Goal: Task Accomplishment & Management: Manage account settings

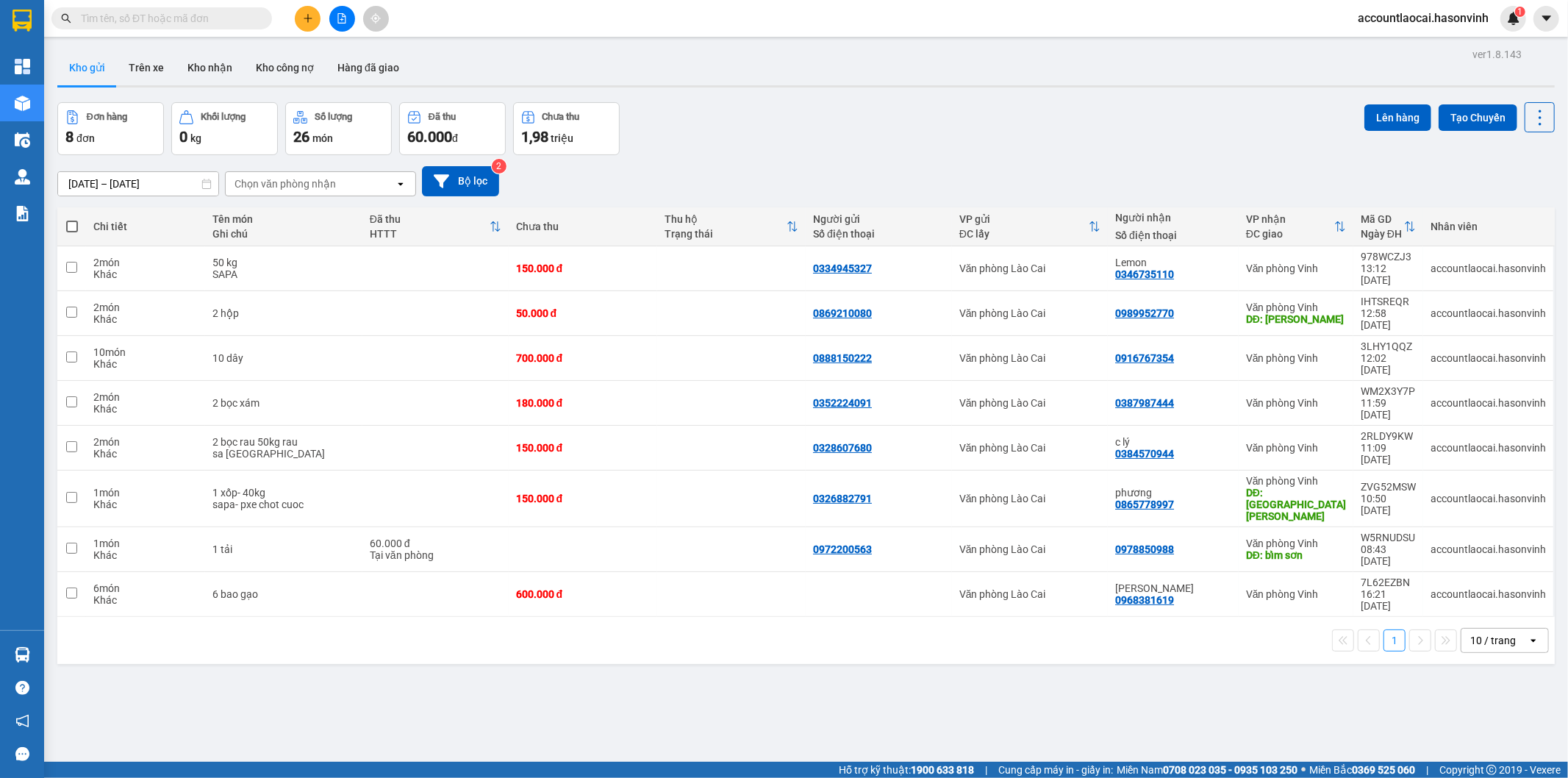
click at [334, 23] on button at bounding box center [342, 19] width 26 height 26
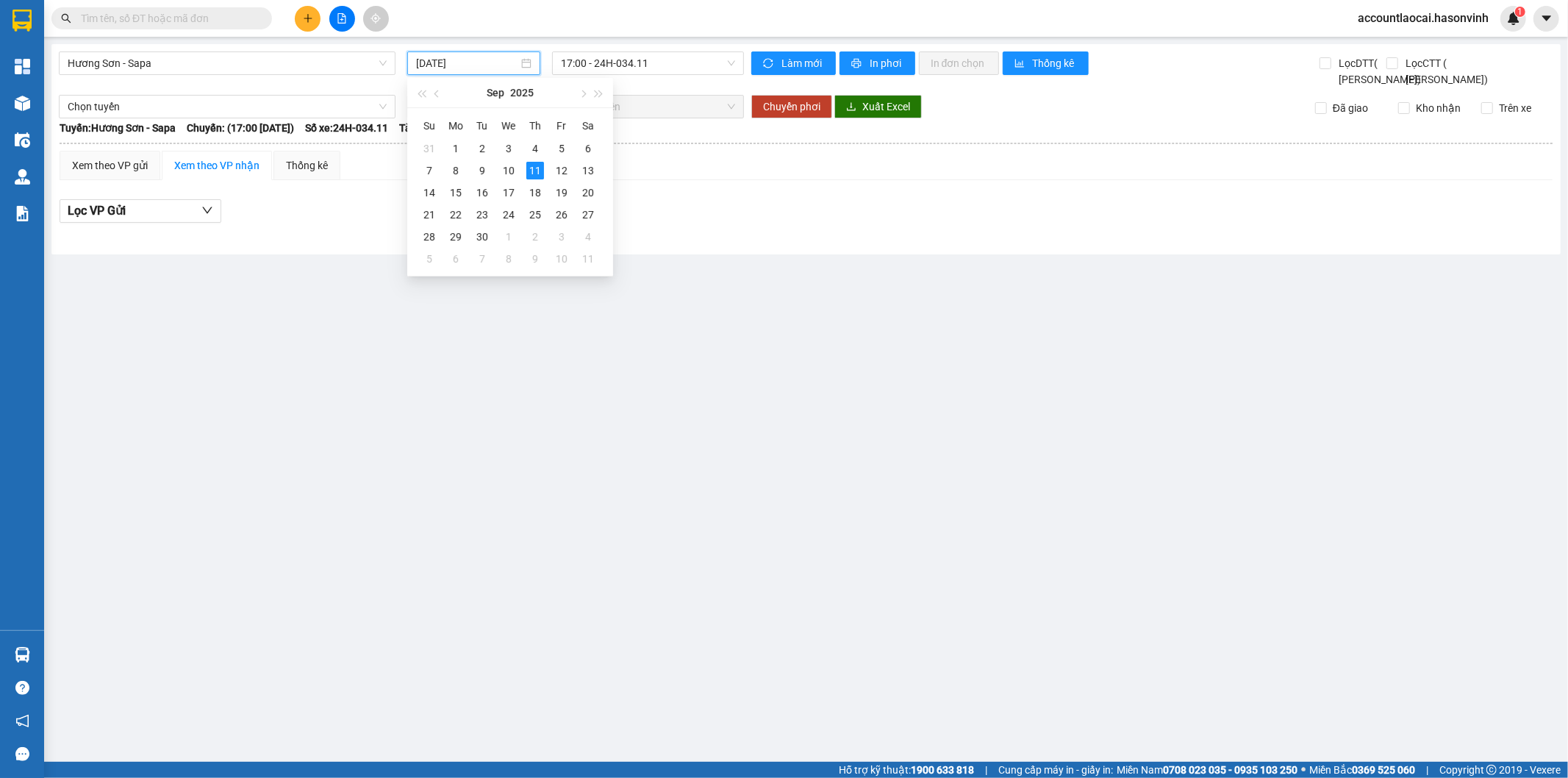
click at [443, 63] on input "[DATE]" at bounding box center [467, 63] width 102 height 16
type input "[DATE]"
click at [205, 57] on span "Hương Sơn - Sapa" at bounding box center [227, 63] width 319 height 22
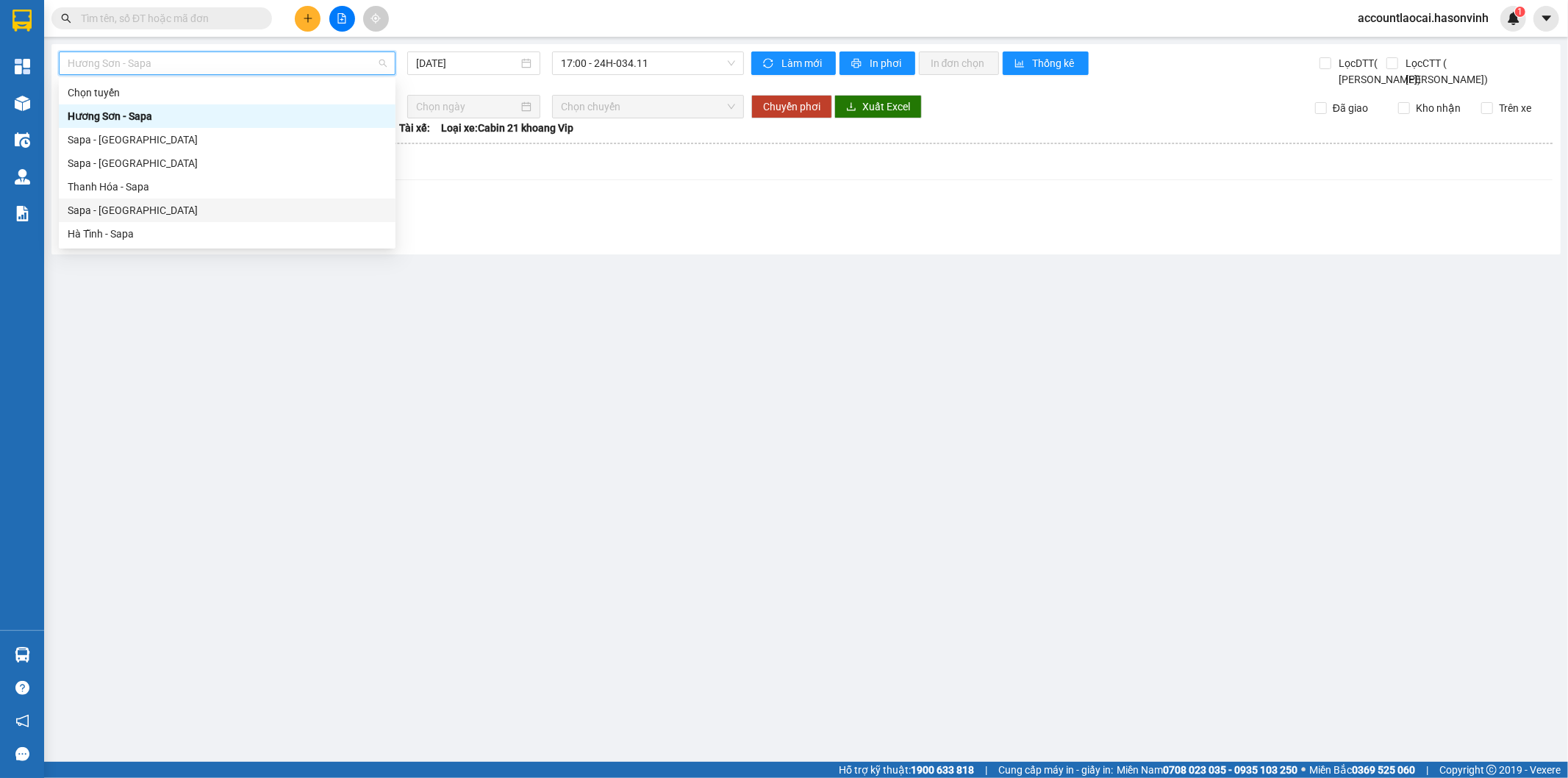
click at [119, 210] on div "Sapa - [GEOGRAPHIC_DATA]" at bounding box center [227, 210] width 319 height 16
type input "[DATE]"
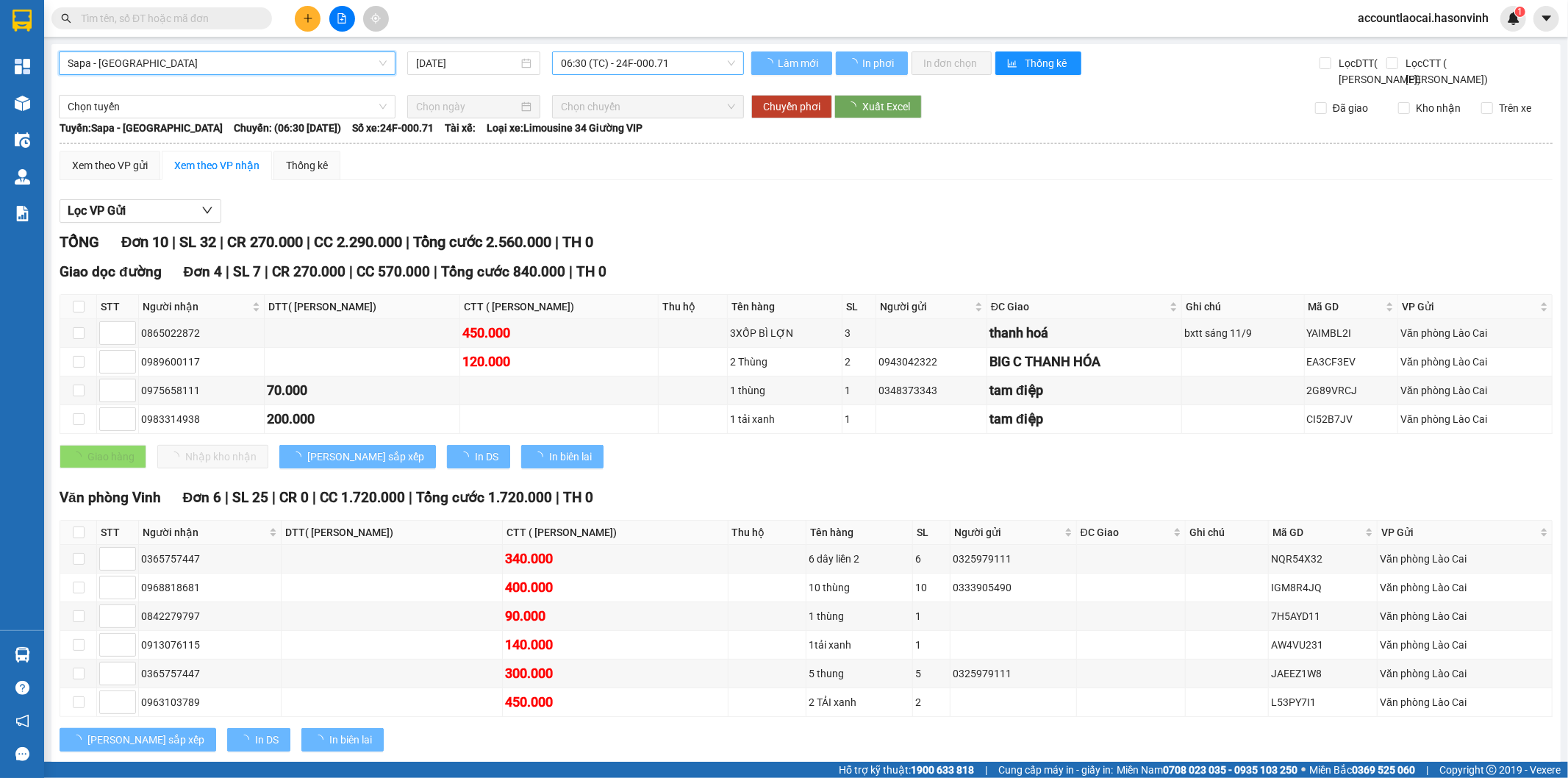
click at [632, 67] on span "06:30 (TC) - 24F-000.71" at bounding box center [648, 63] width 174 height 22
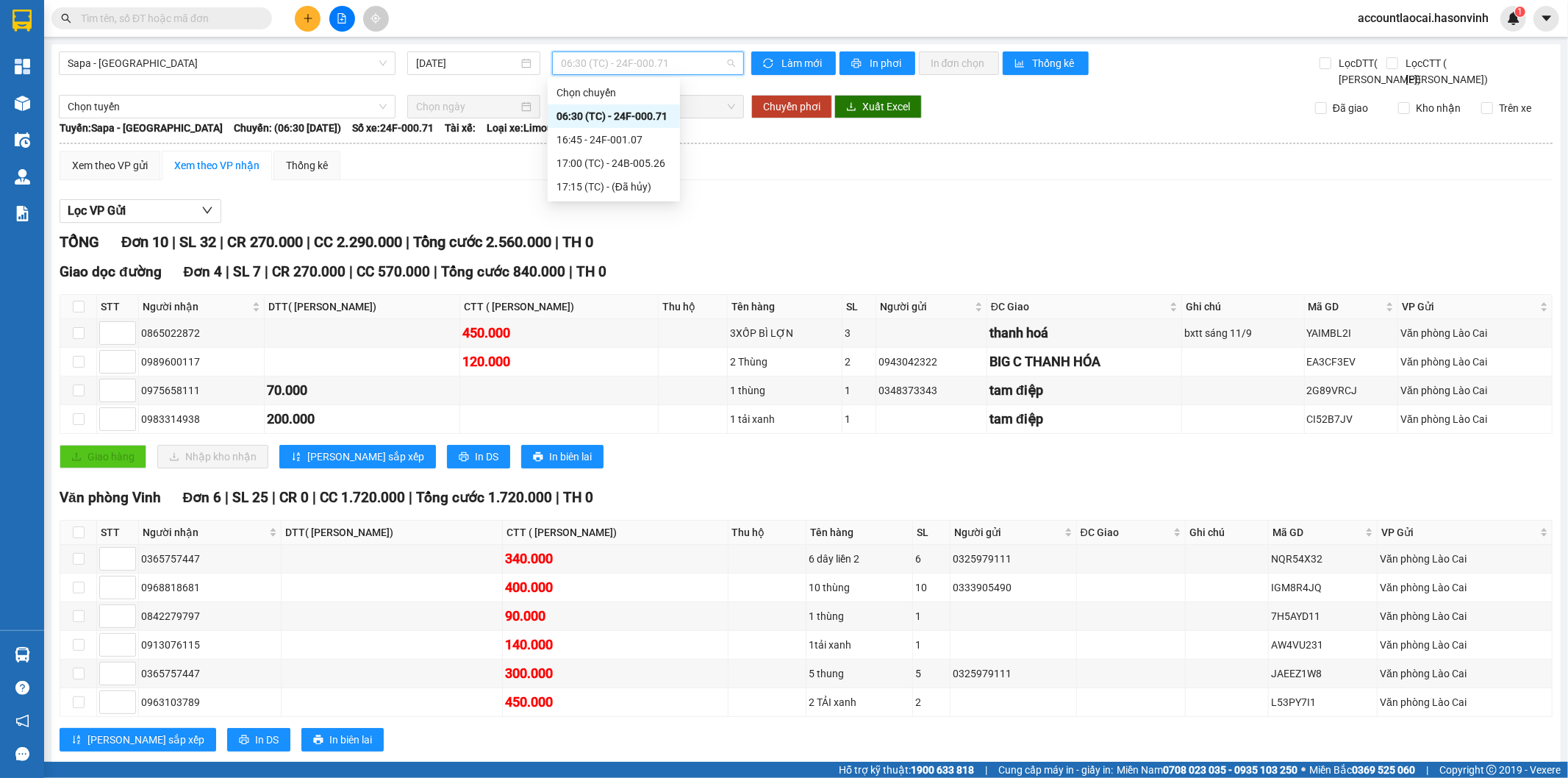
click at [643, 108] on div "06:30 (TC) - 24F-000.71" at bounding box center [614, 116] width 115 height 16
click at [303, 14] on icon "plus" at bounding box center [308, 19] width 11 height 11
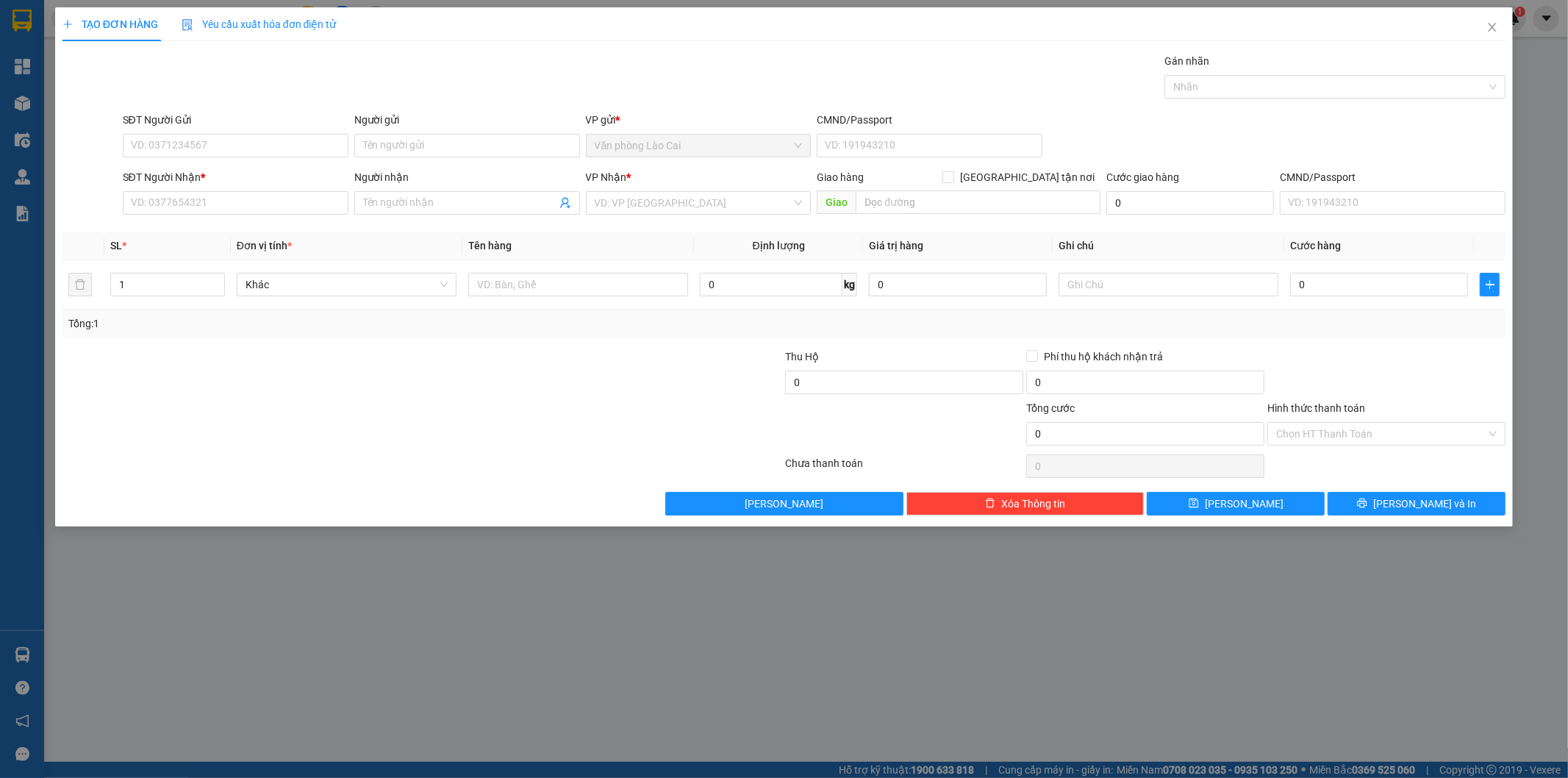
click at [233, 164] on form "SĐT Người Gửi VD: 0371234567 Người gửi Tên người gửi VP gửi * Văn phòng Lào Cai…" at bounding box center [784, 166] width 1443 height 109
click at [236, 151] on input "SĐT Người Gửi" at bounding box center [236, 145] width 226 height 23
click at [201, 177] on div "0888150222" at bounding box center [236, 174] width 208 height 16
type input "0888150222"
type input "0916767354"
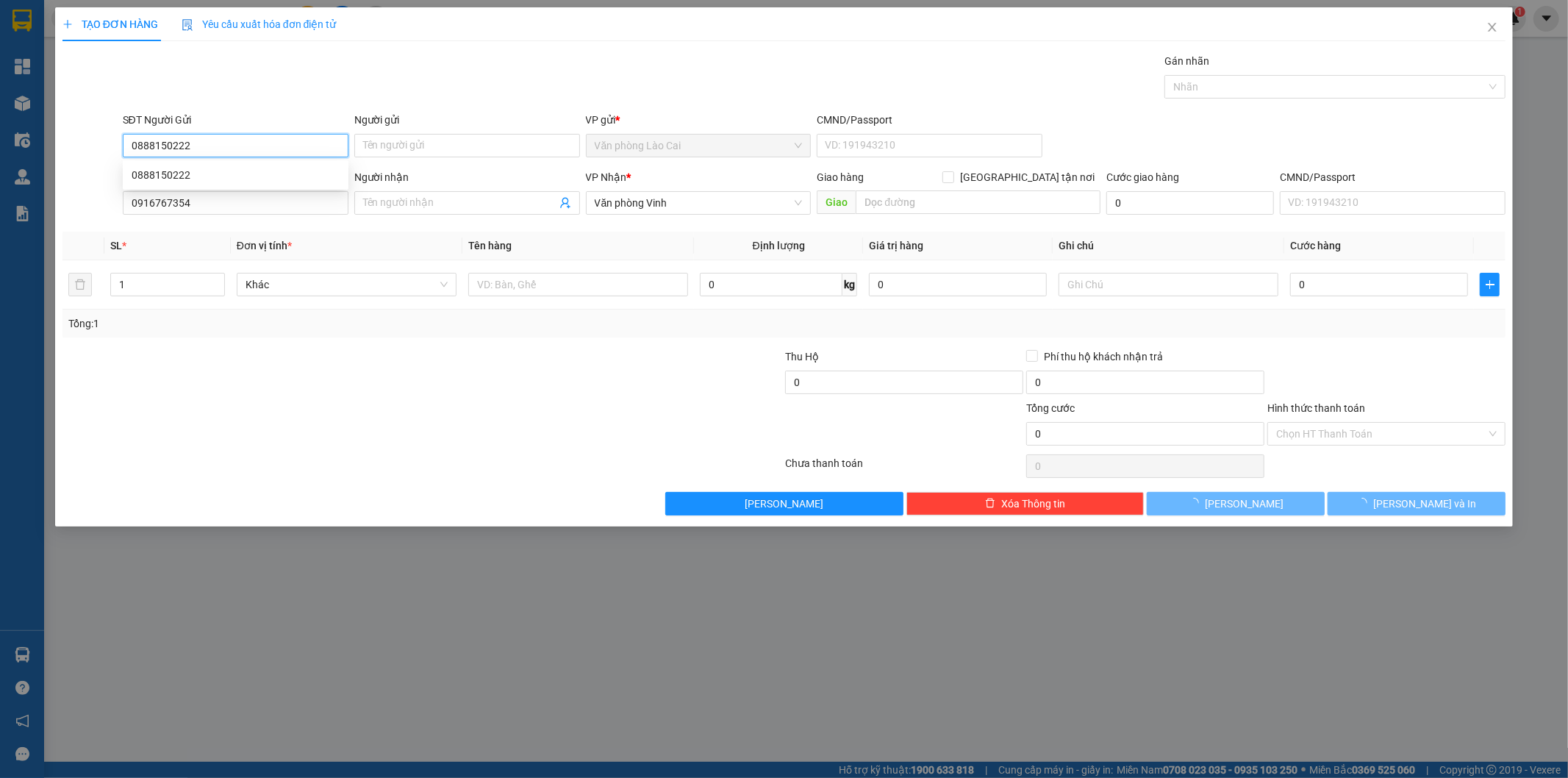
type input "700.000"
type input "0888150222"
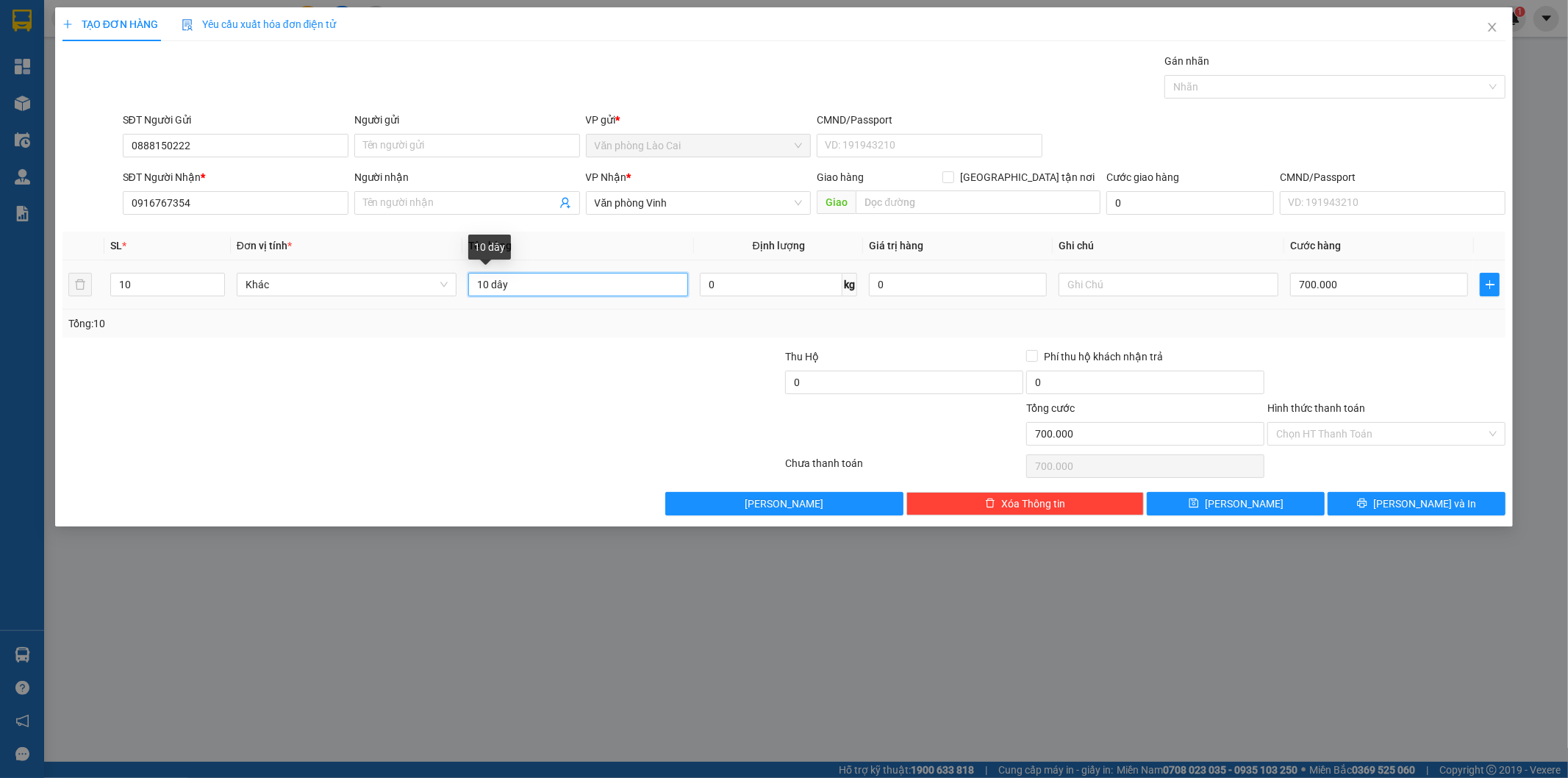
click at [542, 290] on input "10 dây" at bounding box center [578, 284] width 220 height 23
click at [1489, 24] on icon "close" at bounding box center [1493, 27] width 8 height 9
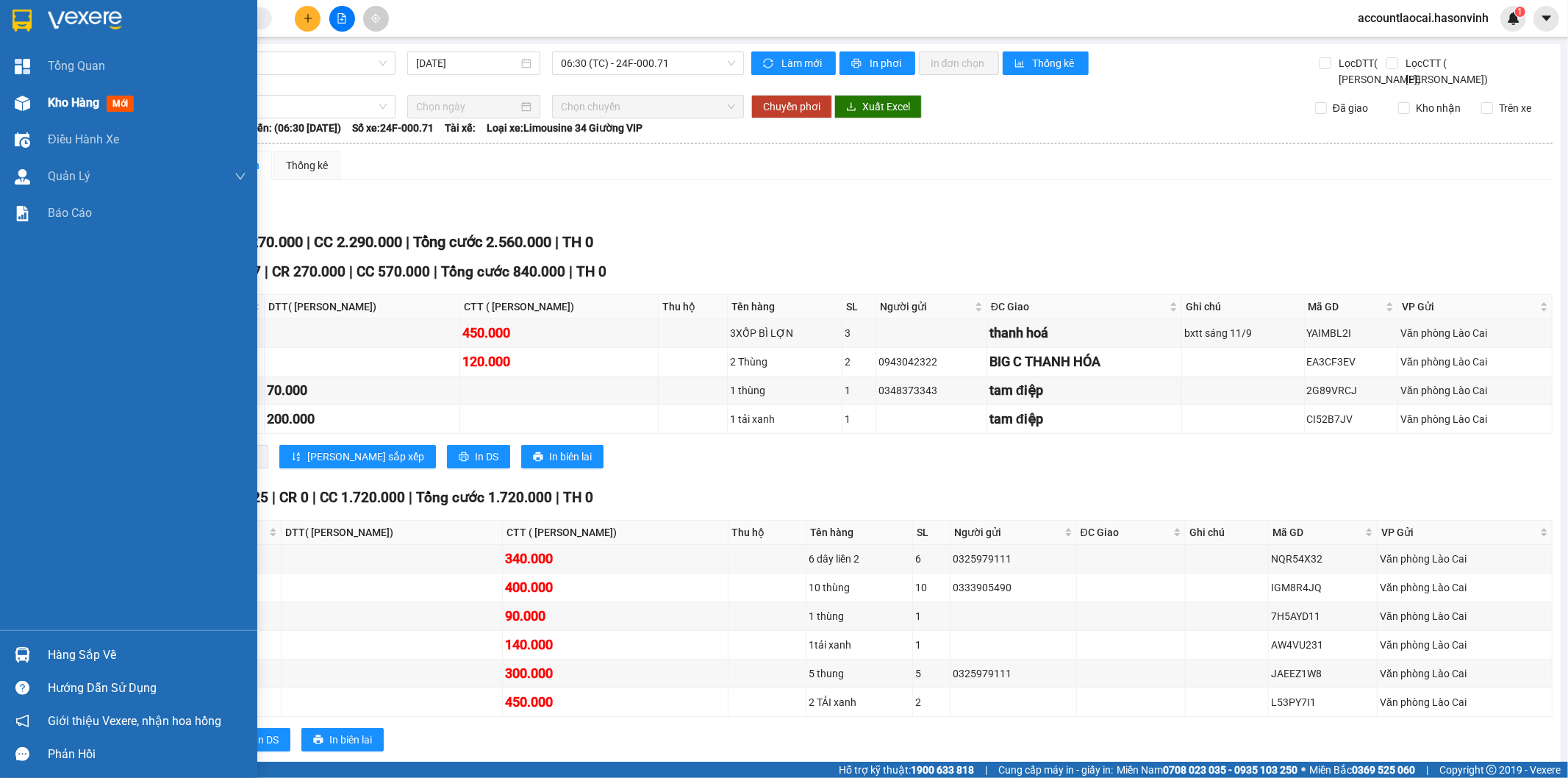
click at [25, 110] on img at bounding box center [22, 103] width 15 height 15
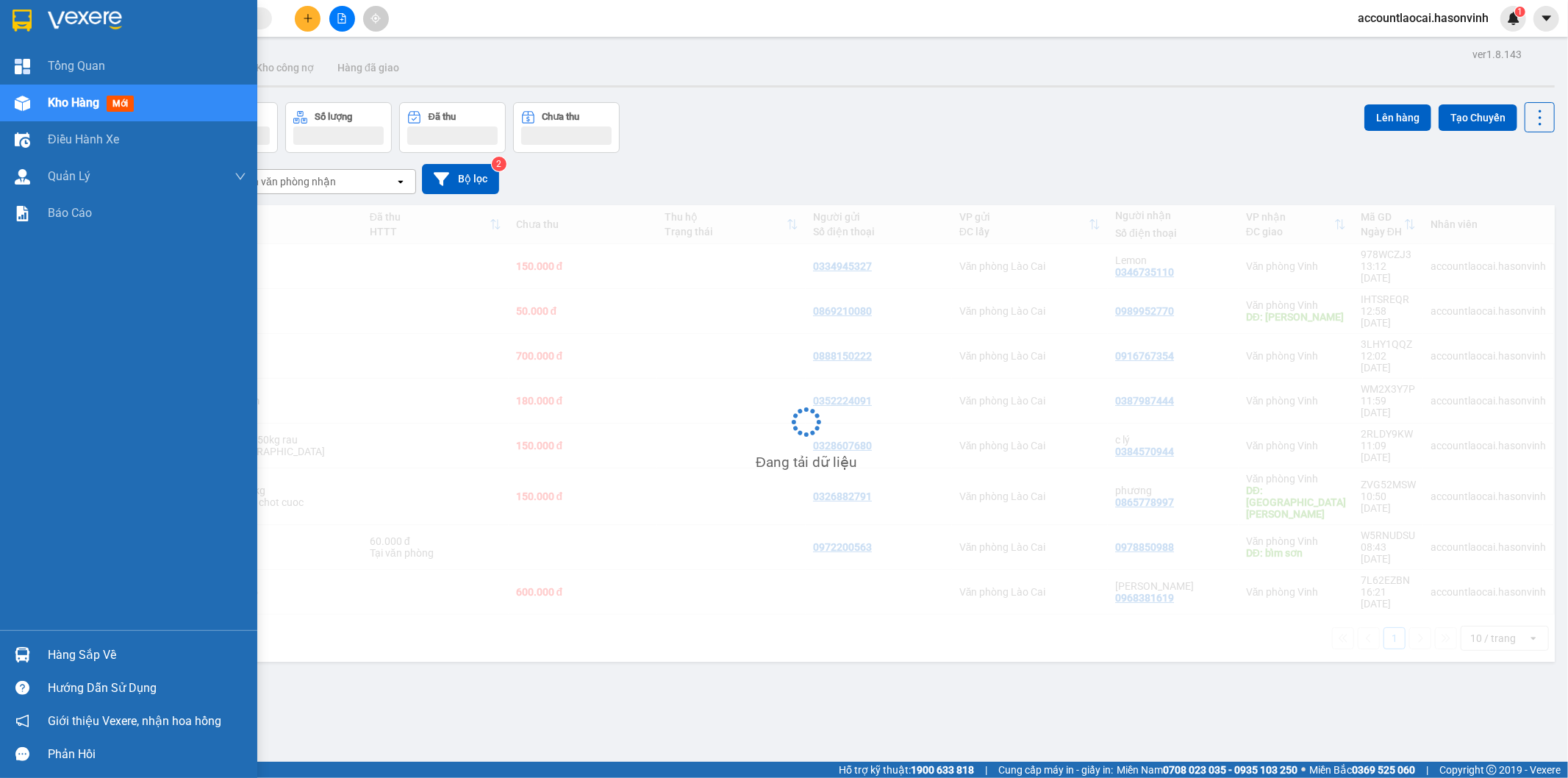
click at [39, 103] on div "Kho hàng mới" at bounding box center [128, 103] width 257 height 37
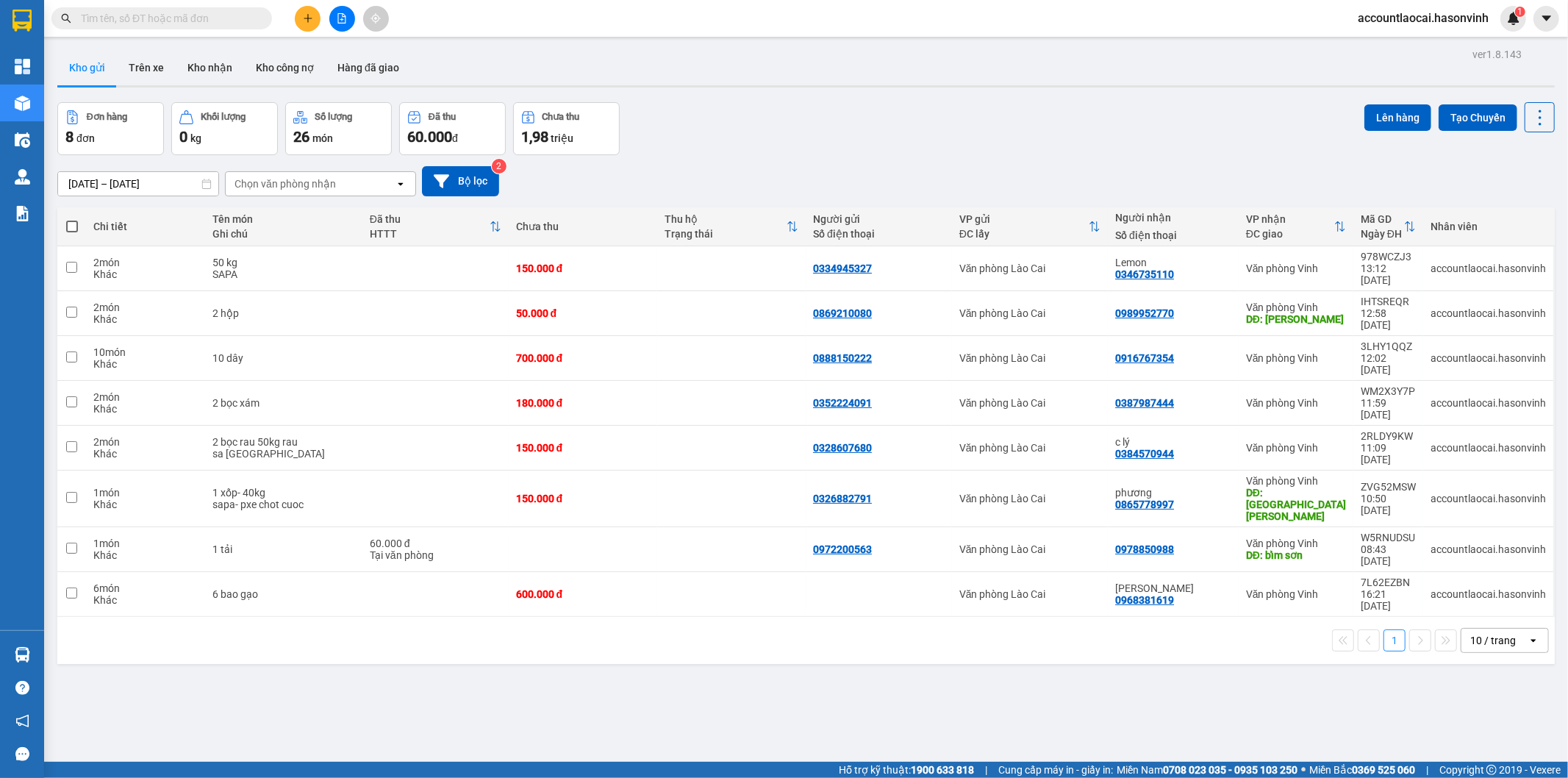
click at [301, 17] on button at bounding box center [307, 19] width 26 height 26
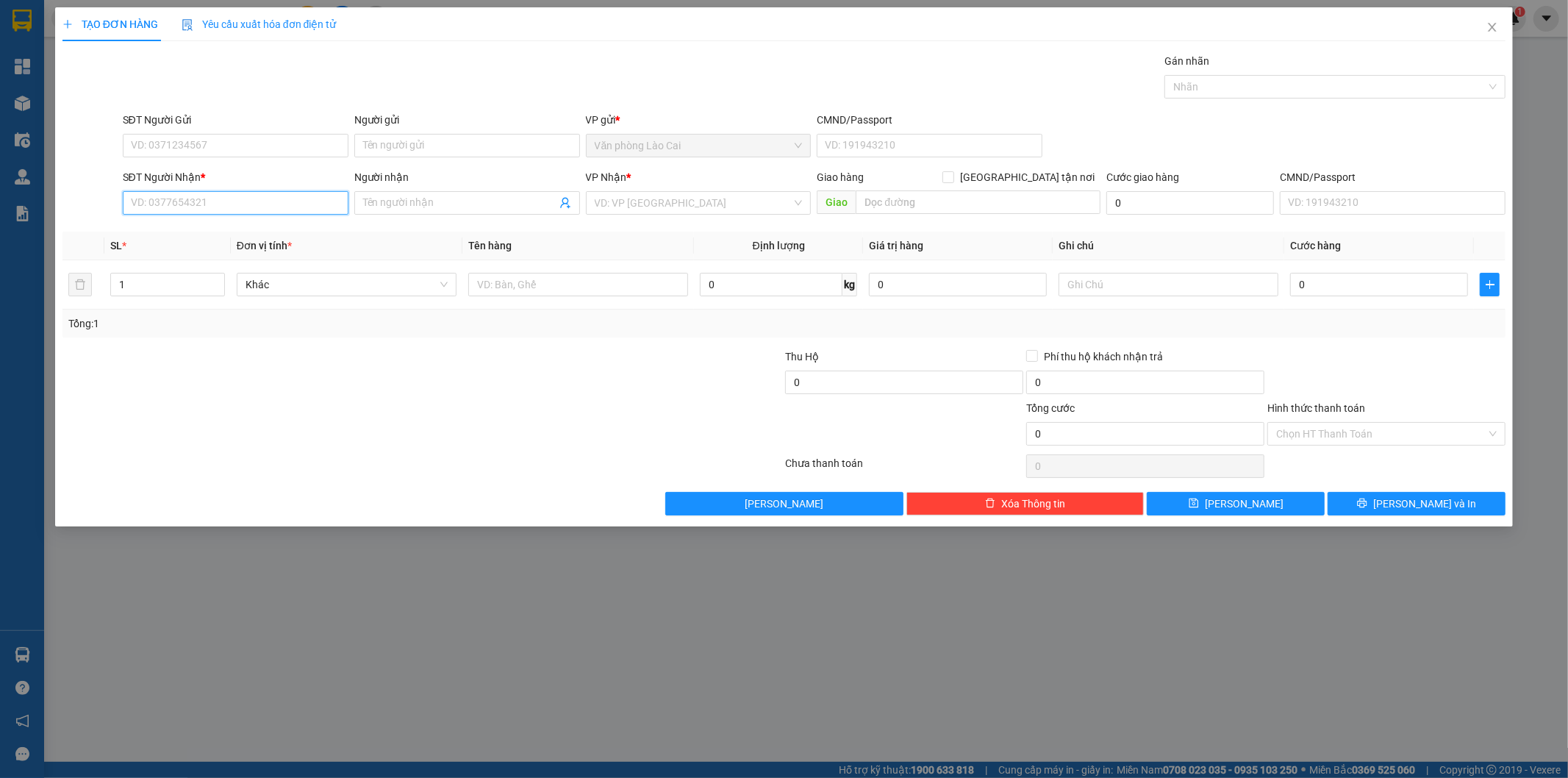
click at [293, 202] on input "SĐT Người Nhận *" at bounding box center [236, 202] width 226 height 23
type input "0346463891"
click at [237, 218] on div "0346463891 0346463891" at bounding box center [236, 232] width 226 height 29
click at [196, 197] on input "0346463891" at bounding box center [236, 202] width 226 height 23
click at [199, 231] on div "0346463891" at bounding box center [236, 232] width 208 height 16
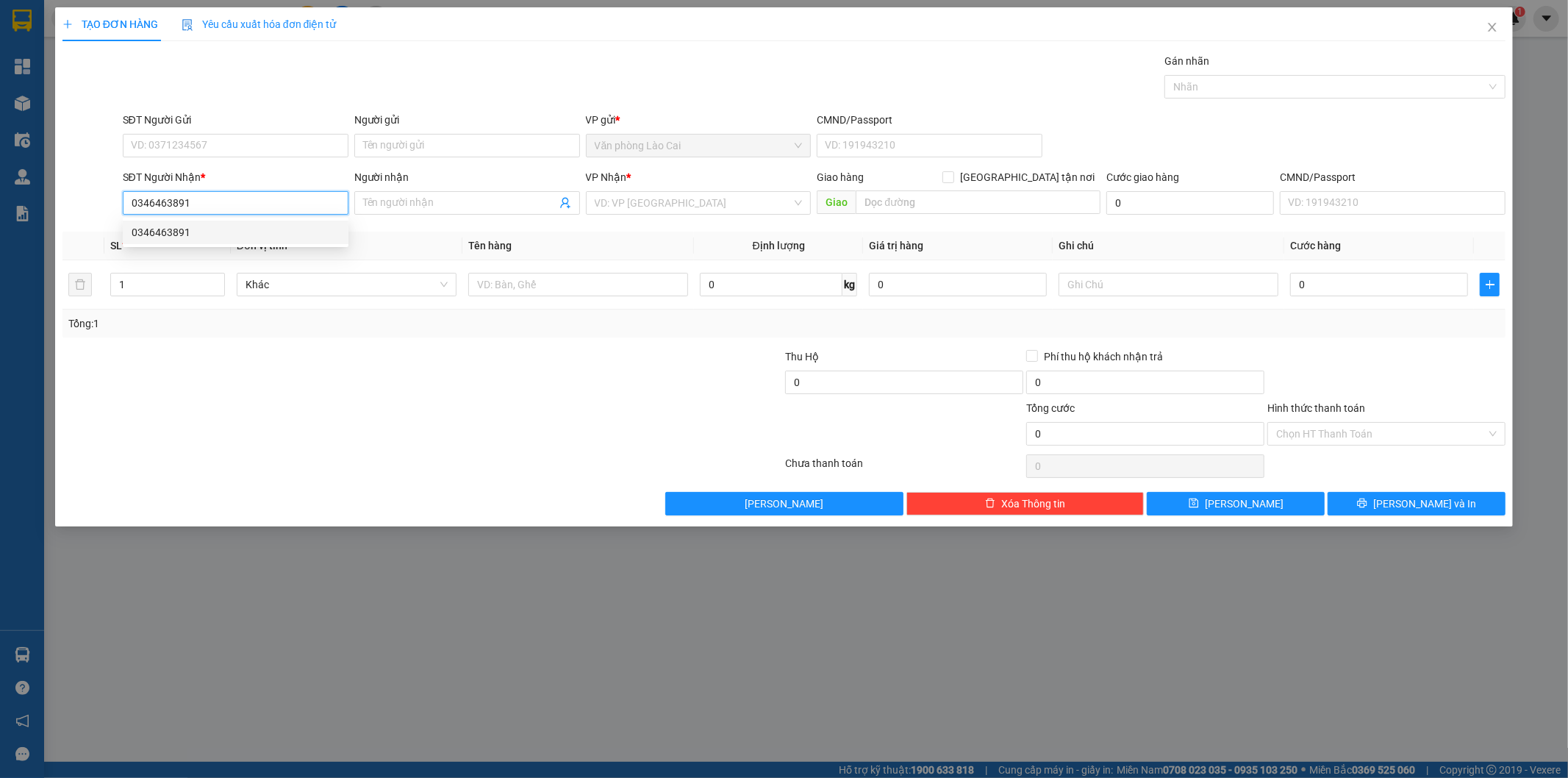
type input "ht"
type input "50.000"
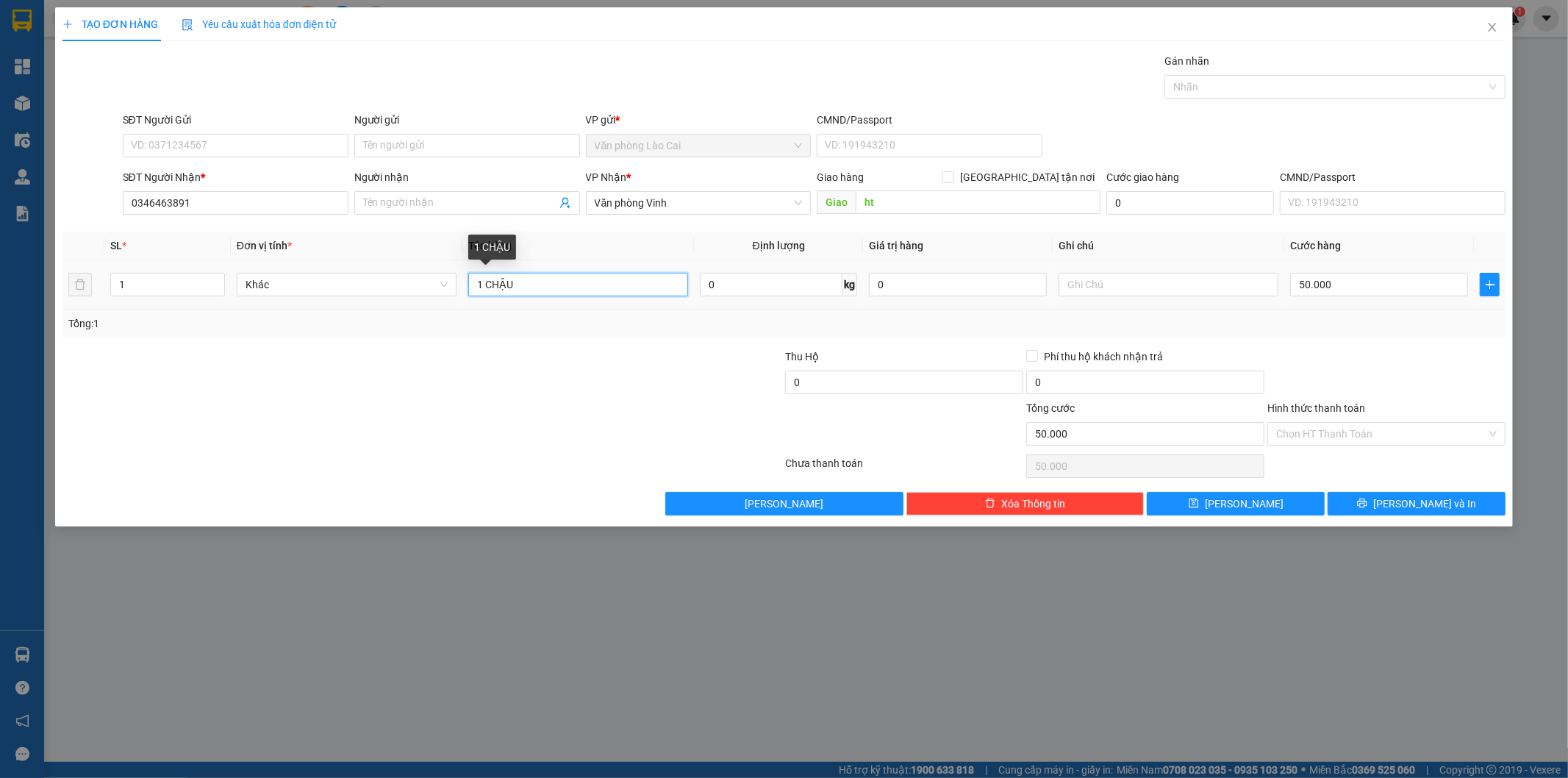
click at [484, 288] on input "1 CHẬU" at bounding box center [578, 284] width 220 height 23
type input "2 CHẬU"
click at [151, 277] on input "1" at bounding box center [168, 284] width 113 height 22
type input "2"
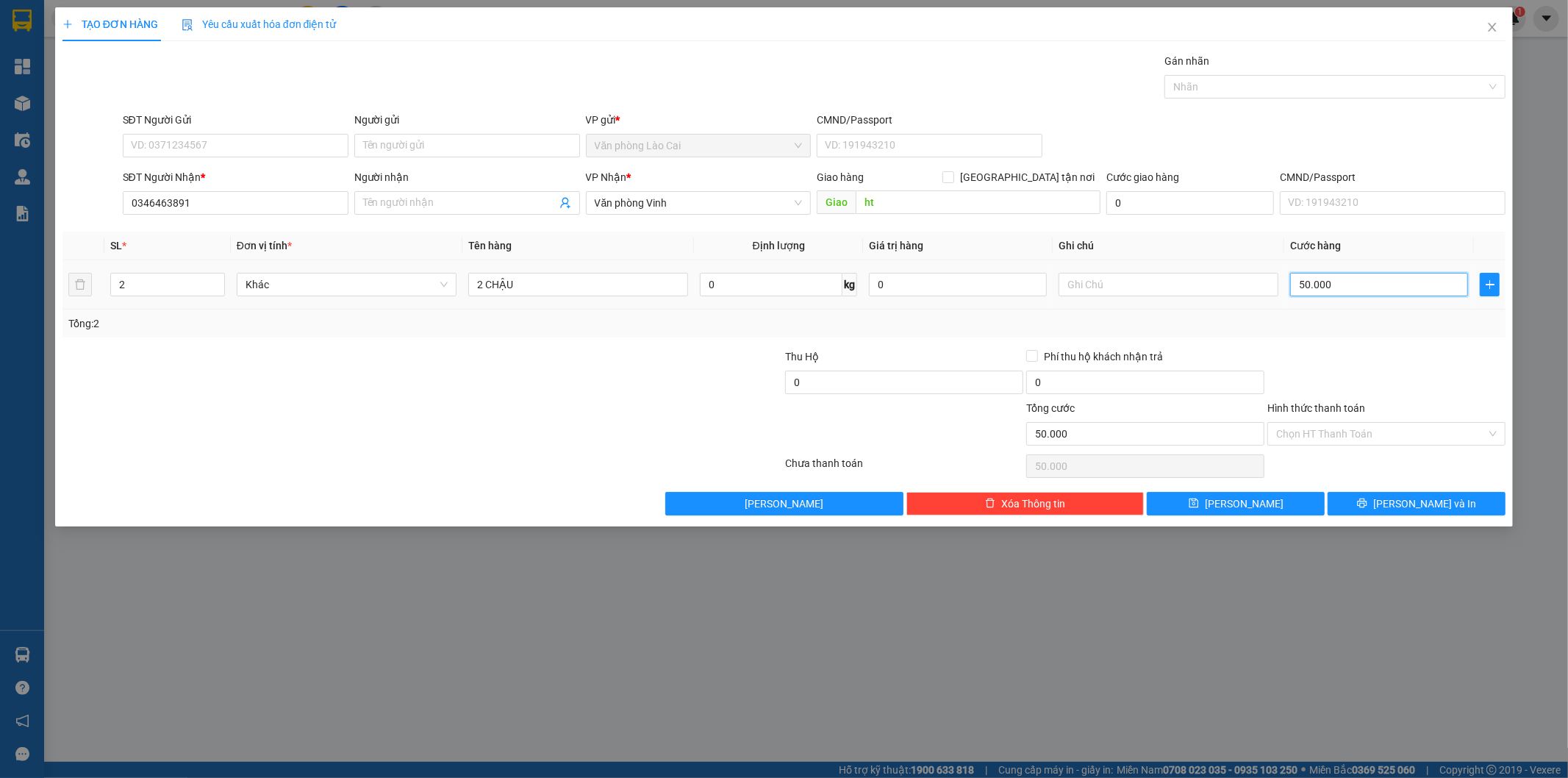
click at [1391, 289] on input "50.000" at bounding box center [1379, 284] width 178 height 23
type input "1"
type input "10"
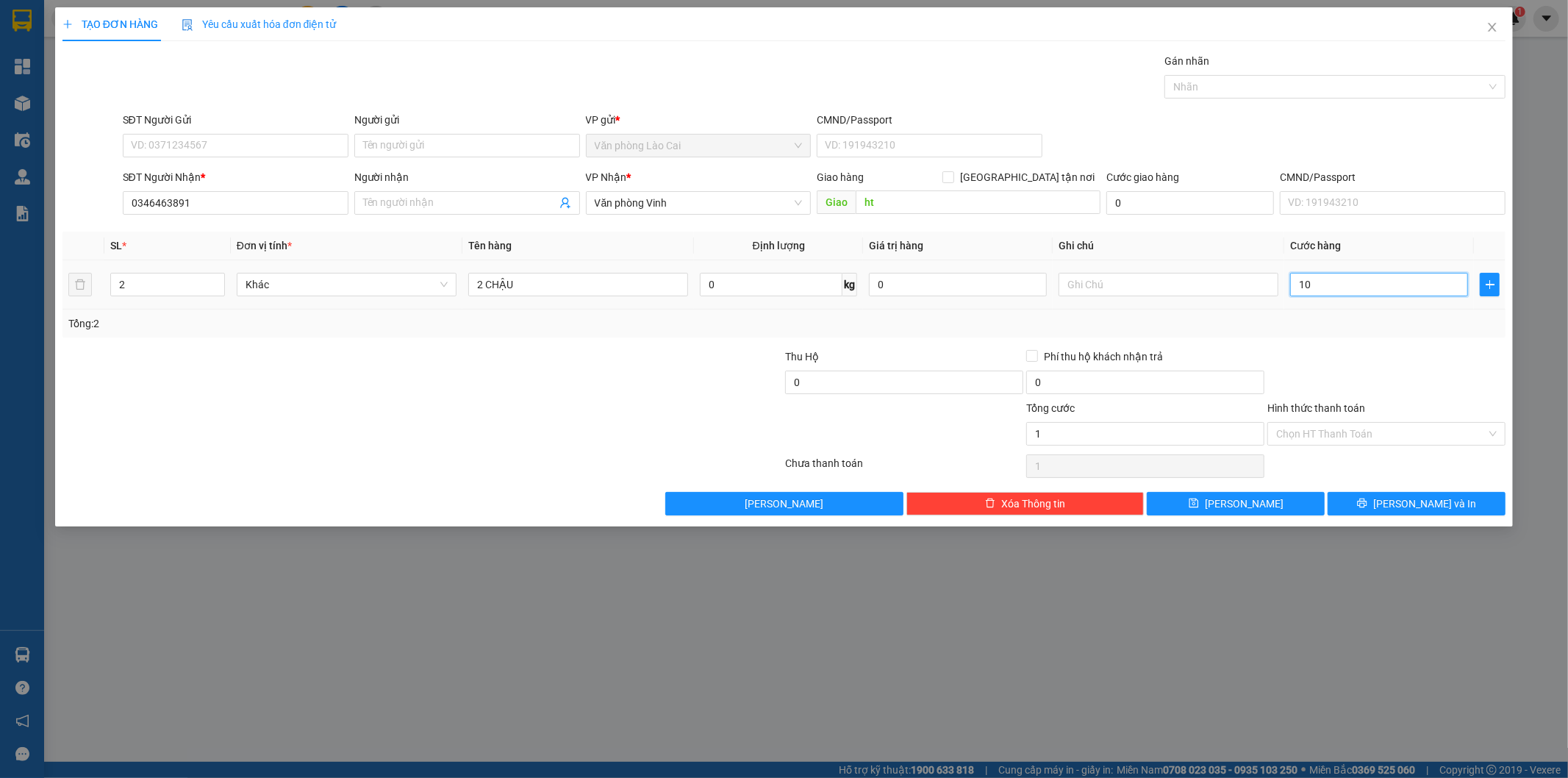
type input "10"
type input "100"
type input "1.000"
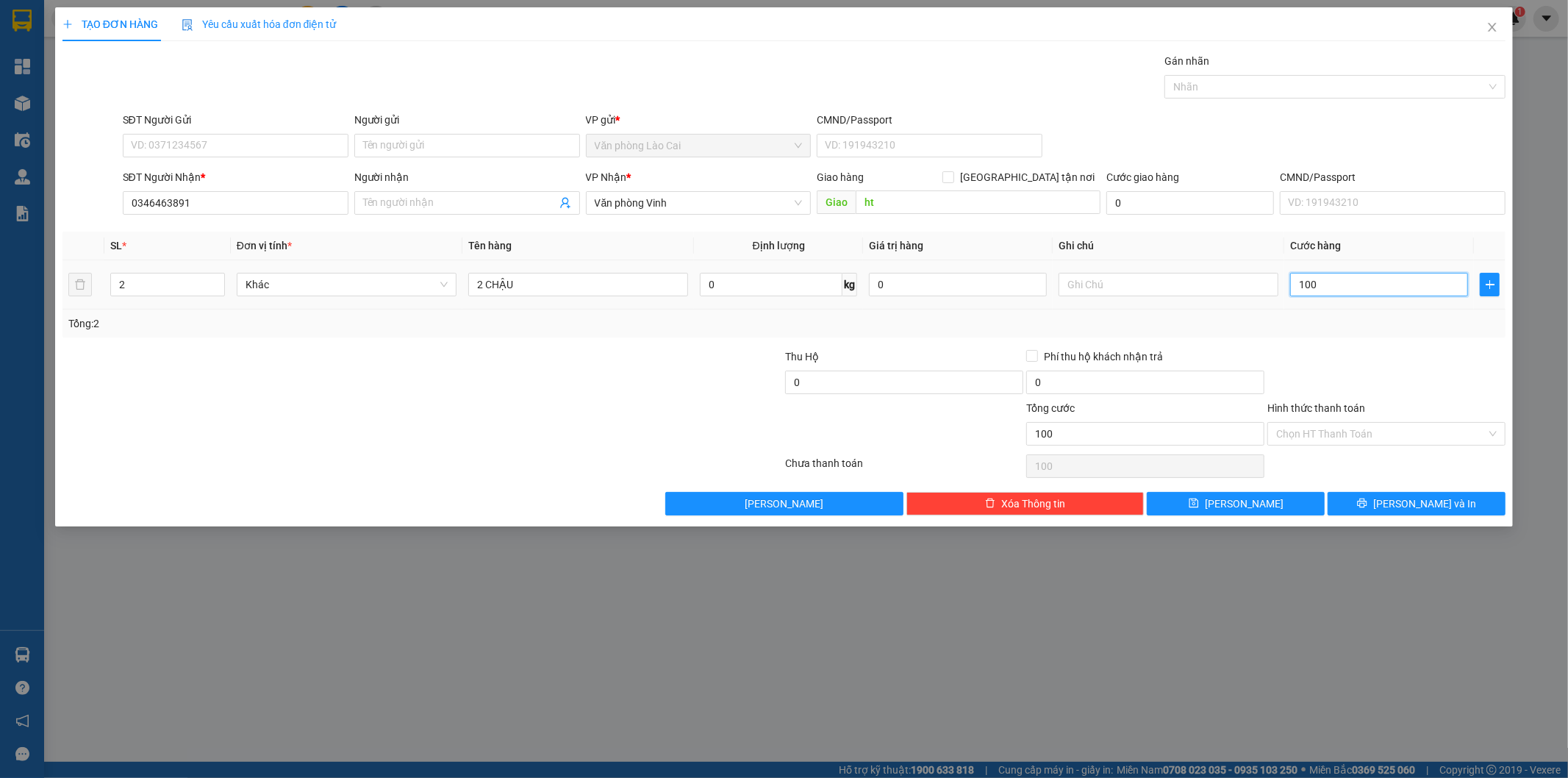
type input "1.000"
type input "10.000"
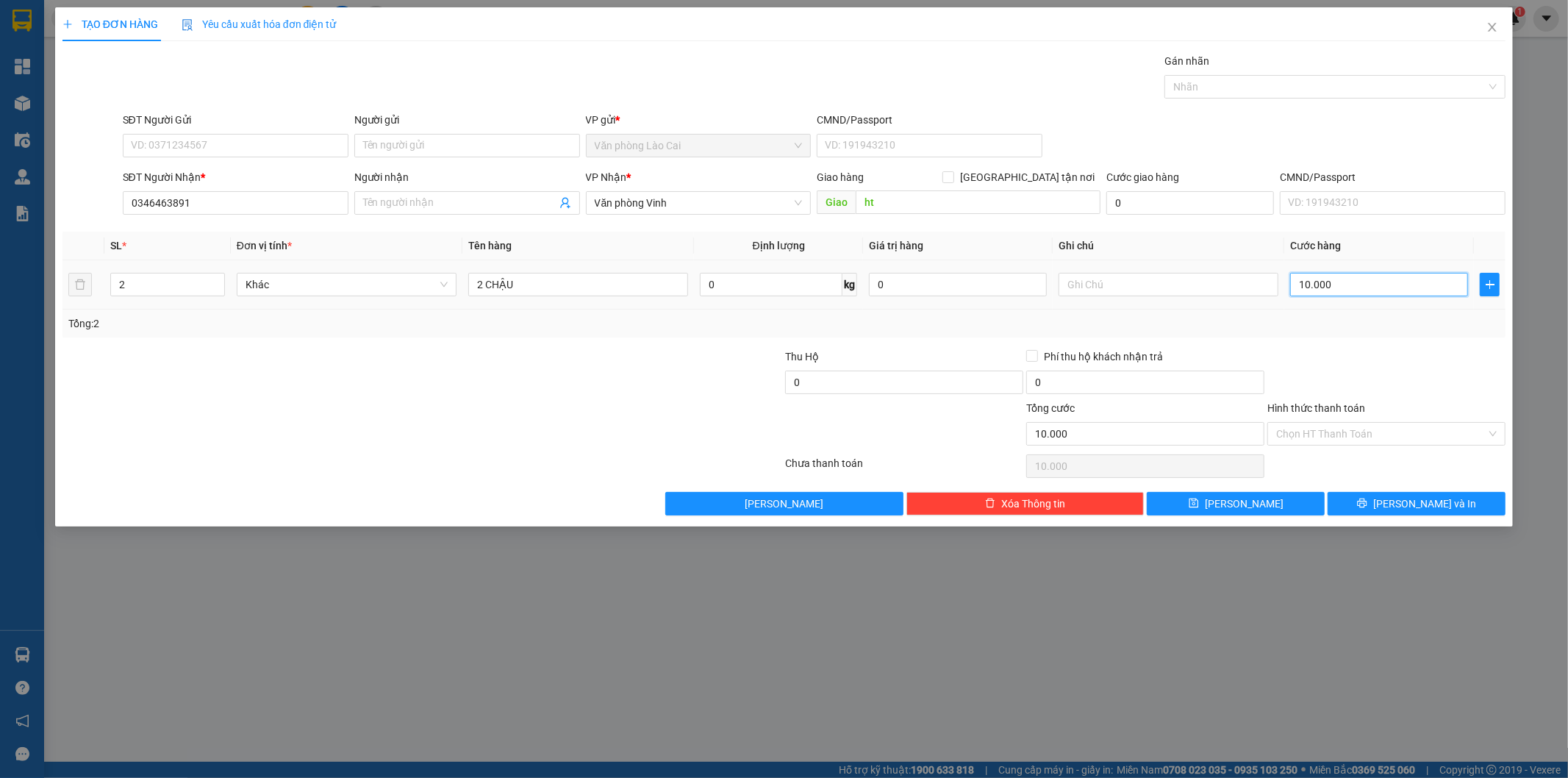
type input "100.000"
click at [1376, 329] on div "Tổng: 2" at bounding box center [784, 323] width 1432 height 16
click at [1279, 509] on button "[PERSON_NAME]" at bounding box center [1236, 503] width 178 height 23
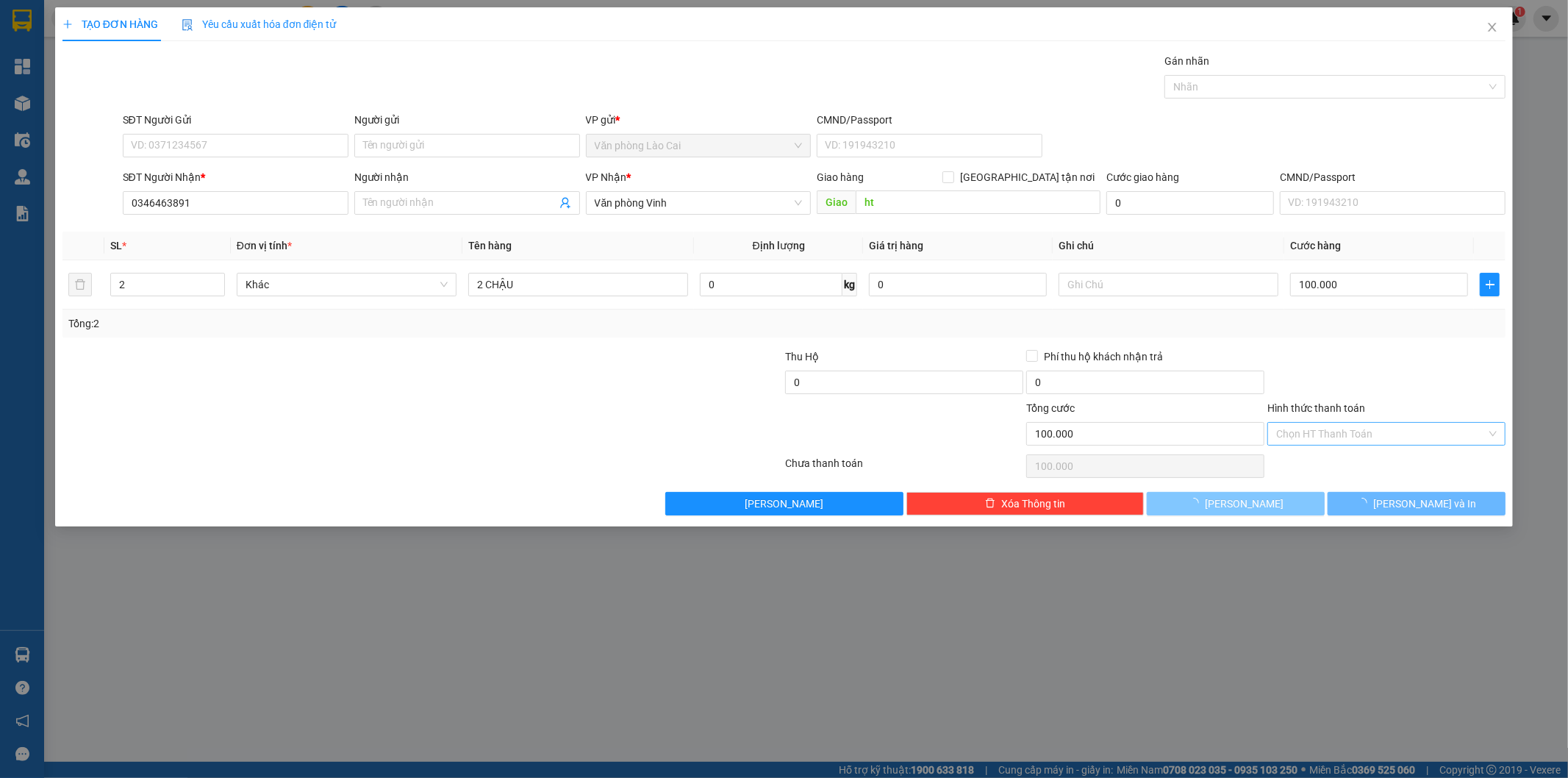
type input "0"
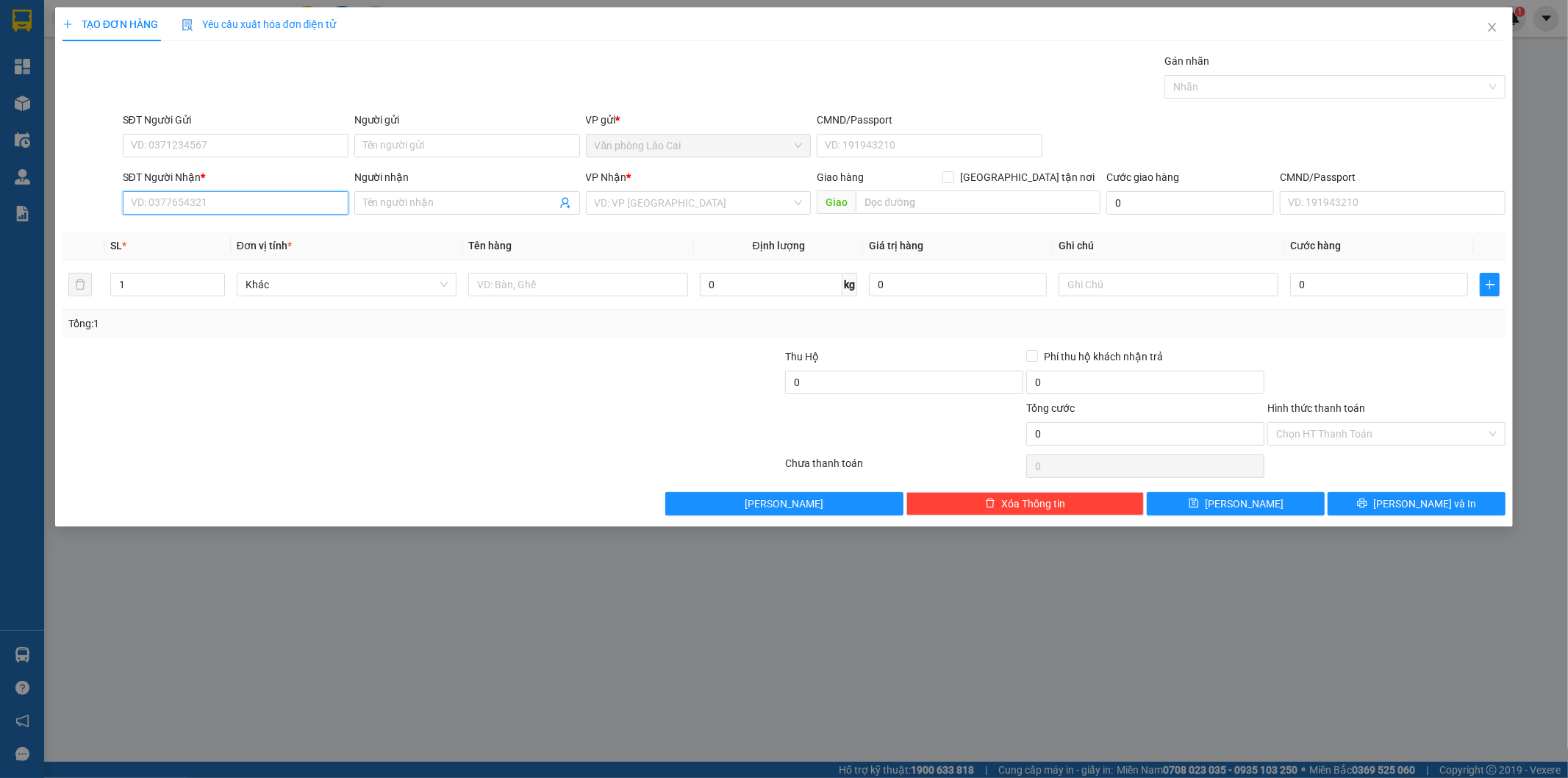
click at [241, 202] on input "SĐT Người Nhận *" at bounding box center [236, 202] width 226 height 23
click at [241, 202] on input "684" at bounding box center [236, 202] width 226 height 23
click at [230, 208] on input "684" at bounding box center [236, 202] width 226 height 23
click at [230, 239] on div "0964241684" at bounding box center [236, 232] width 208 height 16
type input "0964241684"
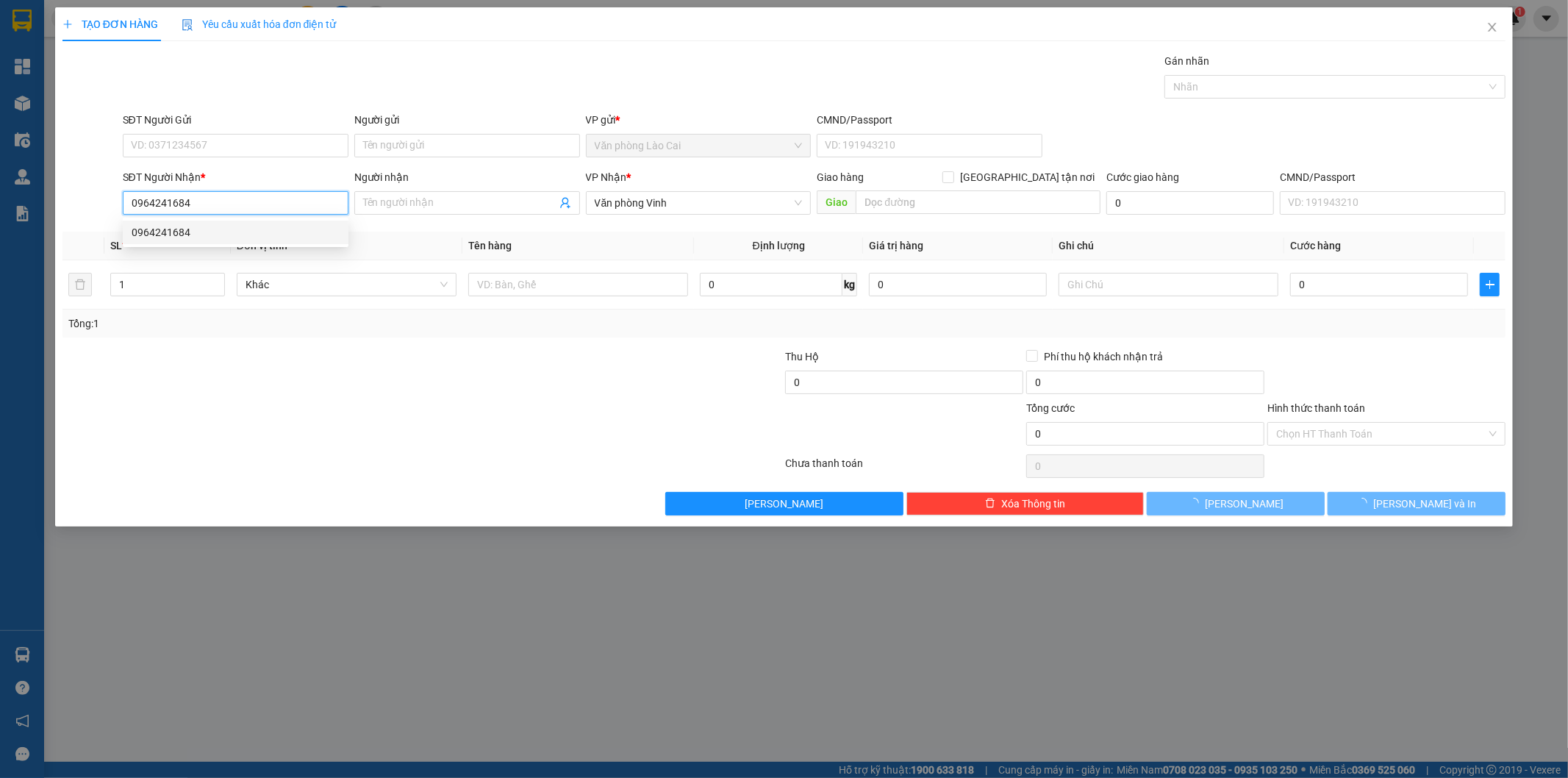
type input "50.000"
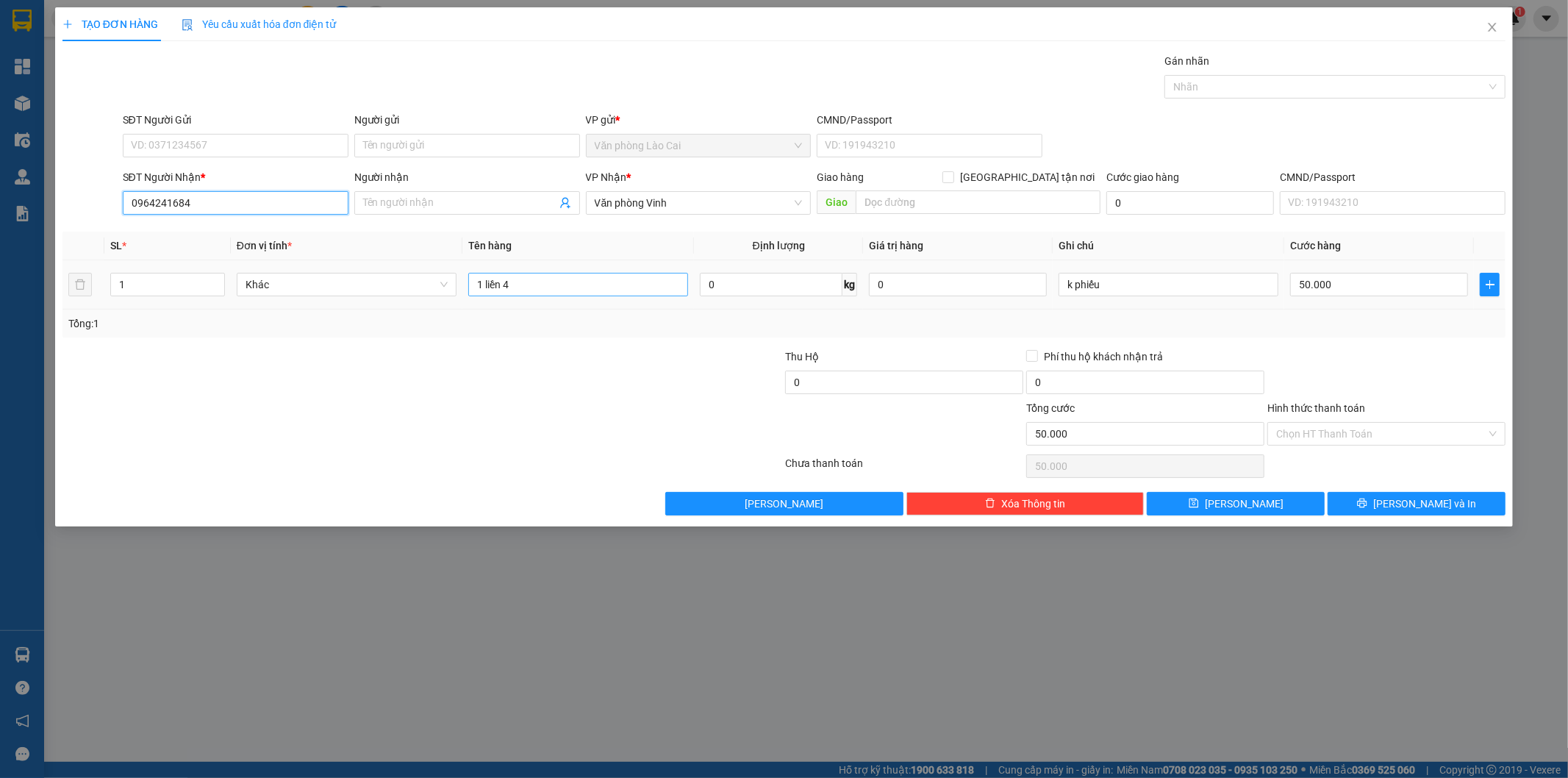
type input "0964241684"
drag, startPoint x: 572, startPoint y: 290, endPoint x: 436, endPoint y: 302, distance: 136.5
click at [436, 302] on tr "1 Khác 1 liền 4 0 kg 0 k phiếu 50.000" at bounding box center [784, 285] width 1443 height 49
type input "2 xốp"
click at [151, 292] on input "1" at bounding box center [168, 284] width 113 height 22
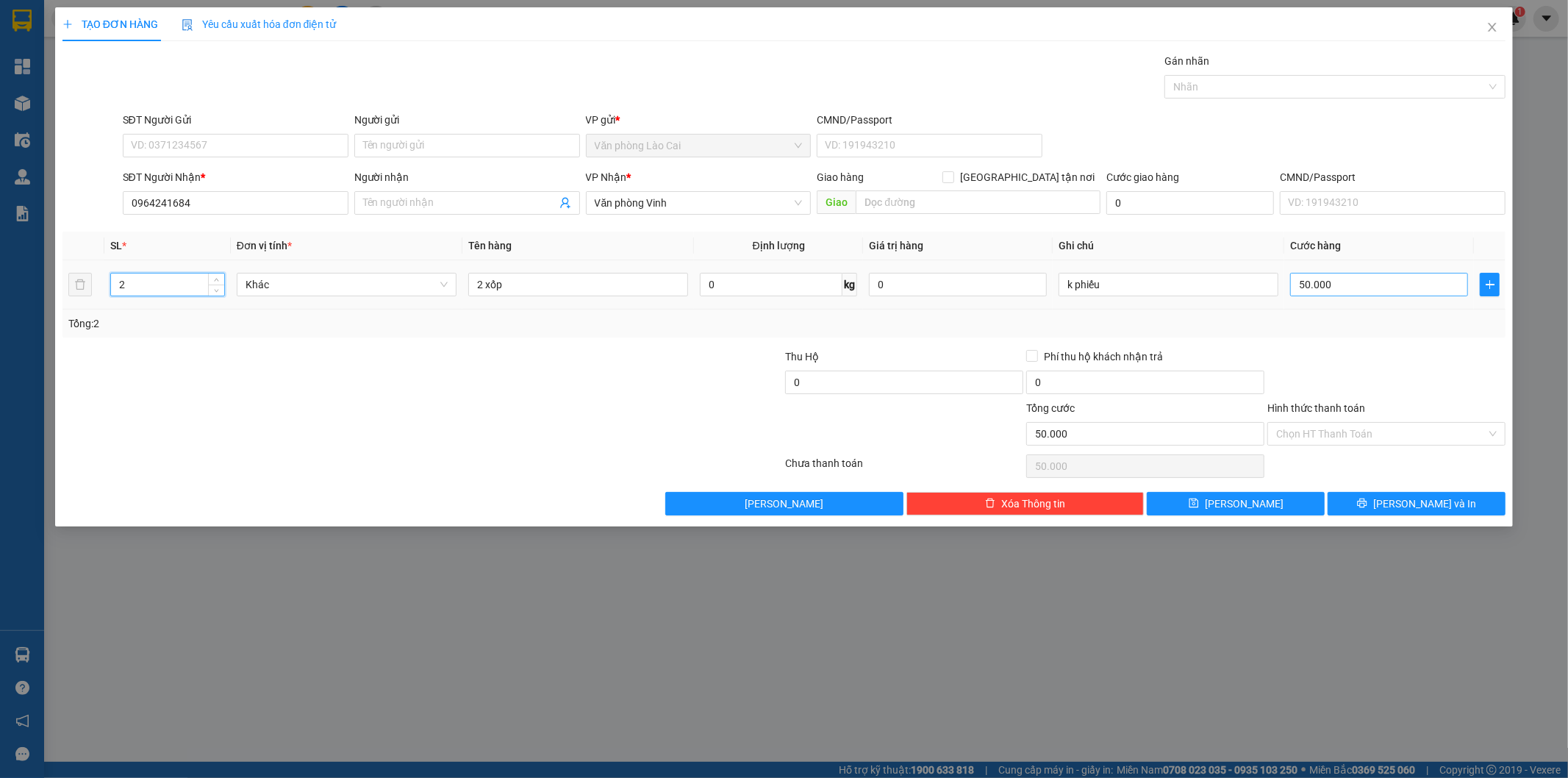
type input "2"
click at [1373, 286] on input "50.000" at bounding box center [1379, 284] width 178 height 23
type input "2"
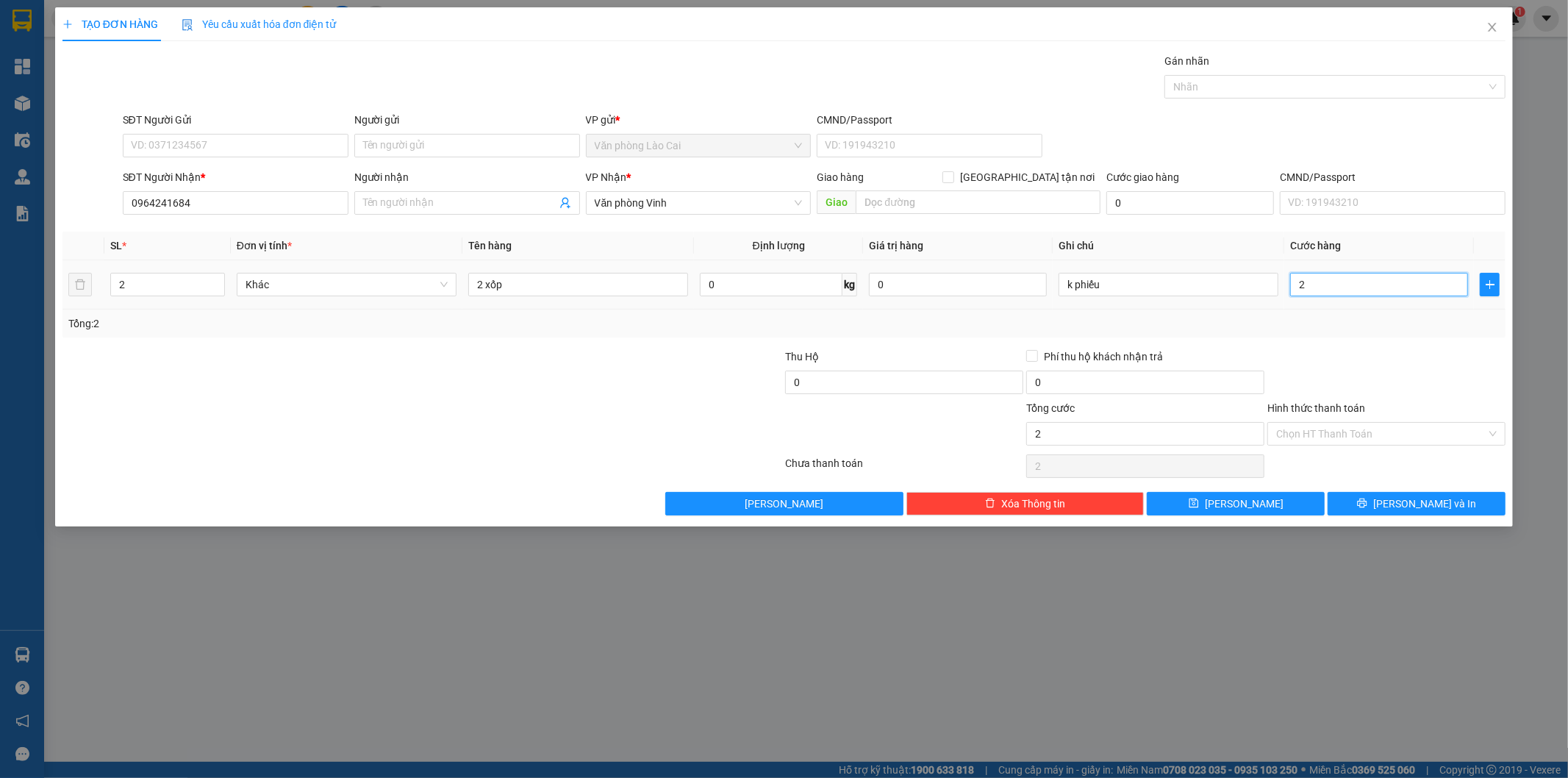
type input "20"
type input "200"
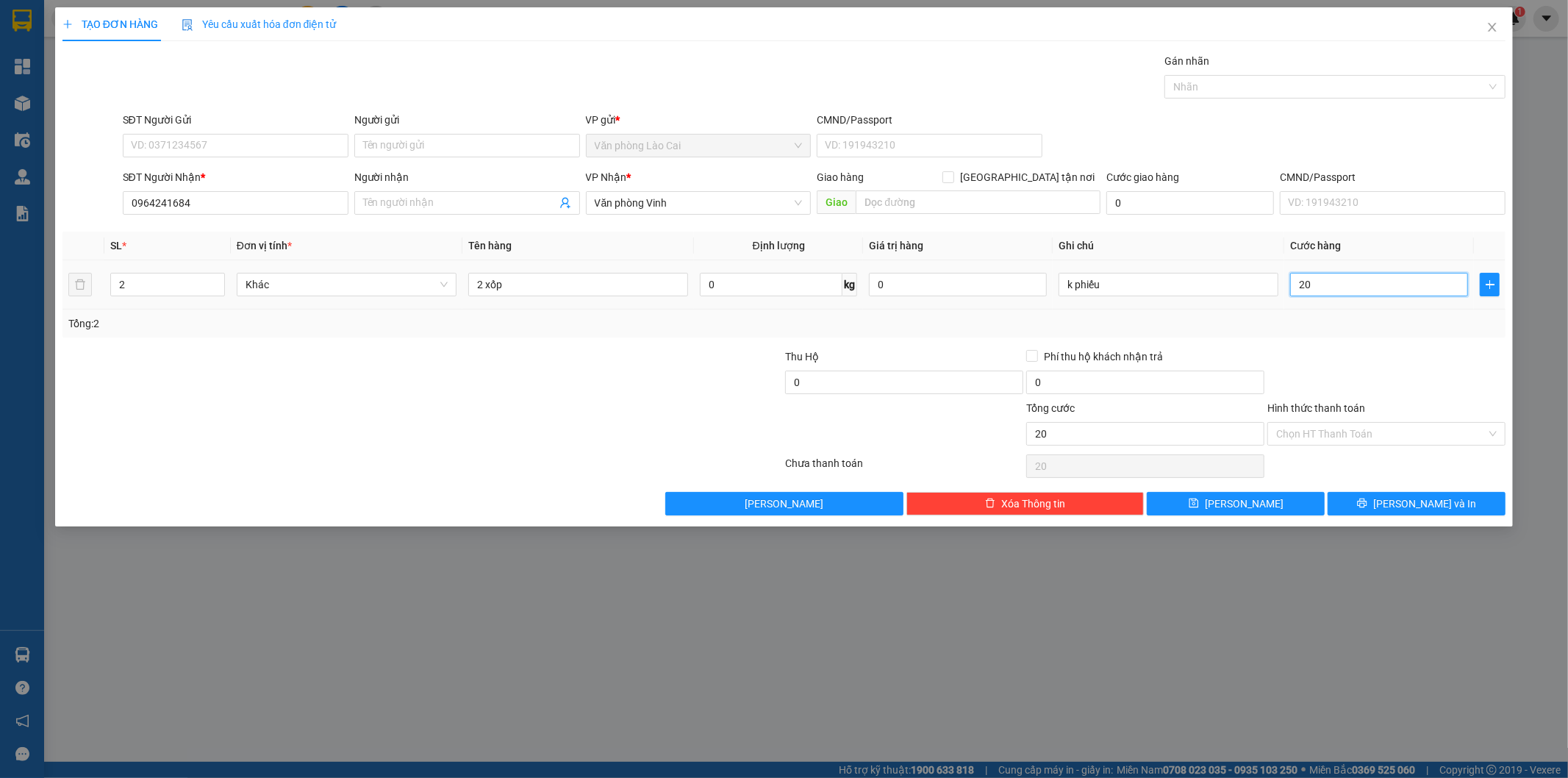
type input "200"
type input "2.000"
type input "20.000"
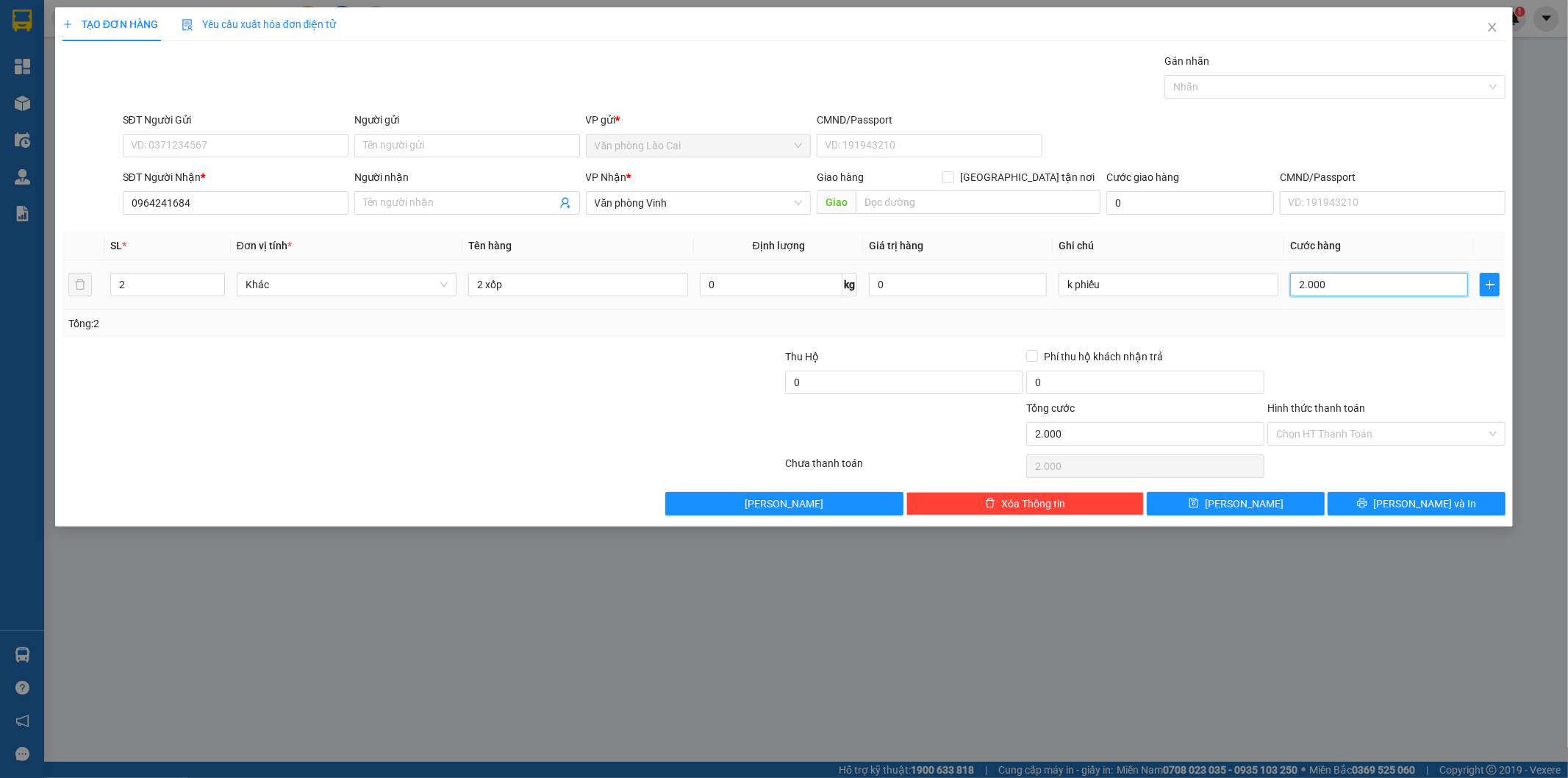
type input "20.000"
type input "200.000"
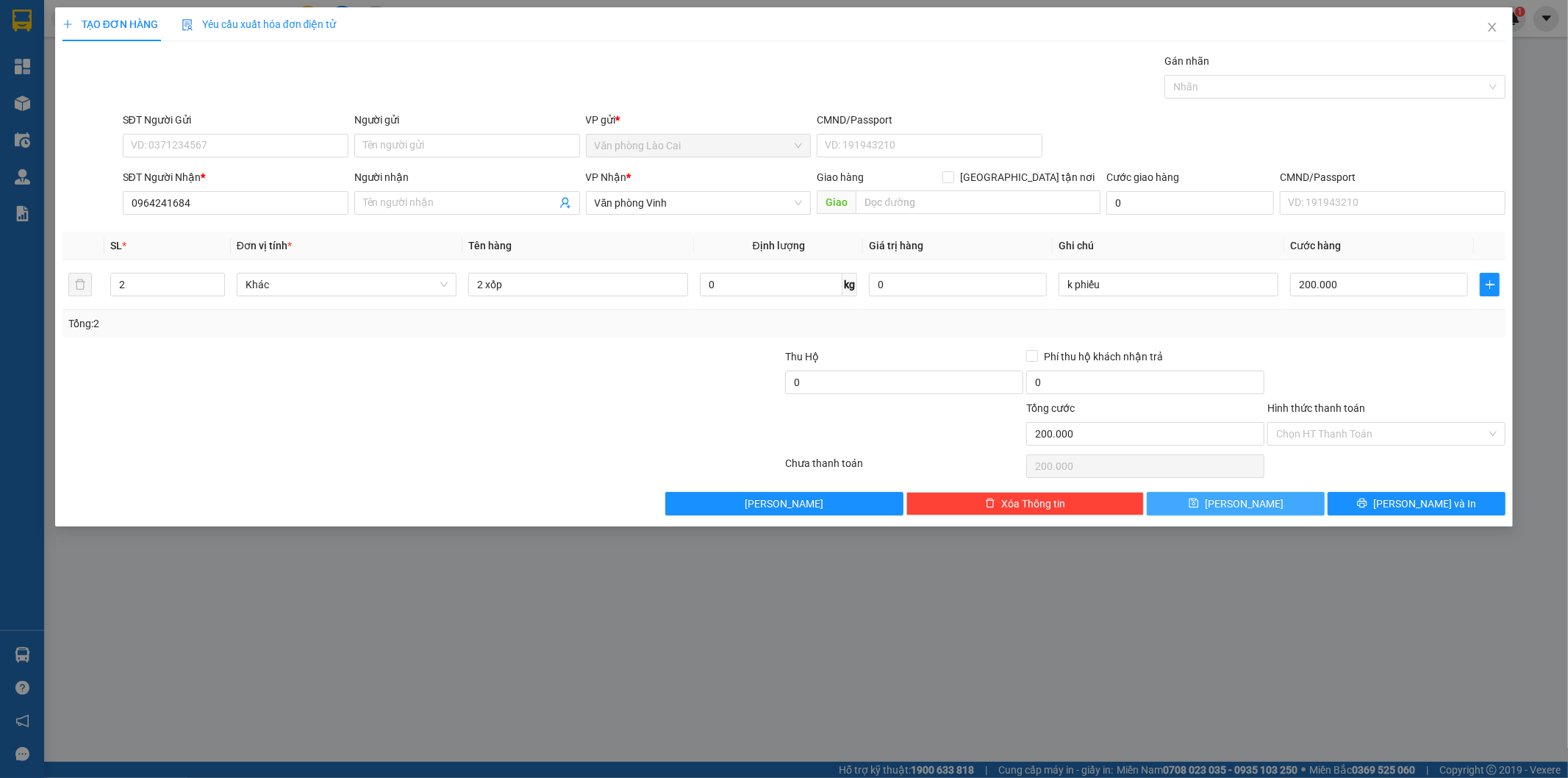
click at [1269, 516] on button "[PERSON_NAME]" at bounding box center [1236, 503] width 178 height 23
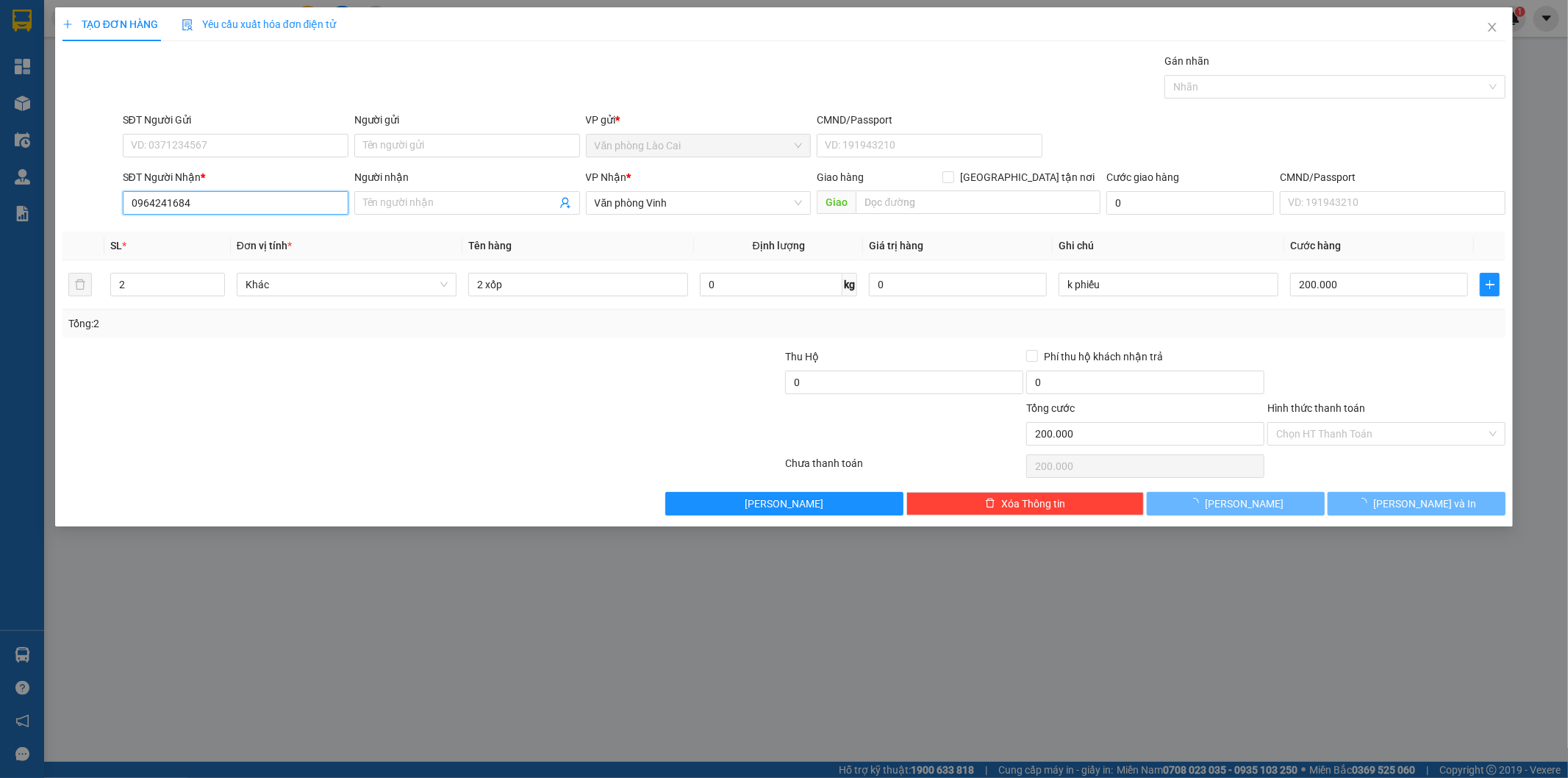
click at [246, 204] on input "0964241684" at bounding box center [236, 202] width 226 height 23
type input "0"
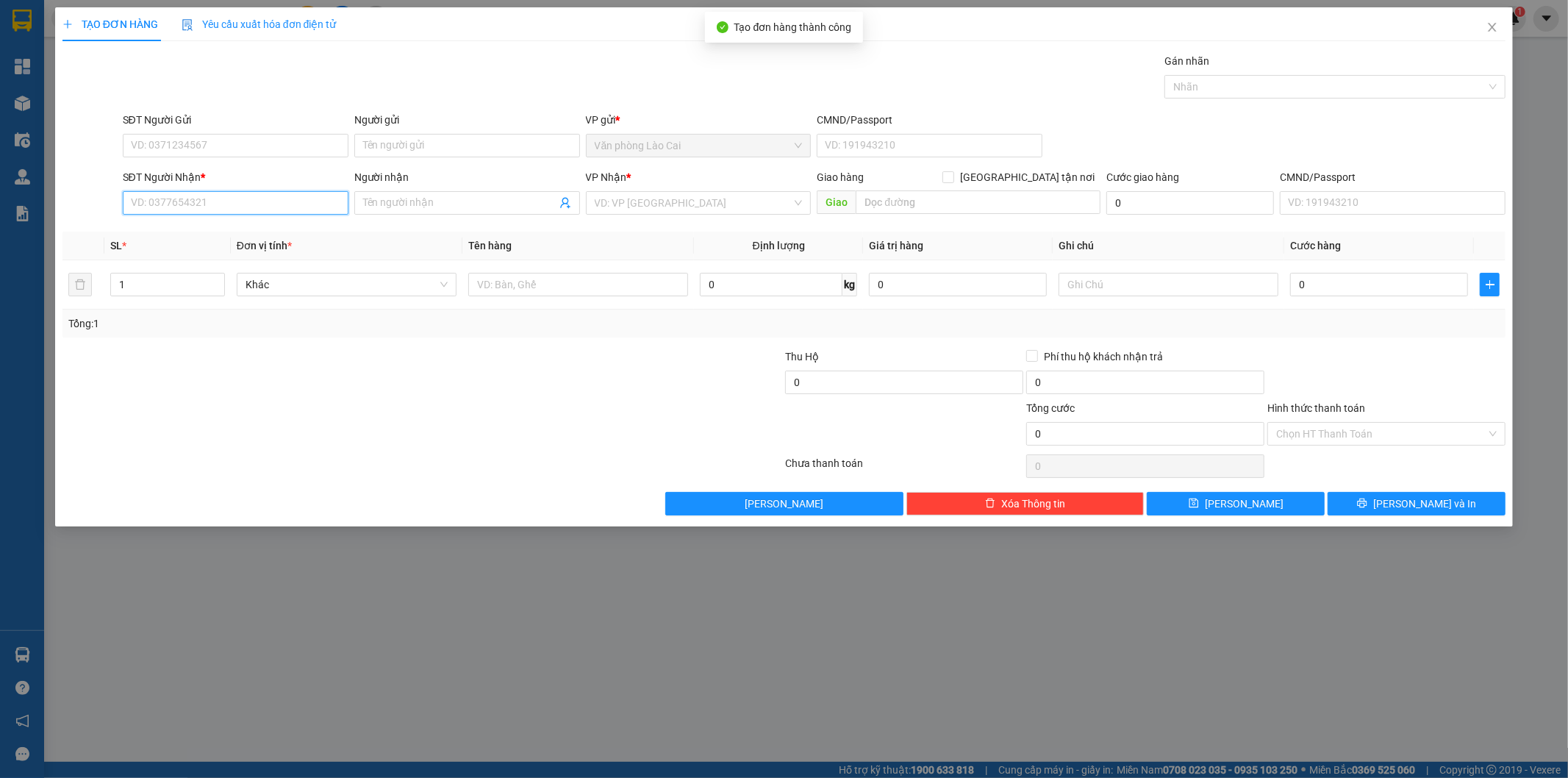
click at [246, 204] on input "SĐT Người Nhận *" at bounding box center [236, 202] width 226 height 23
click at [246, 204] on input "857" at bounding box center [236, 202] width 226 height 23
click at [214, 200] on input "857" at bounding box center [236, 202] width 226 height 23
click at [180, 223] on div "0335432857" at bounding box center [236, 232] width 226 height 23
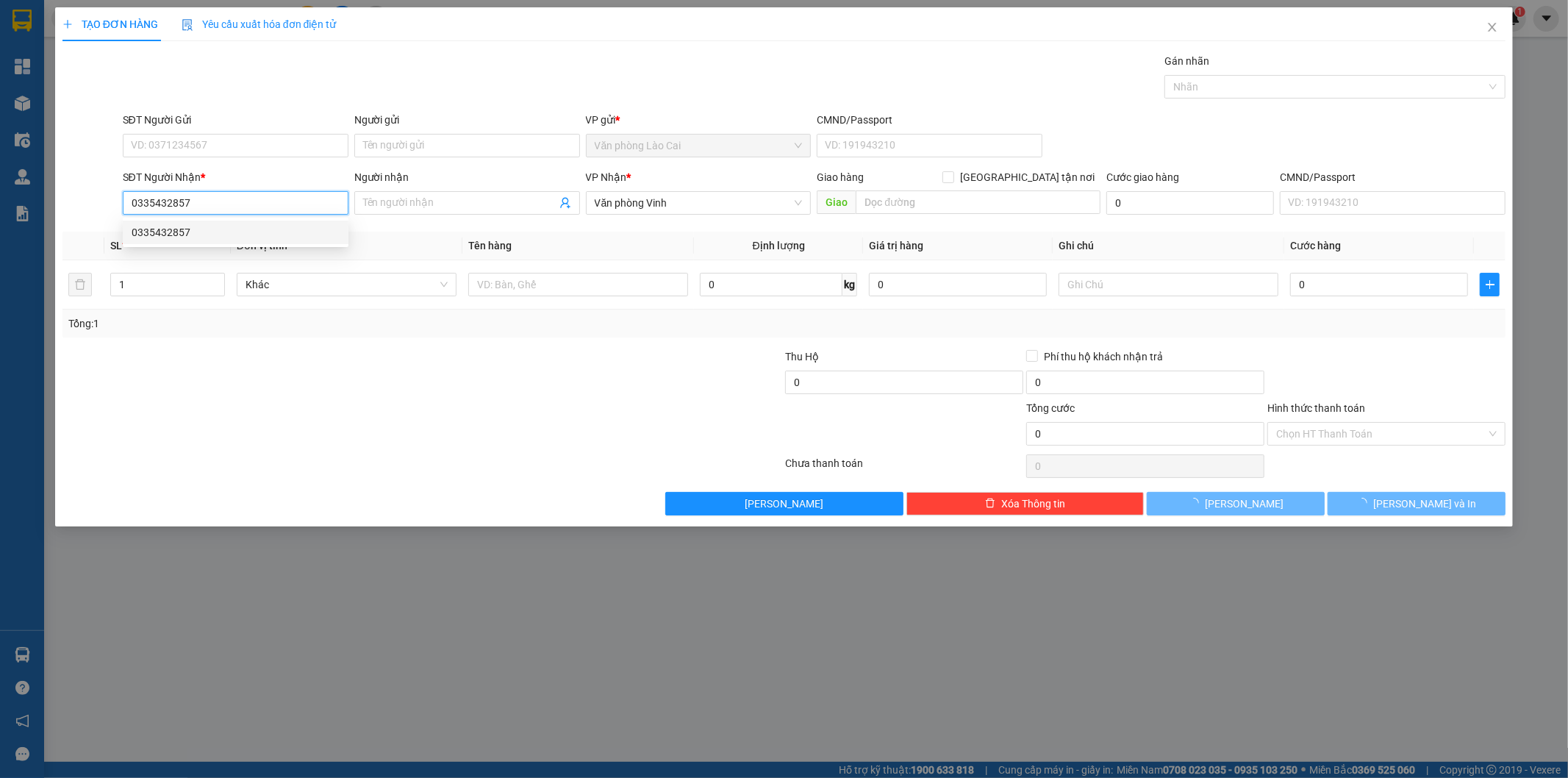
type input "0335432857"
click at [461, 326] on div "Tổng: 1" at bounding box center [337, 323] width 537 height 16
type input "100.000"
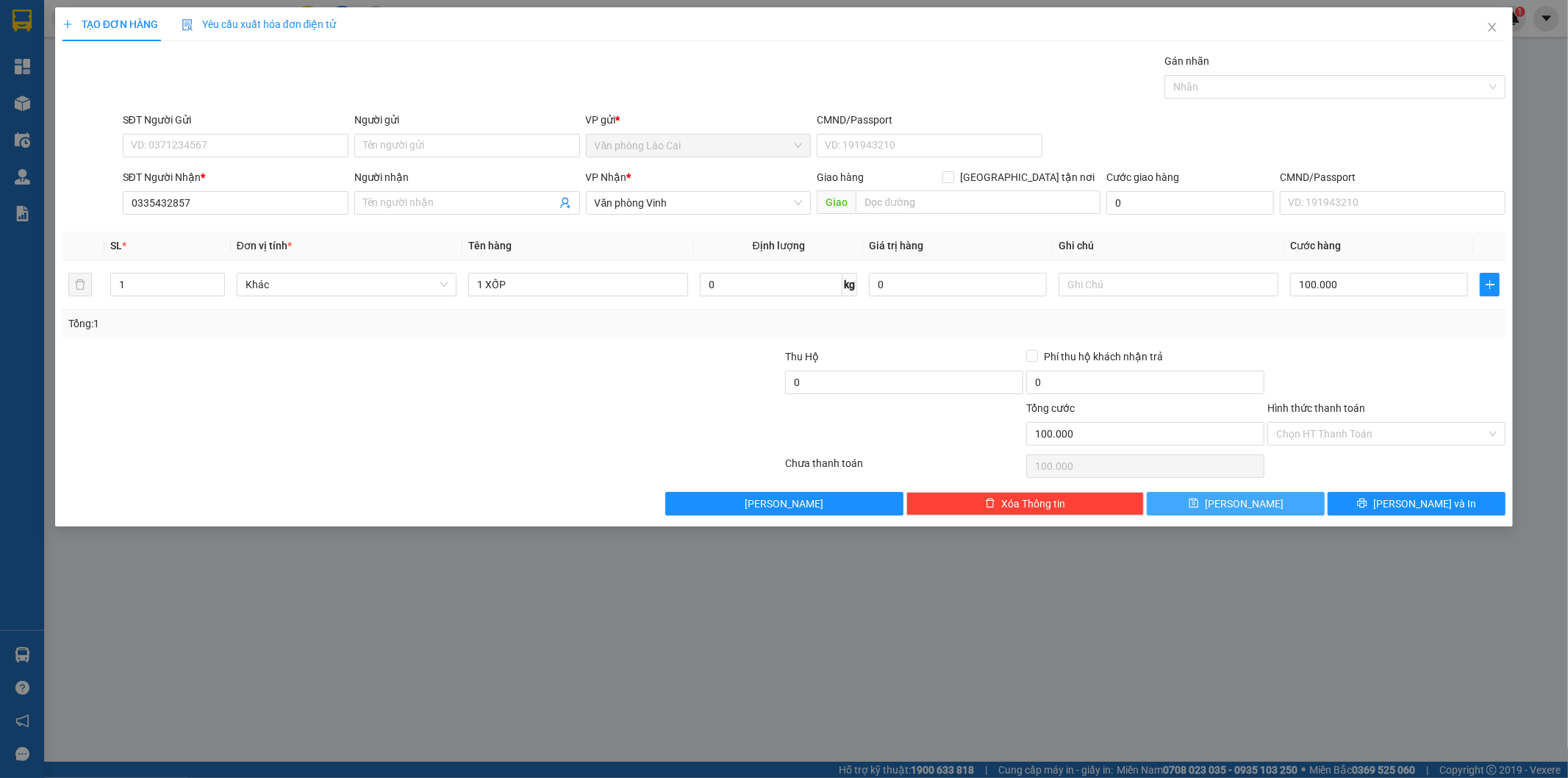
click at [1255, 495] on button "[PERSON_NAME]" at bounding box center [1236, 503] width 178 height 23
type input "0"
click at [1488, 25] on icon "close" at bounding box center [1493, 27] width 12 height 12
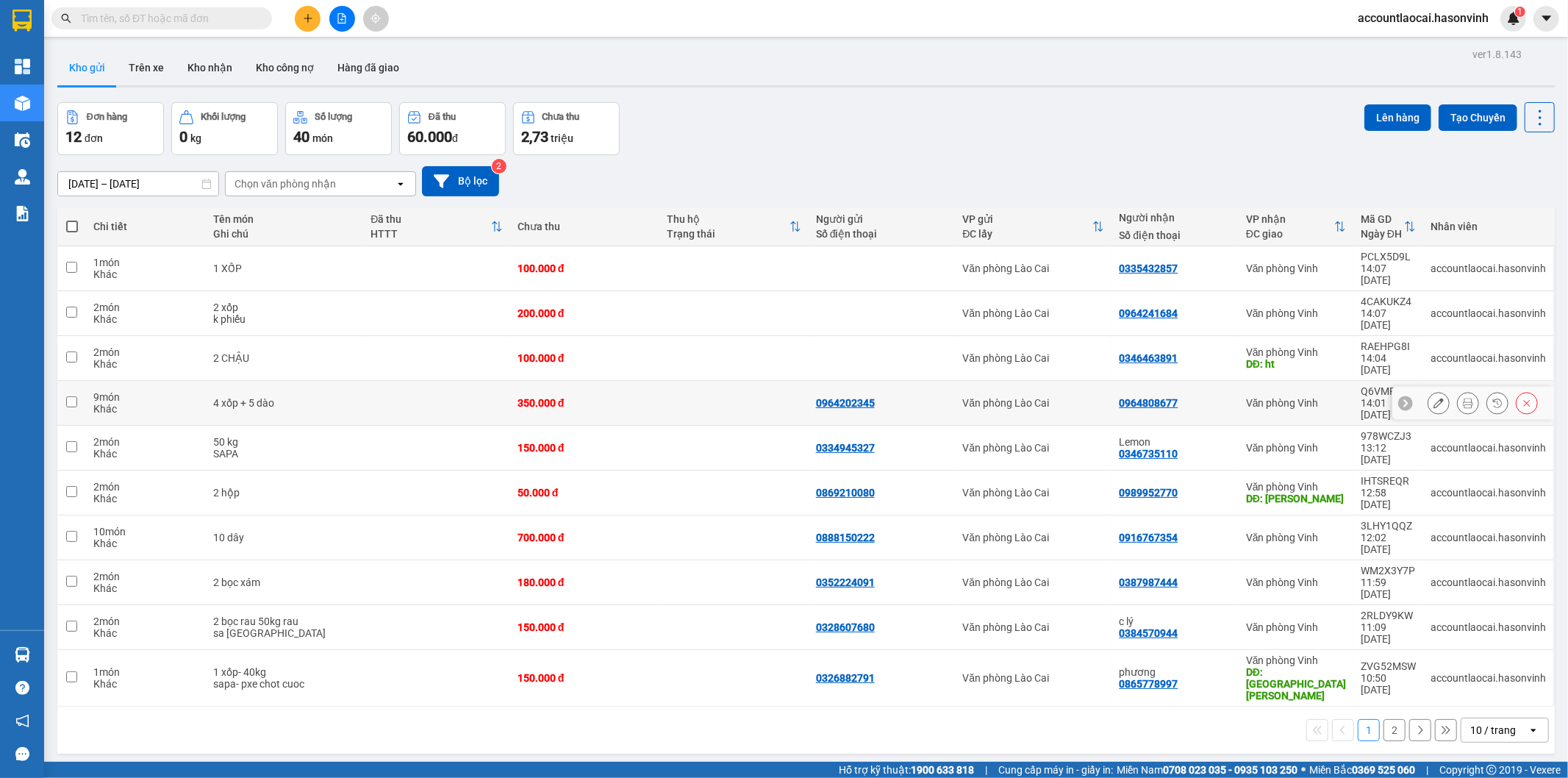
click at [1428, 391] on button at bounding box center [1438, 403] width 20 height 26
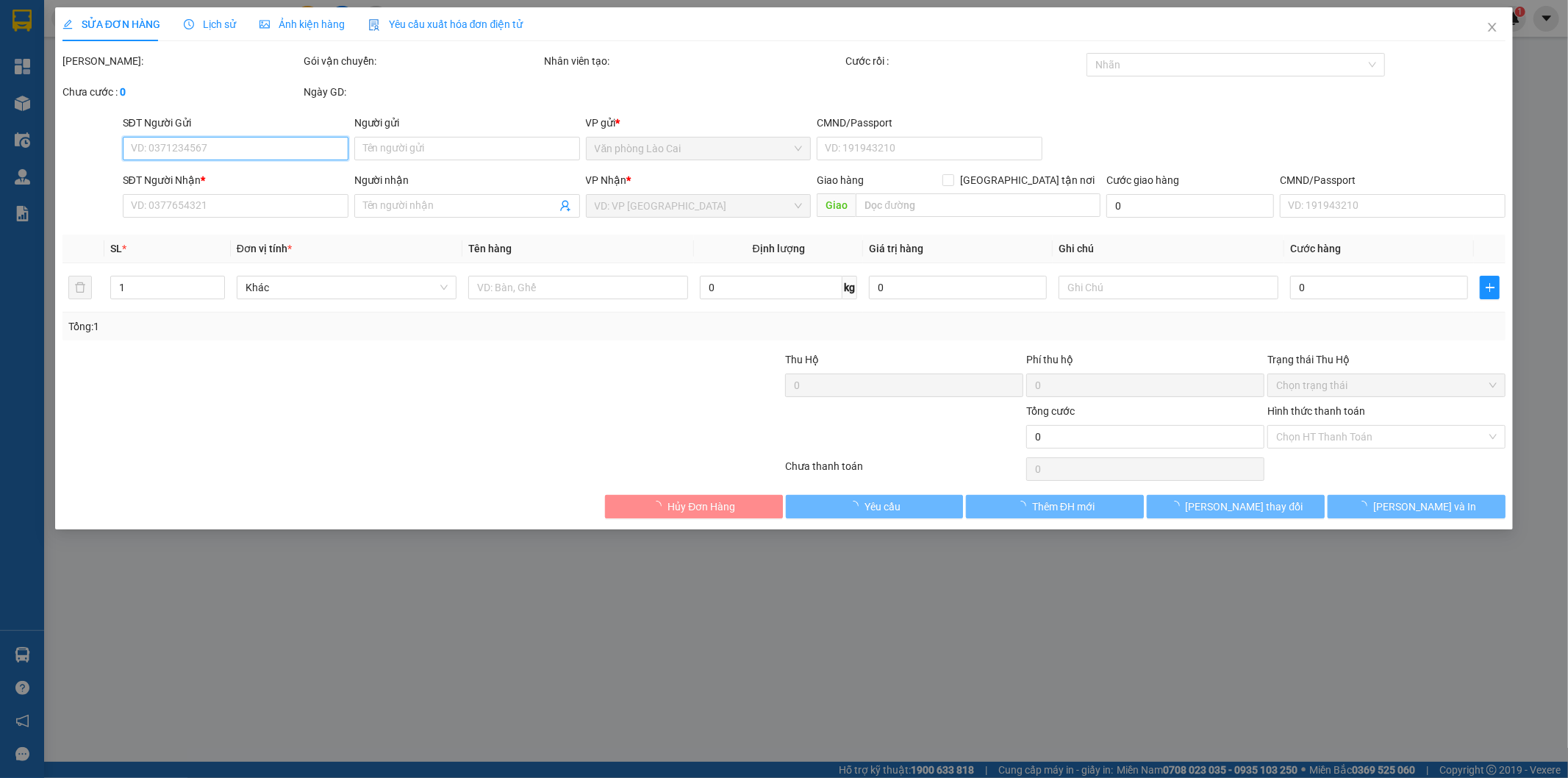
type input "0964202345"
type input "0964808677"
type input "350.000"
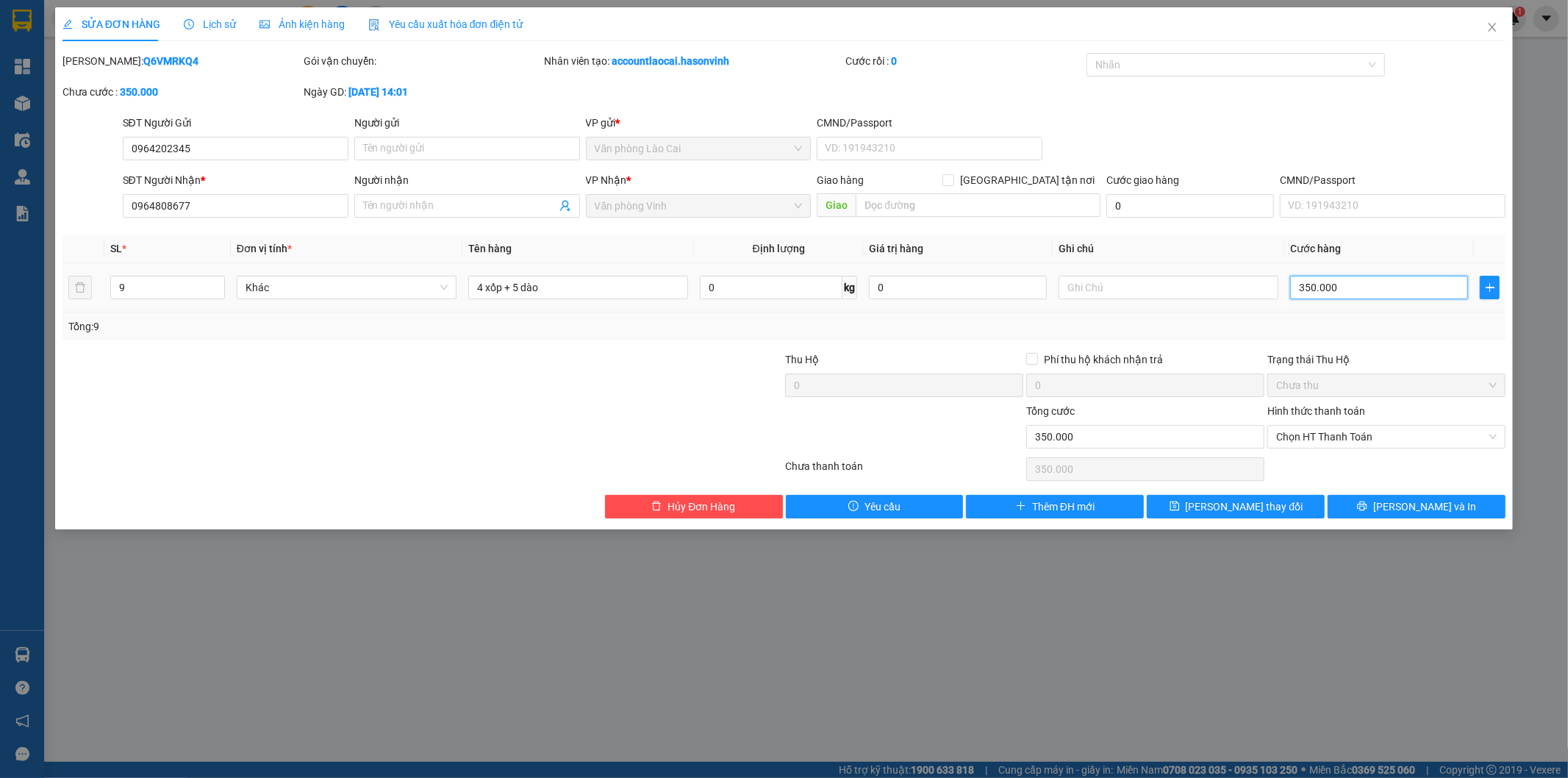
click at [1324, 289] on input "350.000" at bounding box center [1379, 287] width 178 height 23
type input "4"
type input "48"
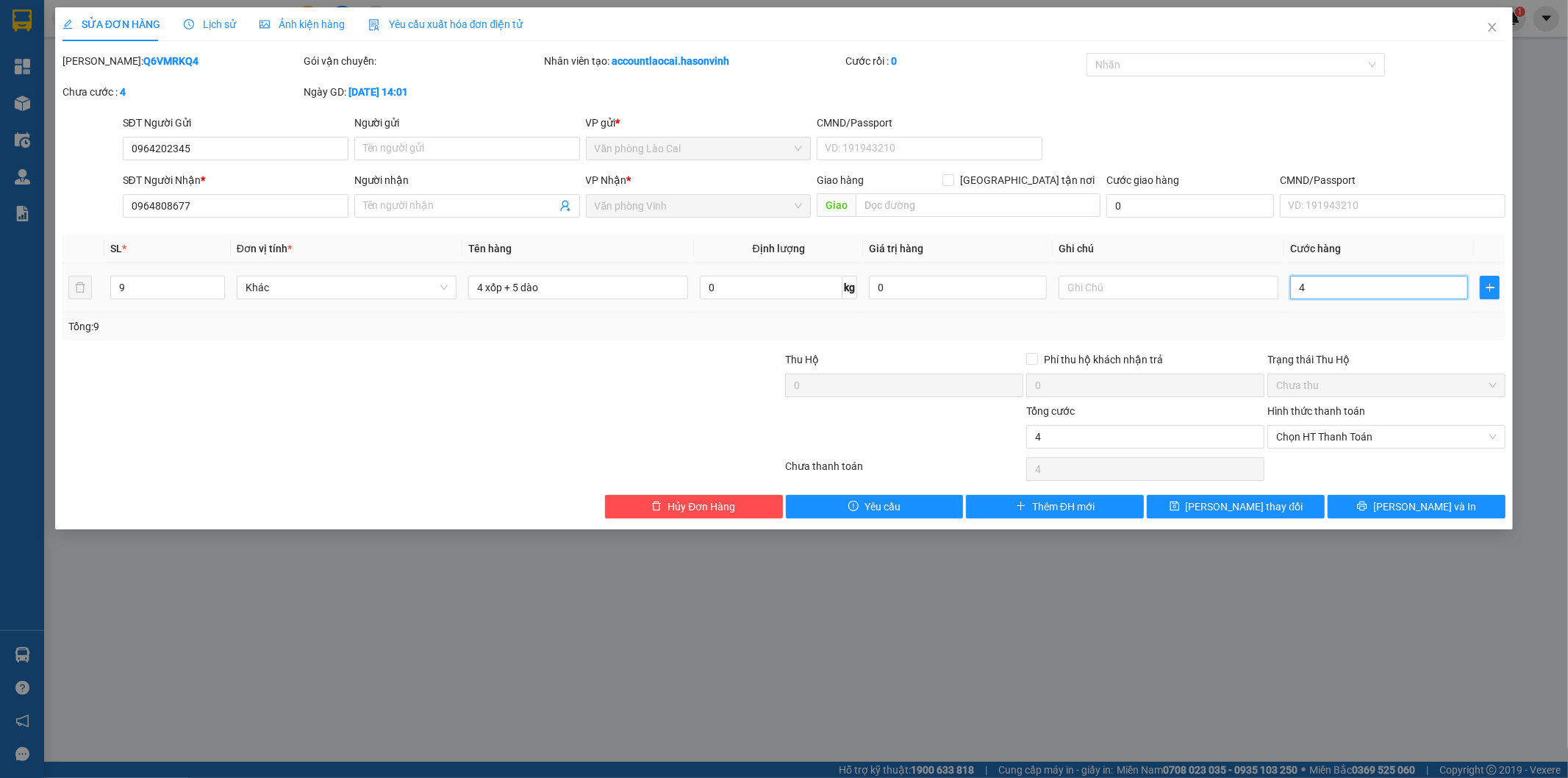
type input "48"
type input "480"
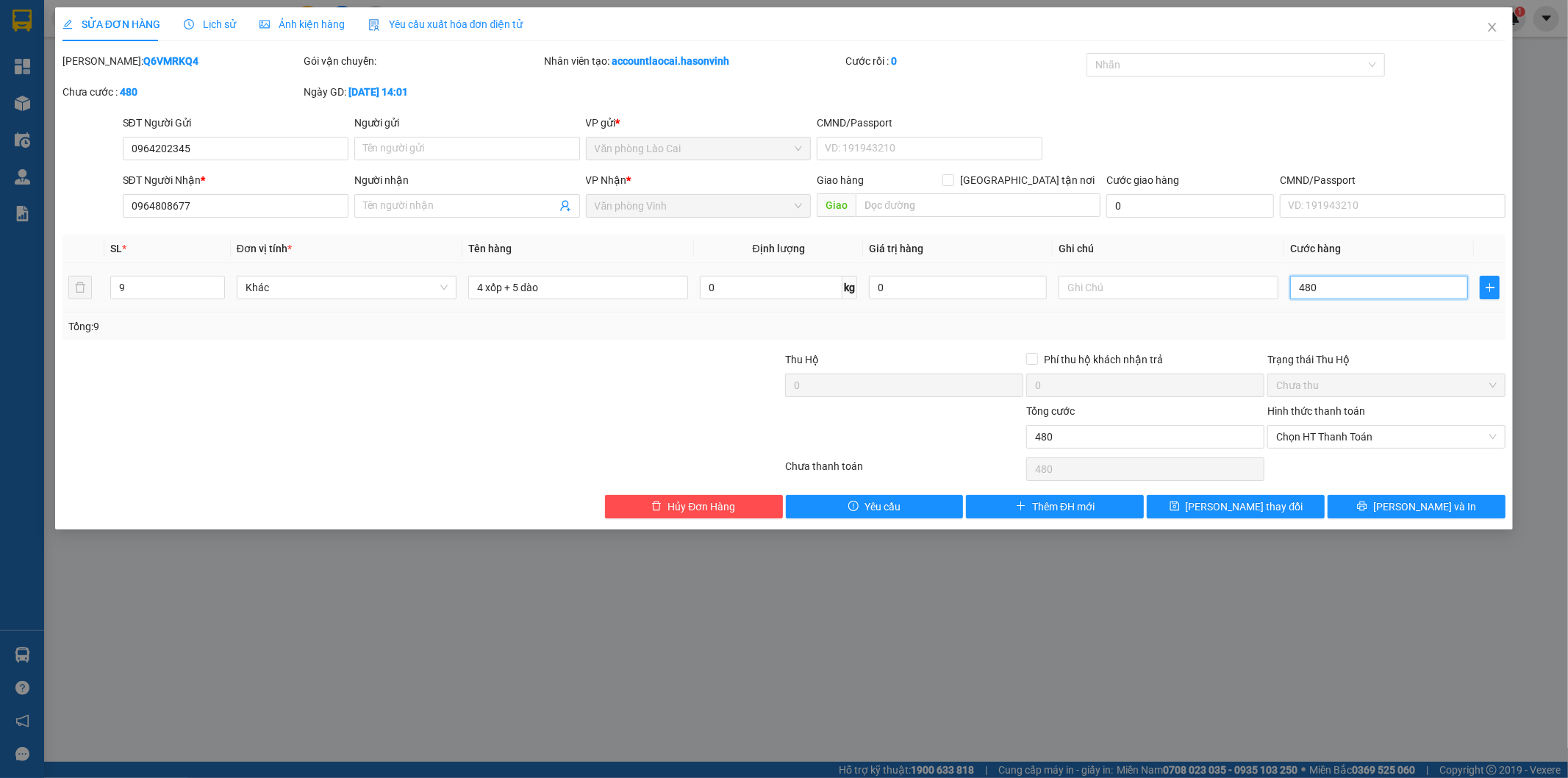
type input "4.800"
type input "48.000"
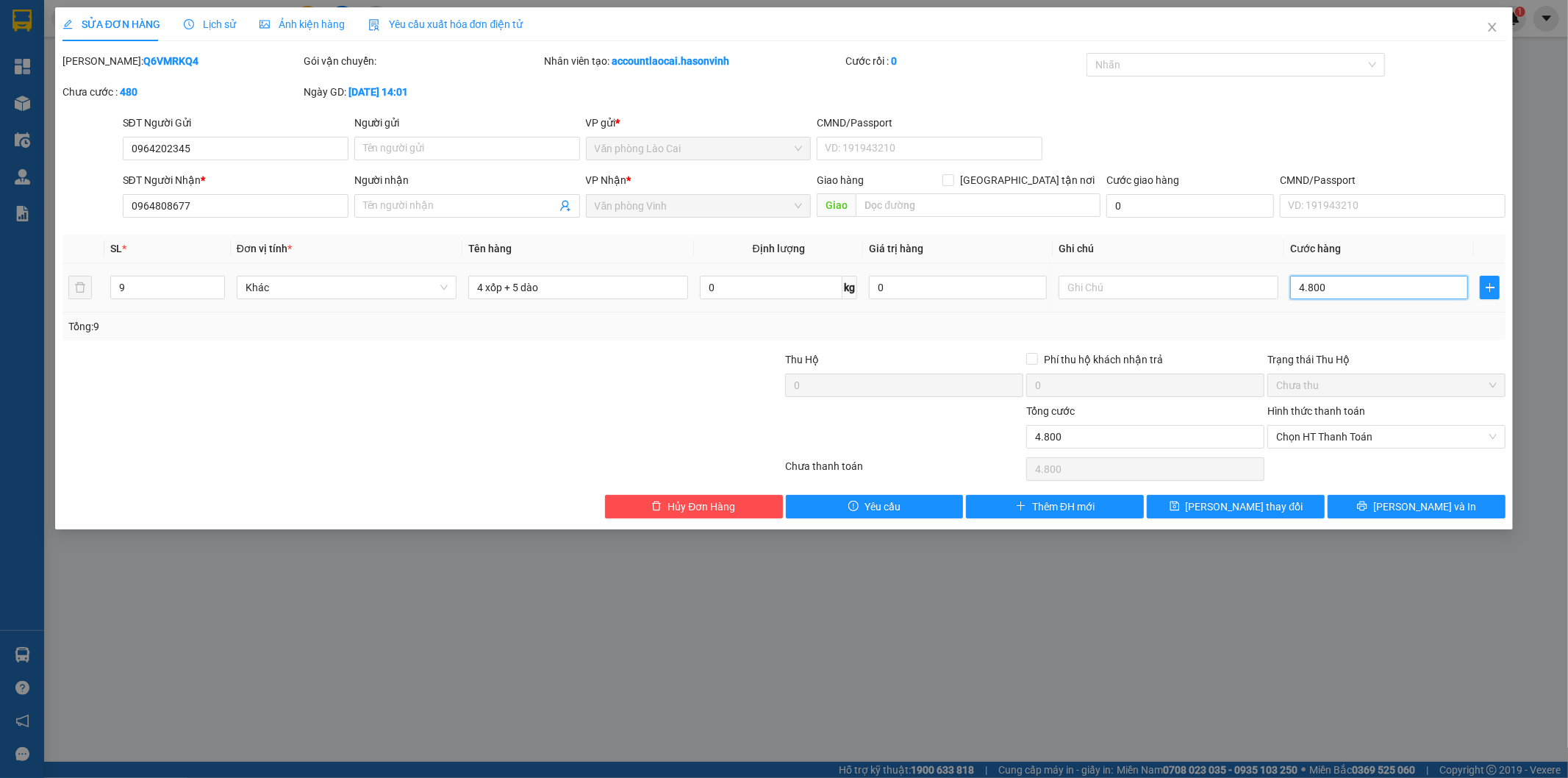
type input "48.000"
type input "480.000"
click at [1274, 505] on button "[PERSON_NAME] thay đổi" at bounding box center [1236, 506] width 178 height 23
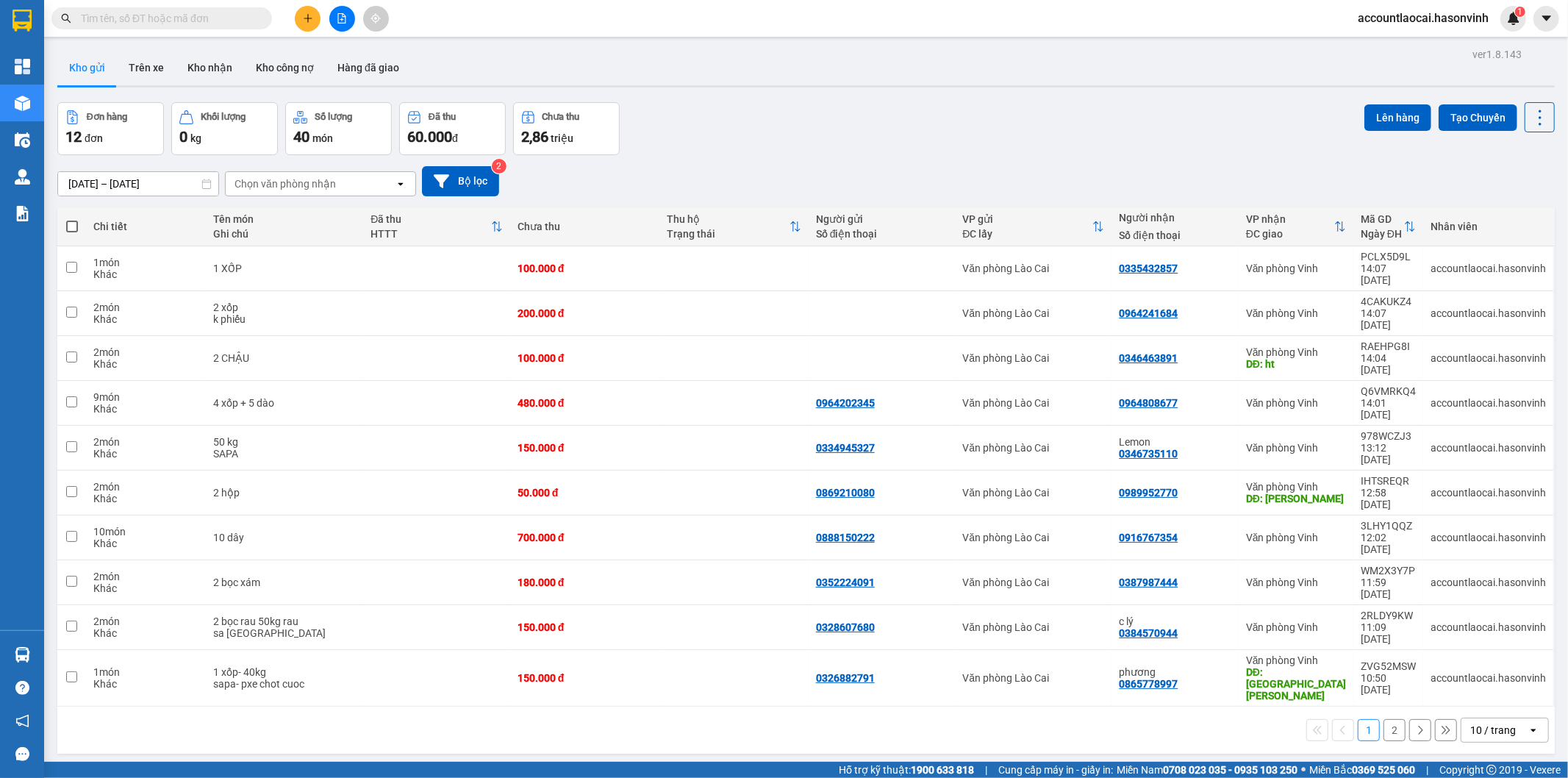
click at [1383, 719] on button "2" at bounding box center [1394, 730] width 22 height 22
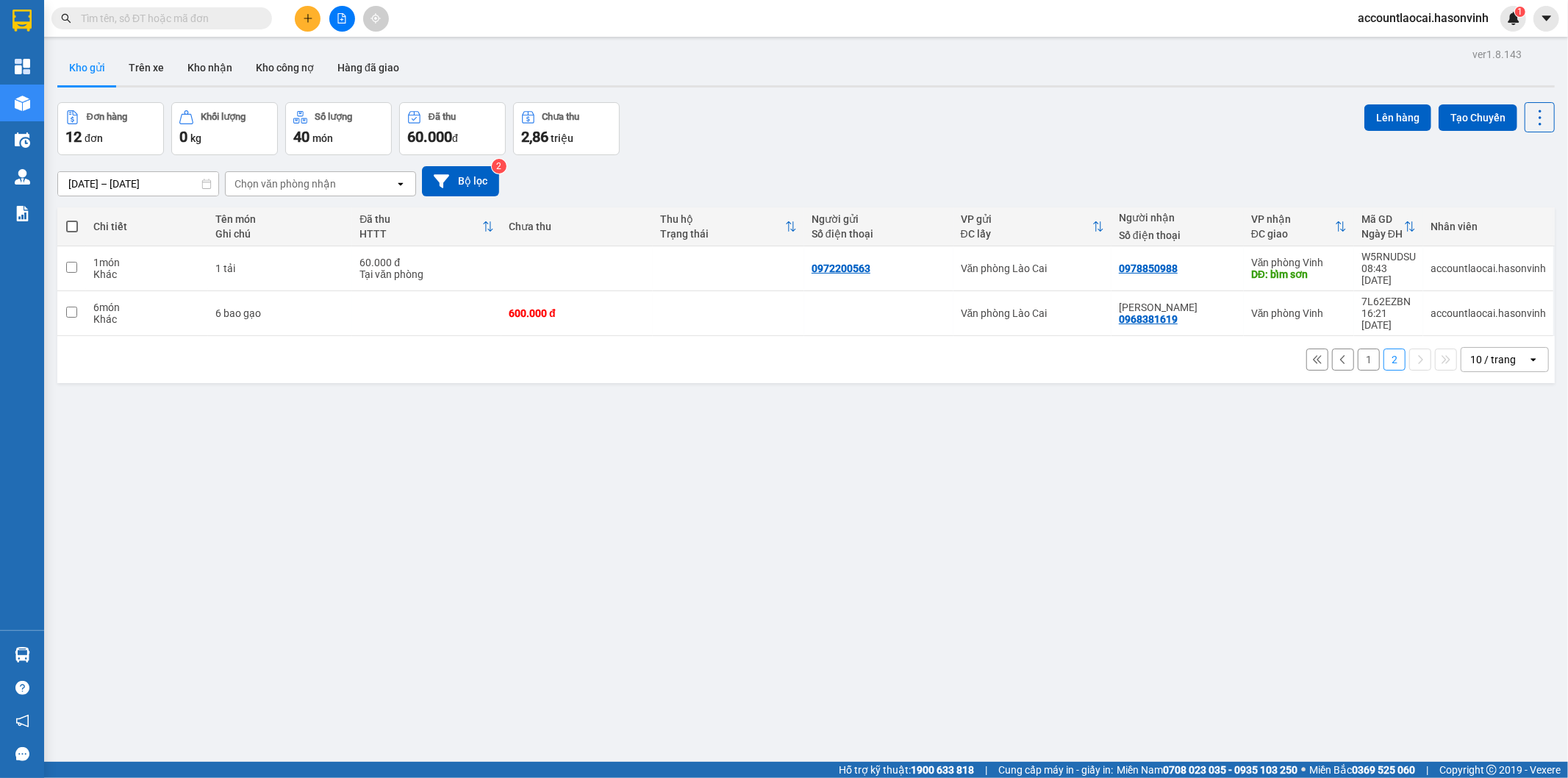
click at [1357, 349] on button "1" at bounding box center [1368, 360] width 22 height 22
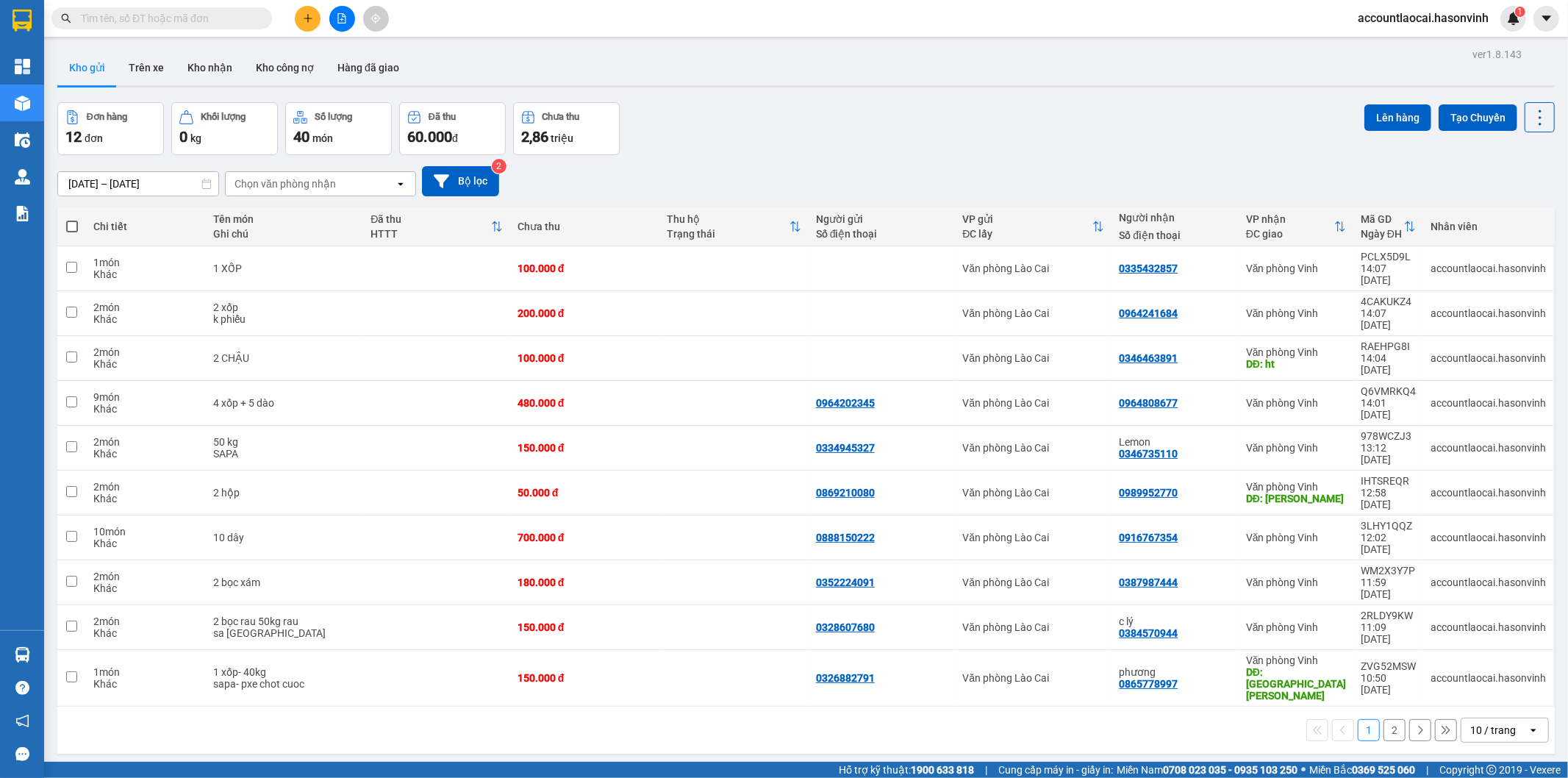
click at [1383, 719] on button "2" at bounding box center [1394, 730] width 22 height 22
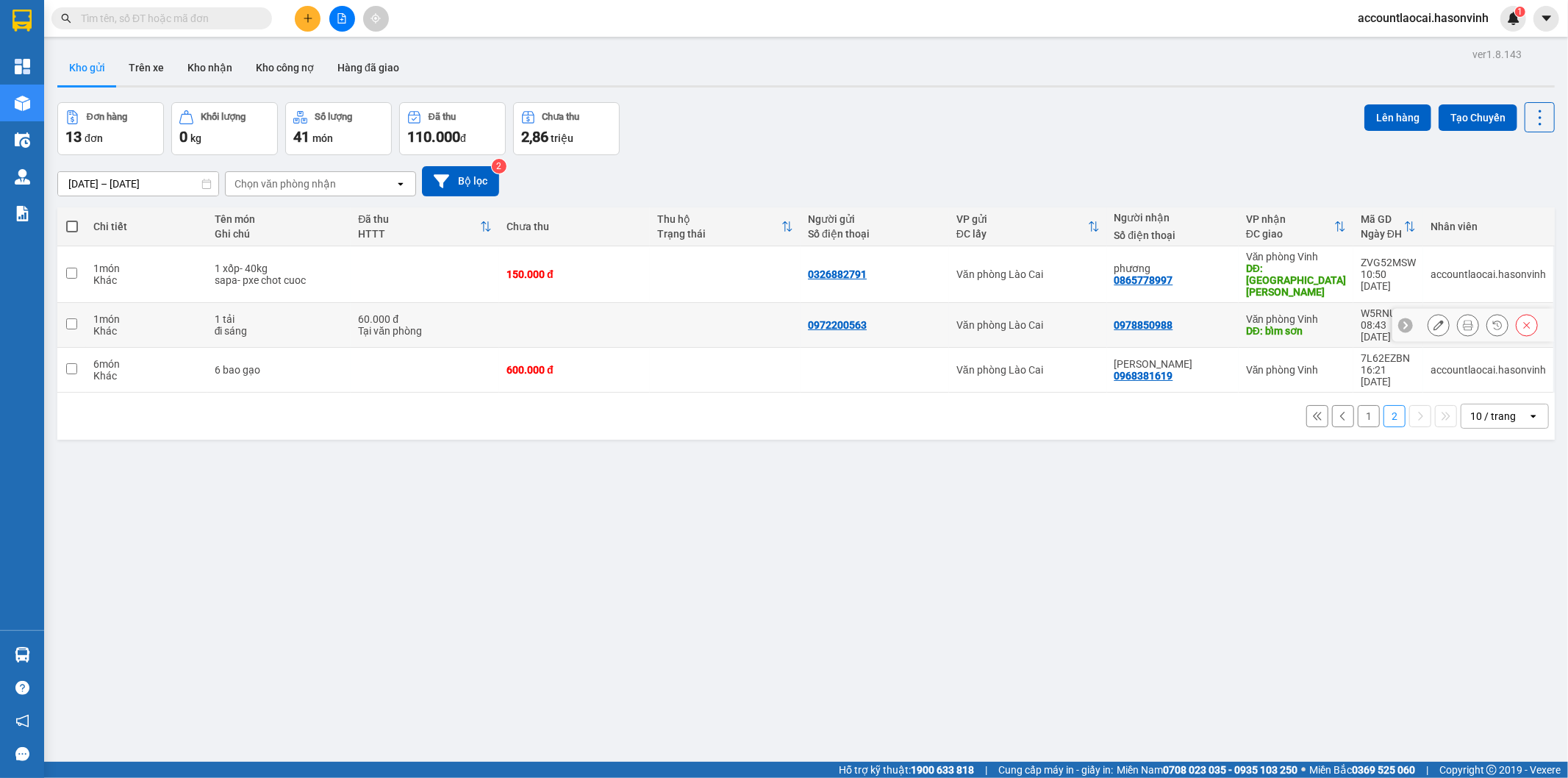
click at [285, 313] on div "1 tải" at bounding box center [279, 320] width 129 height 12
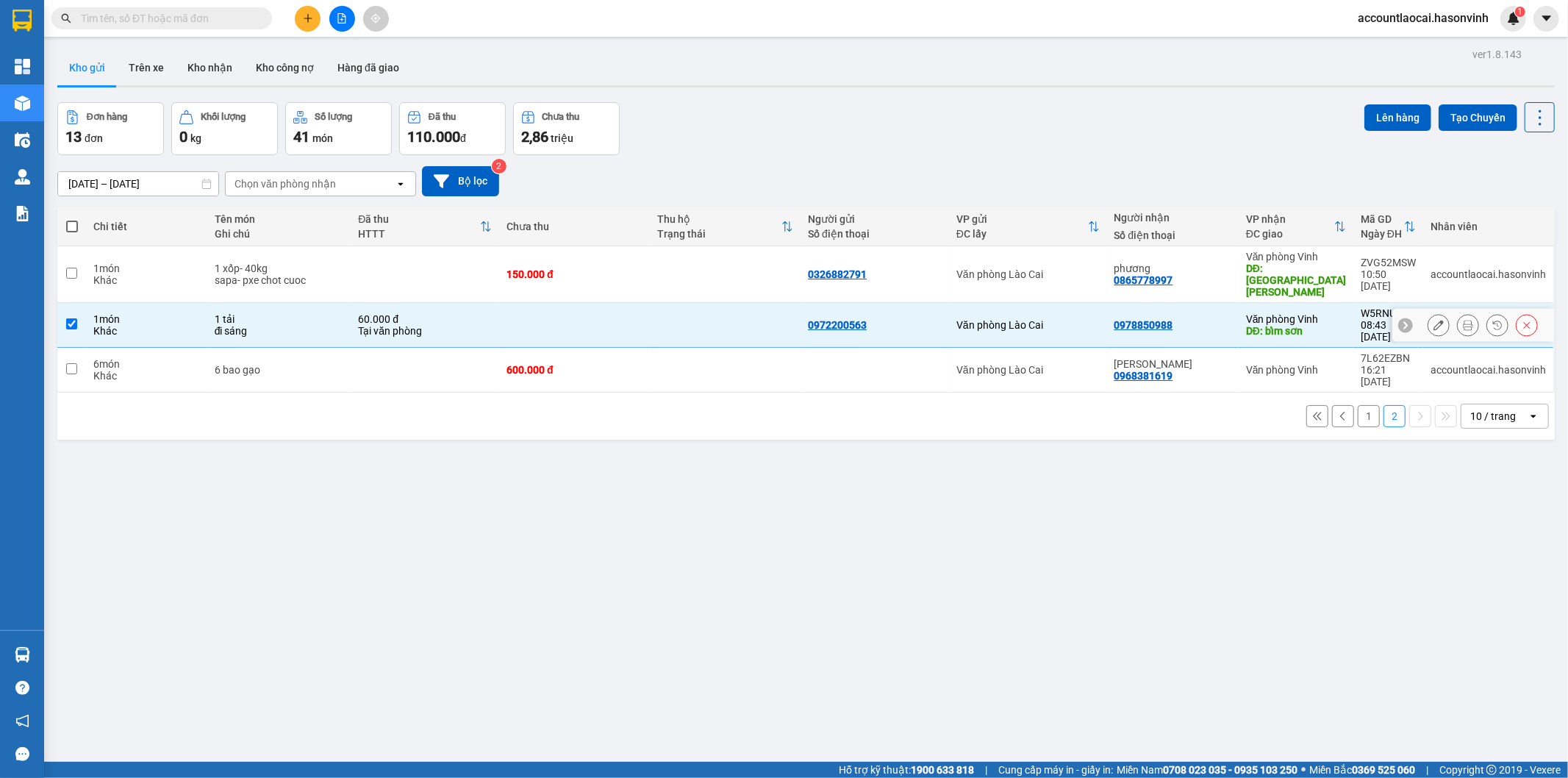
checkbox input "true"
click at [1376, 116] on button "Lên hàng" at bounding box center [1397, 117] width 67 height 26
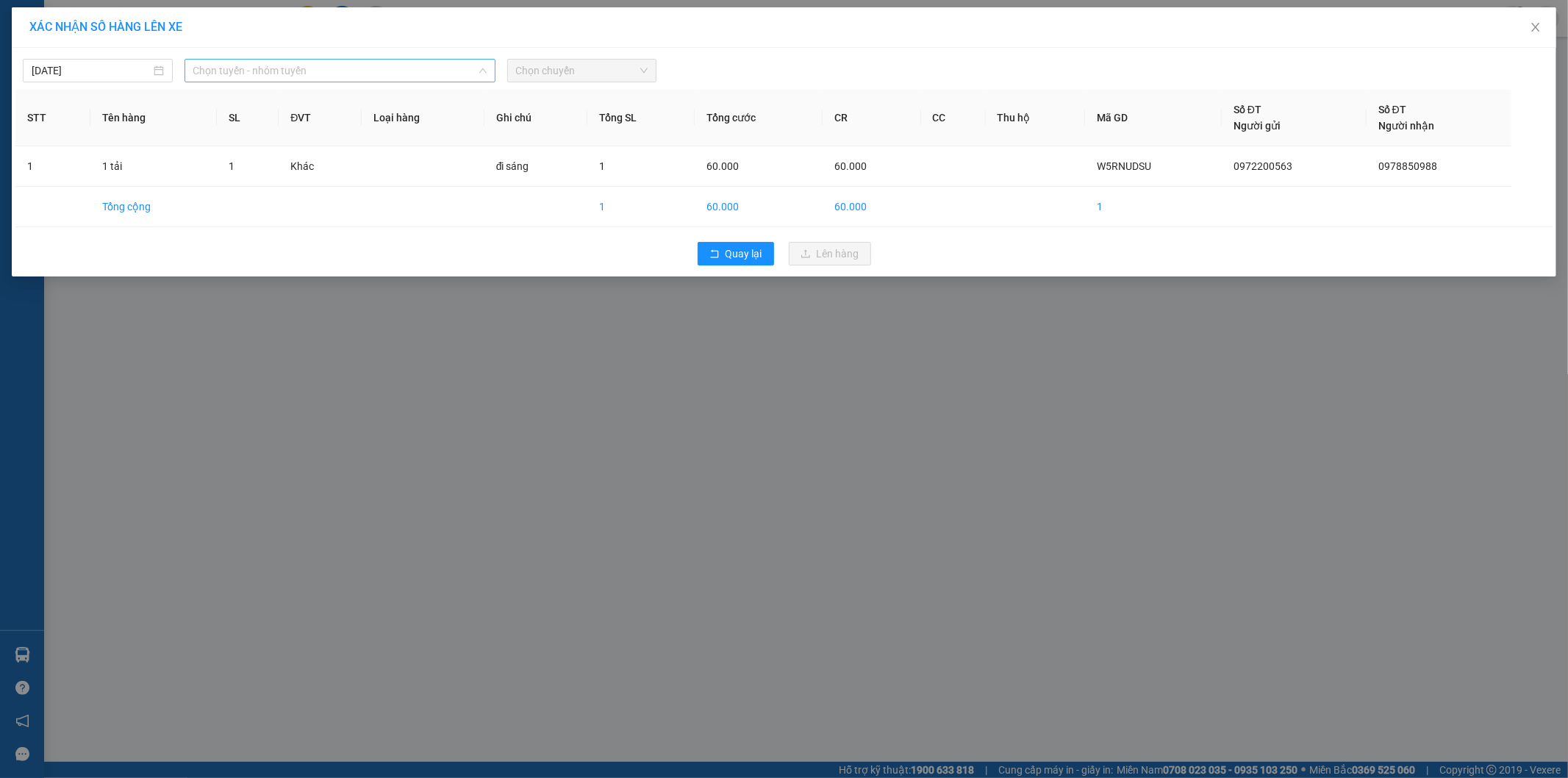
click at [217, 73] on span "Chọn tuyến - nhóm tuyến" at bounding box center [340, 70] width 293 height 22
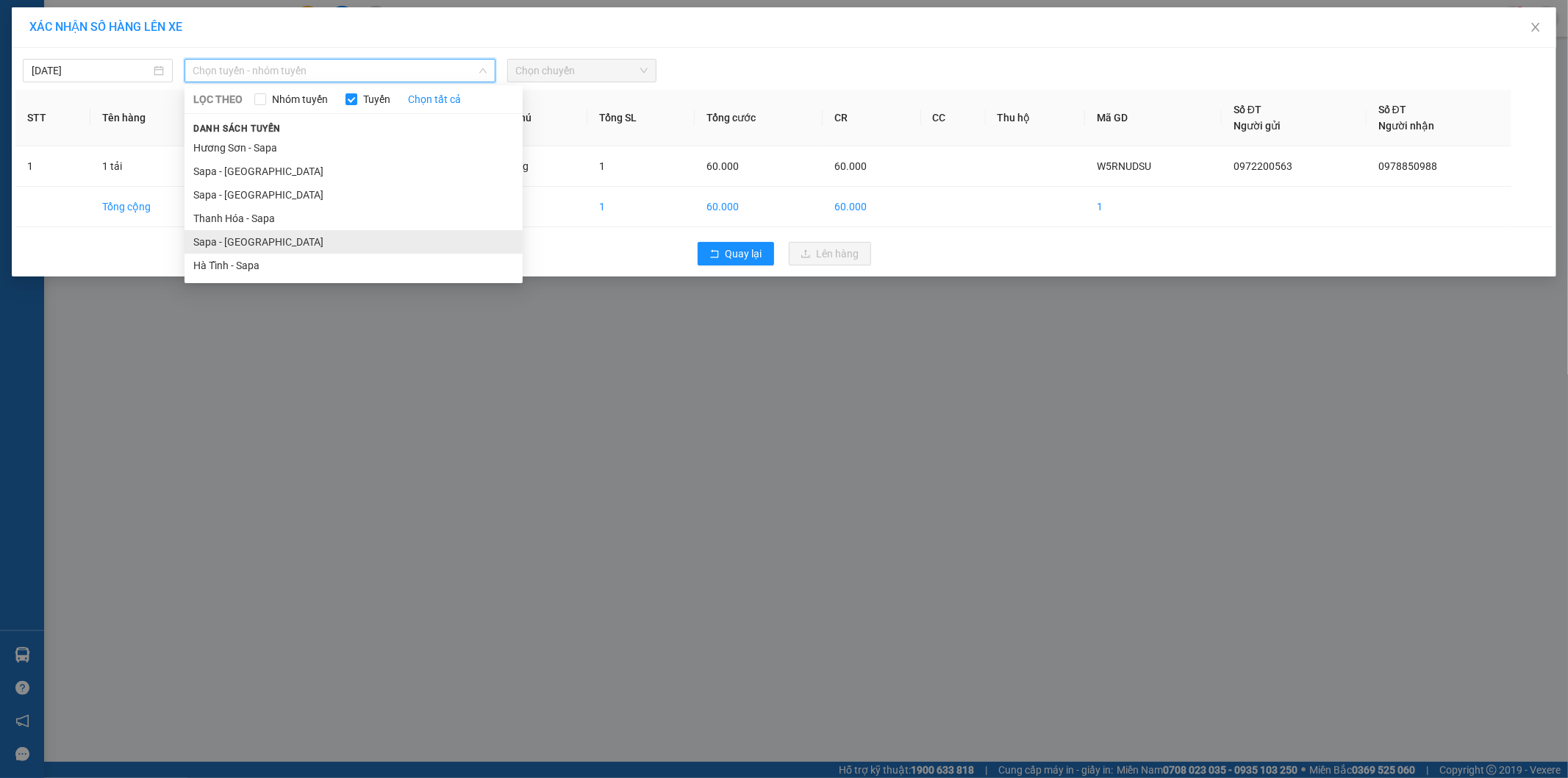
click at [223, 243] on li "Sapa - [GEOGRAPHIC_DATA]" at bounding box center [353, 242] width 338 height 23
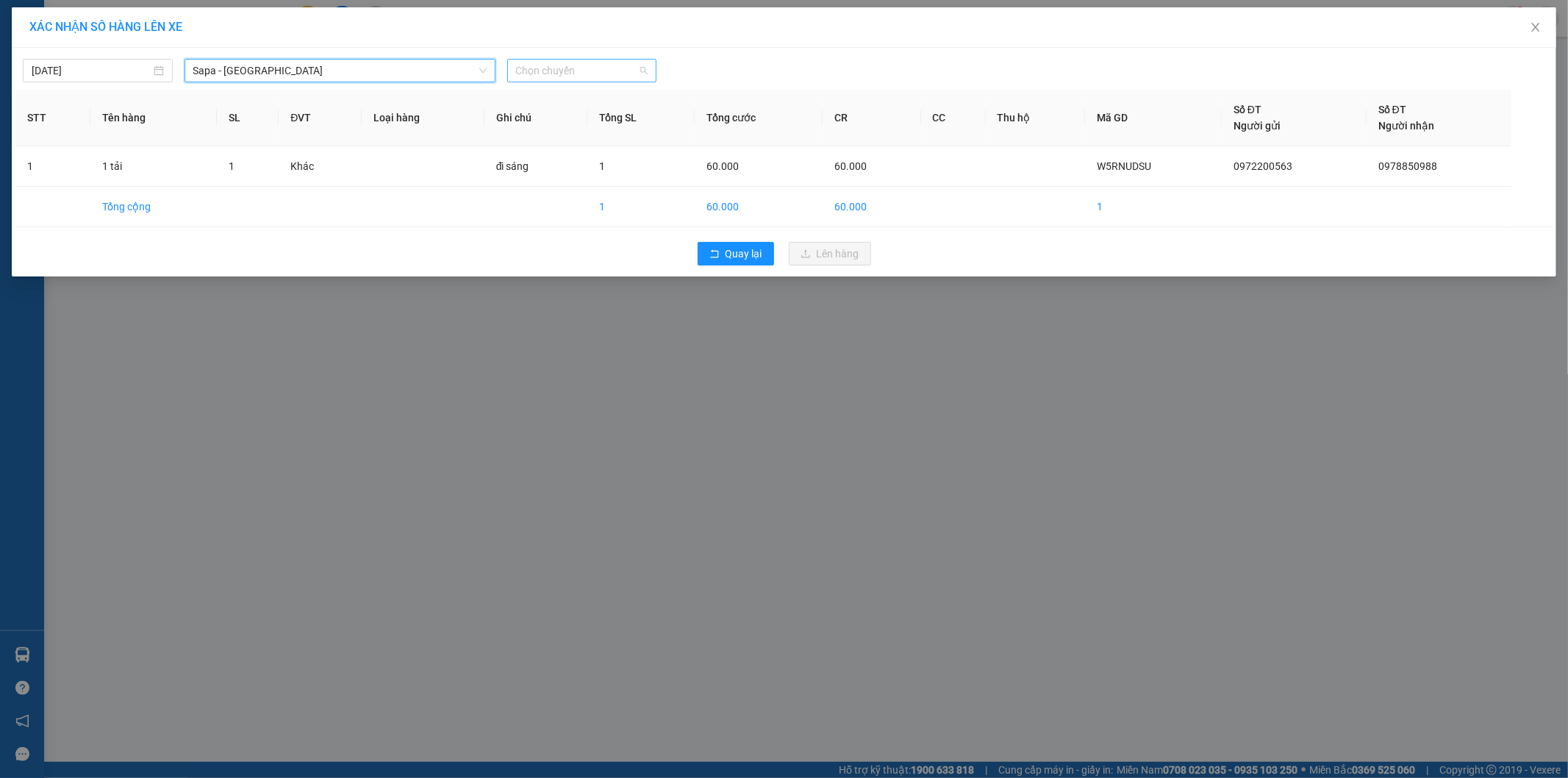
click at [570, 75] on span "Chọn chuyến" at bounding box center [582, 70] width 132 height 22
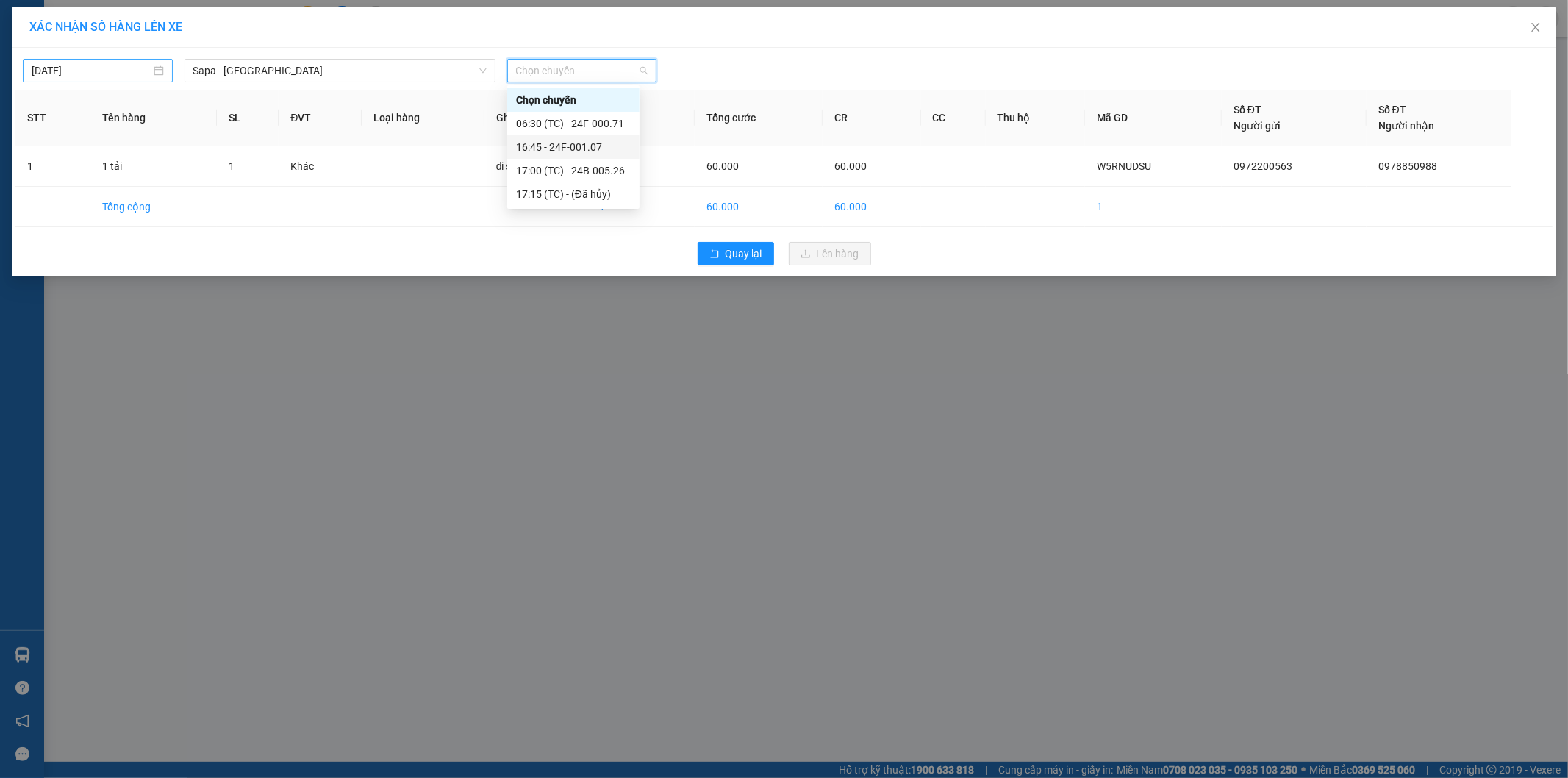
click at [119, 71] on input "[DATE]" at bounding box center [91, 70] width 119 height 16
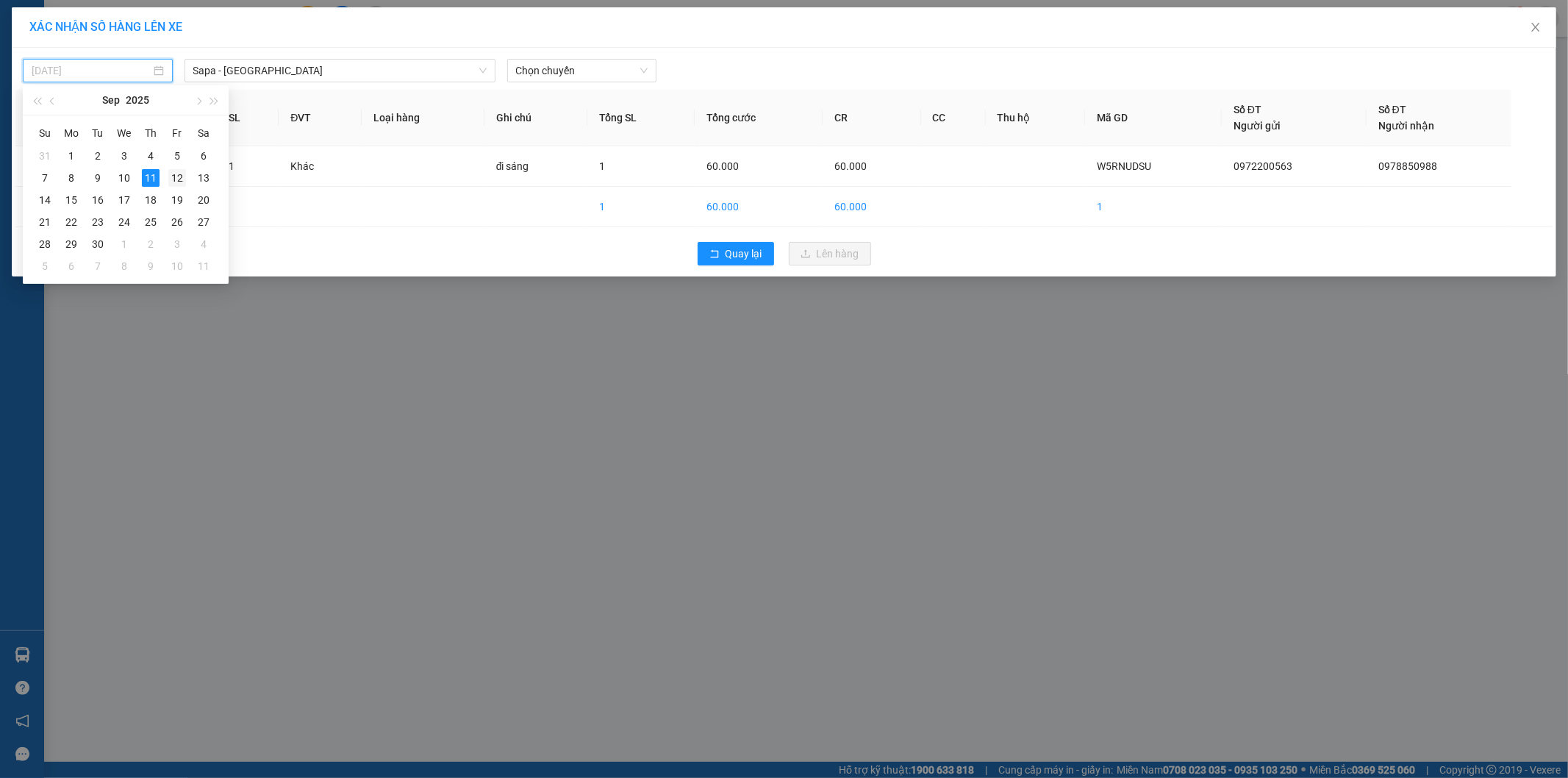
click at [174, 174] on div "12" at bounding box center [177, 178] width 17 height 17
type input "[DATE]"
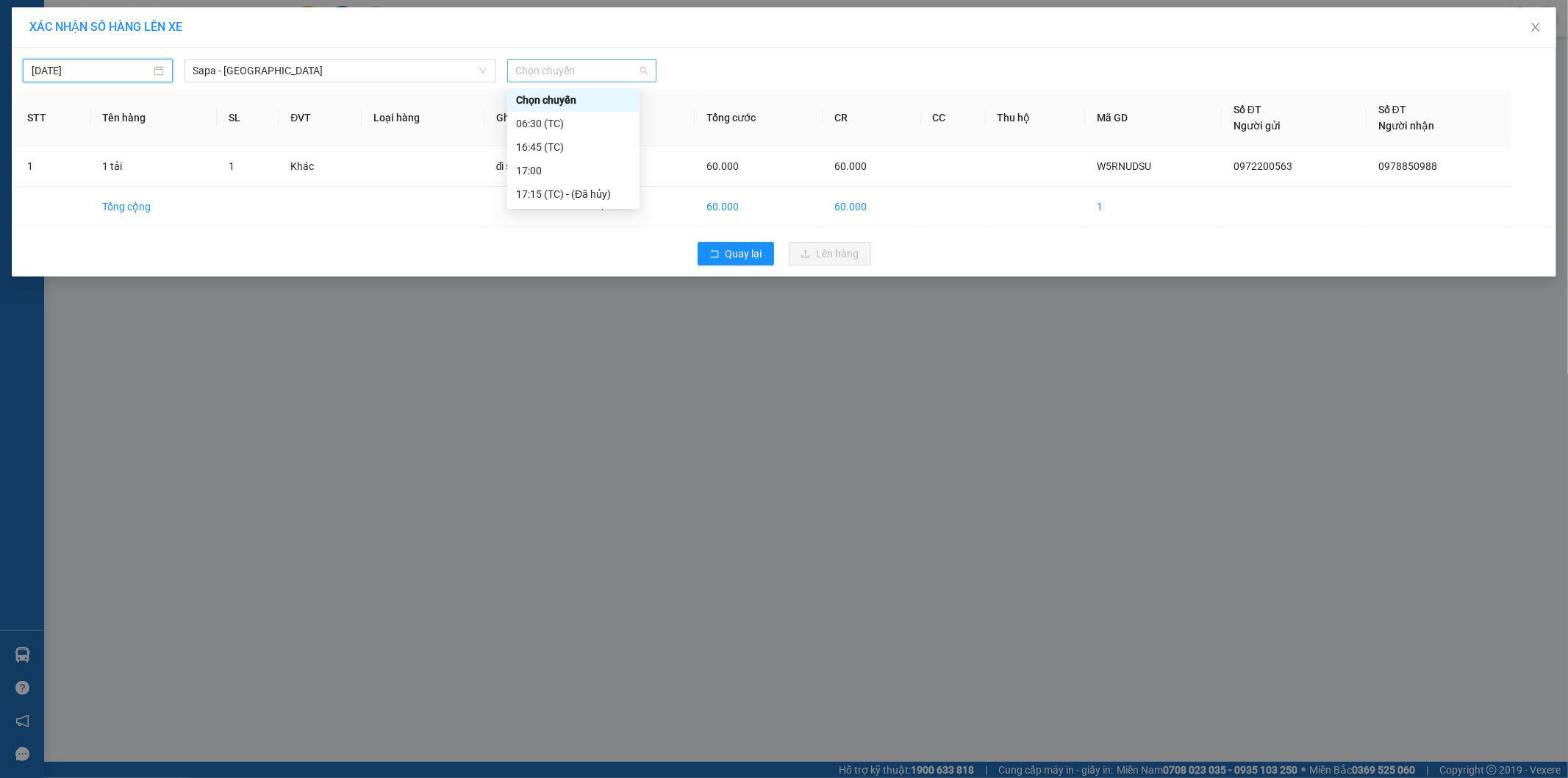
click at [571, 71] on span "Chọn chuyến" at bounding box center [582, 70] width 132 height 22
click at [576, 125] on div "06:30 (TC)" at bounding box center [574, 123] width 115 height 16
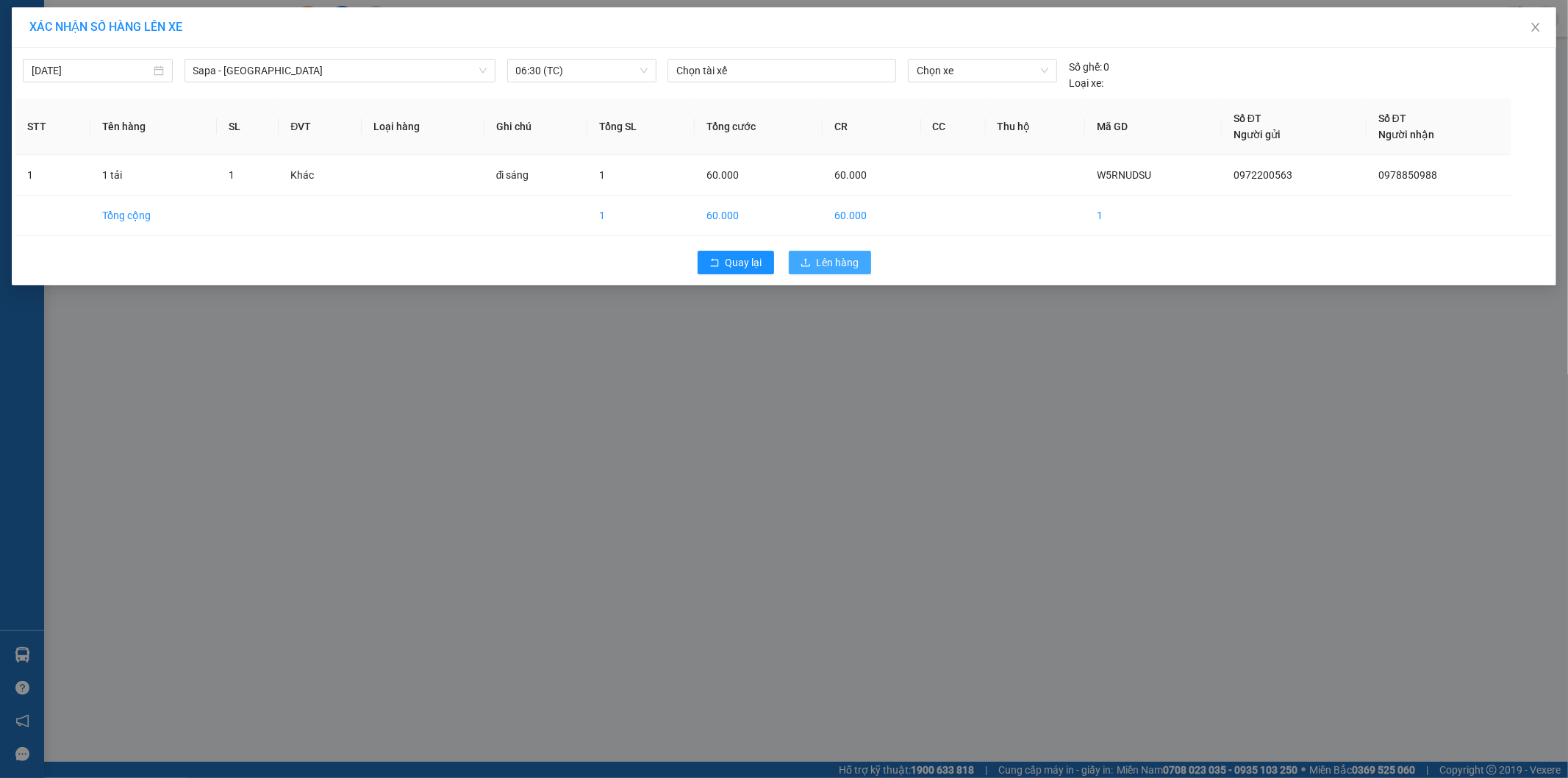
click at [824, 261] on span "Lên hàng" at bounding box center [838, 262] width 42 height 16
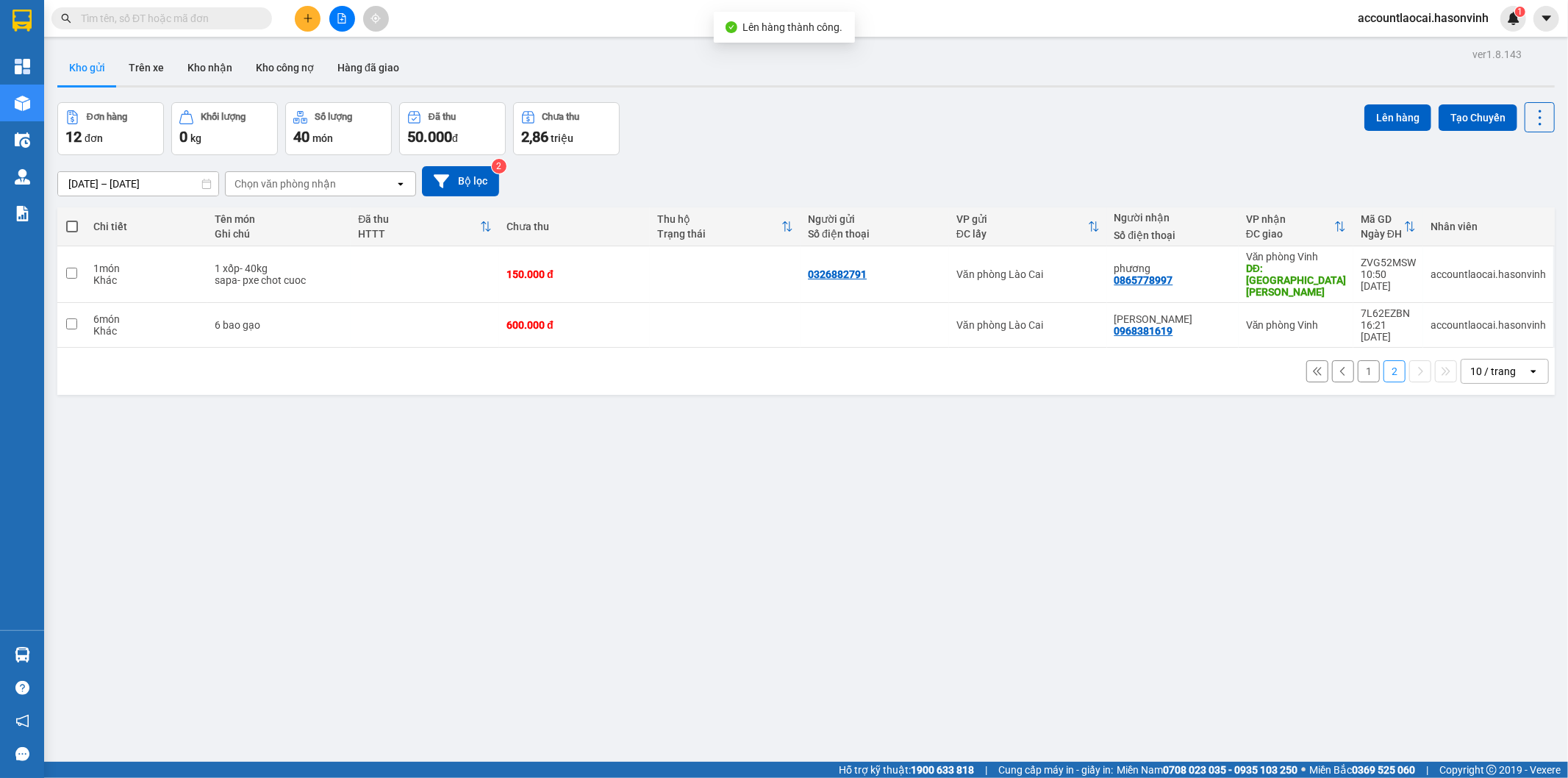
click at [1357, 360] on button "1" at bounding box center [1368, 371] width 22 height 22
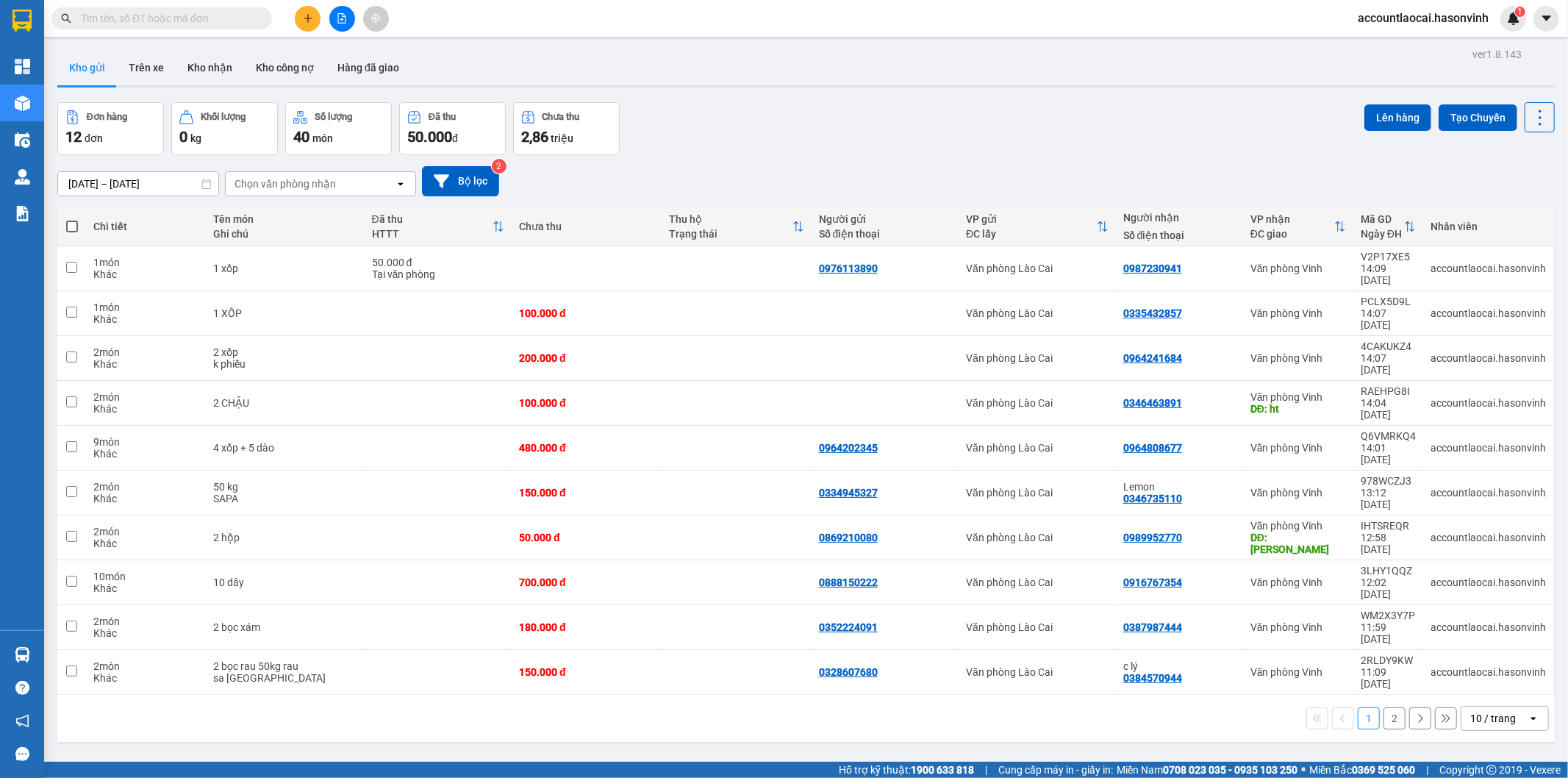
click at [1383, 708] on button "2" at bounding box center [1394, 718] width 22 height 22
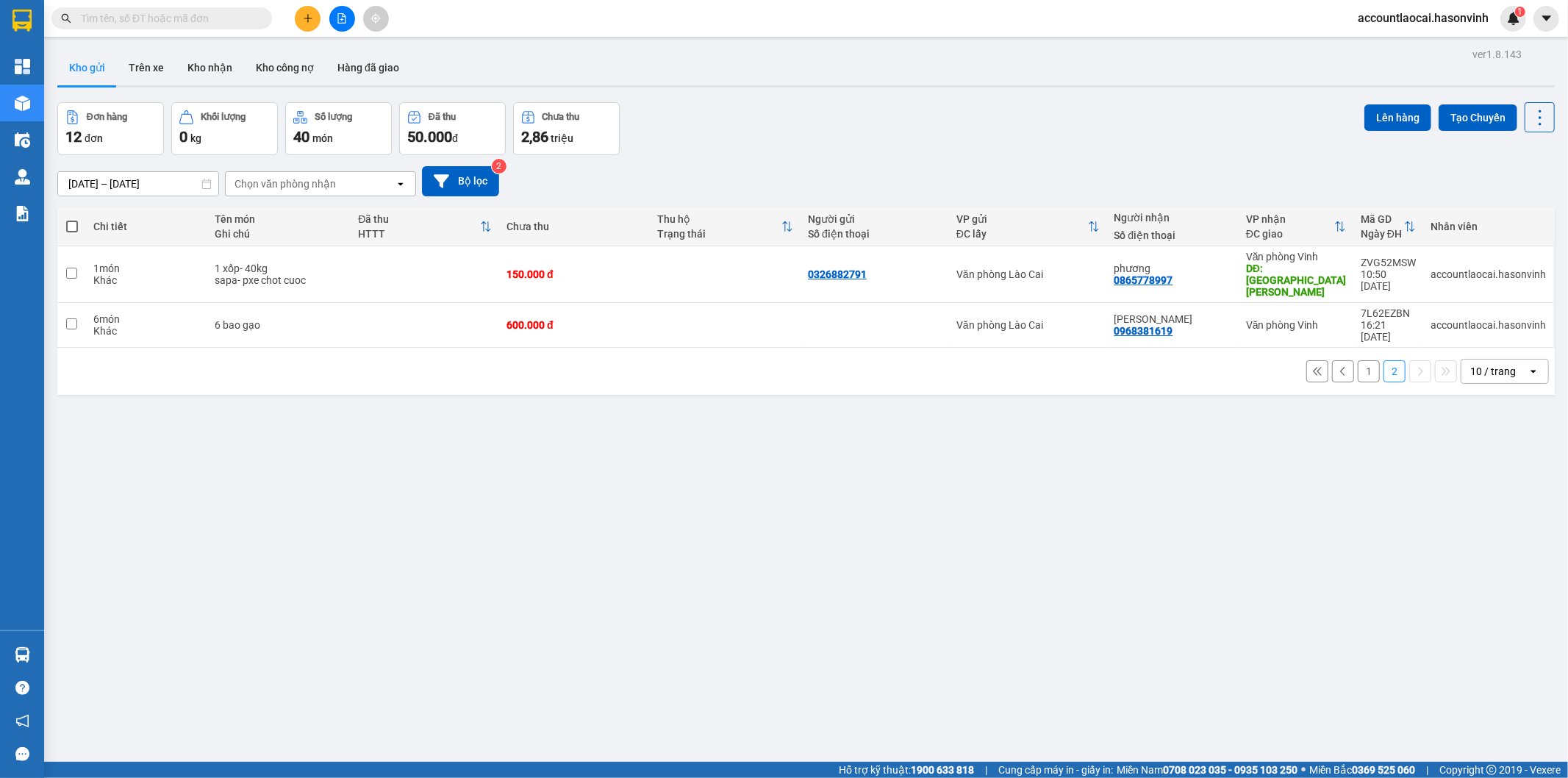
click at [1357, 360] on button "1" at bounding box center [1368, 371] width 22 height 22
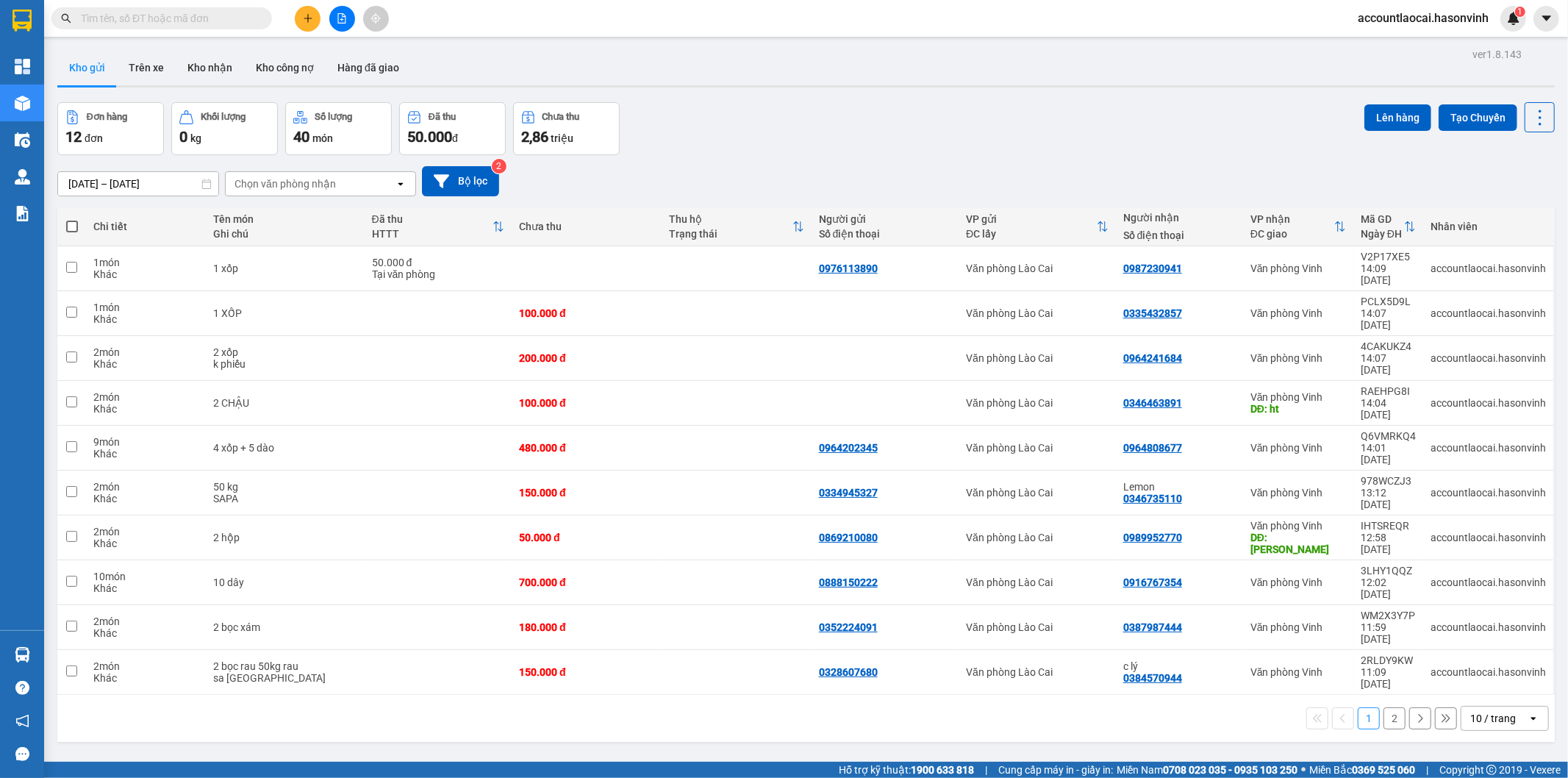
click at [1386, 708] on button "2" at bounding box center [1394, 718] width 22 height 22
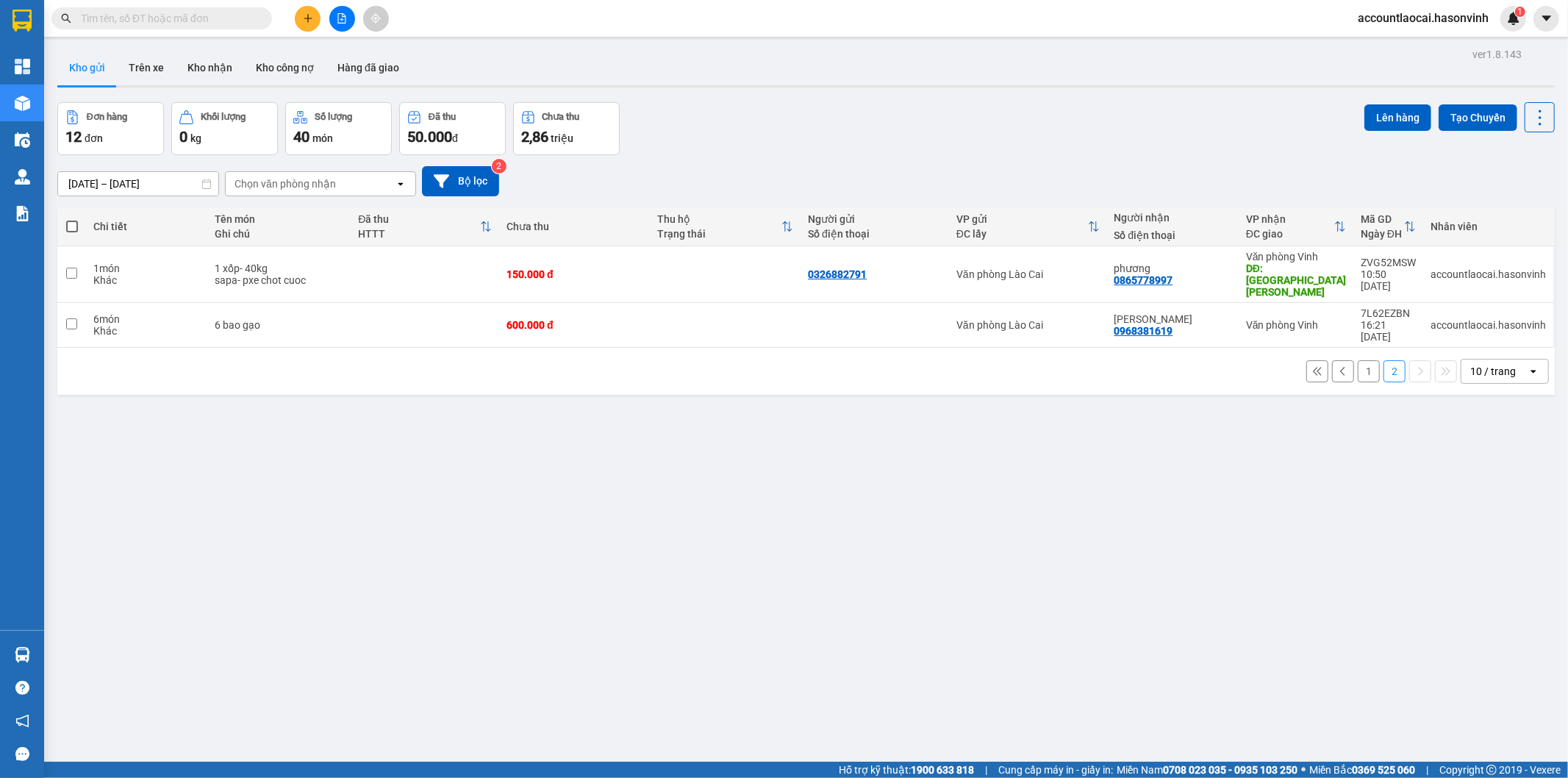
click at [1360, 360] on button "1" at bounding box center [1368, 371] width 22 height 22
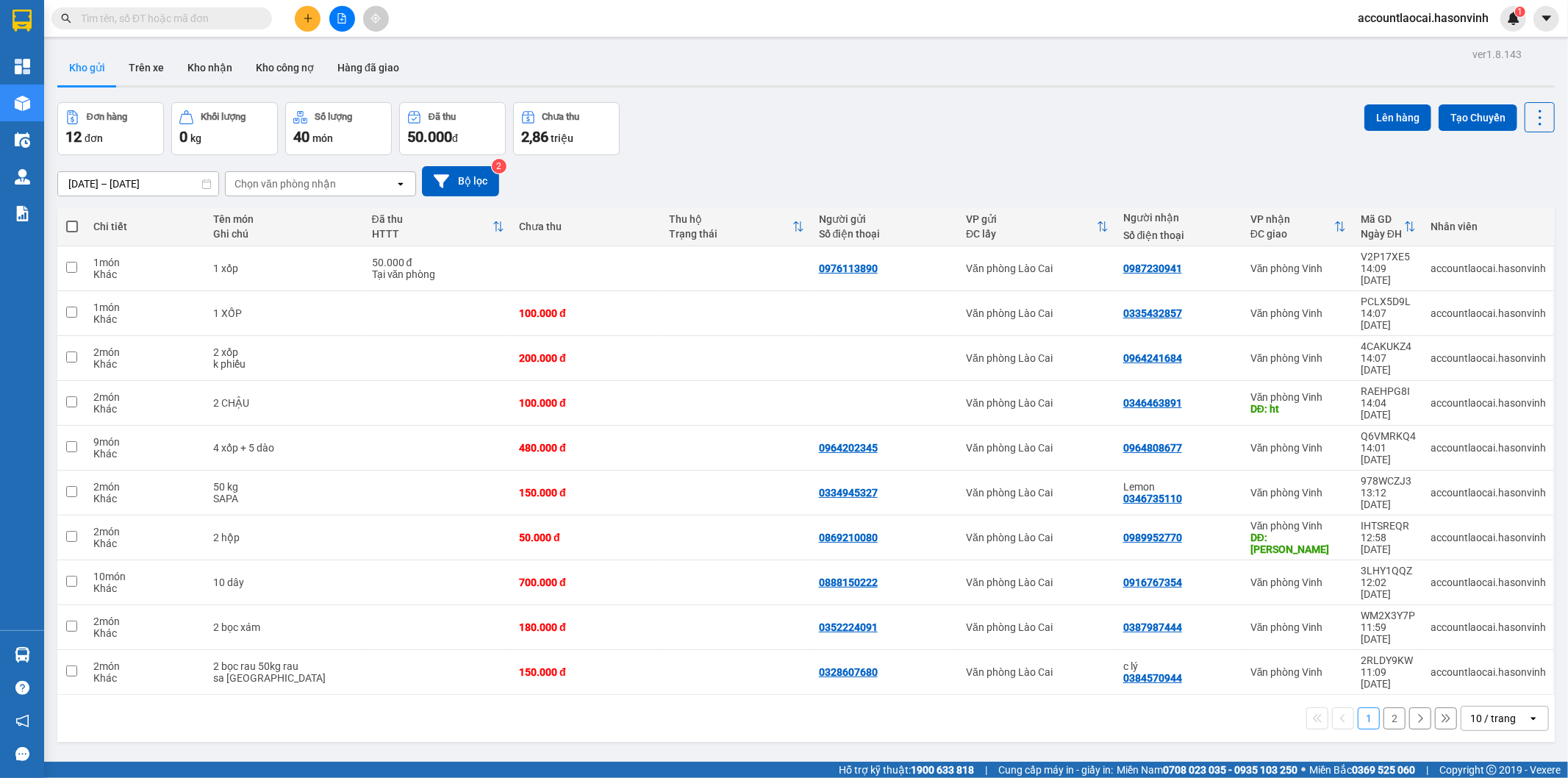
click at [299, 14] on button at bounding box center [307, 19] width 26 height 26
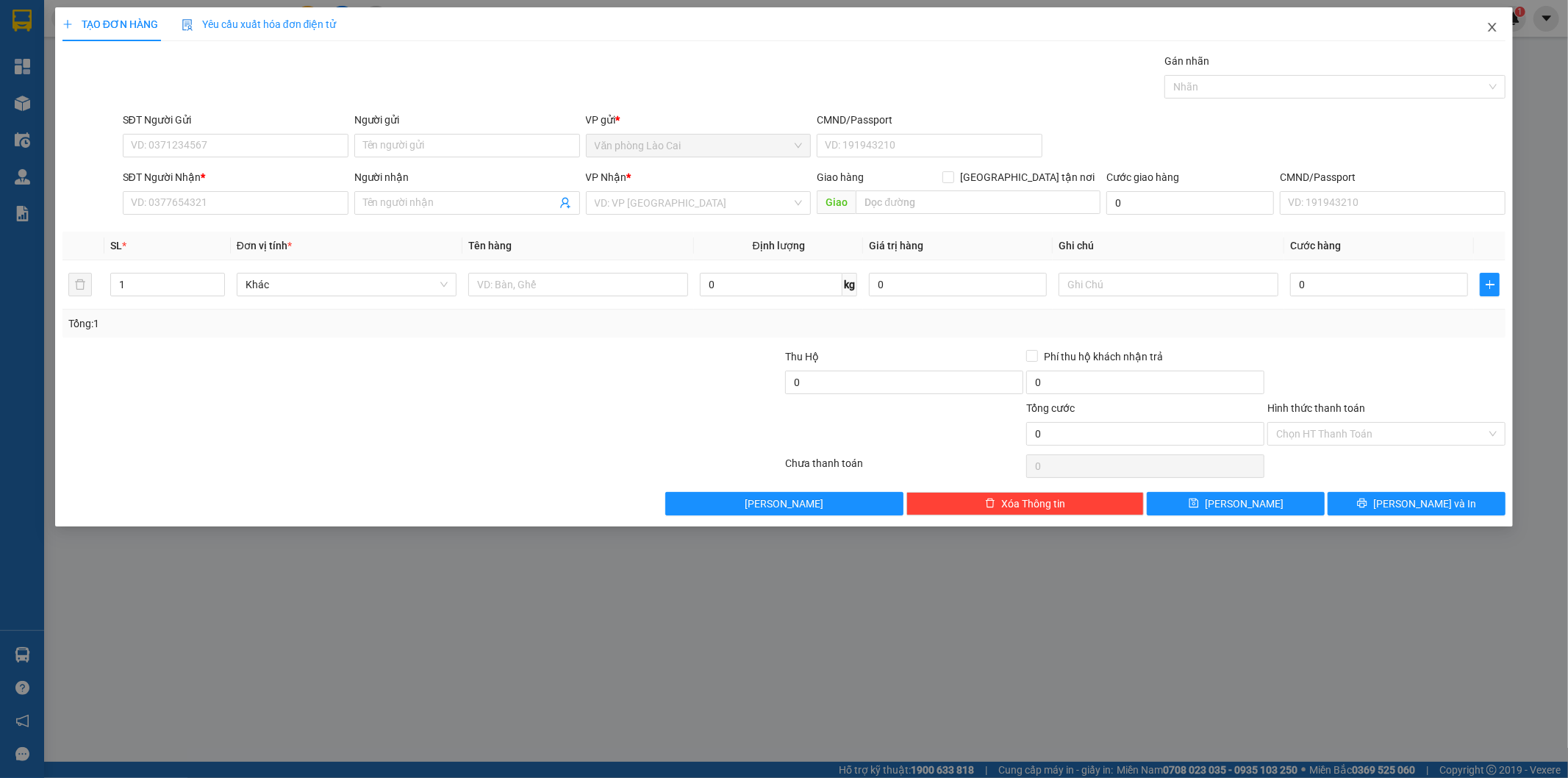
click at [1491, 36] on span "Close" at bounding box center [1492, 28] width 42 height 42
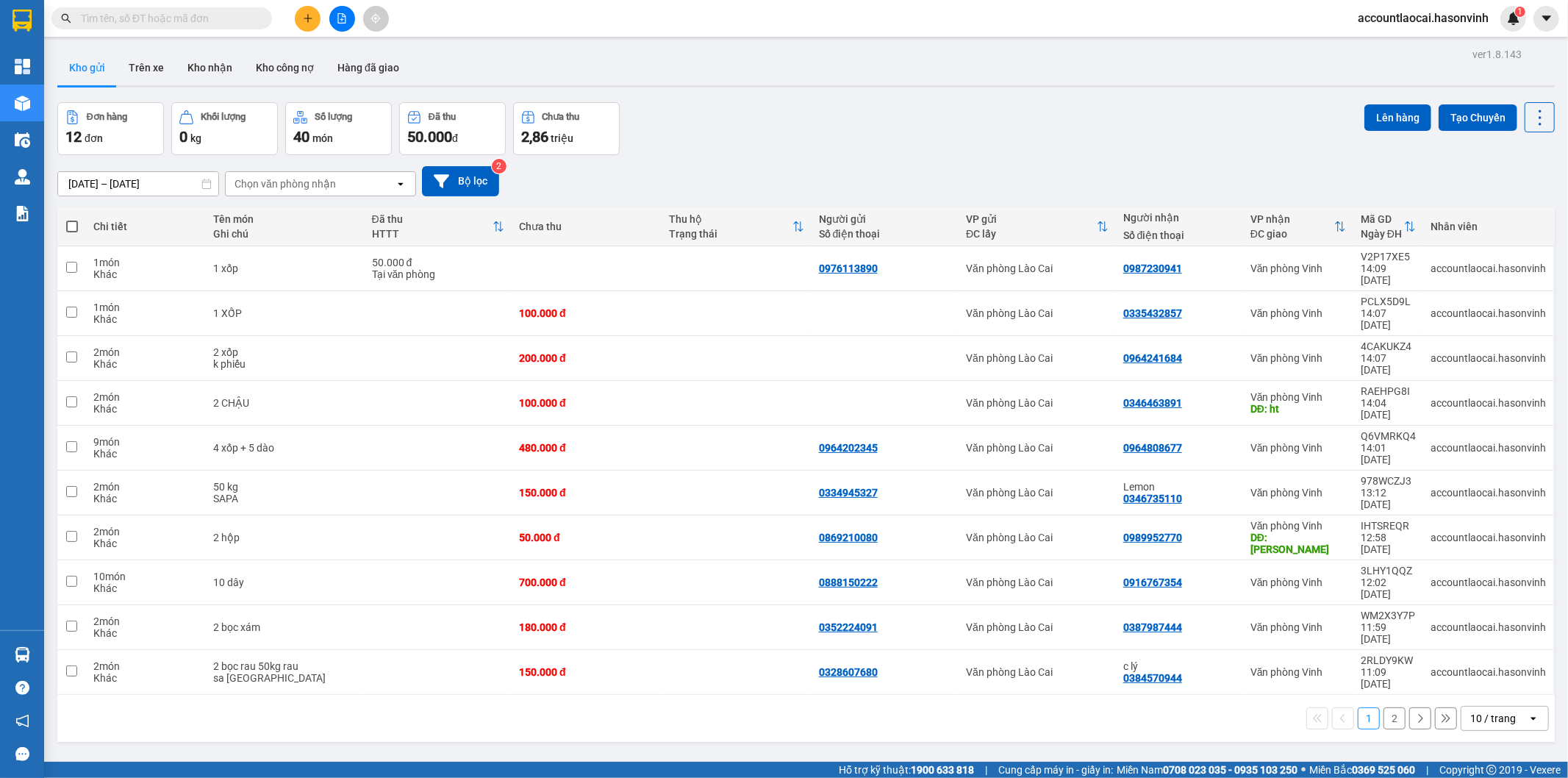
click at [1383, 708] on button "2" at bounding box center [1394, 718] width 22 height 22
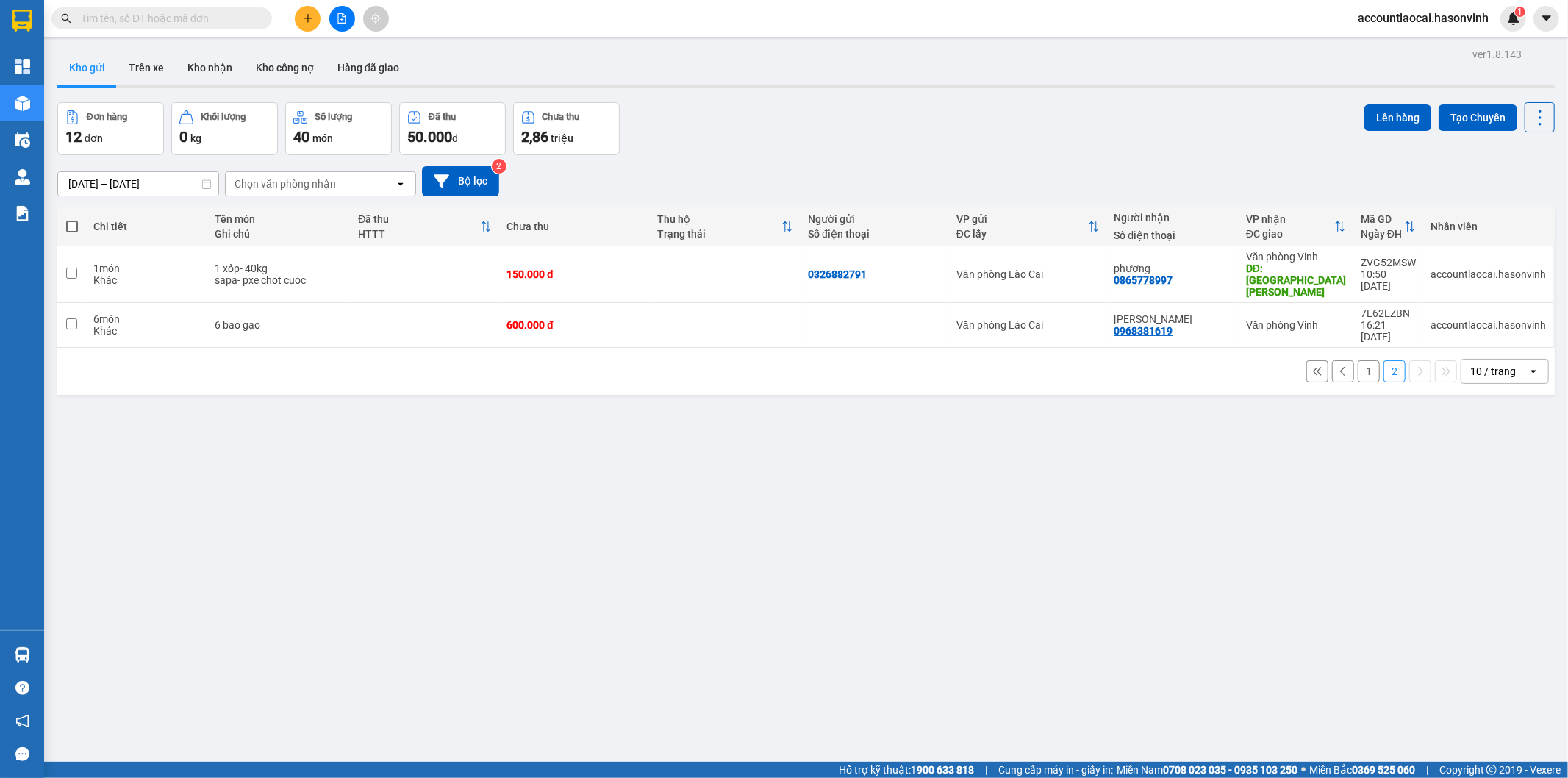
click at [1362, 360] on button "1" at bounding box center [1368, 371] width 22 height 22
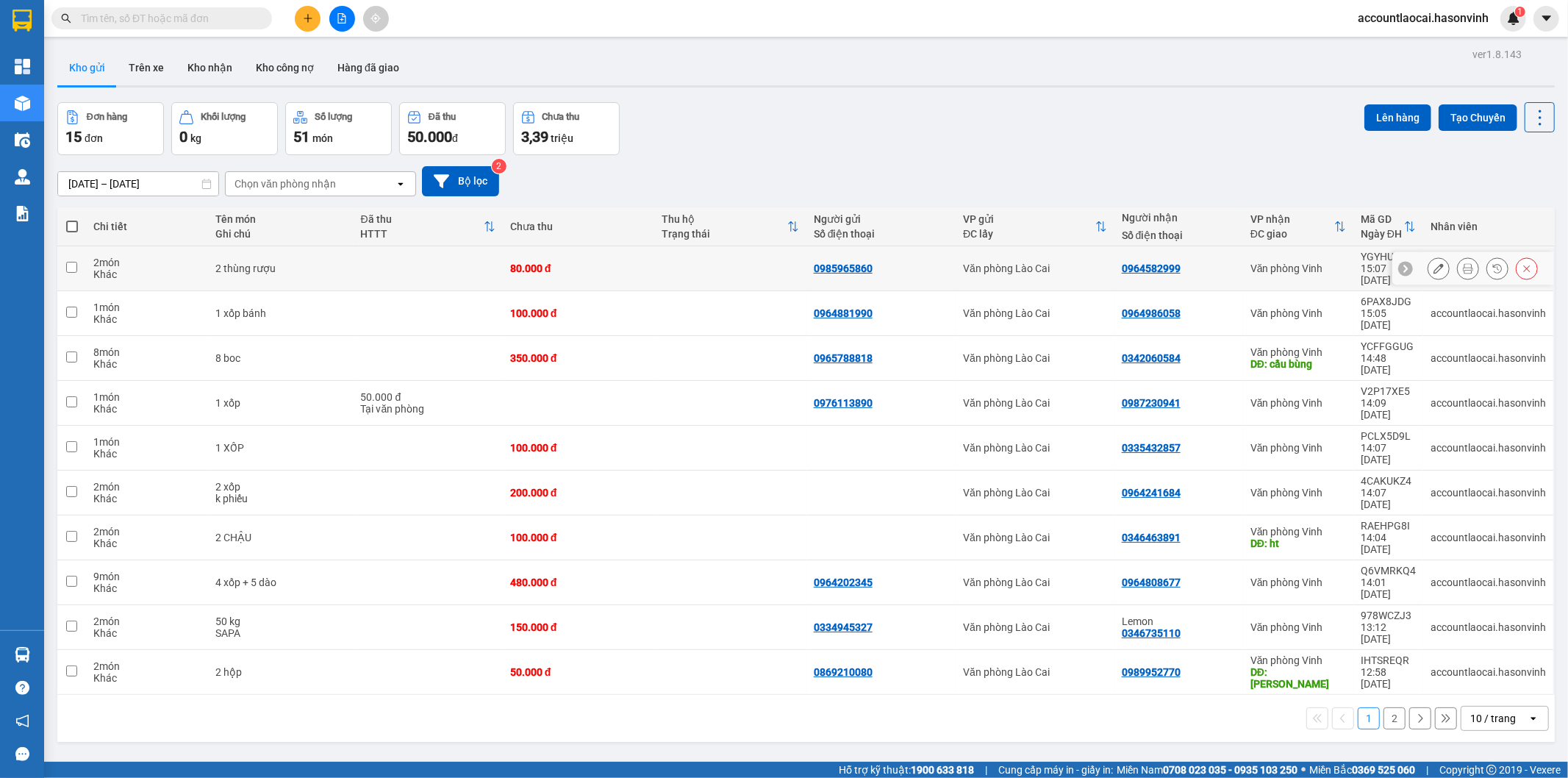
click at [1434, 265] on icon at bounding box center [1439, 269] width 11 height 11
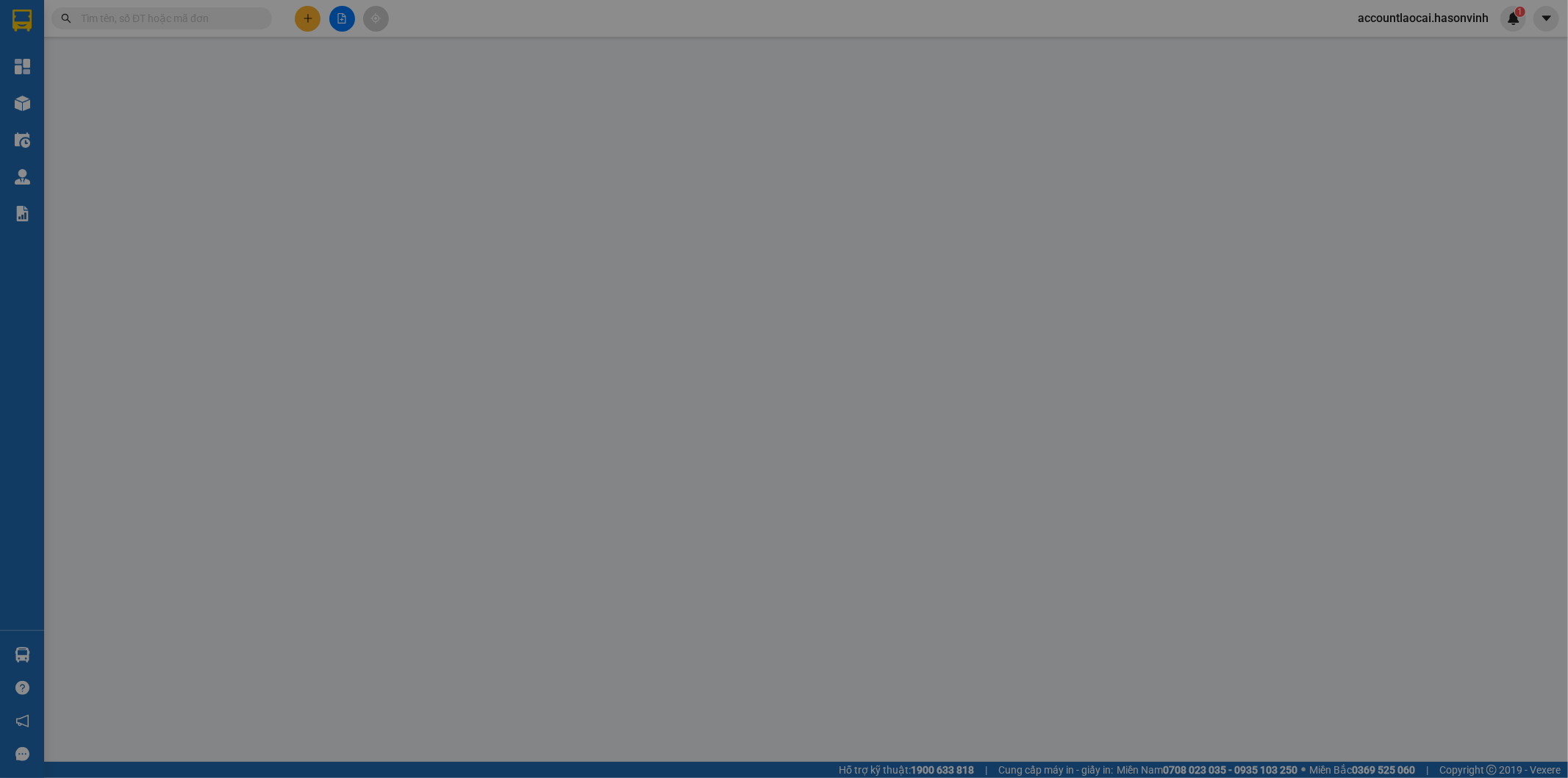
type input "0985965860"
type input "0964582999"
type input "80.000"
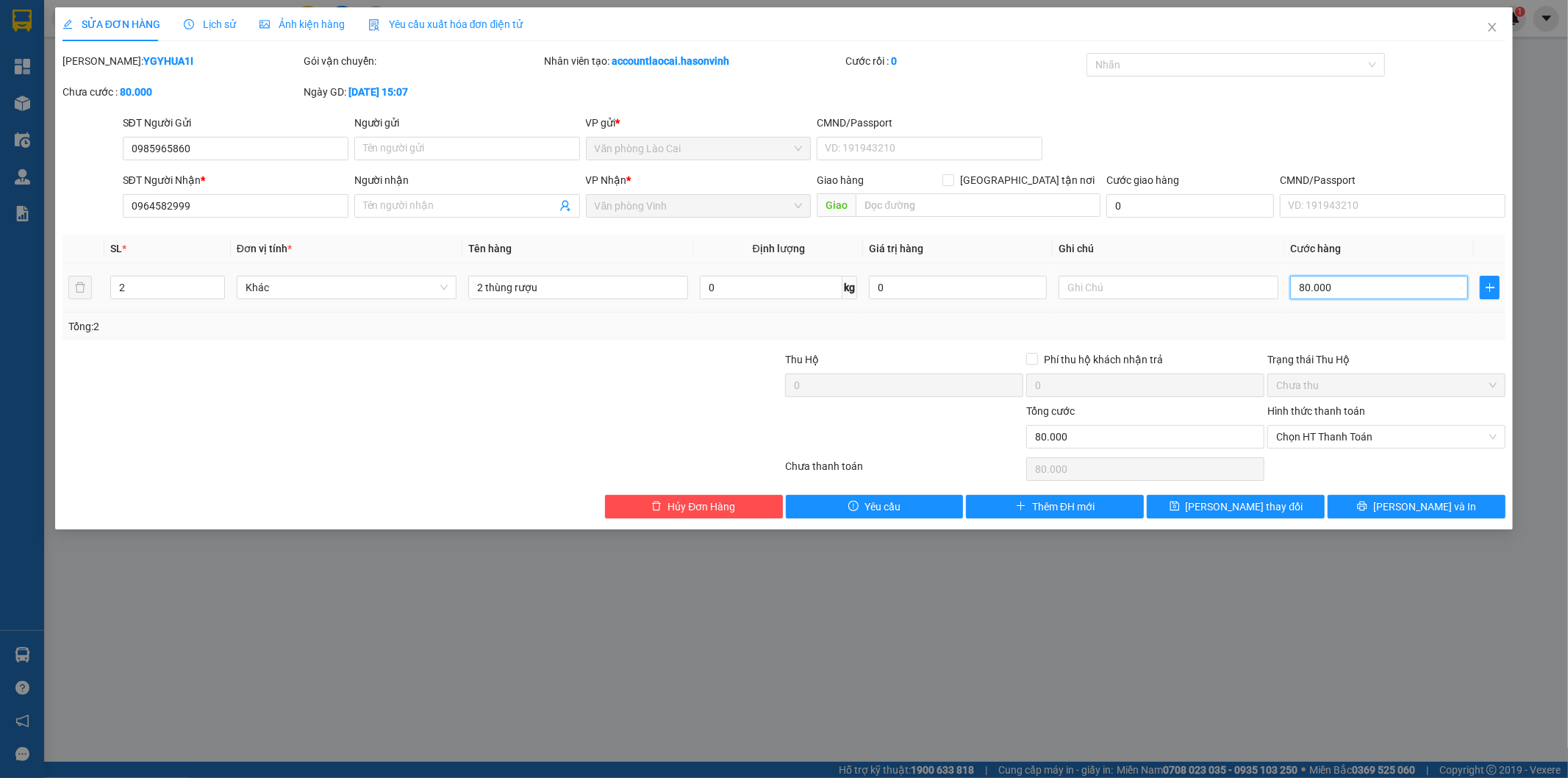
click at [1353, 288] on input "80.000" at bounding box center [1379, 287] width 178 height 23
type input "1"
type input "10"
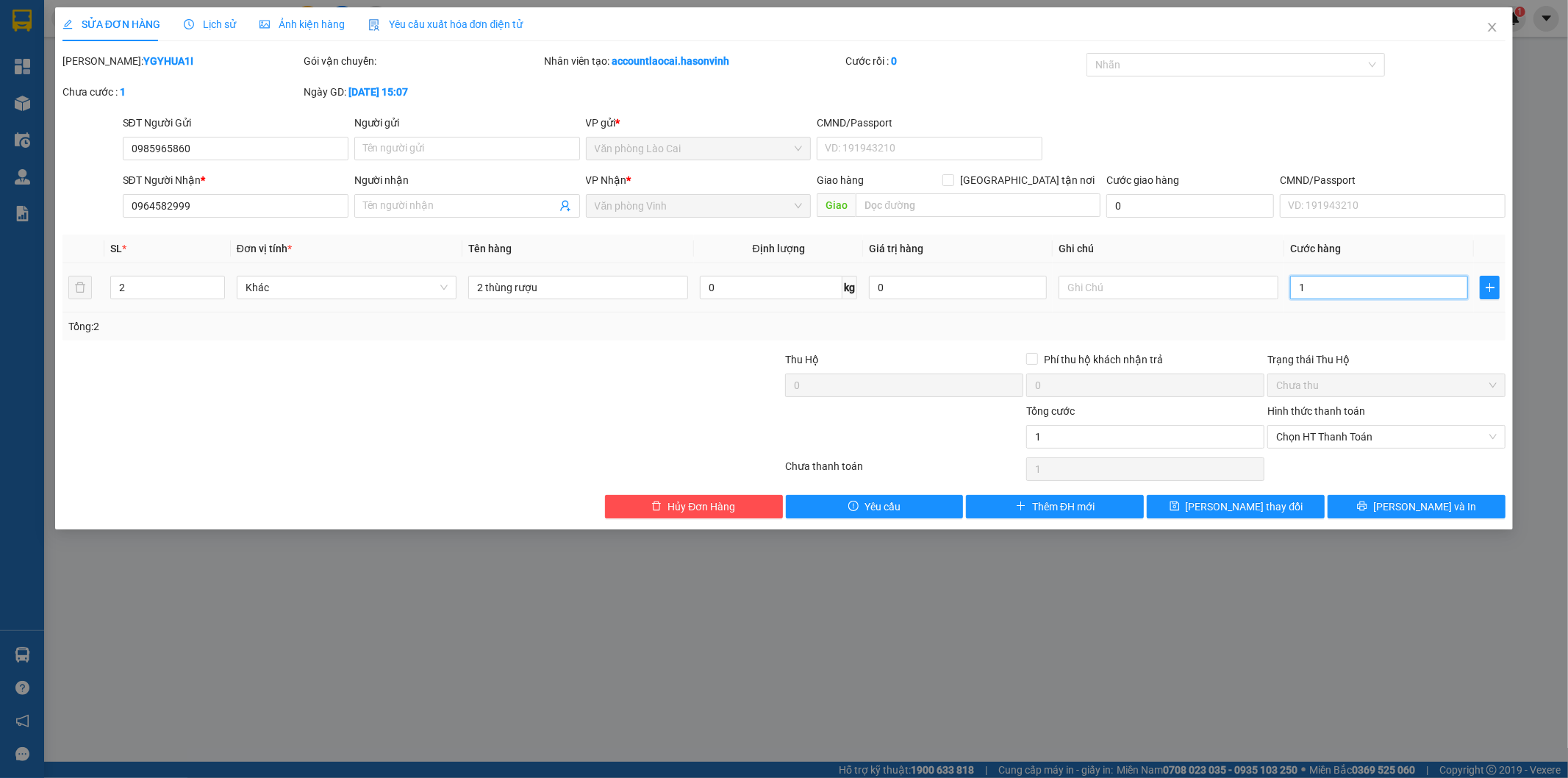
type input "10"
type input "100"
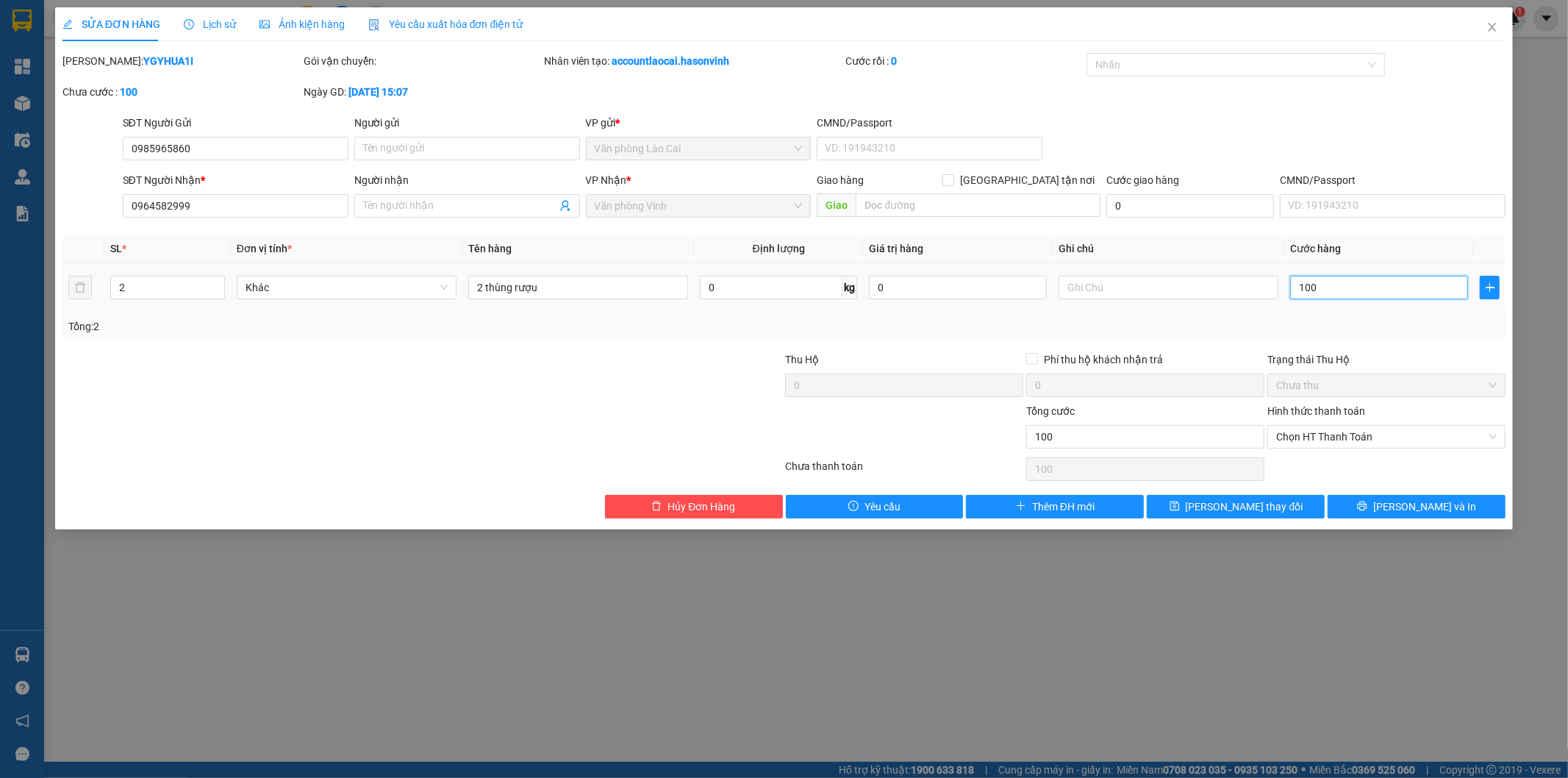
type input "1.000"
type input "10.000"
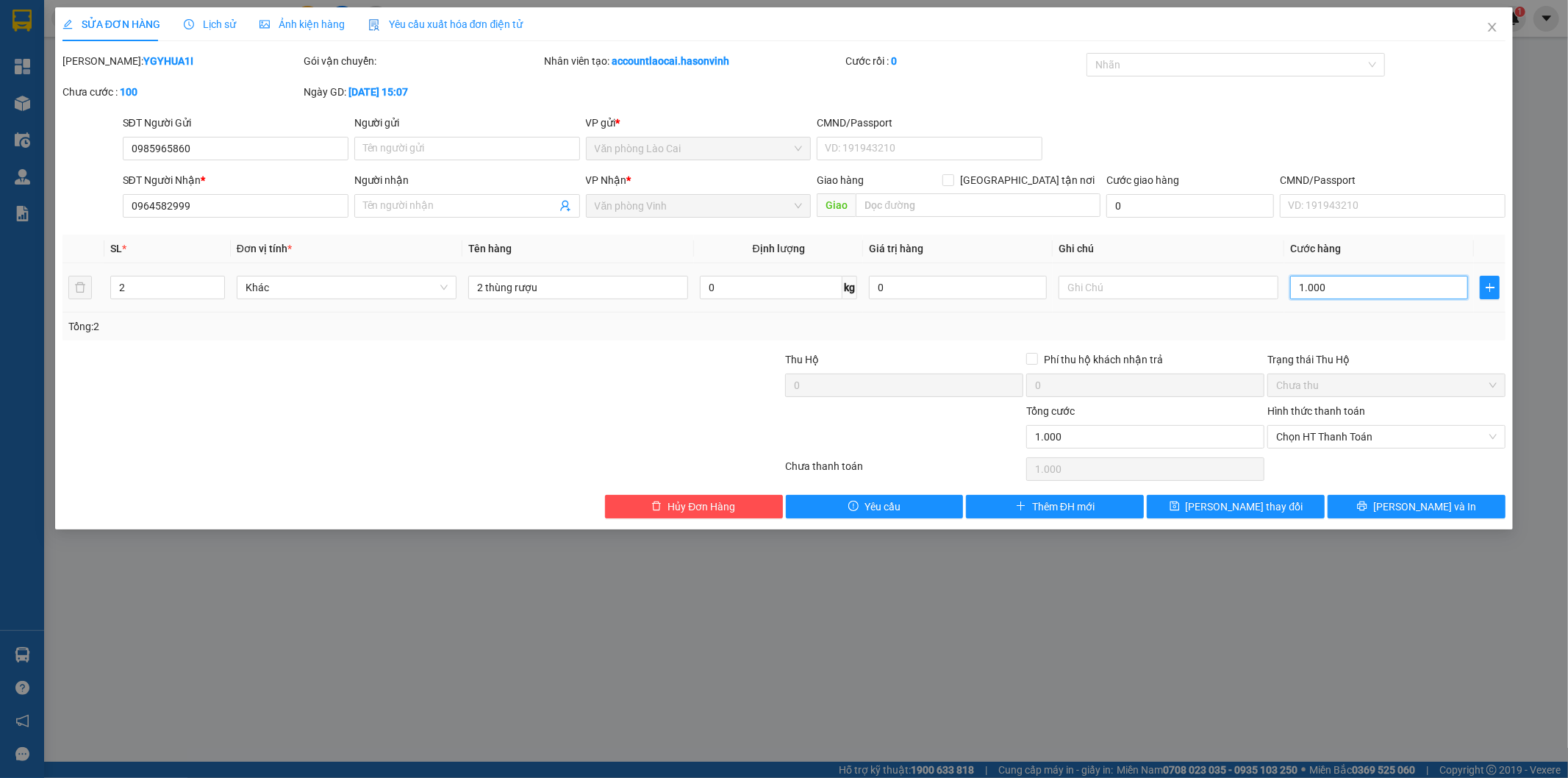
type input "10.000"
type input "100.000"
click at [1367, 506] on icon "printer" at bounding box center [1362, 506] width 11 height 11
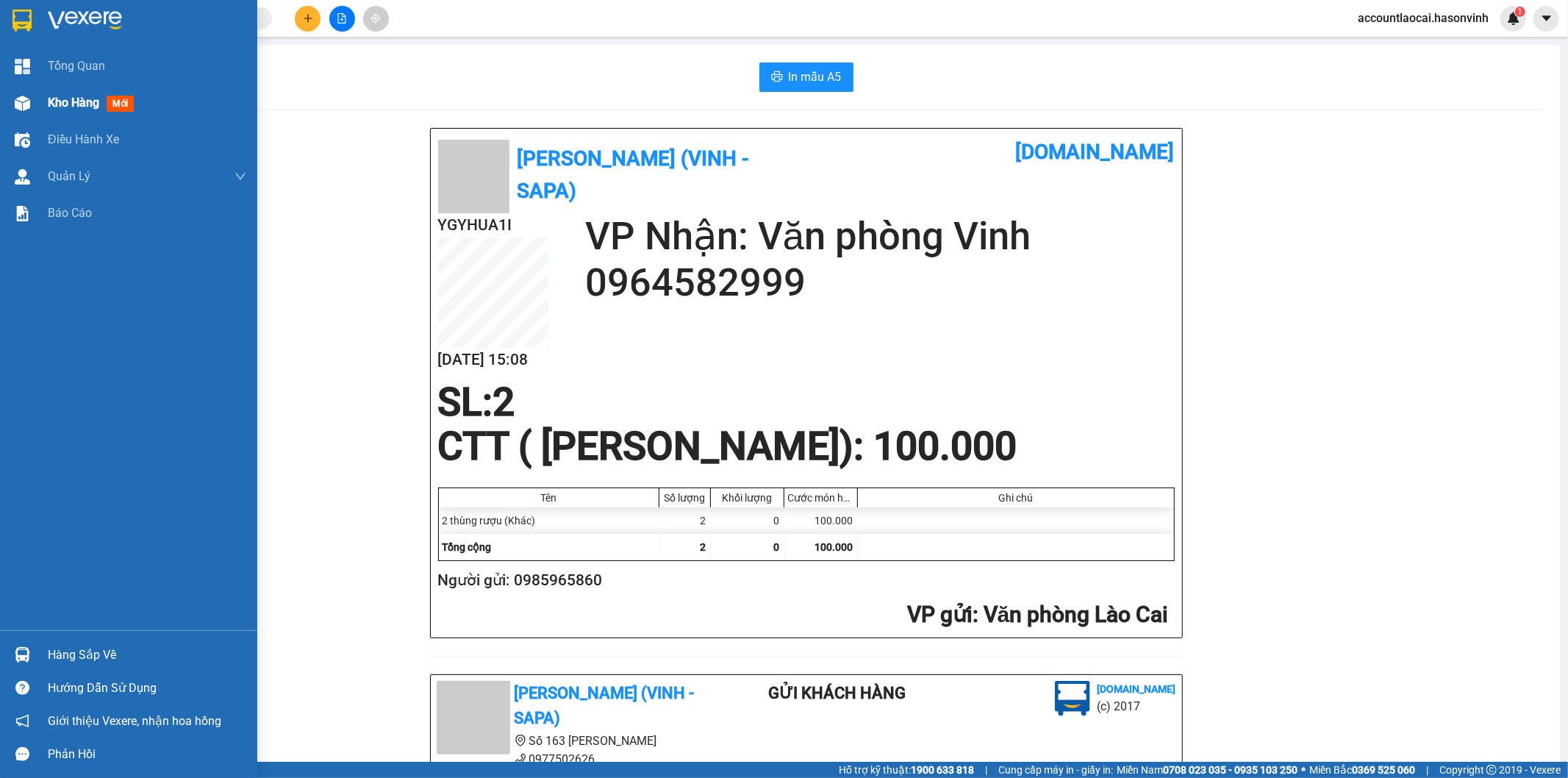
click at [23, 100] on img at bounding box center [22, 103] width 15 height 15
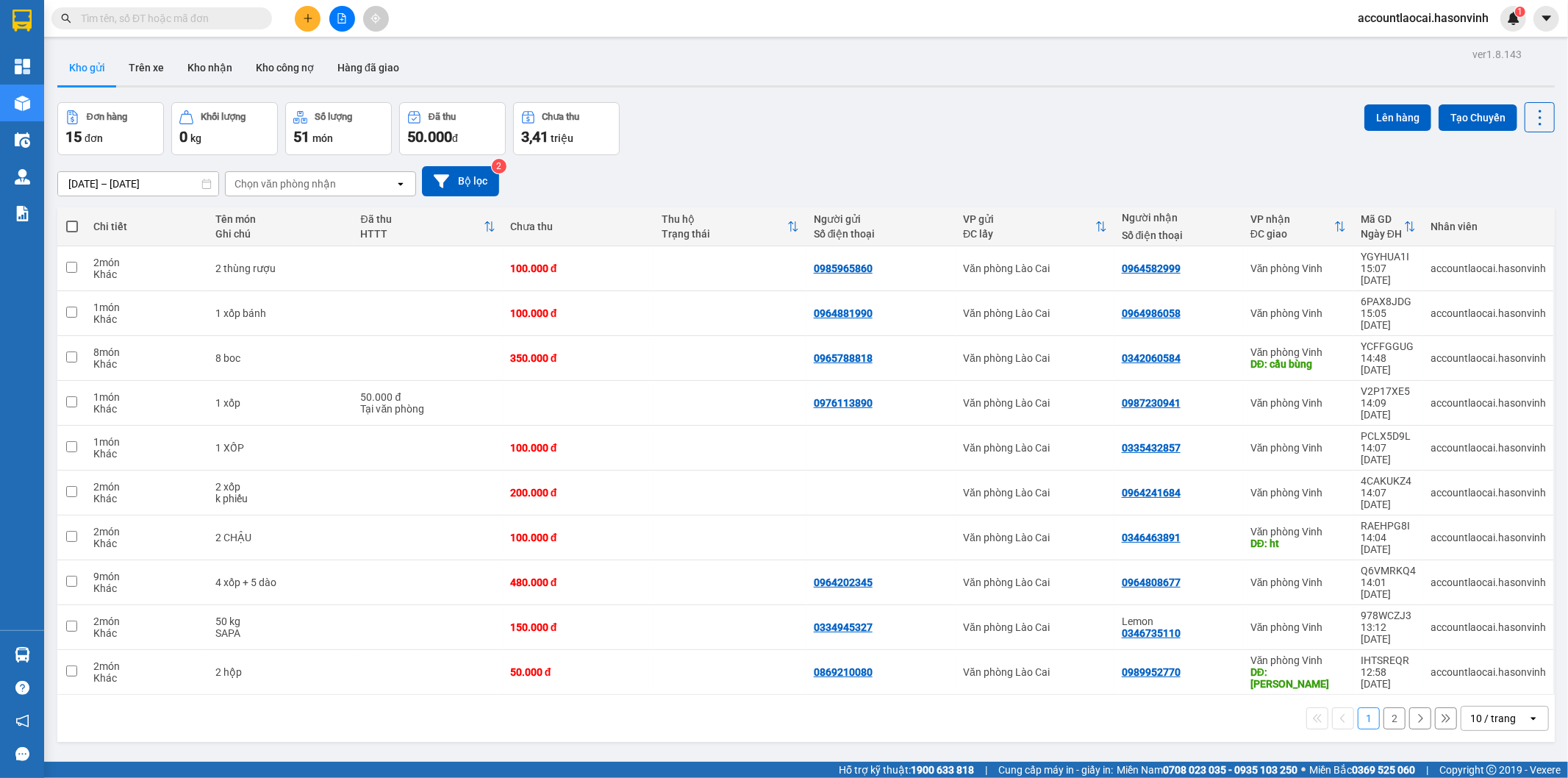
click at [307, 25] on button at bounding box center [307, 19] width 26 height 26
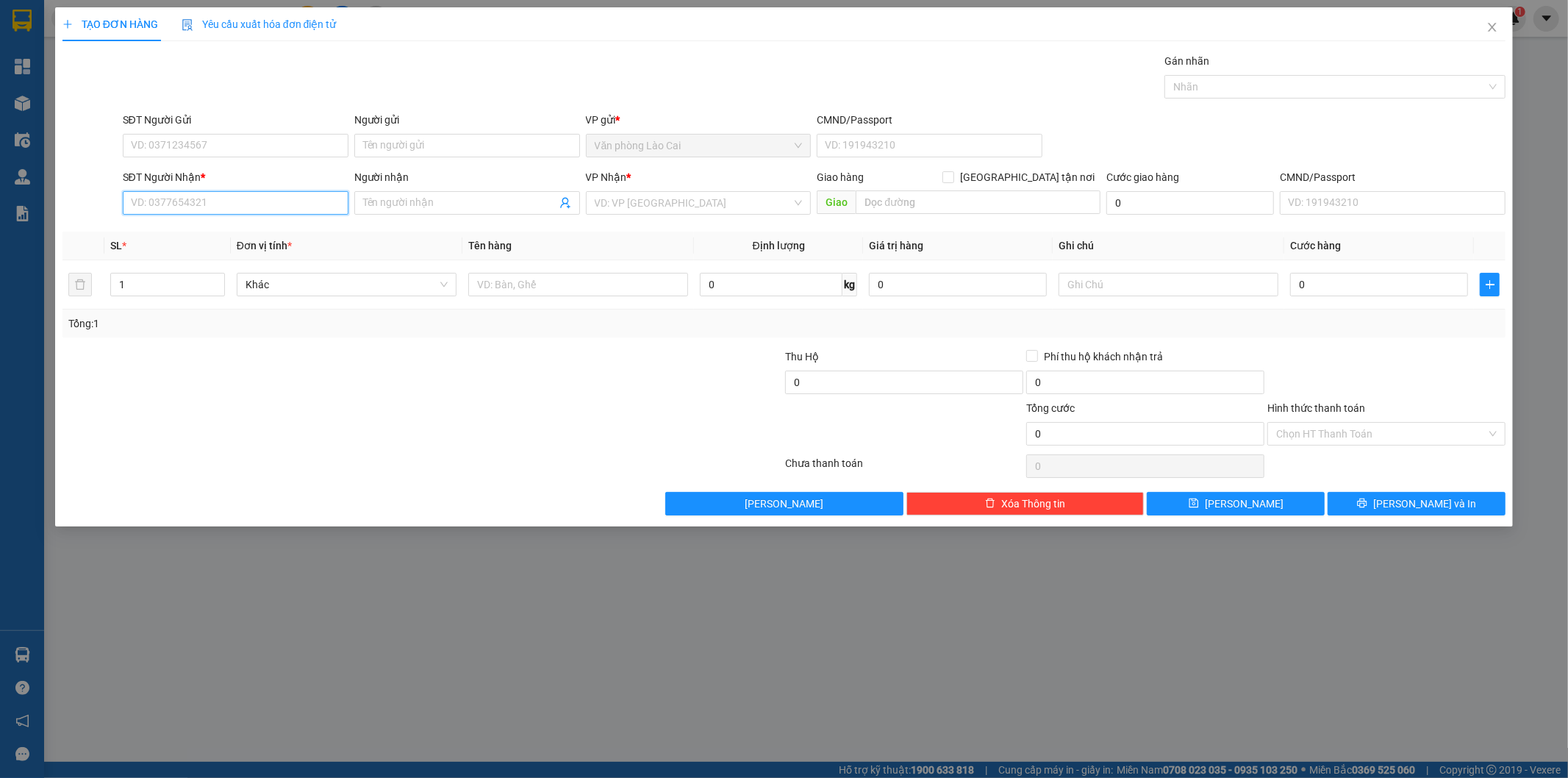
paste input "0868966100"
click at [211, 209] on input "0868966100" at bounding box center [236, 202] width 226 height 23
type input "0868966100"
drag, startPoint x: 211, startPoint y: 195, endPoint x: 11, endPoint y: 209, distance: 200.5
click at [11, 209] on div "TẠO ĐƠN HÀNG Yêu cầu xuất hóa đơn điện tử Transit Pickup Surcharge Ids Transit …" at bounding box center [784, 389] width 1568 height 778
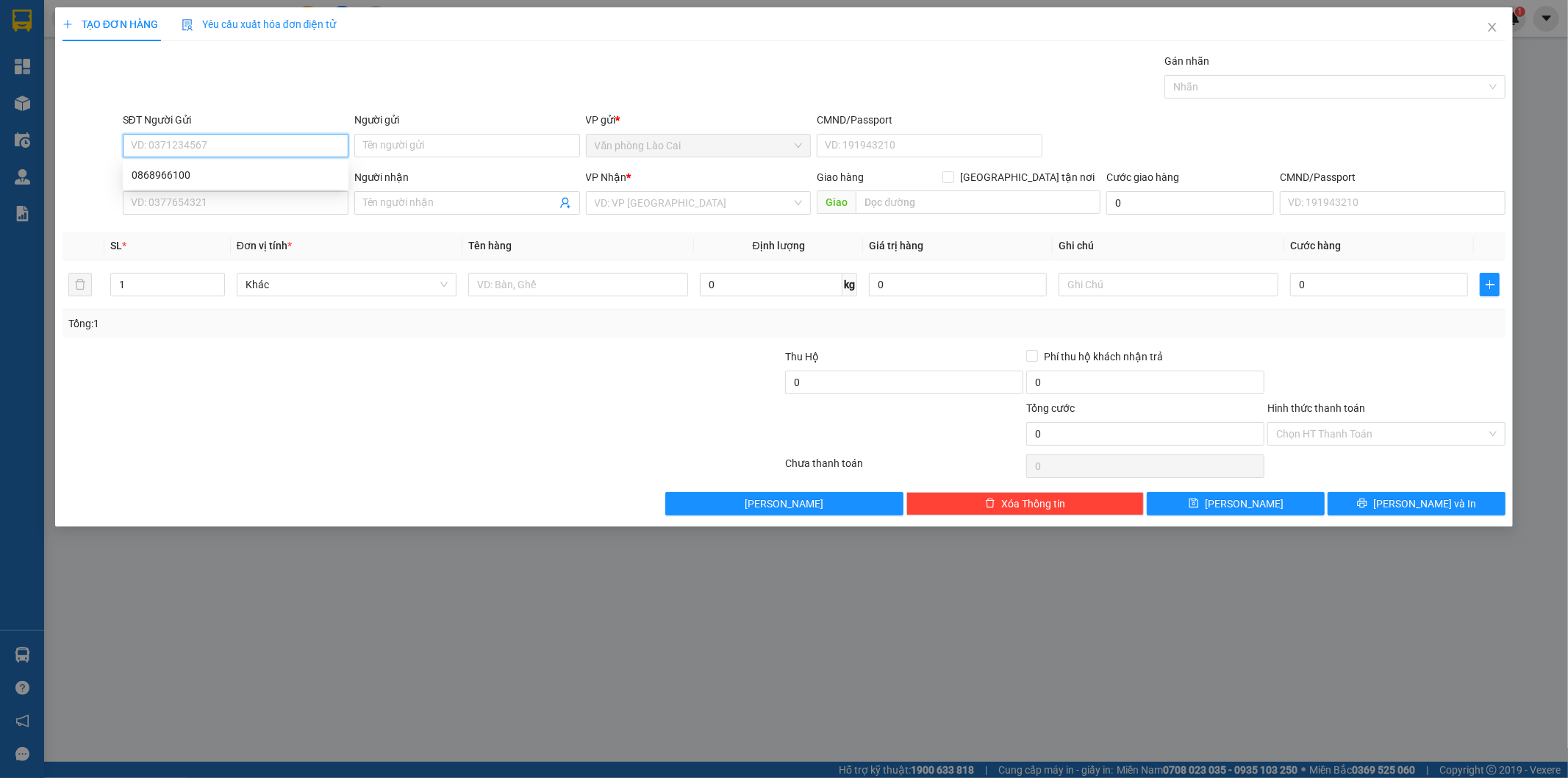
paste input "0868966100"
type input "0868966100"
click at [184, 168] on div "0868966100" at bounding box center [236, 174] width 208 height 16
type input "0868966100"
type input "cầu bến thuỷ"
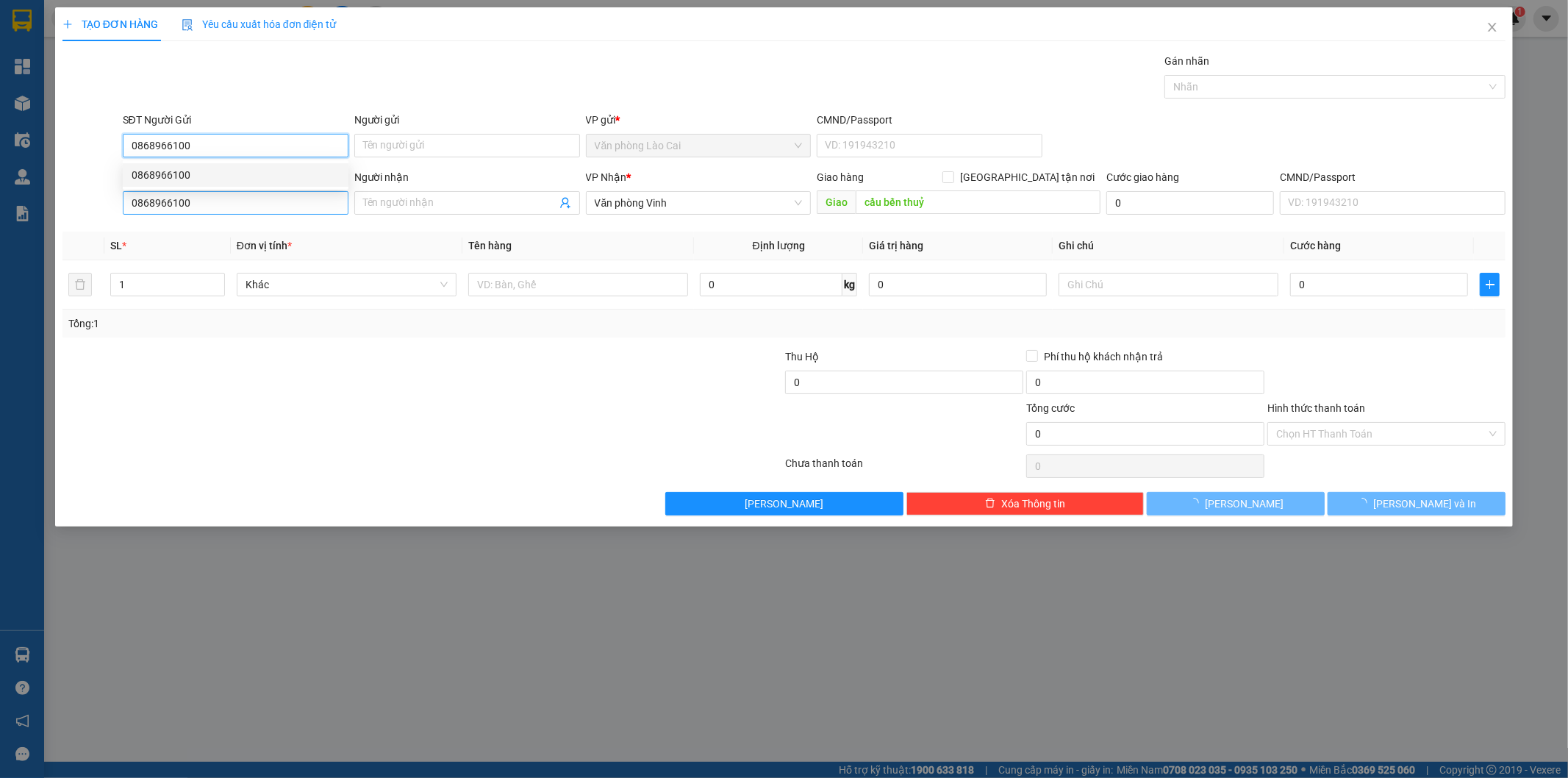
type input "250.000"
type input "0868966100"
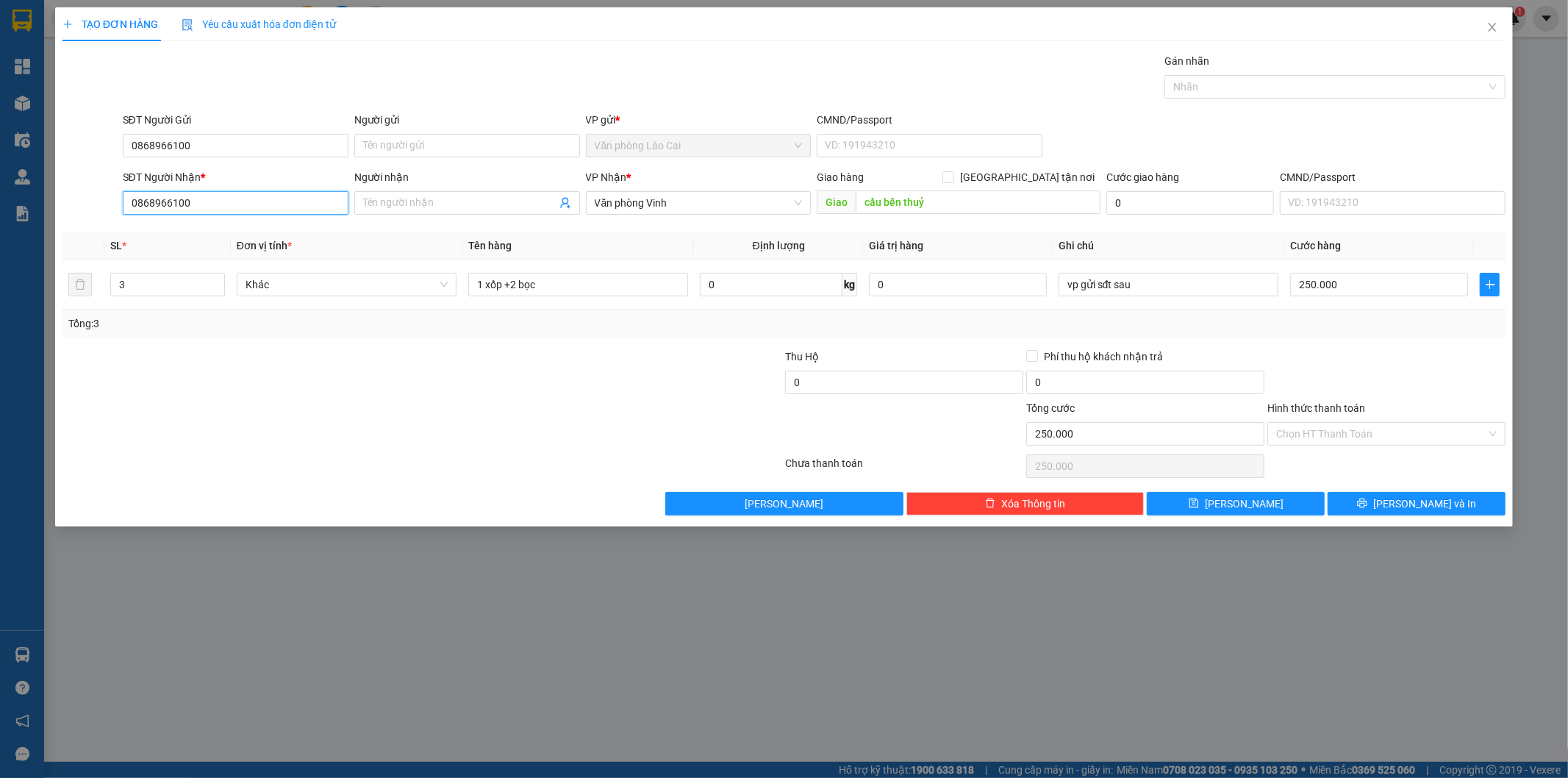
drag, startPoint x: 205, startPoint y: 211, endPoint x: 56, endPoint y: 237, distance: 151.3
click at [56, 237] on div "TẠO ĐƠN HÀNG Yêu cầu xuất hóa đơn điện tử Transit Pickup Surcharge Ids Transit …" at bounding box center [784, 267] width 1459 height 519
click at [556, 702] on div "TẠO ĐƠN HÀNG Yêu cầu xuất hóa đơn điện tử Transit Pickup Surcharge Ids Transit …" at bounding box center [784, 389] width 1568 height 778
click at [237, 201] on input "SĐT Người Nhận *" at bounding box center [236, 202] width 226 height 23
click at [331, 369] on div at bounding box center [302, 375] width 482 height 51
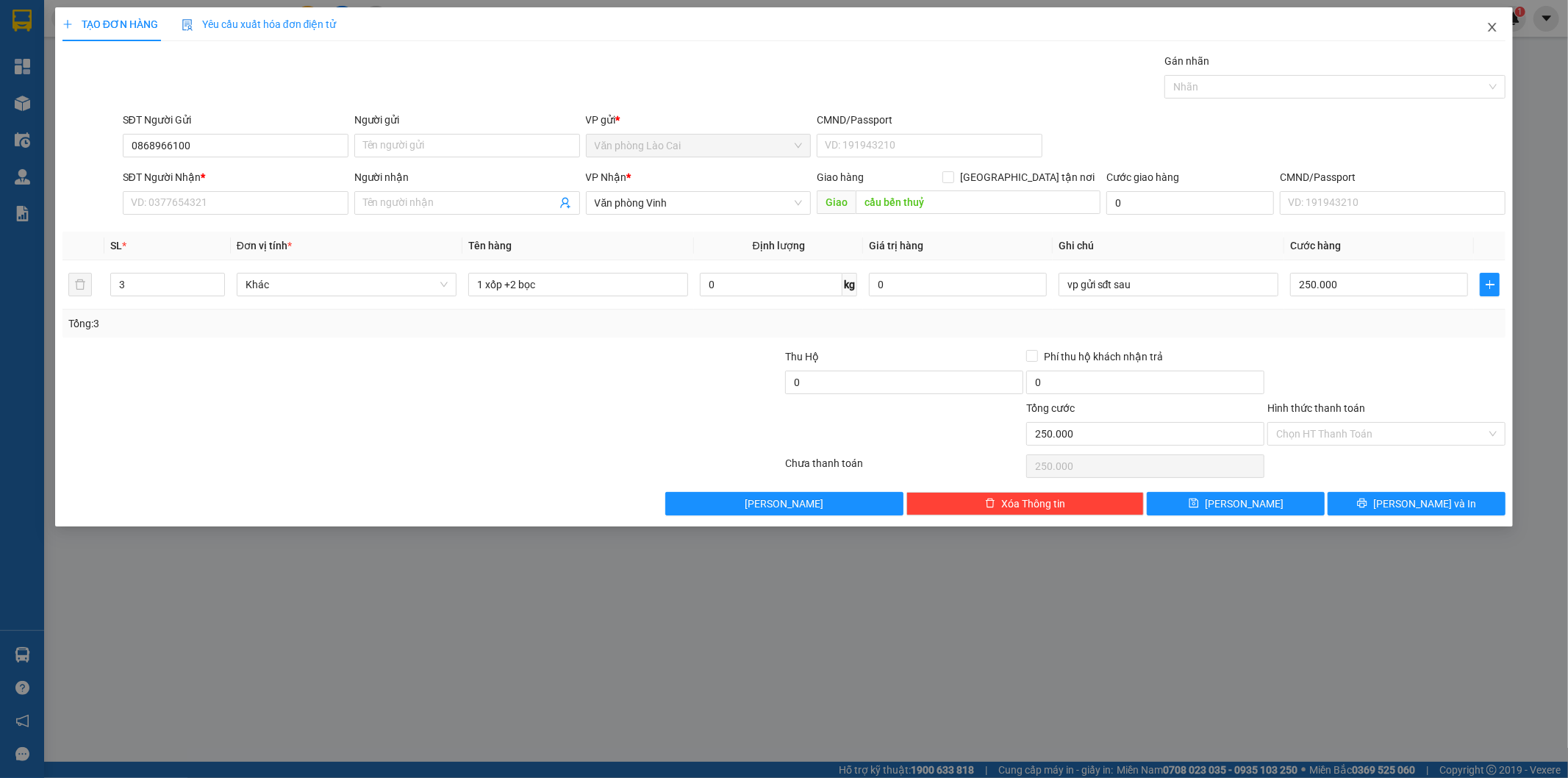
click at [1493, 25] on icon "close" at bounding box center [1493, 27] width 12 height 12
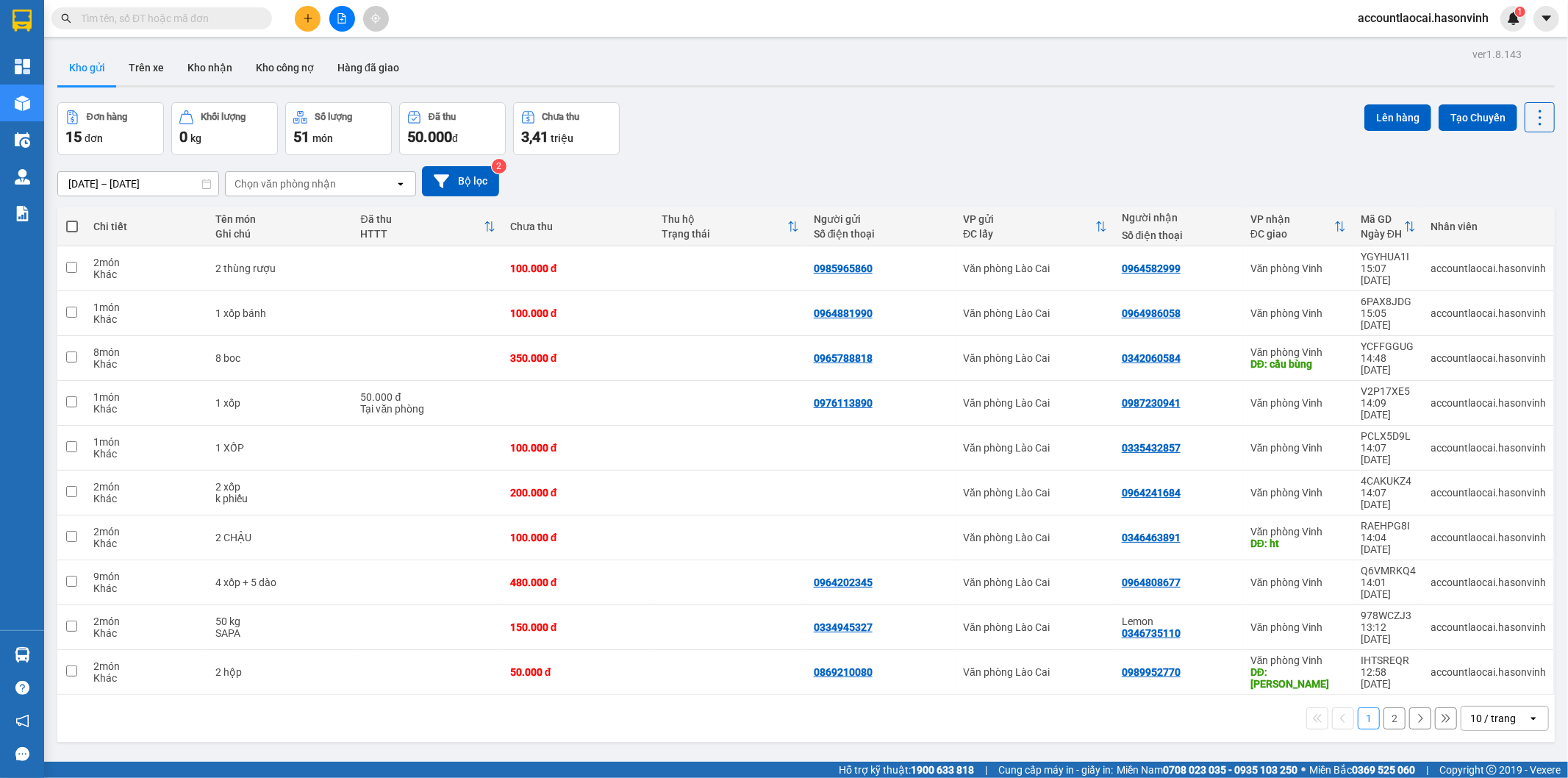
click at [1389, 708] on button "2" at bounding box center [1394, 718] width 22 height 22
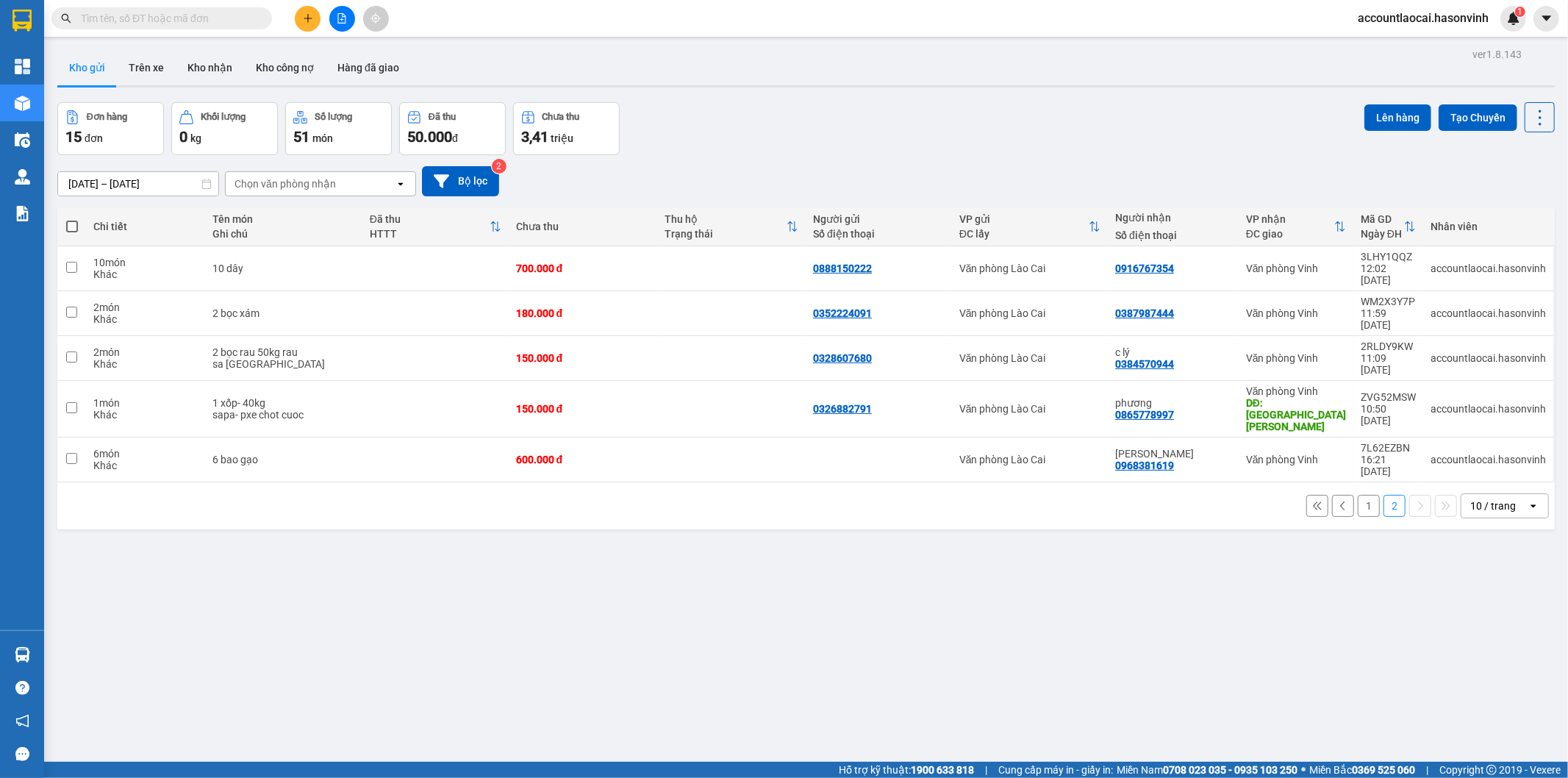
click at [1357, 495] on button "1" at bounding box center [1368, 505] width 22 height 22
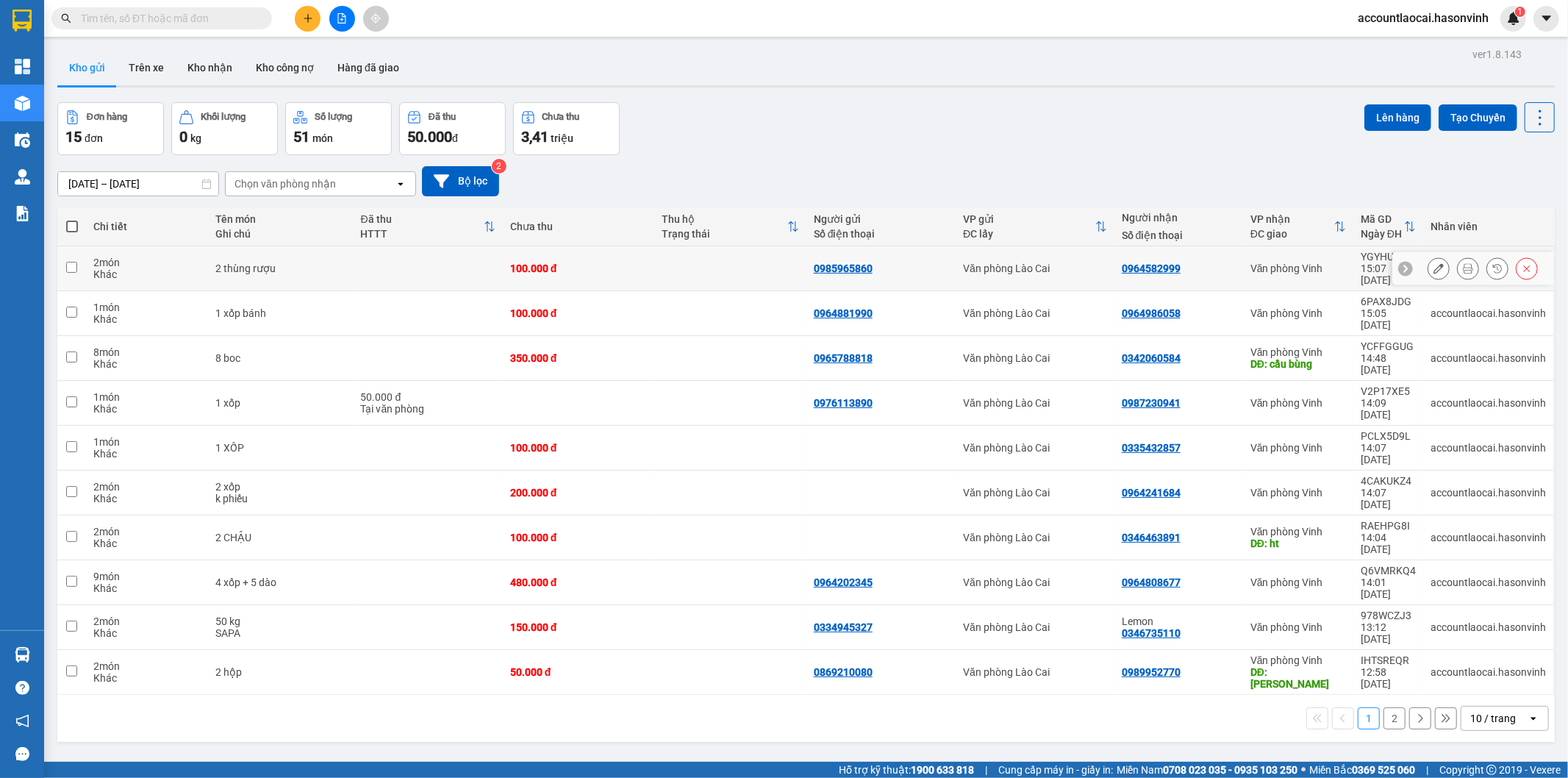
click at [339, 263] on div "2 thùng rượu" at bounding box center [280, 269] width 130 height 12
checkbox input "true"
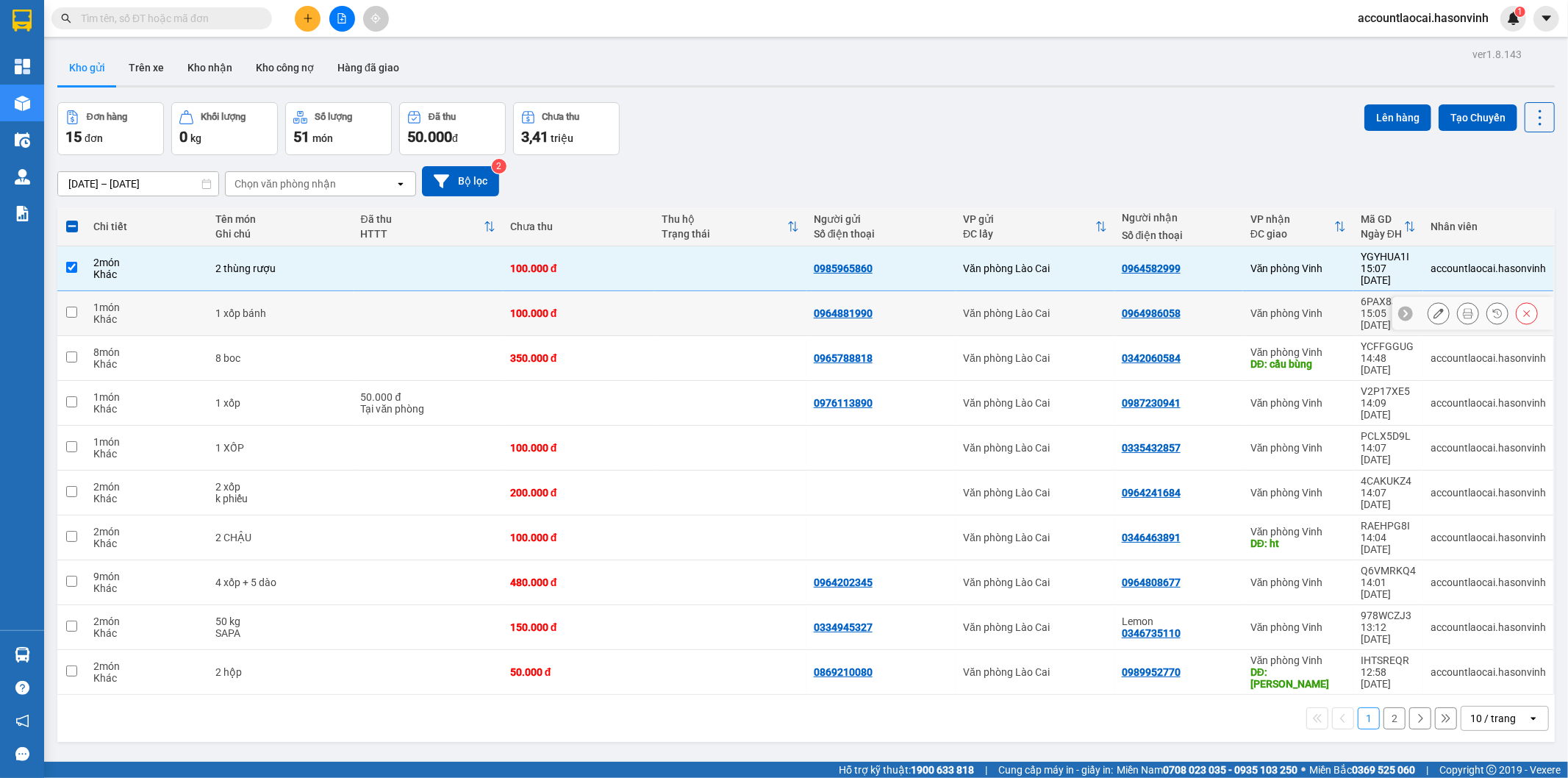
click at [336, 307] on div "1 xốp bánh" at bounding box center [280, 313] width 130 height 12
checkbox input "true"
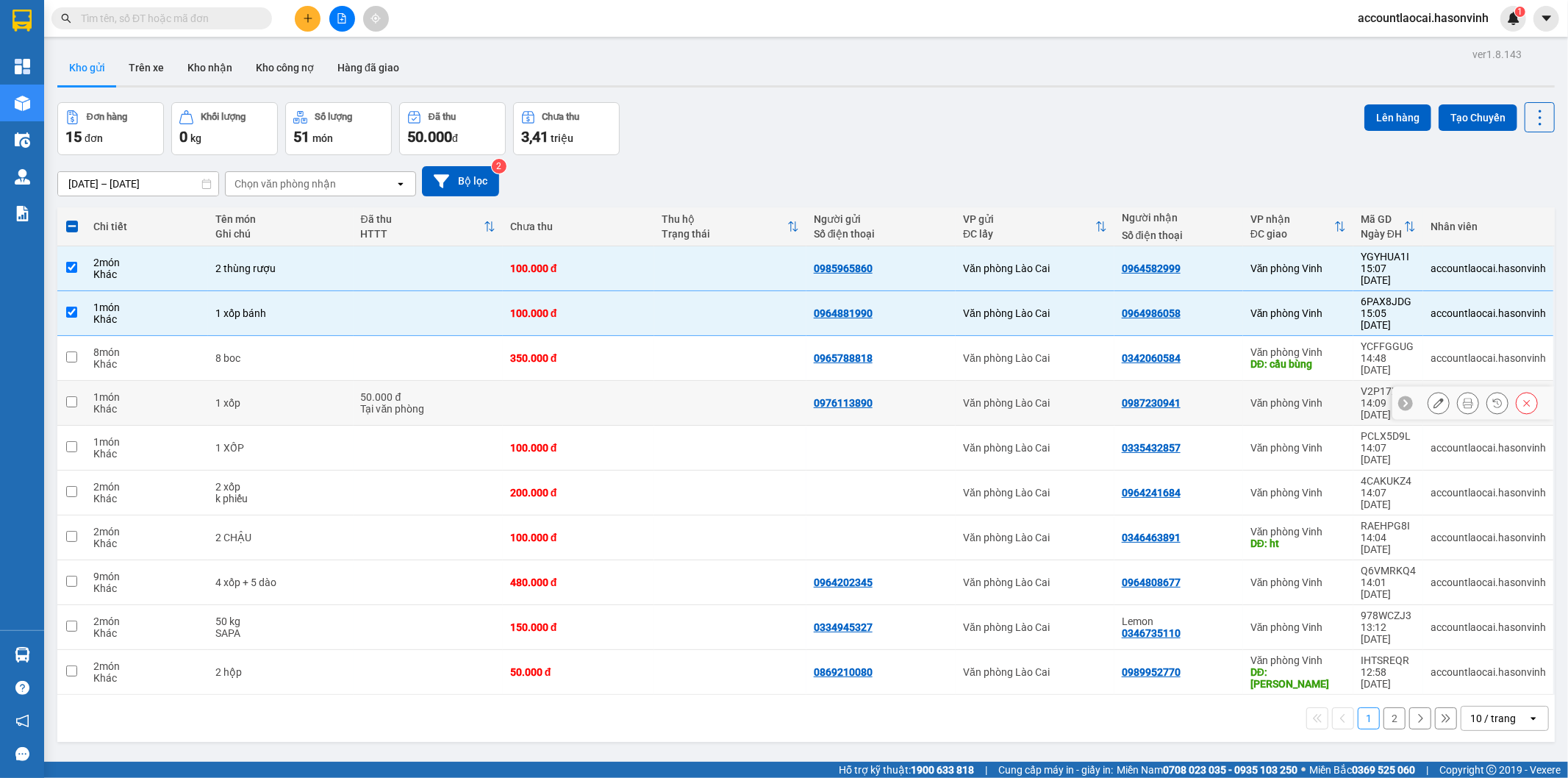
click at [405, 403] on div "Tại văn phòng" at bounding box center [428, 409] width 134 height 12
checkbox input "true"
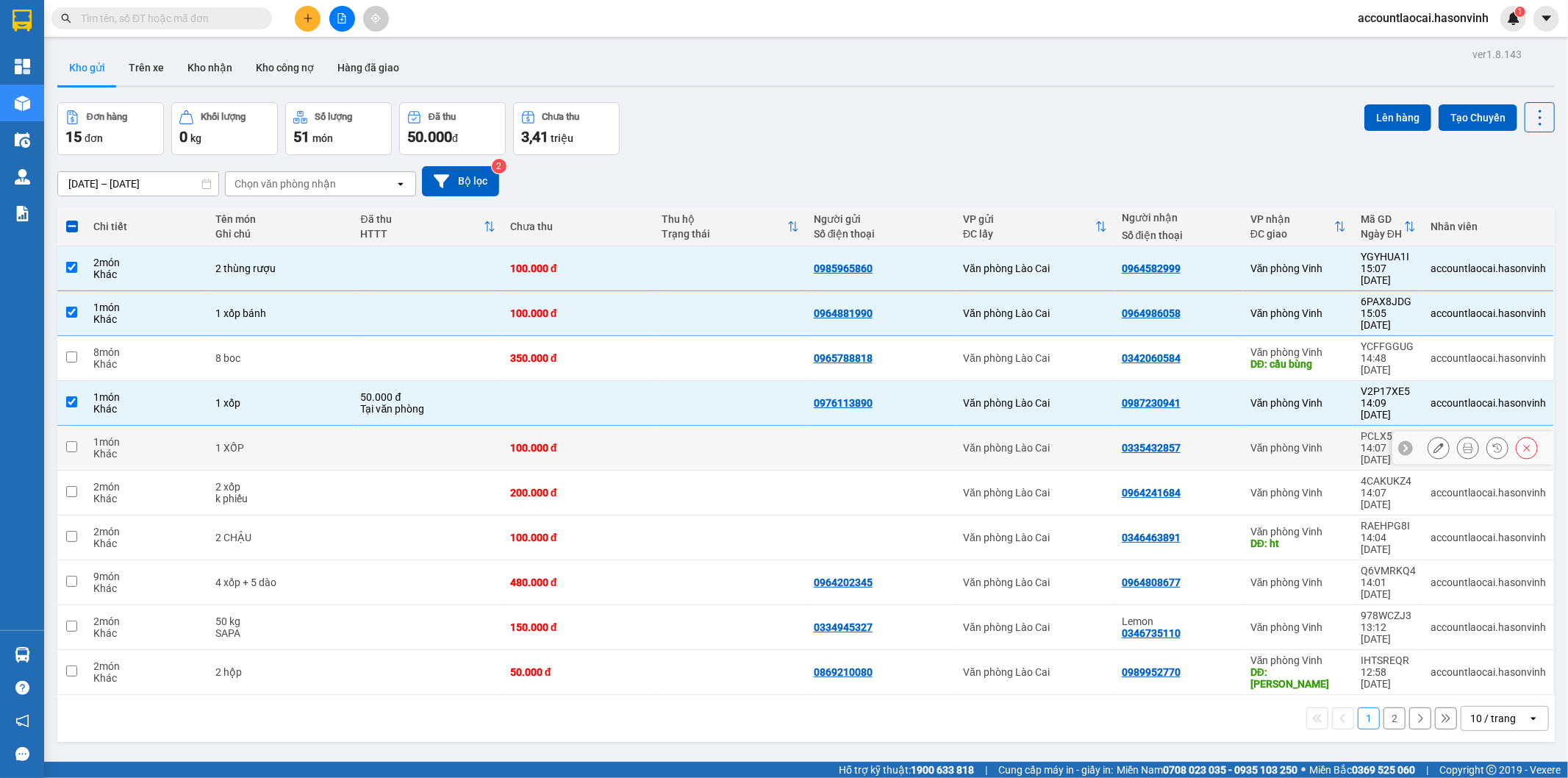
click at [387, 426] on td at bounding box center [428, 448] width 149 height 45
checkbox input "true"
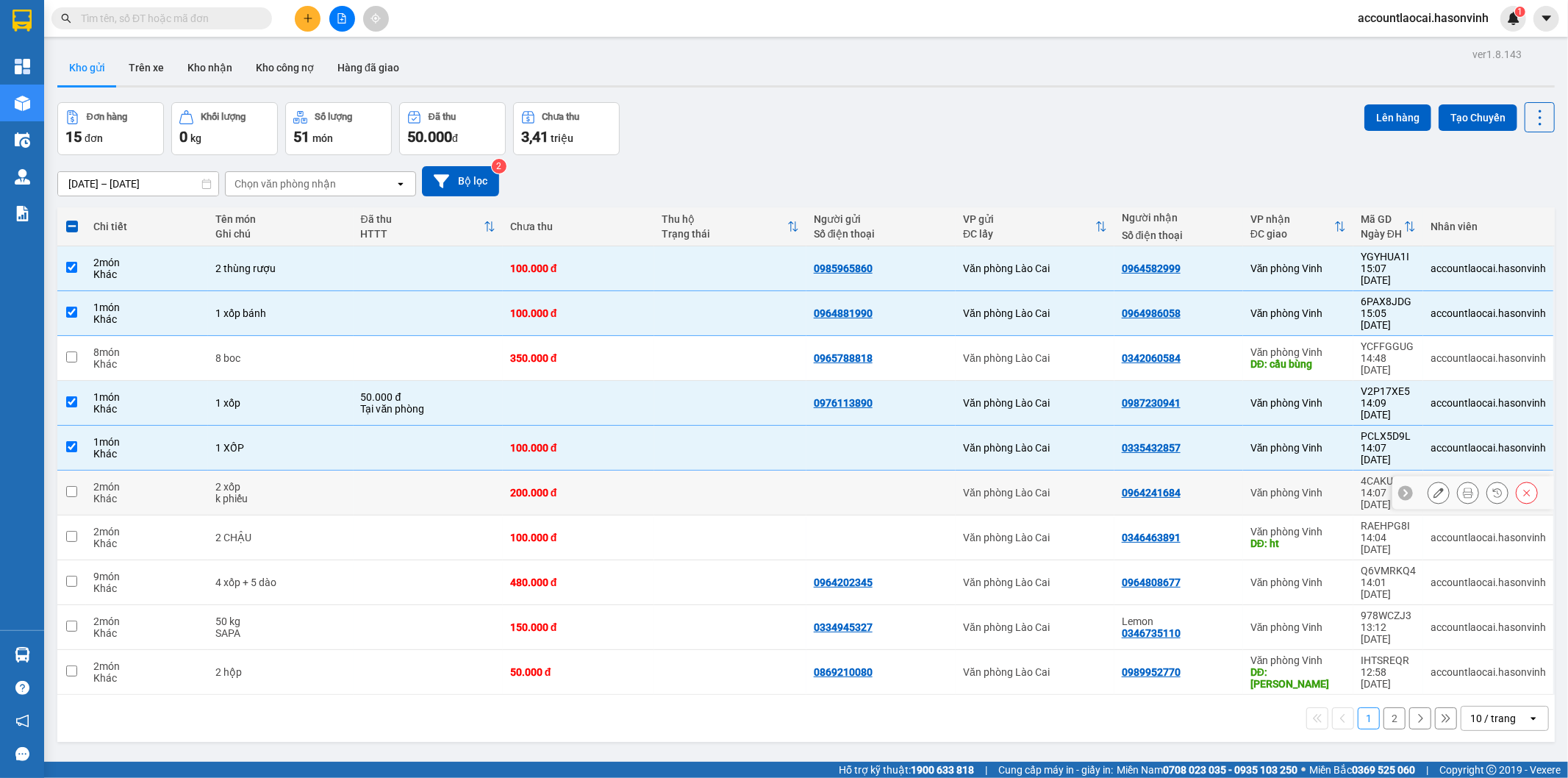
click at [382, 471] on td at bounding box center [428, 492] width 149 height 45
checkbox input "true"
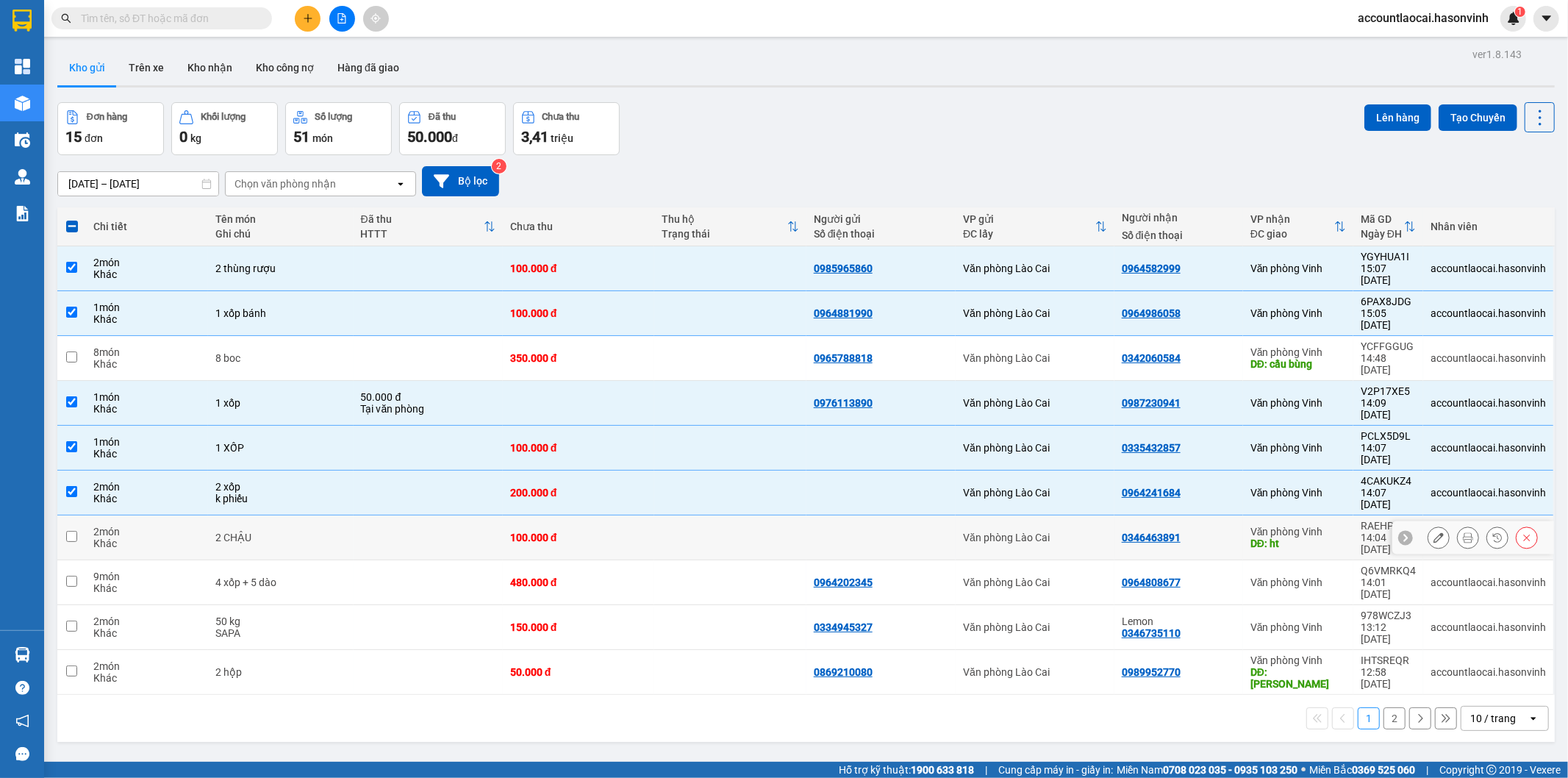
click at [398, 516] on td at bounding box center [428, 538] width 149 height 45
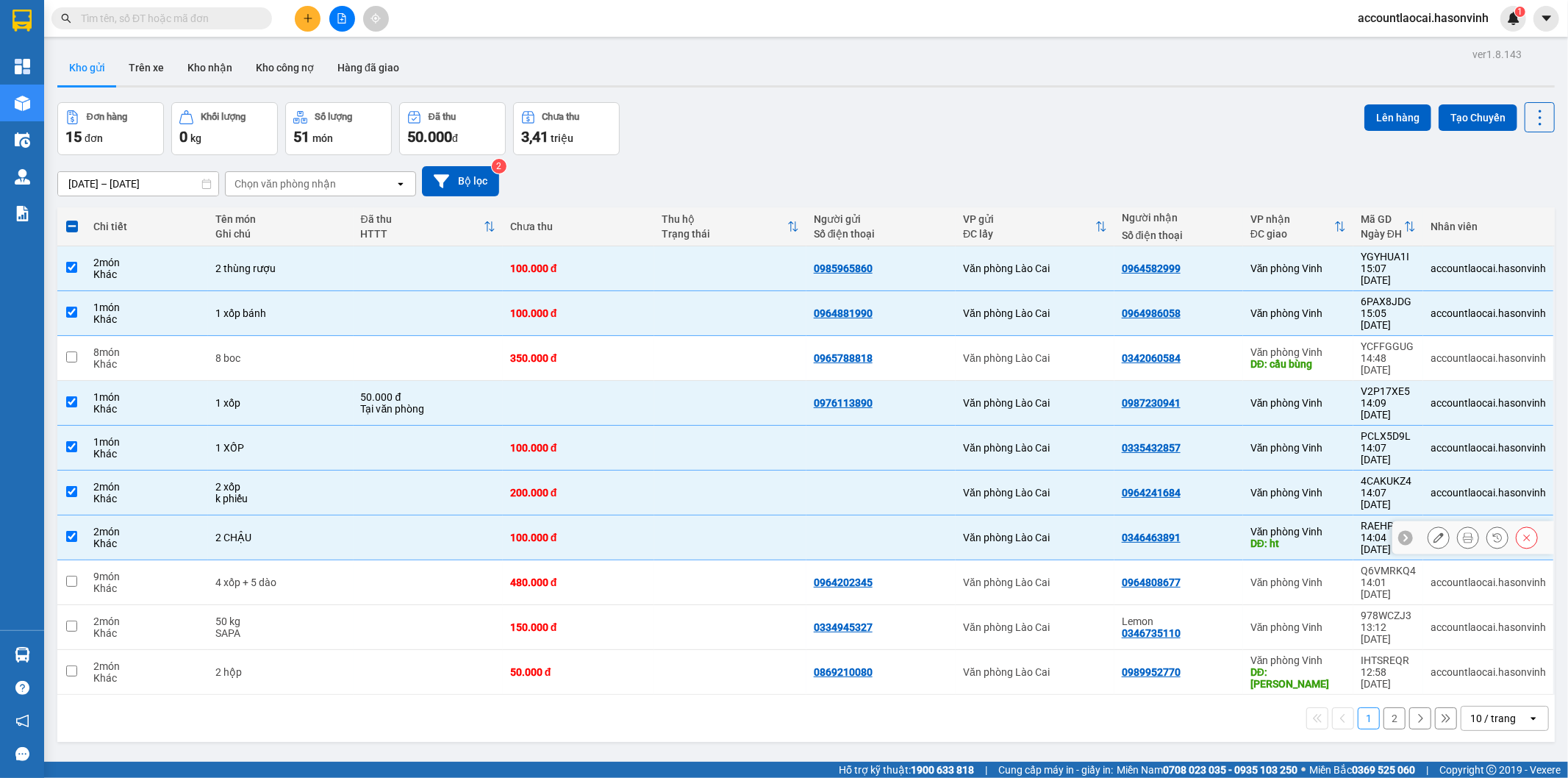
click at [398, 516] on td at bounding box center [428, 538] width 149 height 45
checkbox input "false"
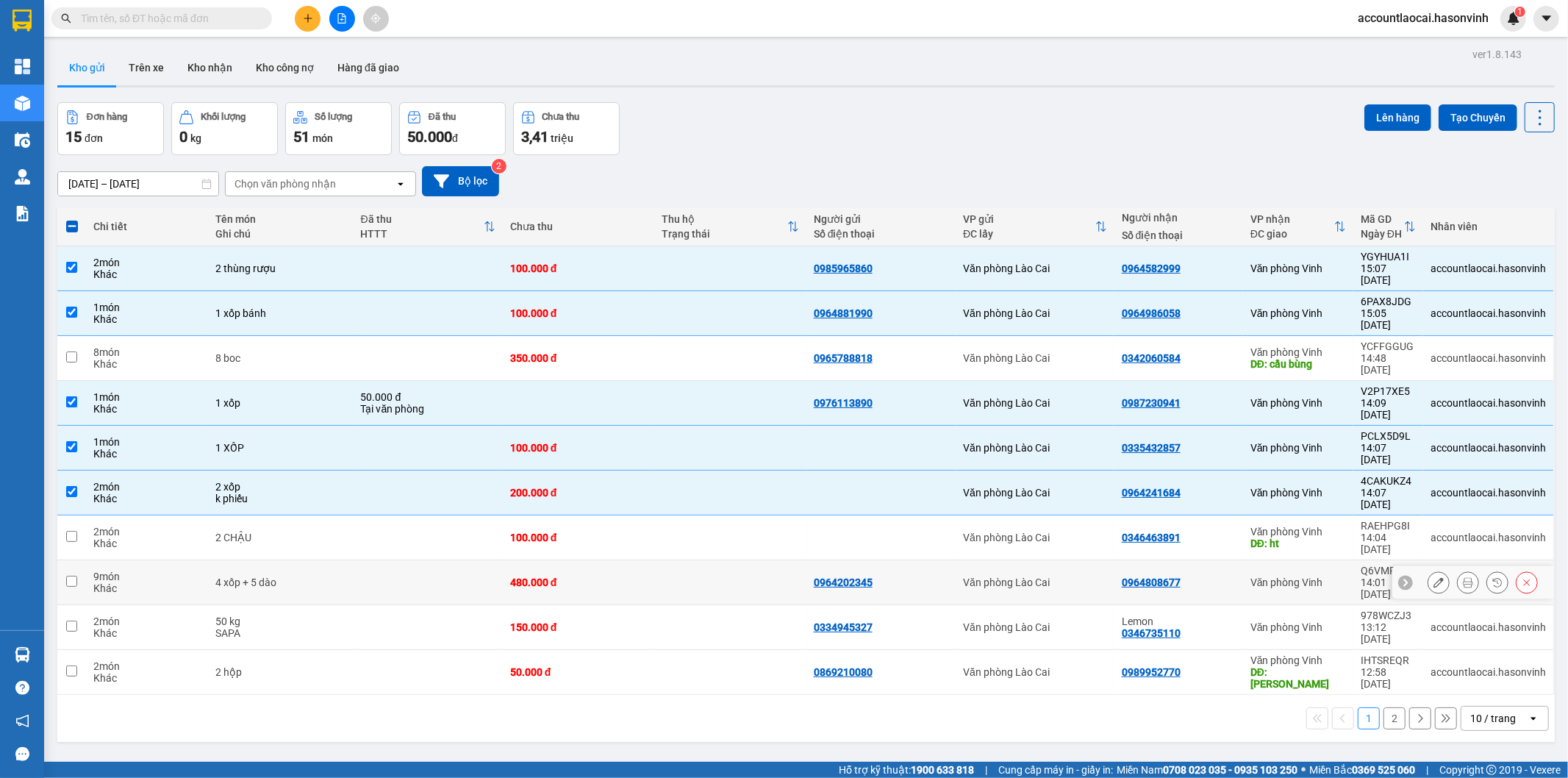
click at [371, 560] on td at bounding box center [428, 582] width 149 height 45
checkbox input "true"
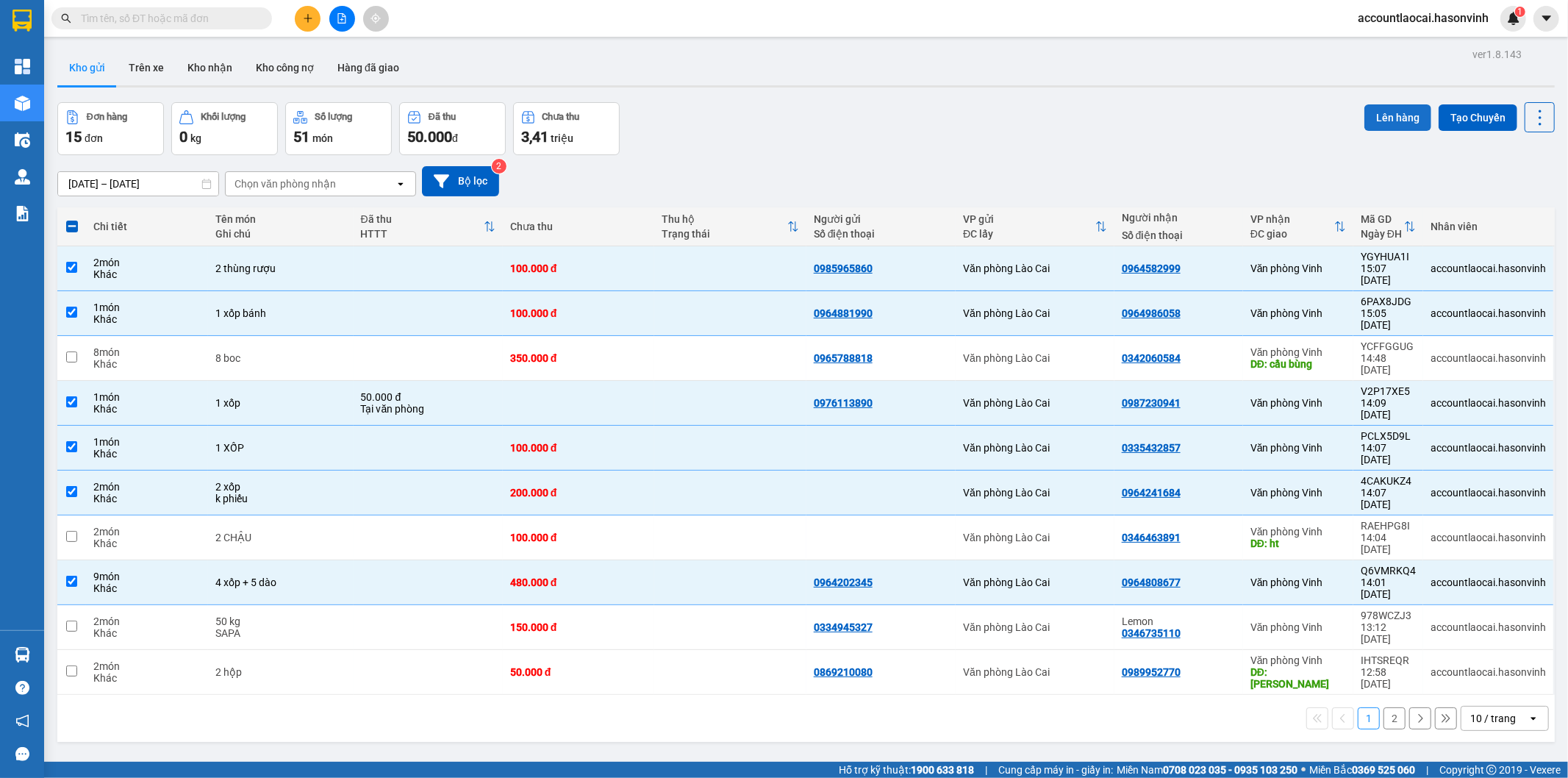
click at [1373, 126] on button "Lên hàng" at bounding box center [1397, 117] width 67 height 26
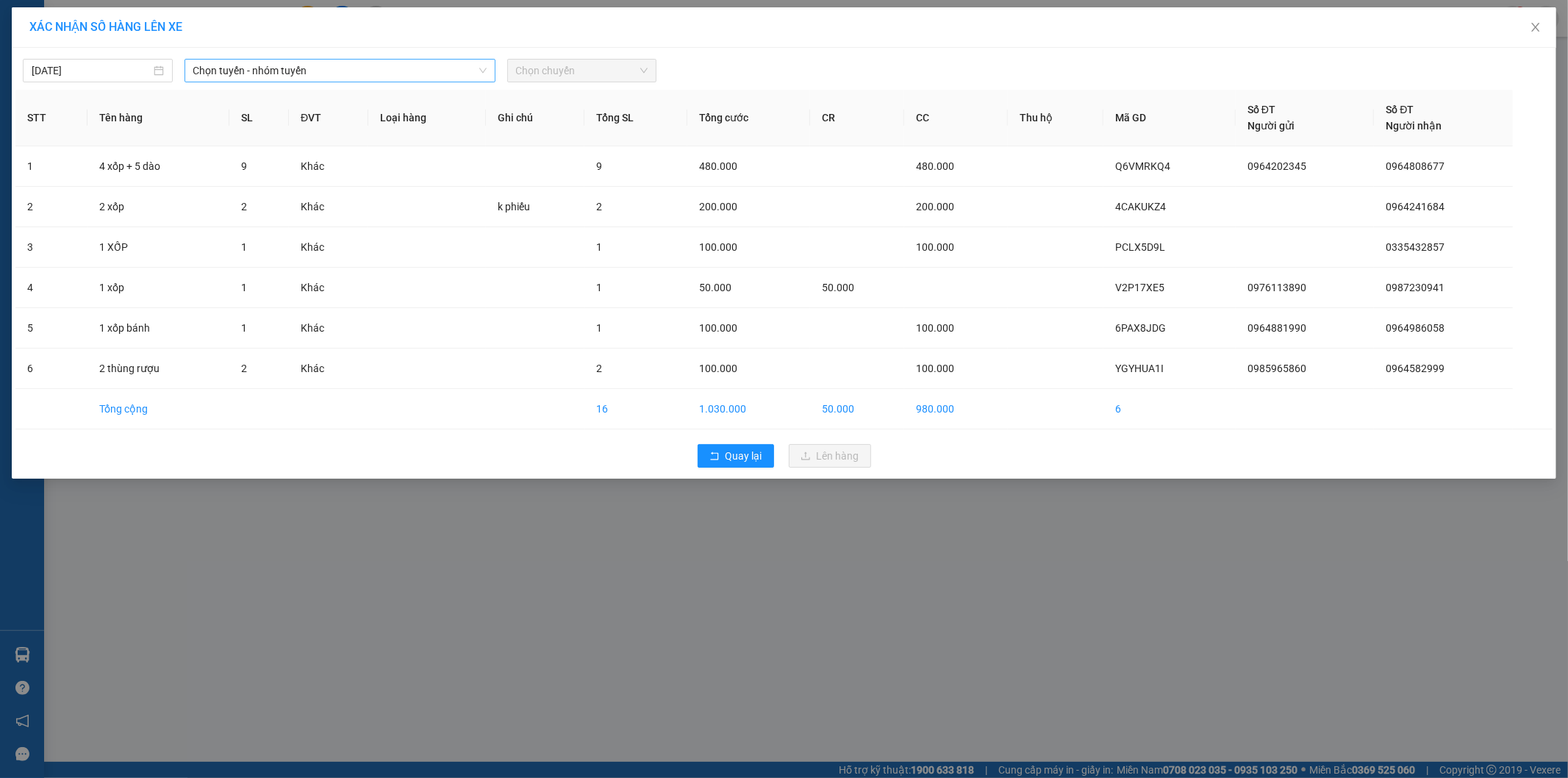
click at [285, 76] on span "Chọn tuyến - nhóm tuyến" at bounding box center [340, 70] width 293 height 22
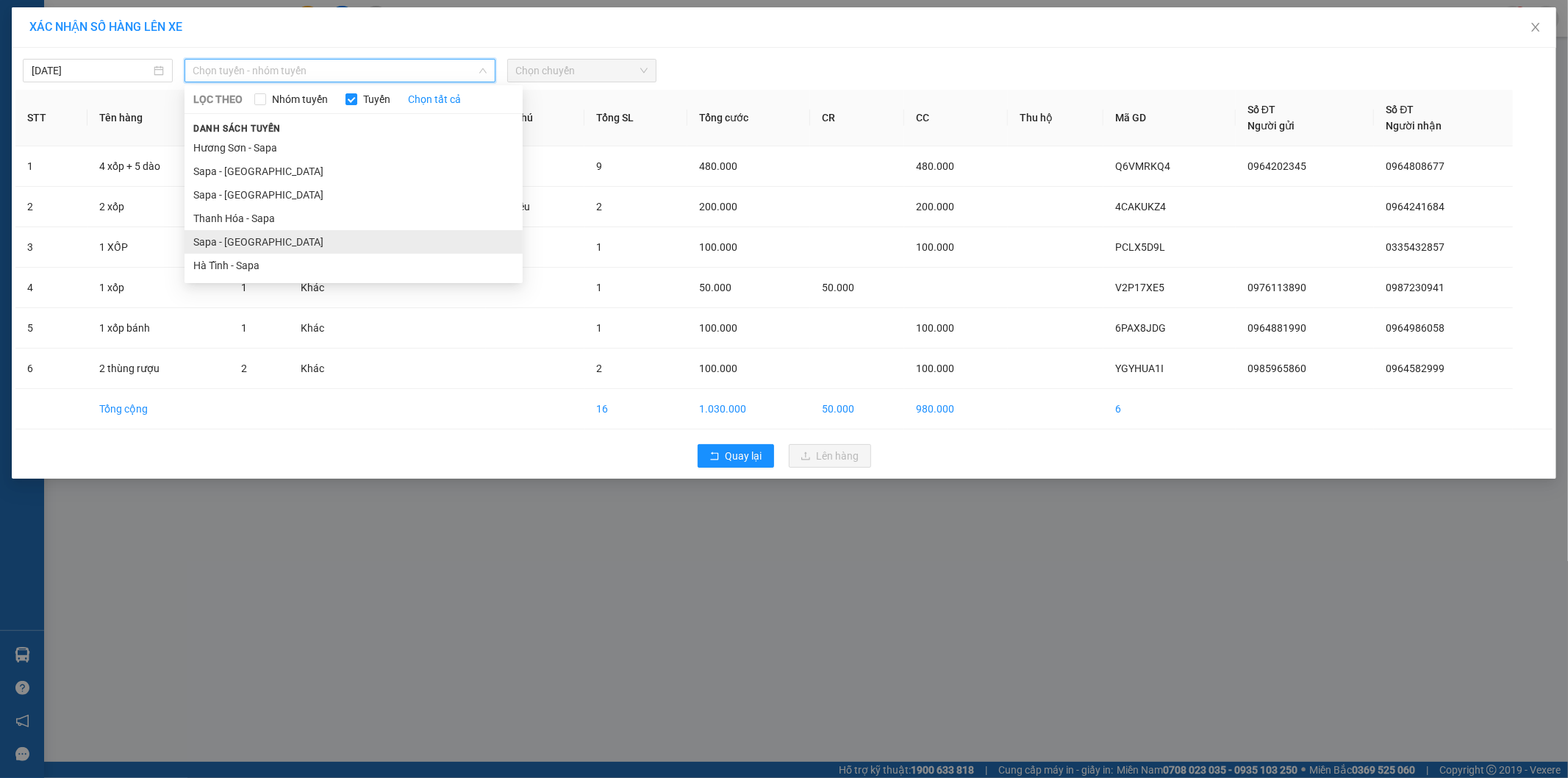
drag, startPoint x: 233, startPoint y: 251, endPoint x: 504, endPoint y: 122, distance: 300.1
click at [234, 251] on li "Sapa - [GEOGRAPHIC_DATA]" at bounding box center [353, 242] width 338 height 23
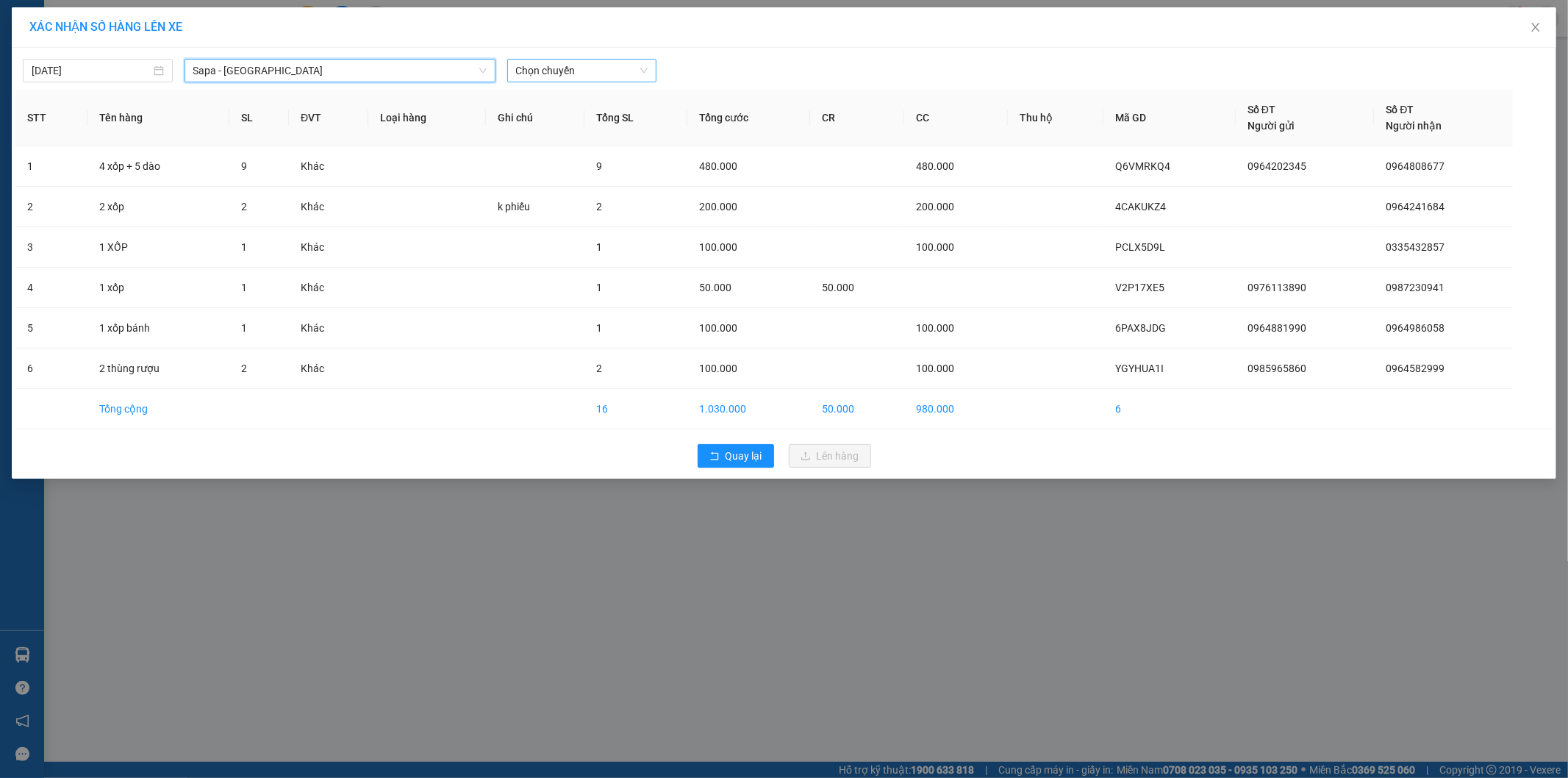
click at [602, 61] on span "Chọn chuyến" at bounding box center [582, 70] width 132 height 22
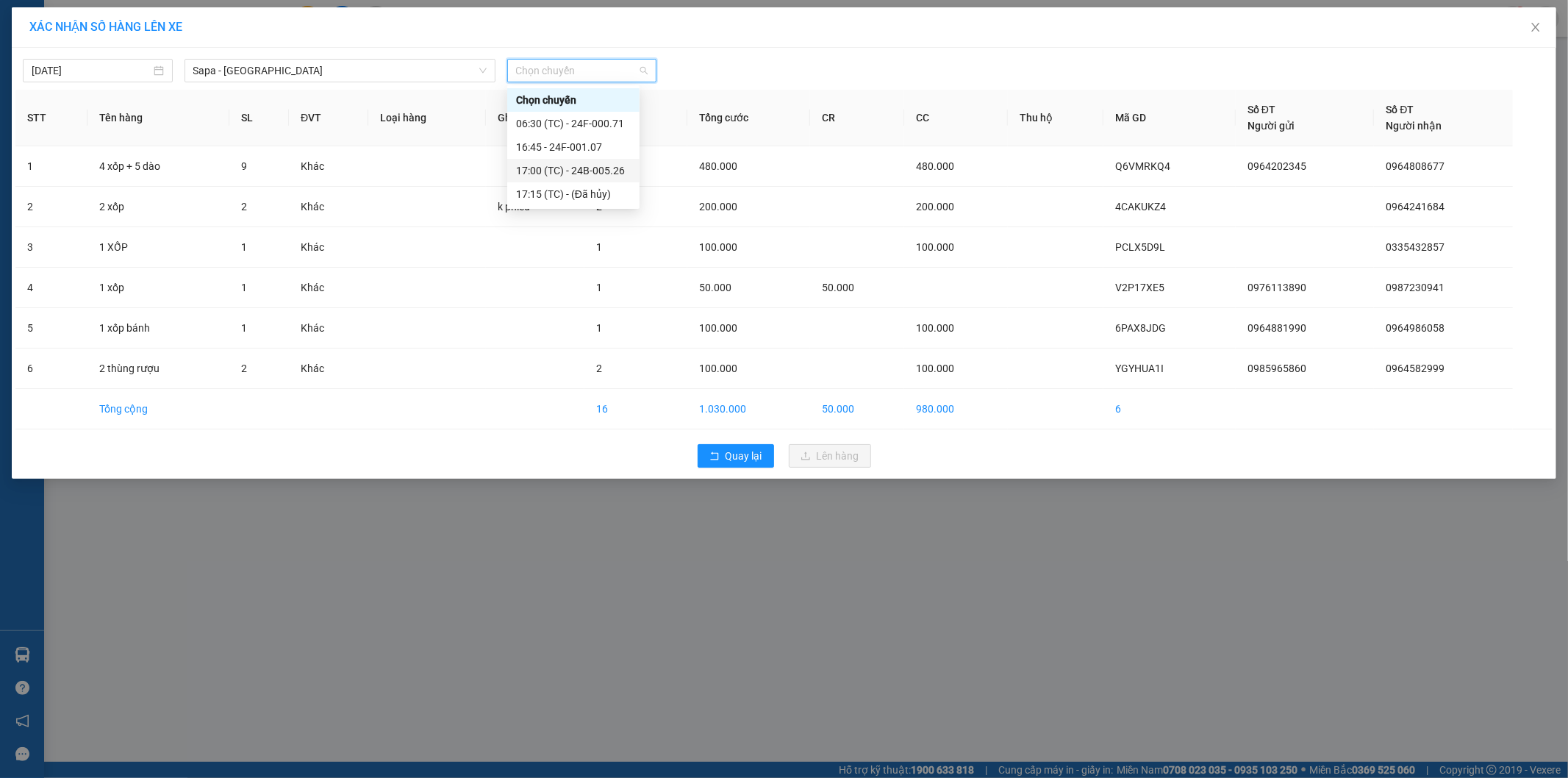
click at [584, 171] on div "17:00 (TC) - 24B-005.26" at bounding box center [574, 170] width 115 height 16
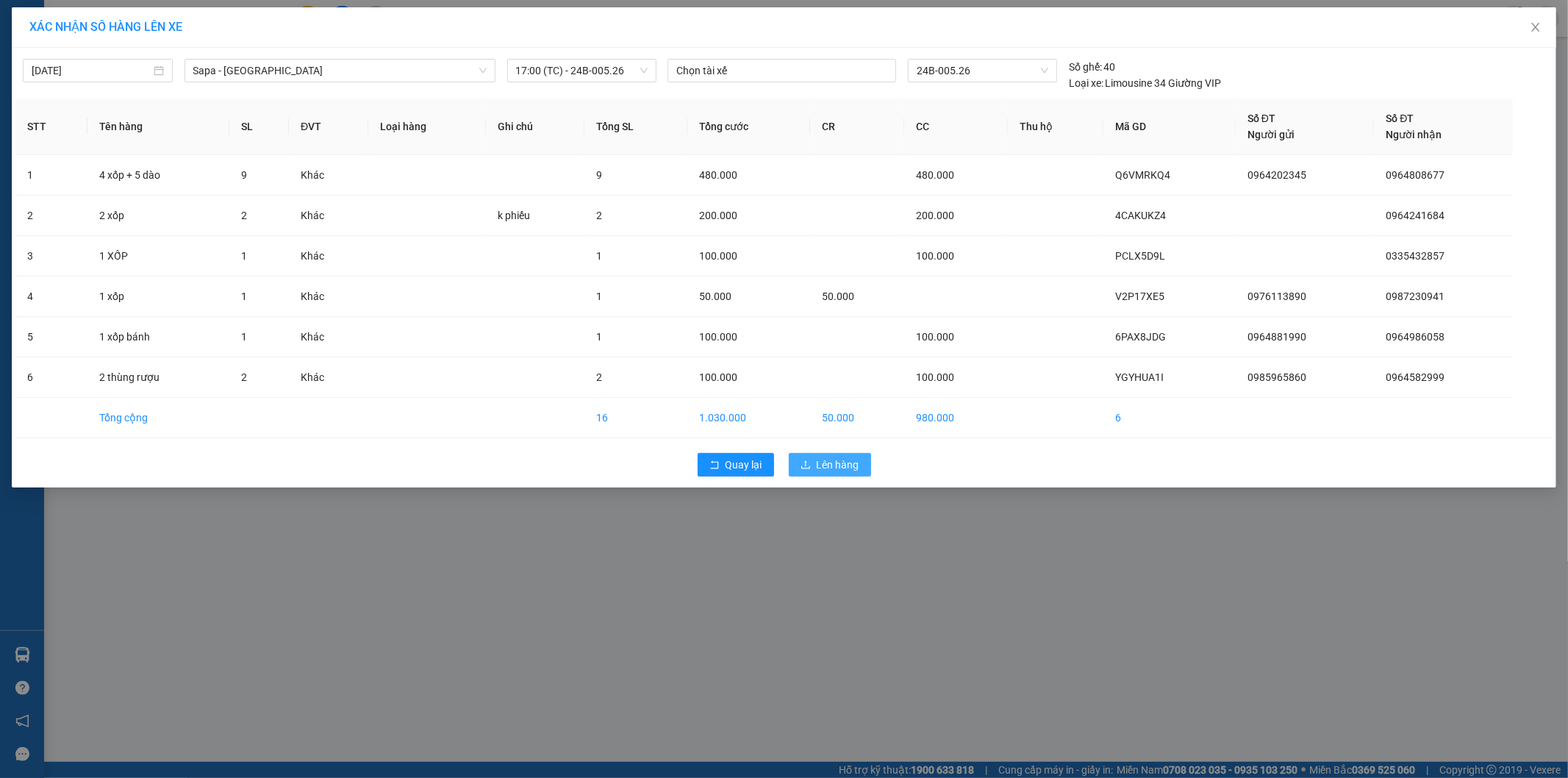
click at [811, 463] on icon "upload" at bounding box center [806, 465] width 11 height 11
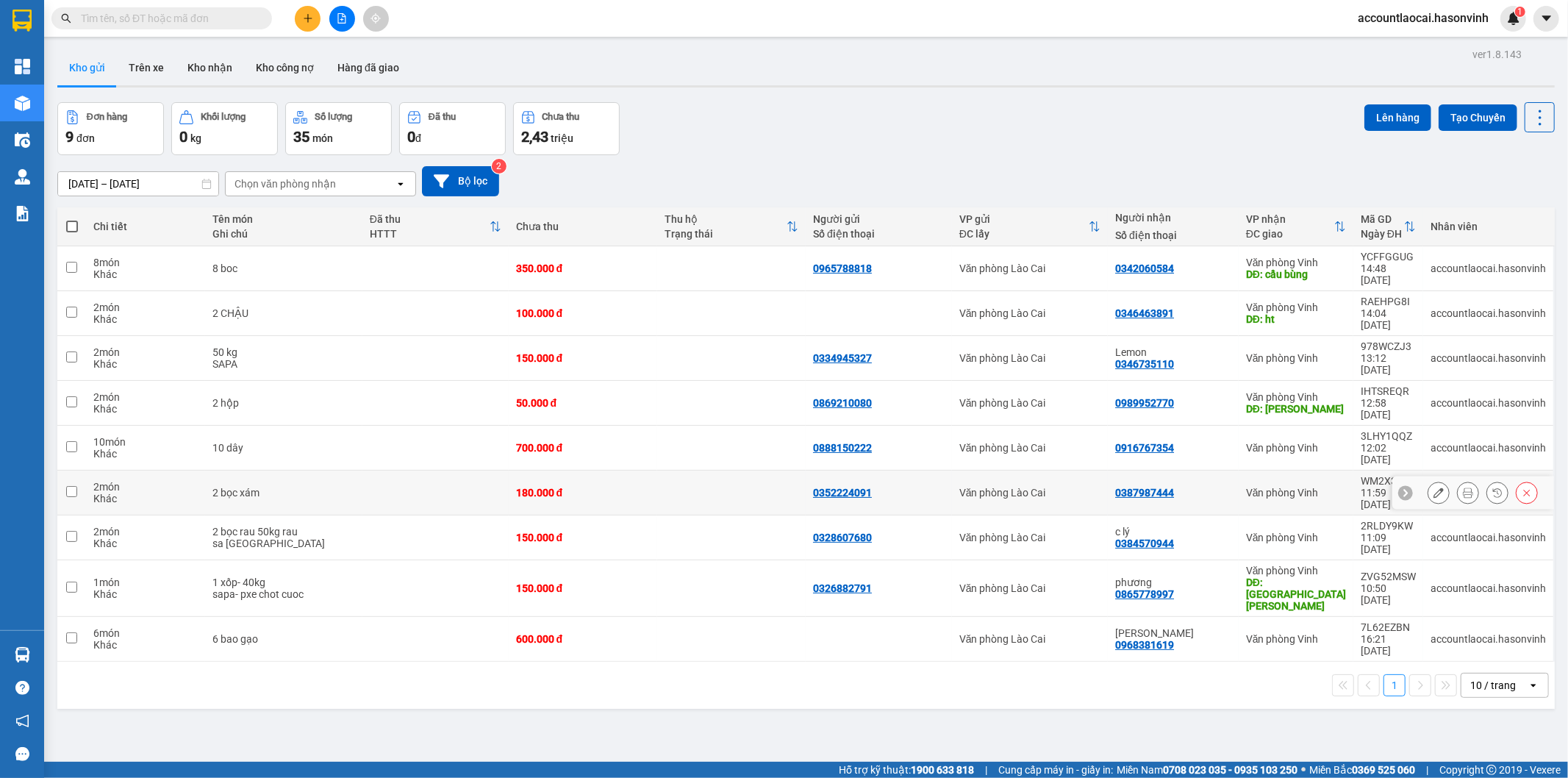
click at [377, 471] on td at bounding box center [436, 492] width 146 height 45
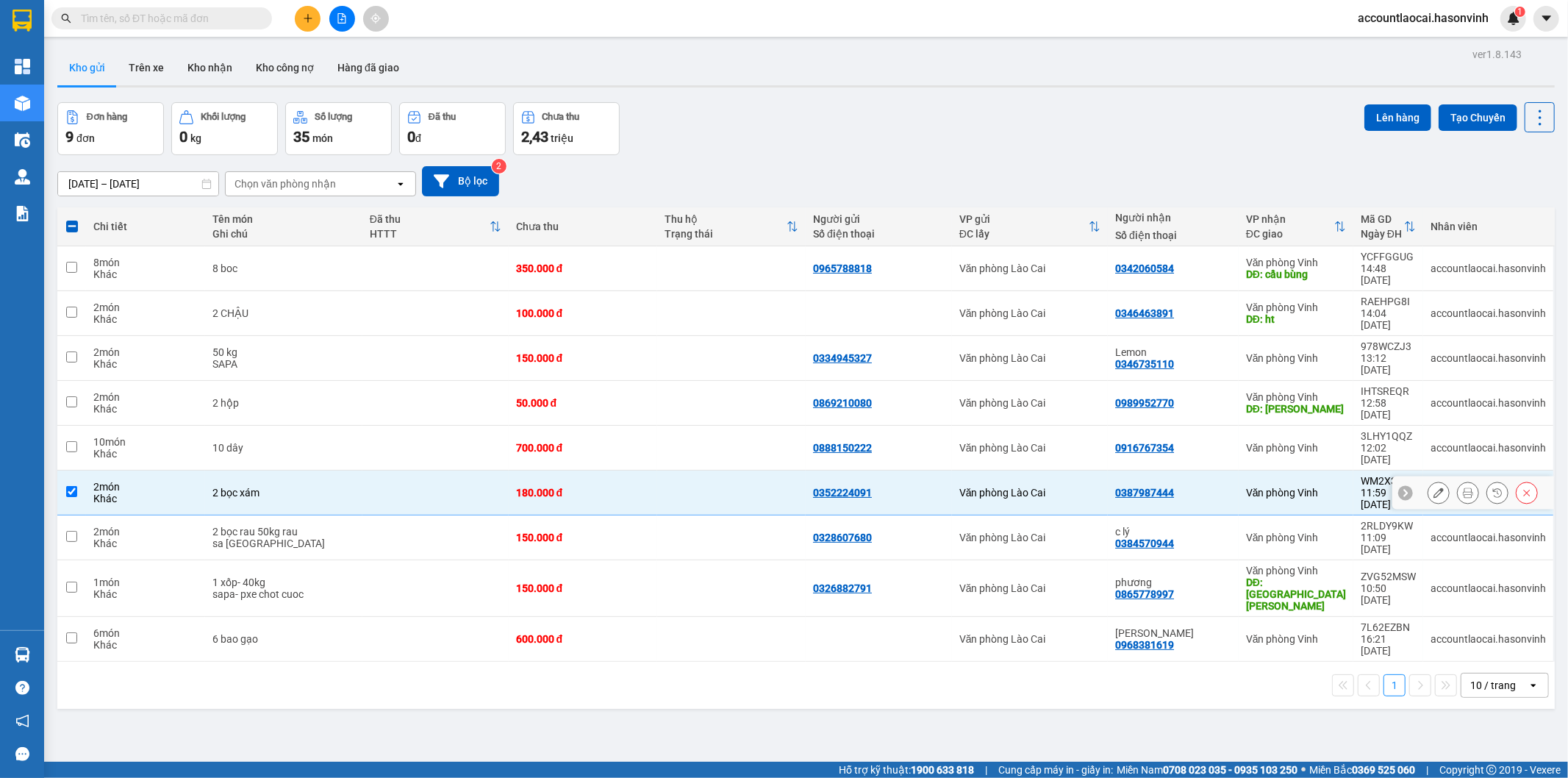
click at [377, 471] on td at bounding box center [436, 492] width 146 height 45
checkbox input "false"
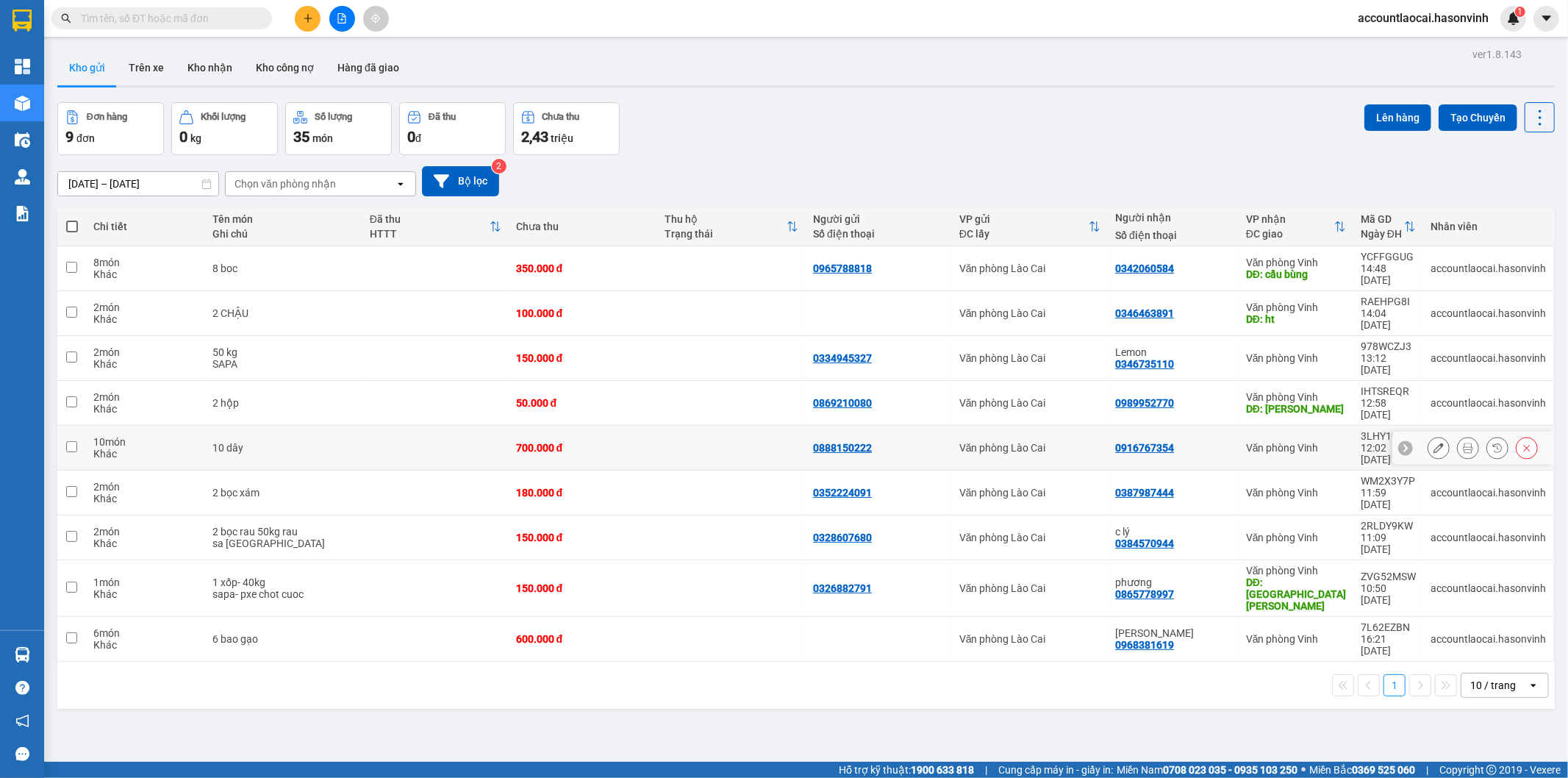
click at [402, 426] on td at bounding box center [436, 448] width 146 height 45
checkbox input "true"
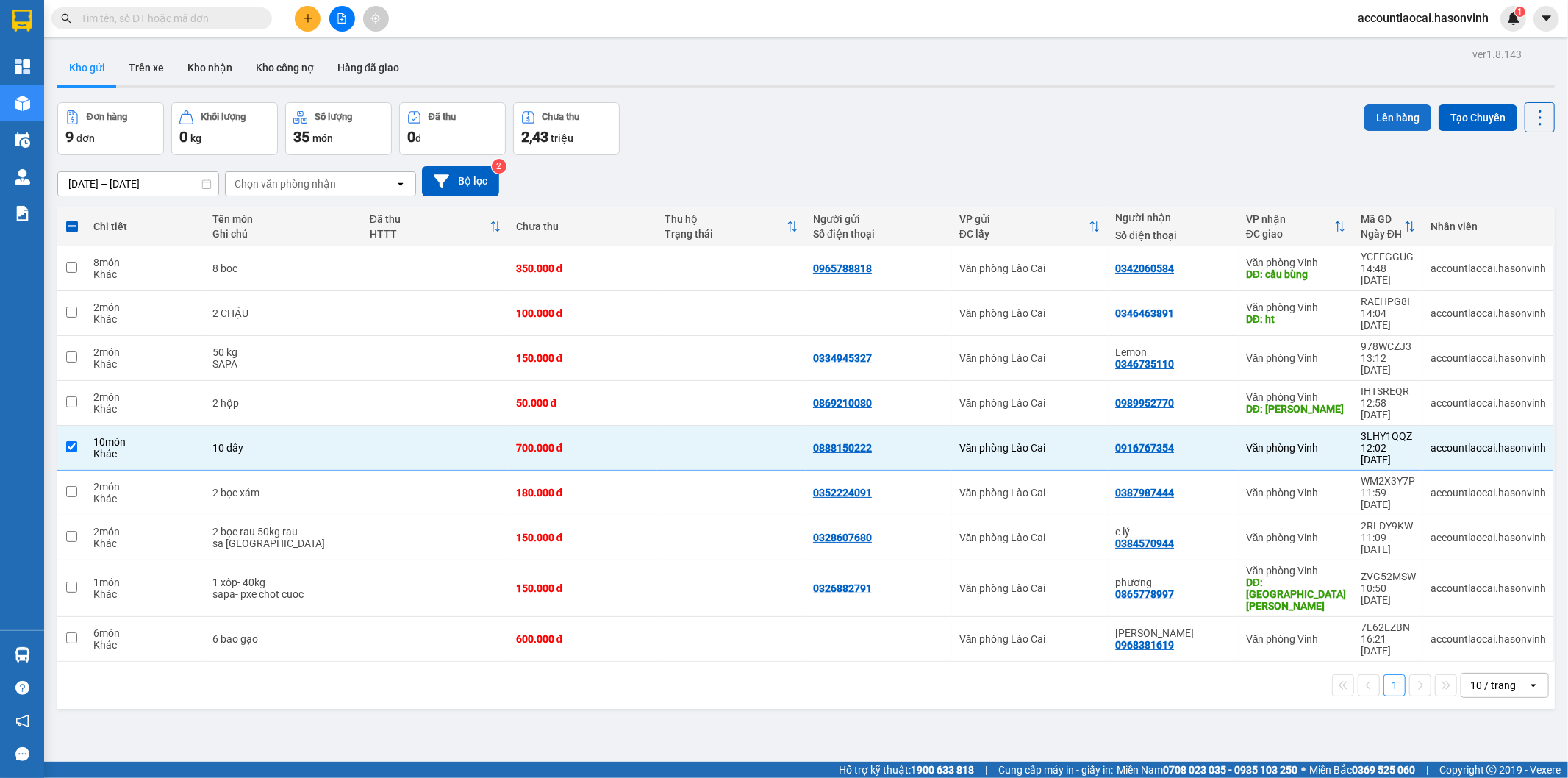
click at [1382, 107] on button "Lên hàng" at bounding box center [1397, 117] width 67 height 26
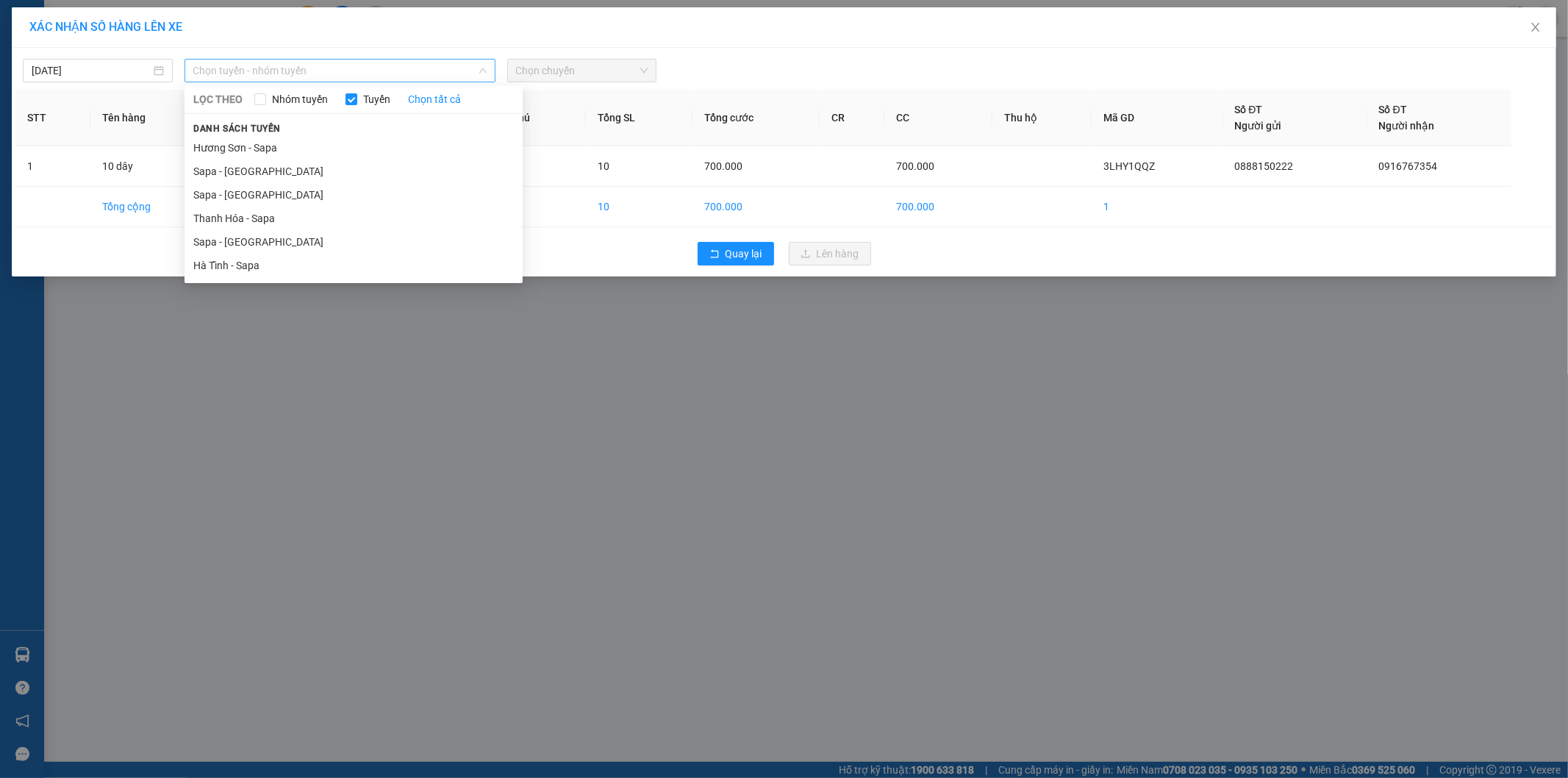
click at [331, 67] on span "Chọn tuyến - nhóm tuyến" at bounding box center [340, 70] width 293 height 22
drag, startPoint x: 253, startPoint y: 244, endPoint x: 299, endPoint y: 211, distance: 56.6
click at [253, 245] on li "Sapa - [GEOGRAPHIC_DATA]" at bounding box center [353, 242] width 338 height 23
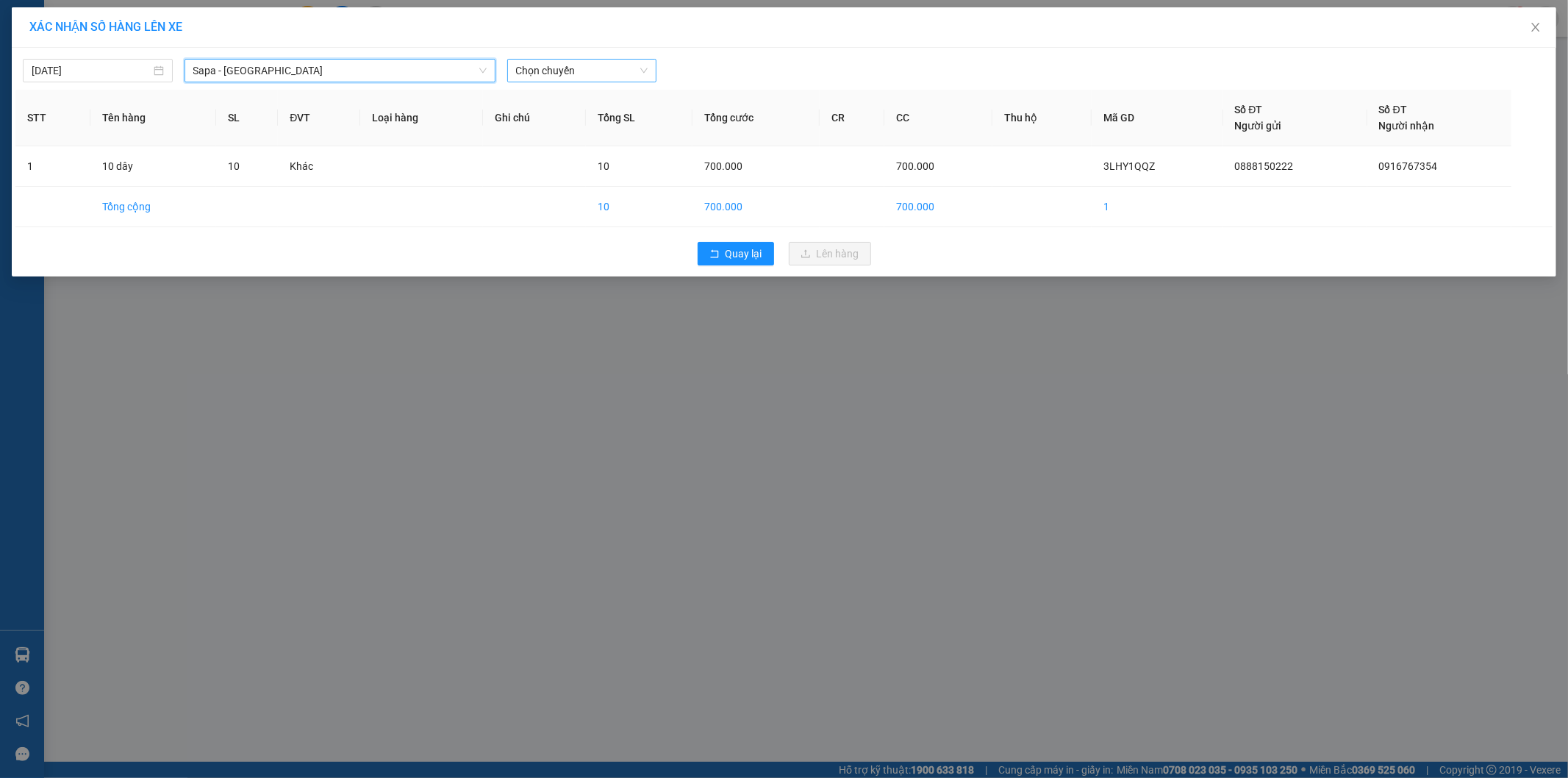
click at [569, 65] on span "Chọn chuyến" at bounding box center [582, 70] width 132 height 22
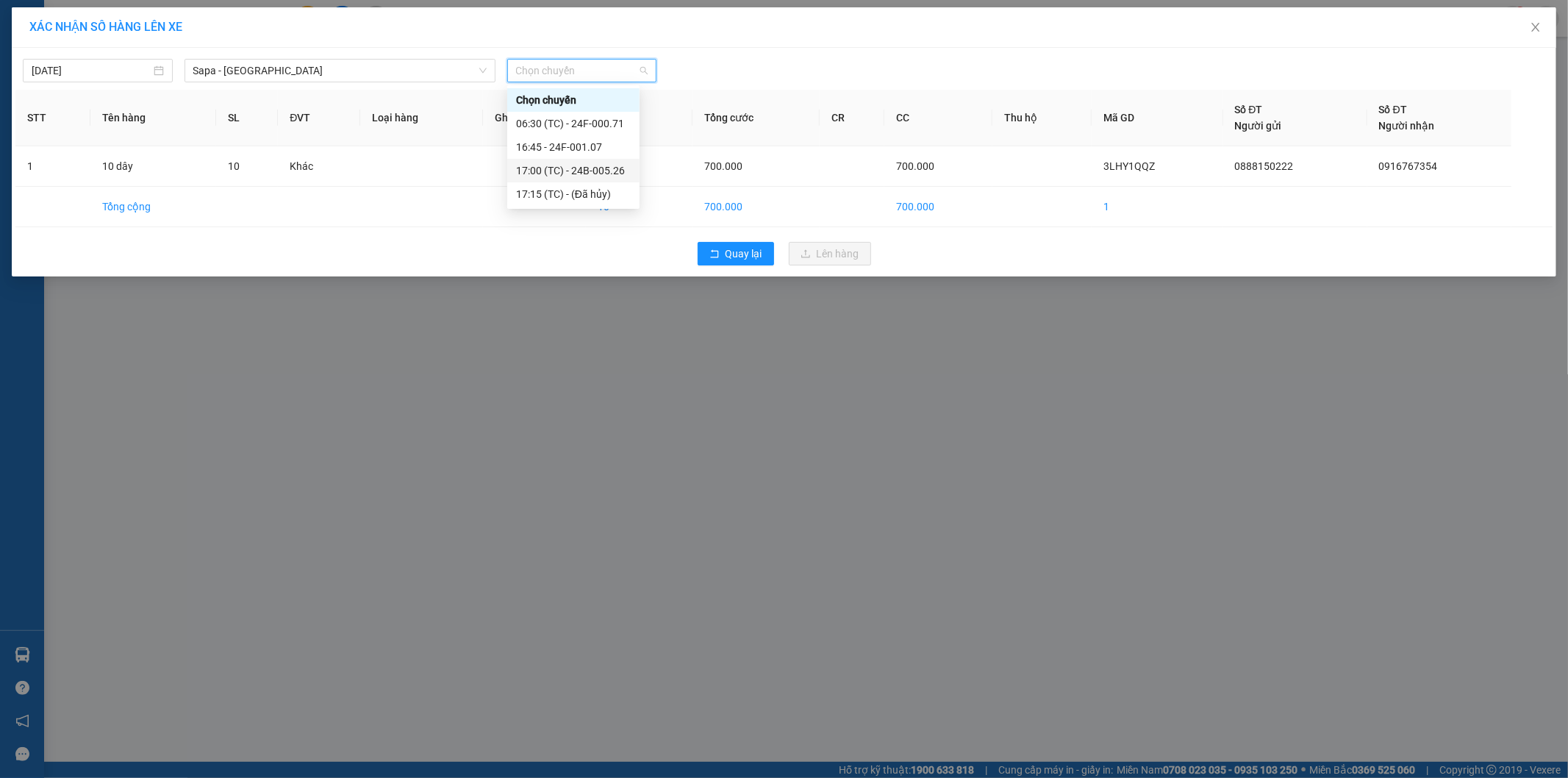
click at [562, 171] on div "17:00 (TC) - 24B-005.26" at bounding box center [574, 170] width 115 height 16
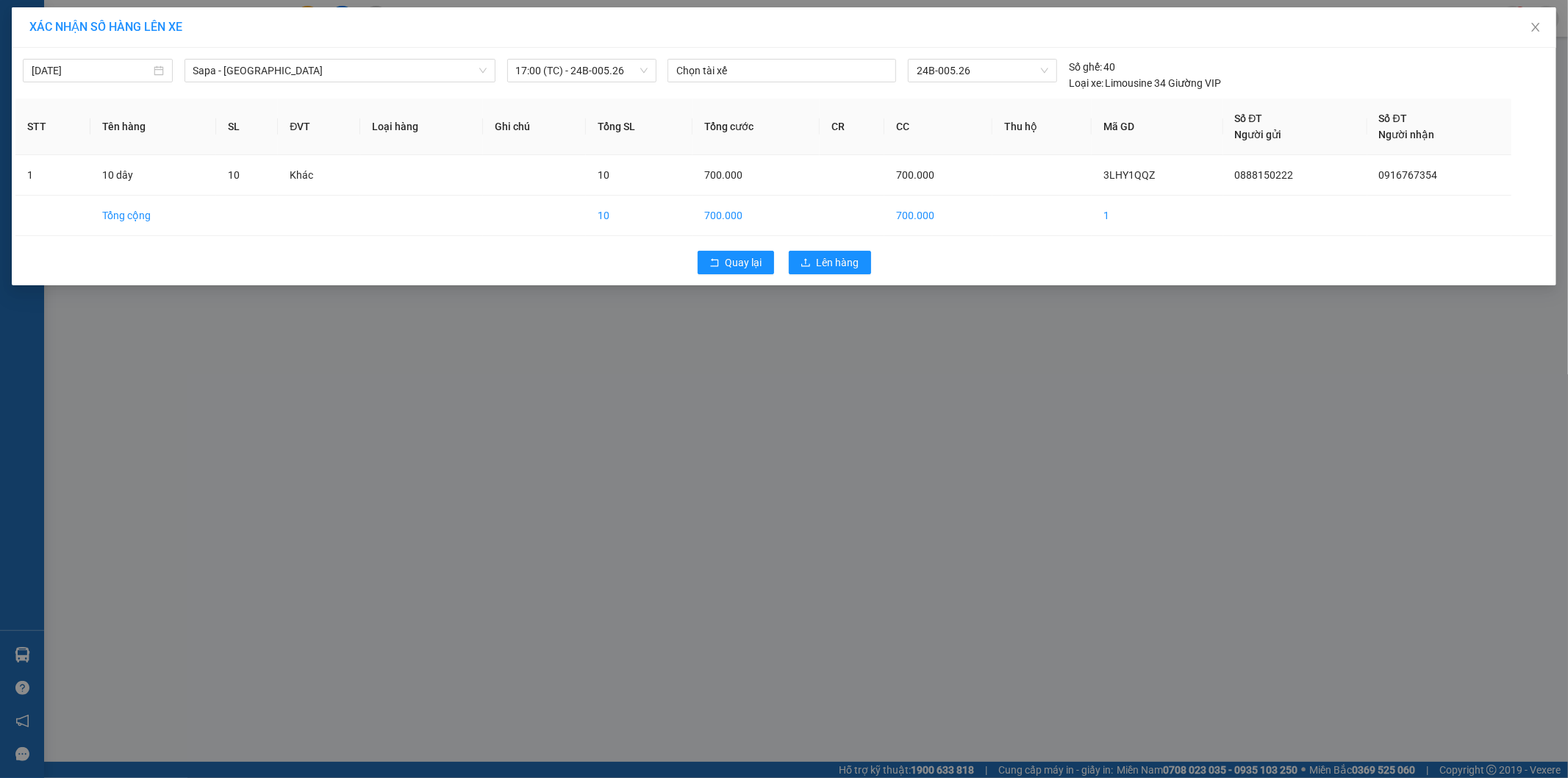
click at [875, 268] on div "Quay lại Lên hàng" at bounding box center [784, 262] width 1537 height 39
click at [848, 267] on span "Lên hàng" at bounding box center [838, 262] width 42 height 16
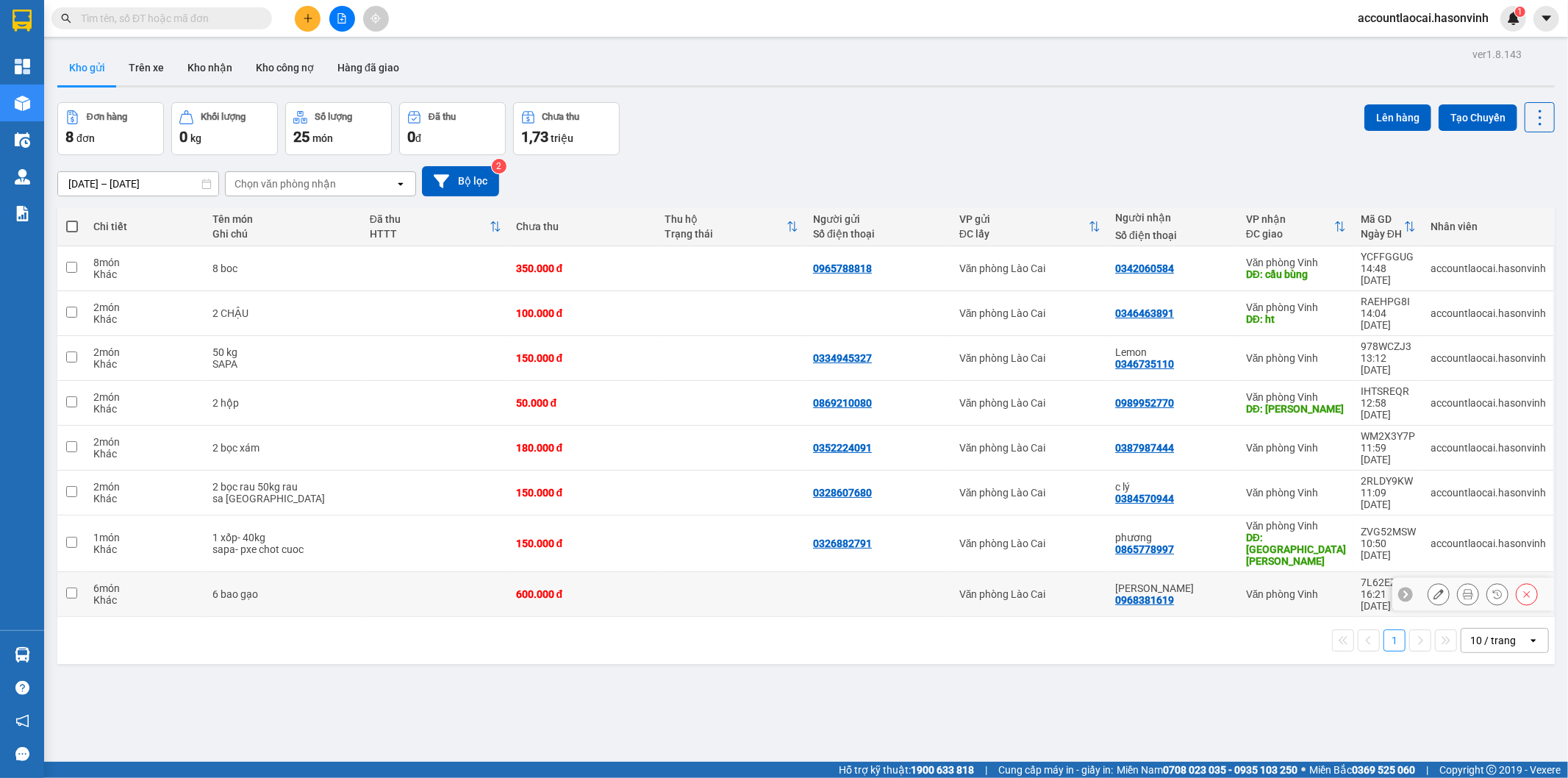
click at [578, 573] on td "600.000 đ" at bounding box center [583, 594] width 149 height 45
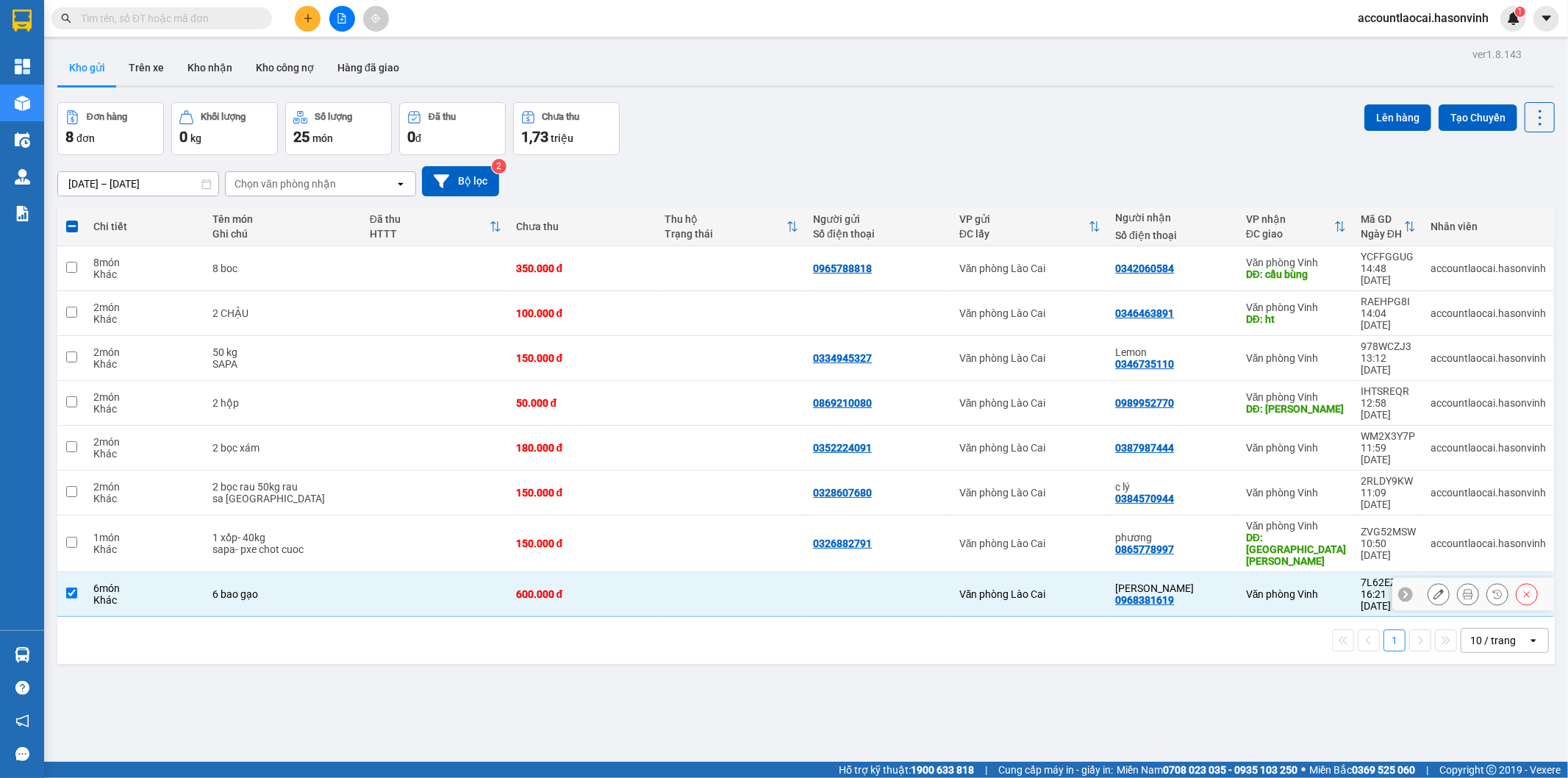
click at [396, 573] on td at bounding box center [436, 594] width 146 height 45
checkbox input "false"
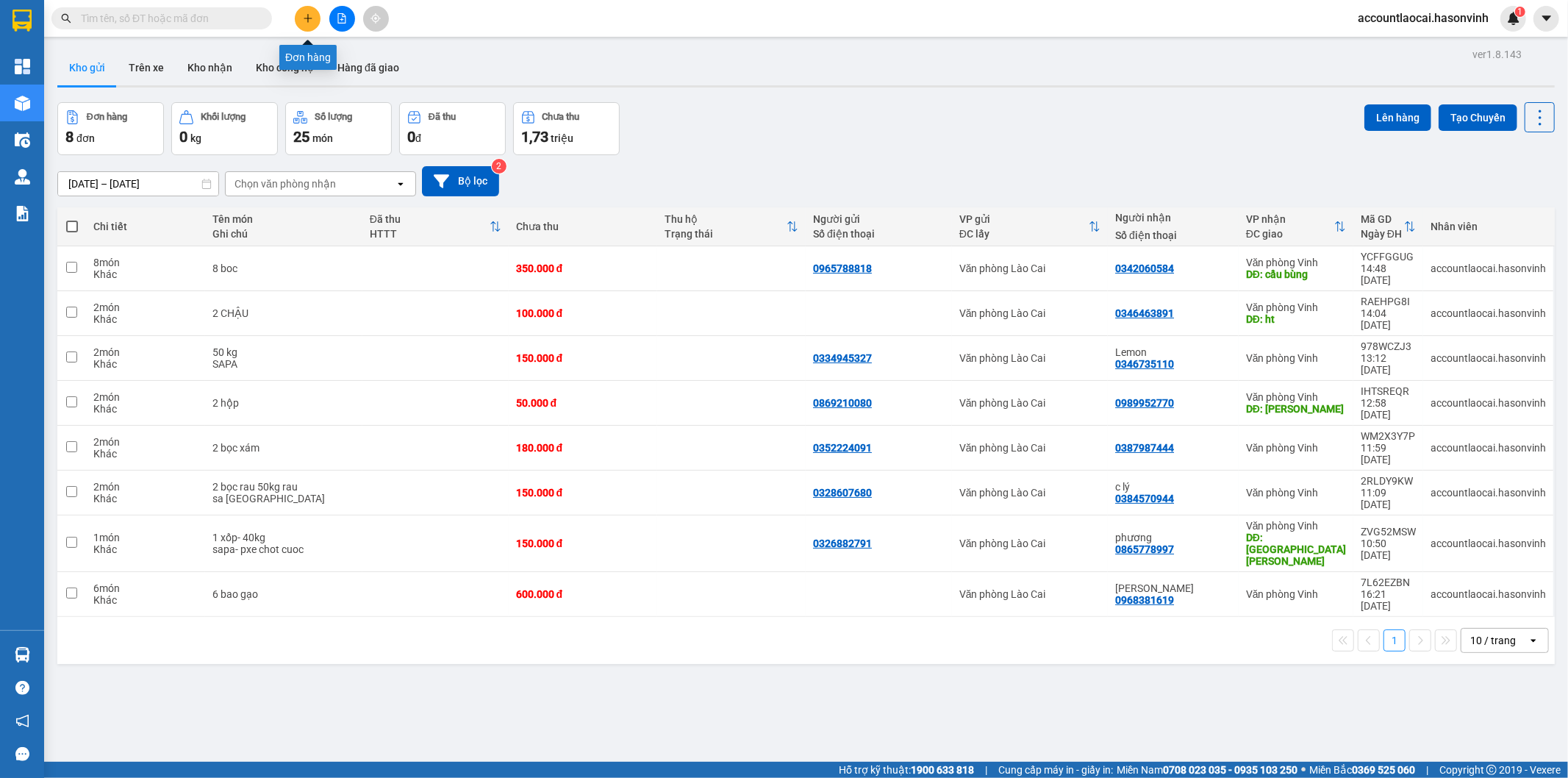
click at [301, 24] on button at bounding box center [307, 19] width 26 height 26
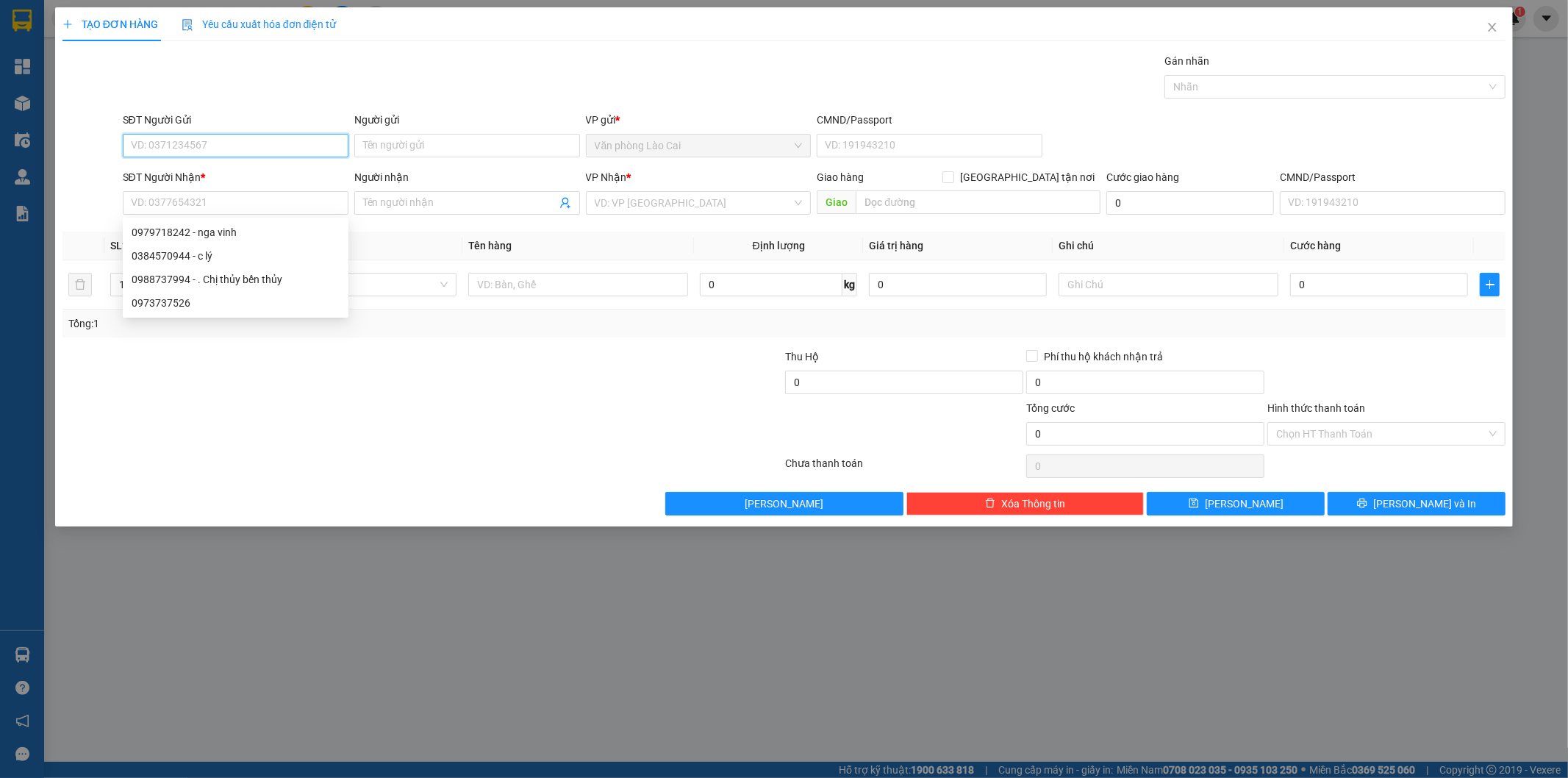
drag, startPoint x: 234, startPoint y: 211, endPoint x: 246, endPoint y: 140, distance: 72.0
click at [246, 140] on input "SĐT Người Gửi" at bounding box center [236, 145] width 226 height 23
click at [254, 178] on div "0868966100" at bounding box center [236, 174] width 208 height 16
type input "0868966100"
type input "0384570944"
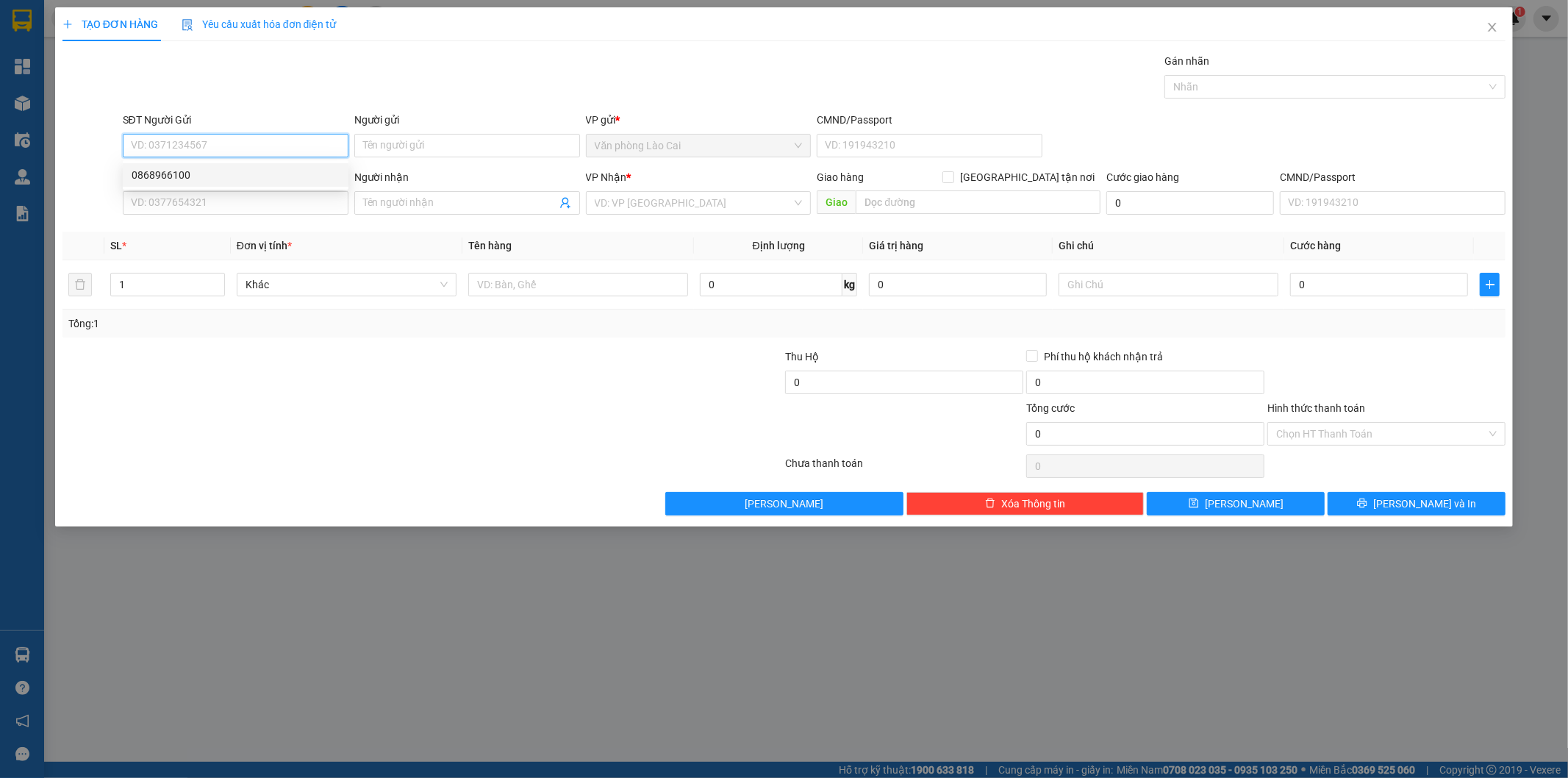
type input "c lý"
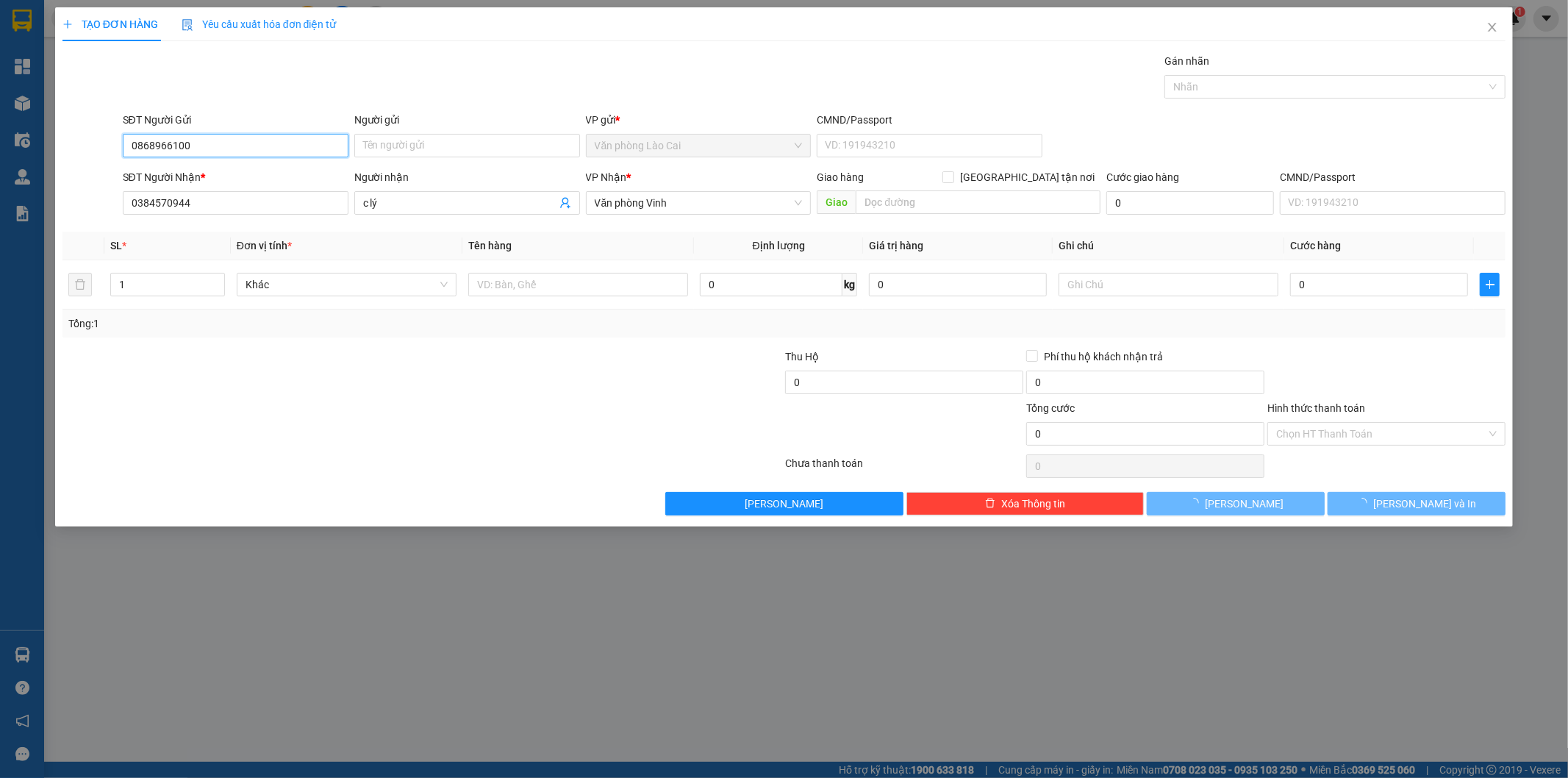
type input "210.000"
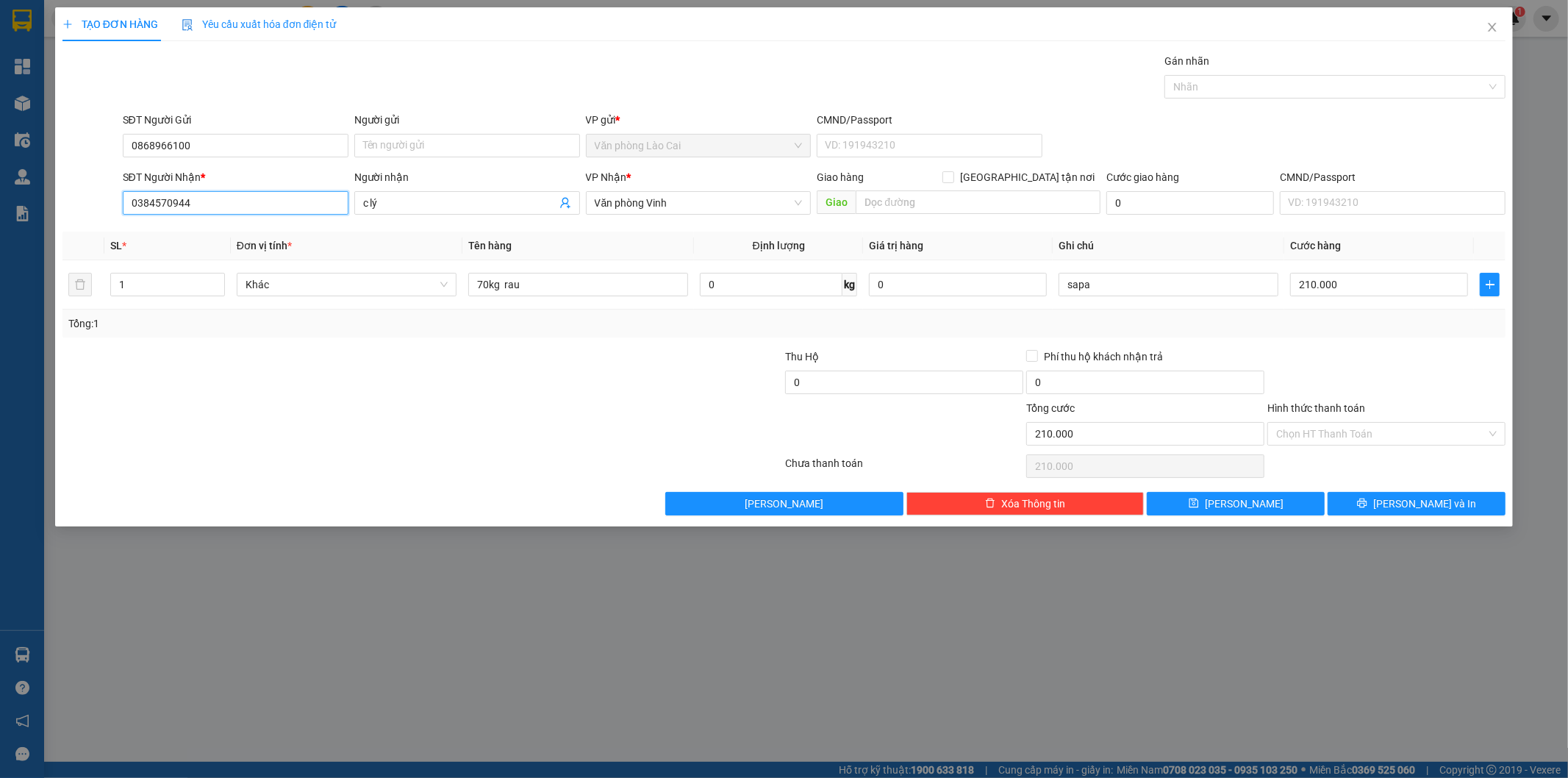
drag, startPoint x: 231, startPoint y: 193, endPoint x: 88, endPoint y: 199, distance: 143.1
click at [88, 199] on div "SĐT Người Nhận * 0384570944 0384570944 Người nhận c lý VP Nhận * Văn phòng Vinh…" at bounding box center [784, 195] width 1446 height 51
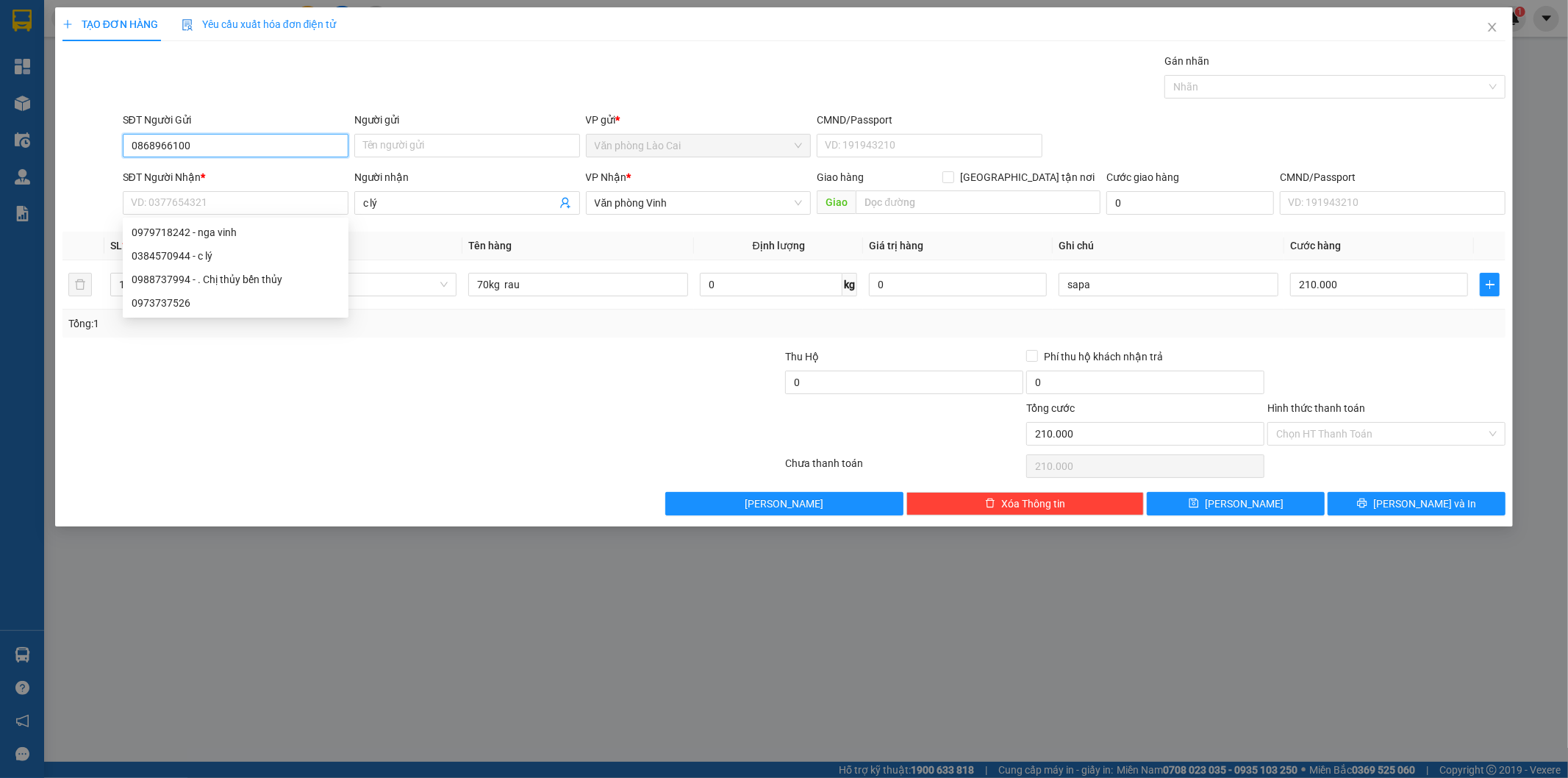
drag, startPoint x: 215, startPoint y: 137, endPoint x: 74, endPoint y: 137, distance: 141.0
click at [74, 137] on div "SĐT Người Gửi 0868966100 0868966100 Người gửi Tên người gửi VP gửi * Văn phòng …" at bounding box center [784, 137] width 1446 height 51
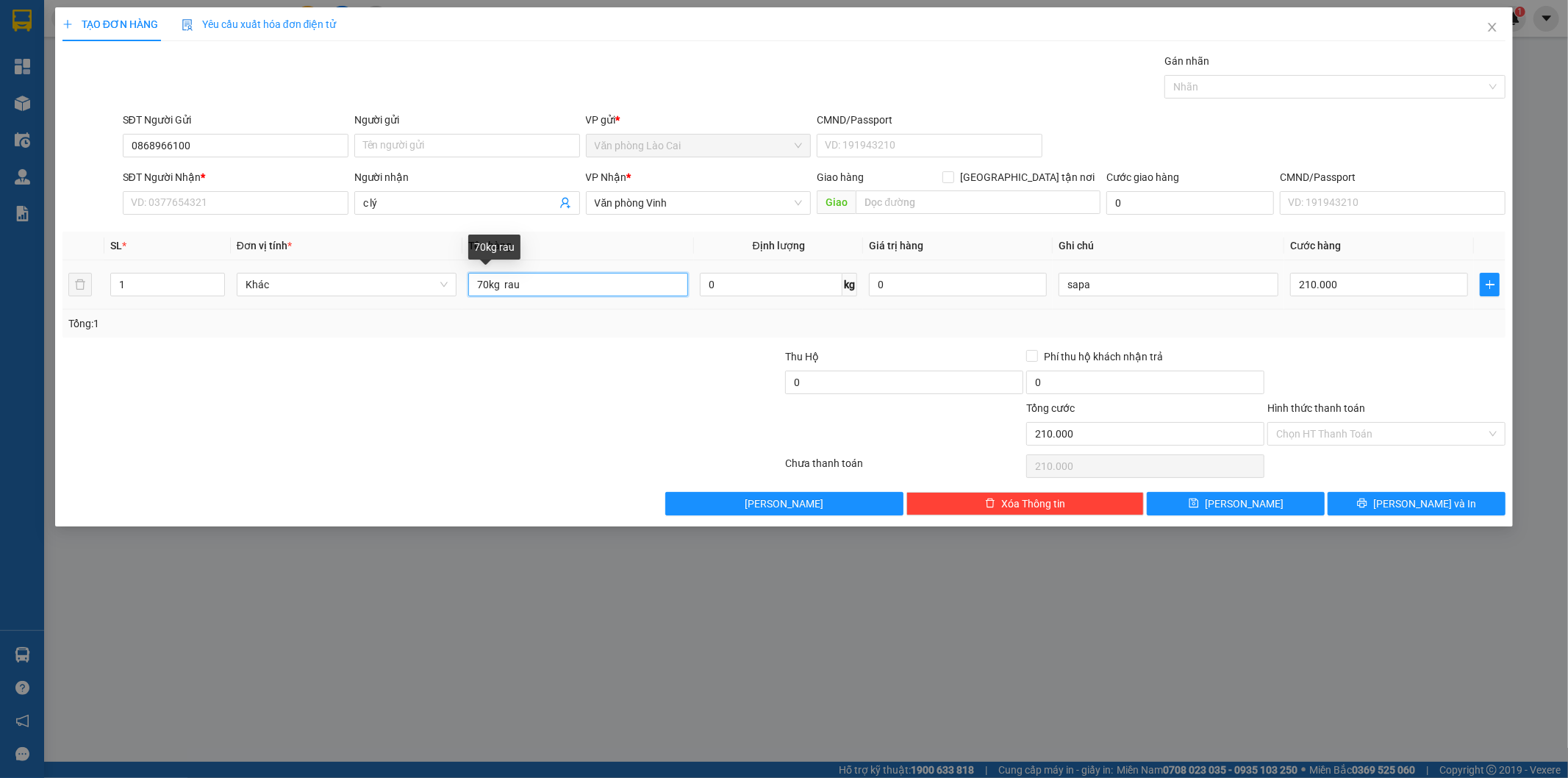
click at [485, 282] on input "70kg rau" at bounding box center [578, 284] width 220 height 23
click at [486, 289] on input "0kg rau" at bounding box center [578, 284] width 220 height 23
click at [480, 283] on input "0kg rau" at bounding box center [578, 284] width 220 height 23
type input "37kg rau"
click at [129, 278] on input "1" at bounding box center [168, 284] width 113 height 22
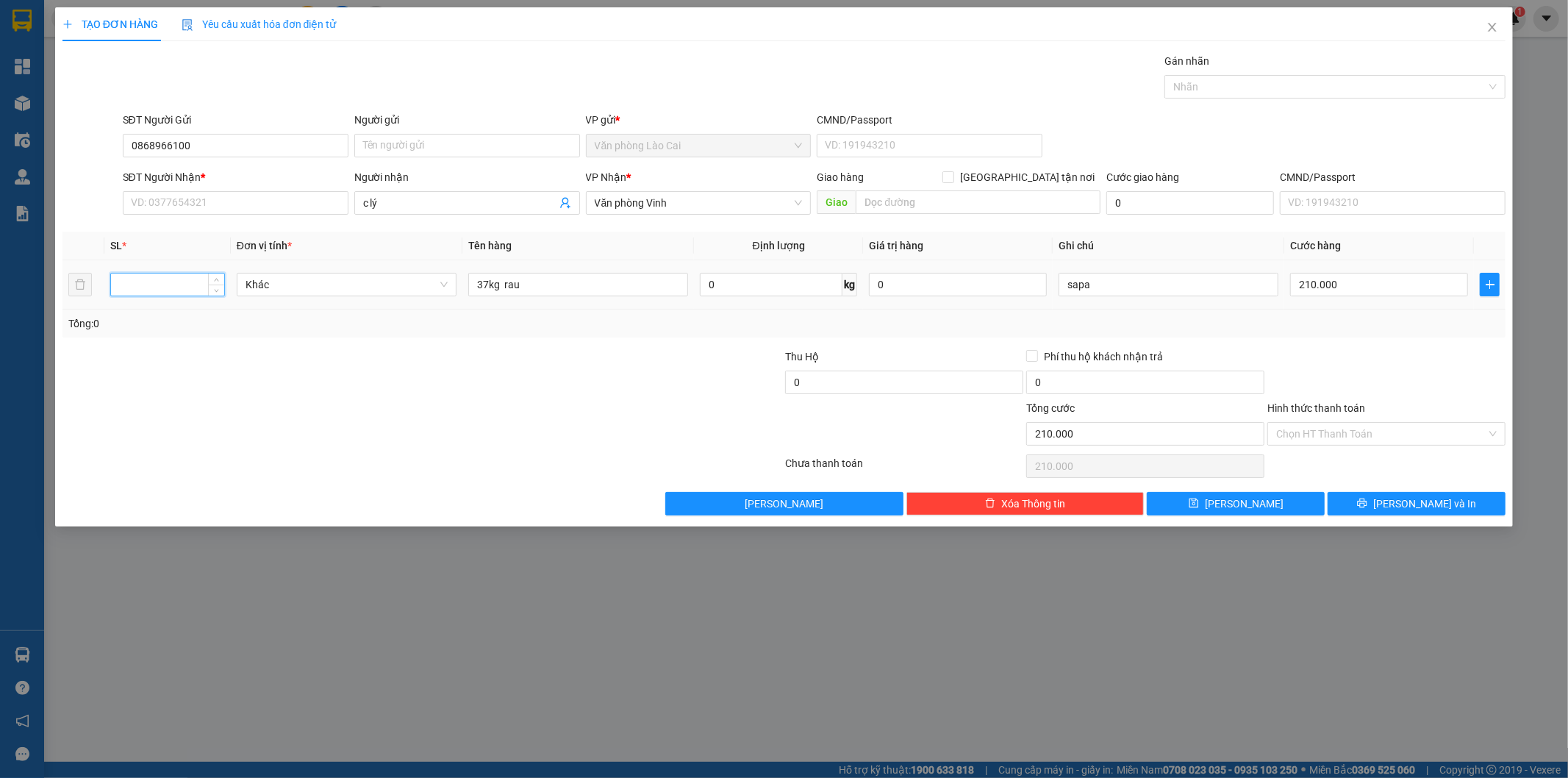
type input "1"
click at [1338, 288] on input "210.000" at bounding box center [1379, 284] width 178 height 23
type input "1"
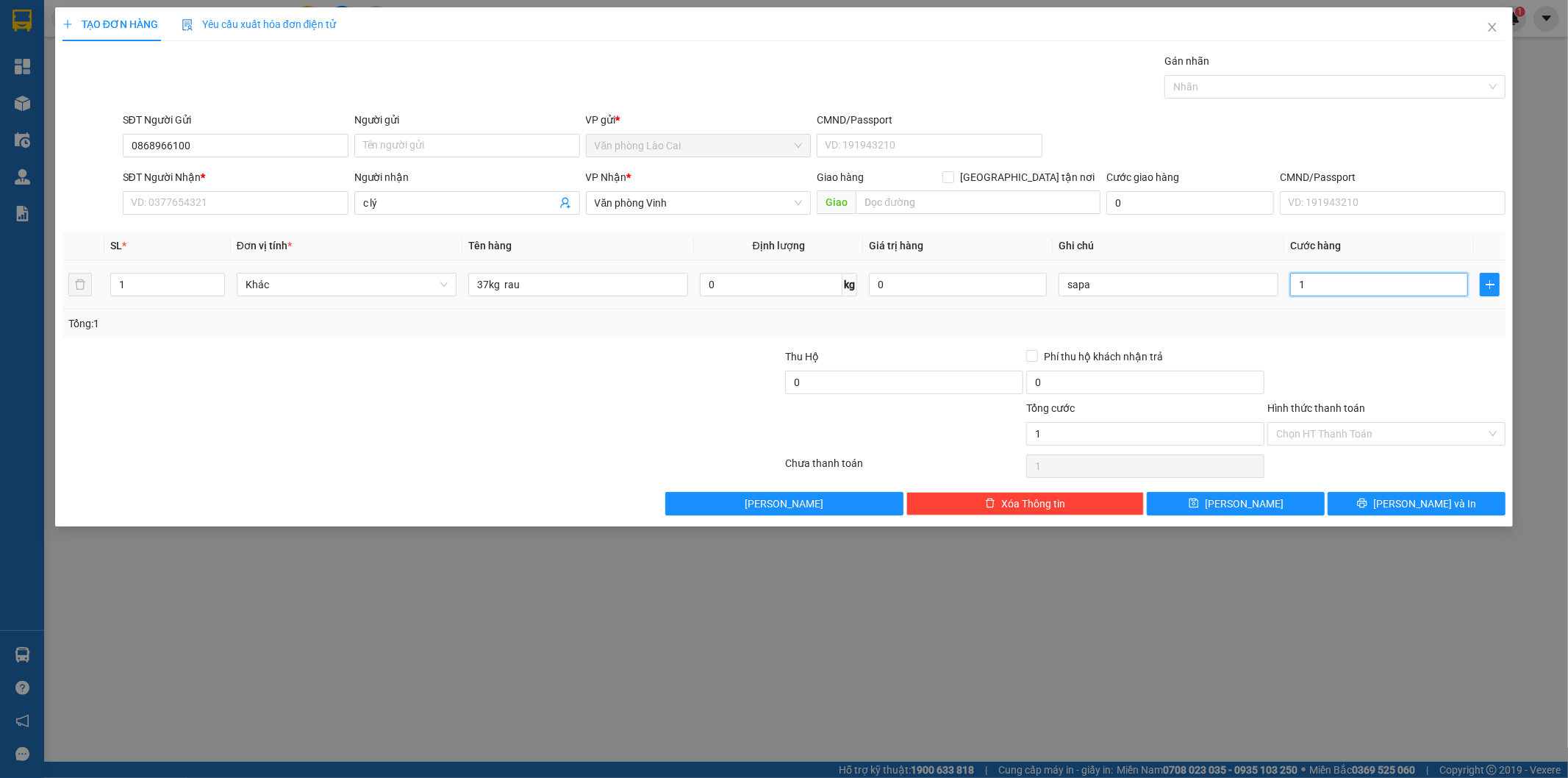
type input "12"
type input "120"
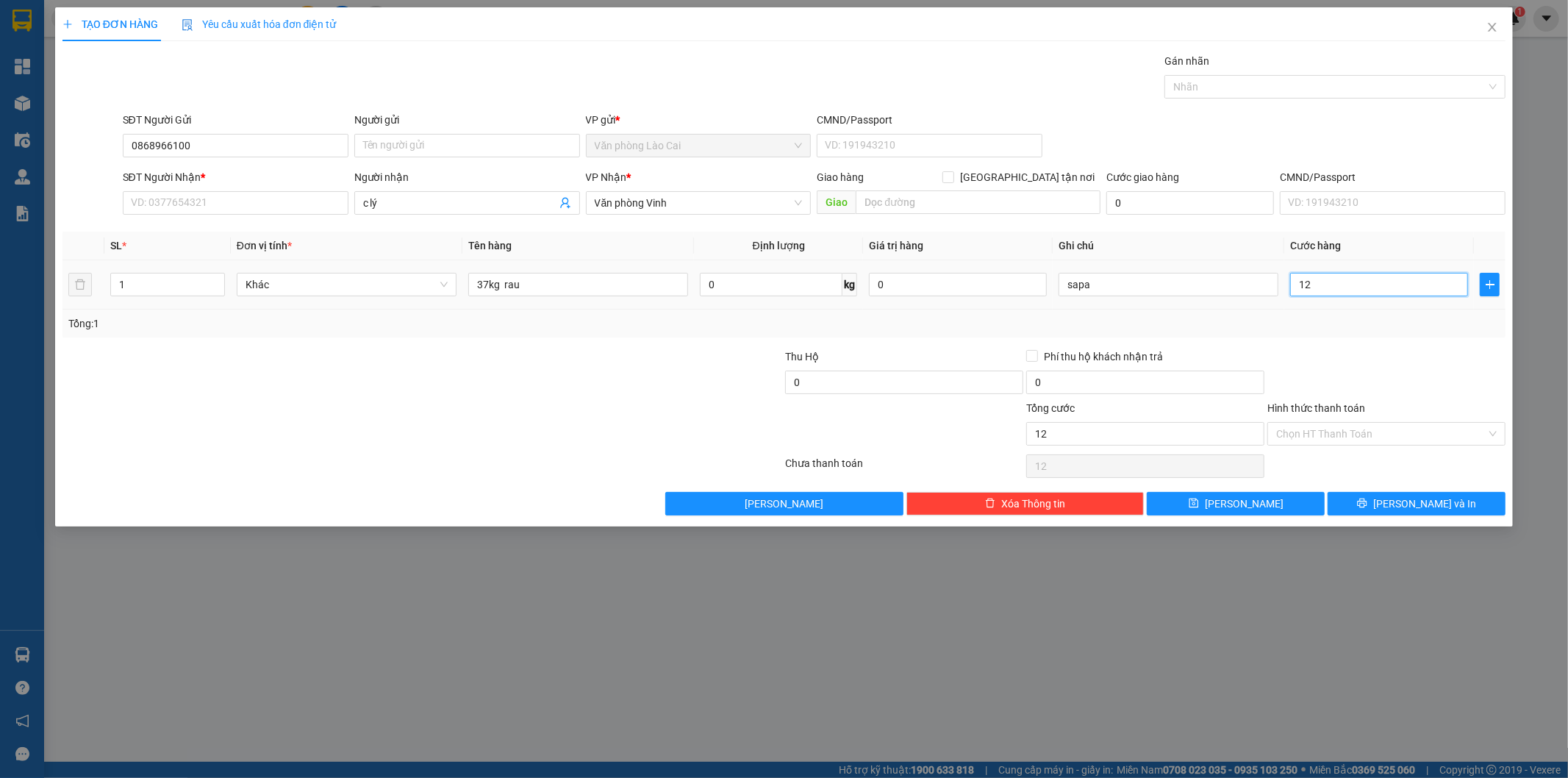
type input "120"
type input "1.200"
type input "12.000"
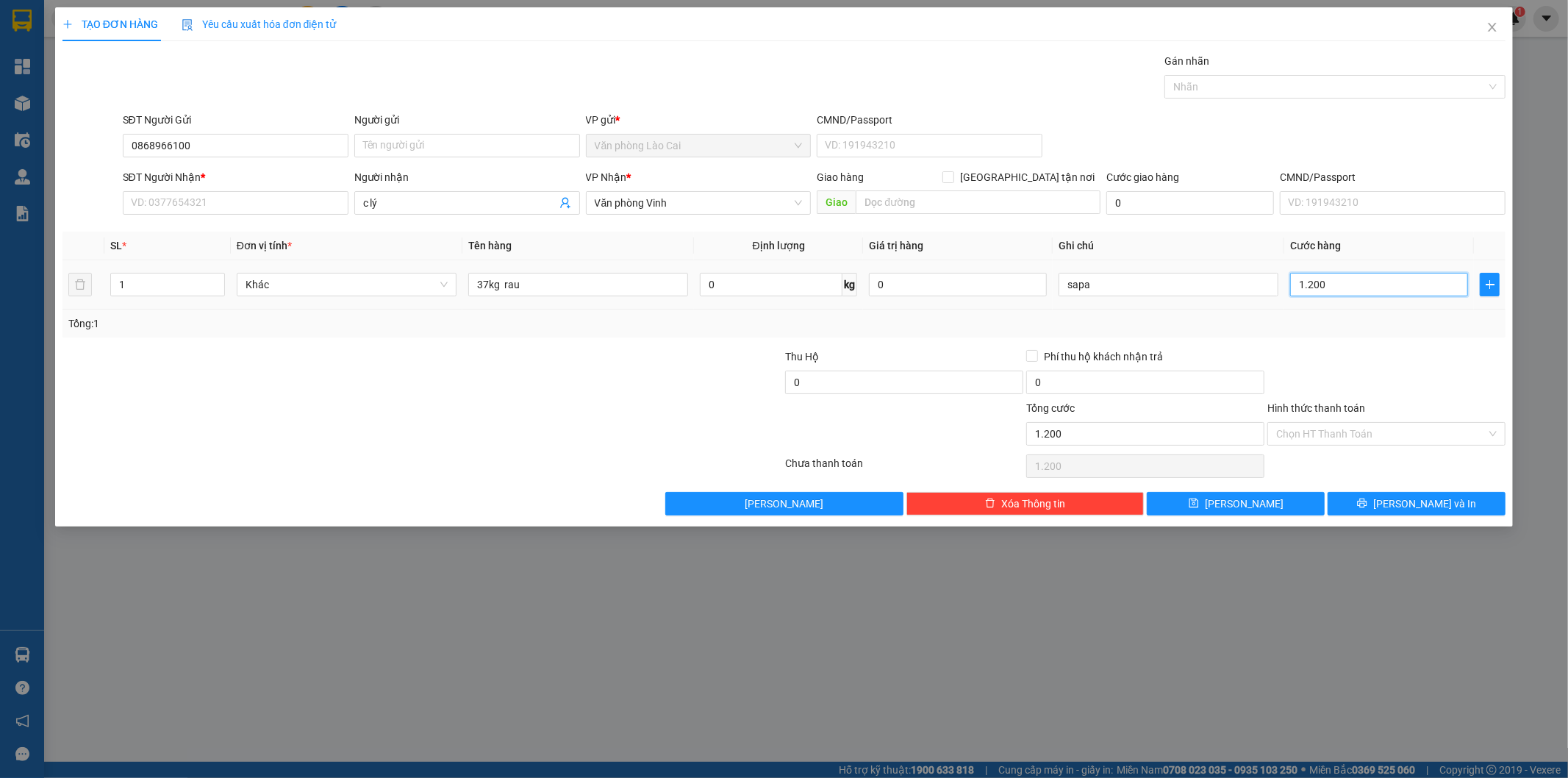
type input "12.000"
type input "120.000"
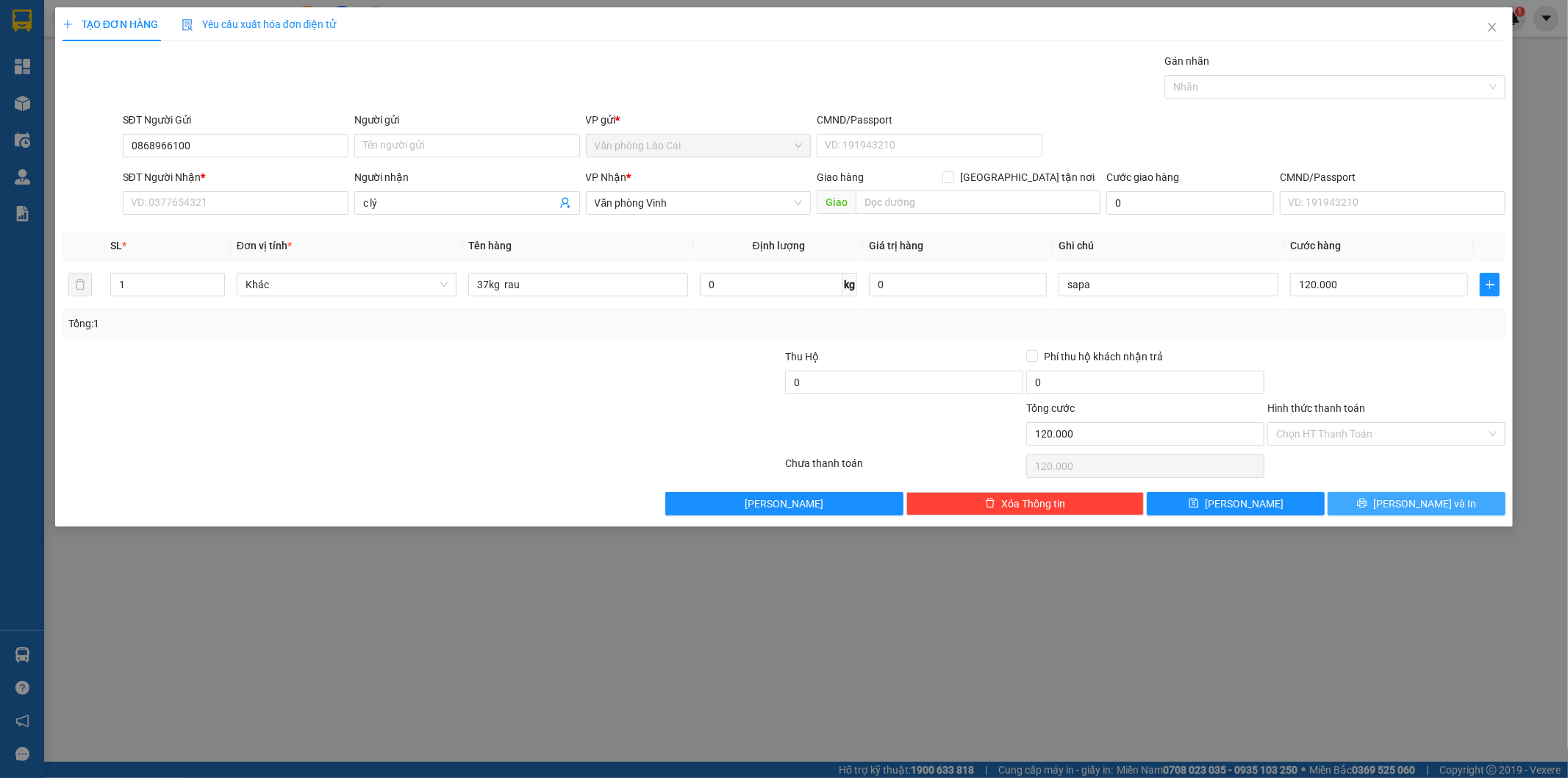
click at [1370, 492] on button "[PERSON_NAME] và In" at bounding box center [1416, 503] width 178 height 23
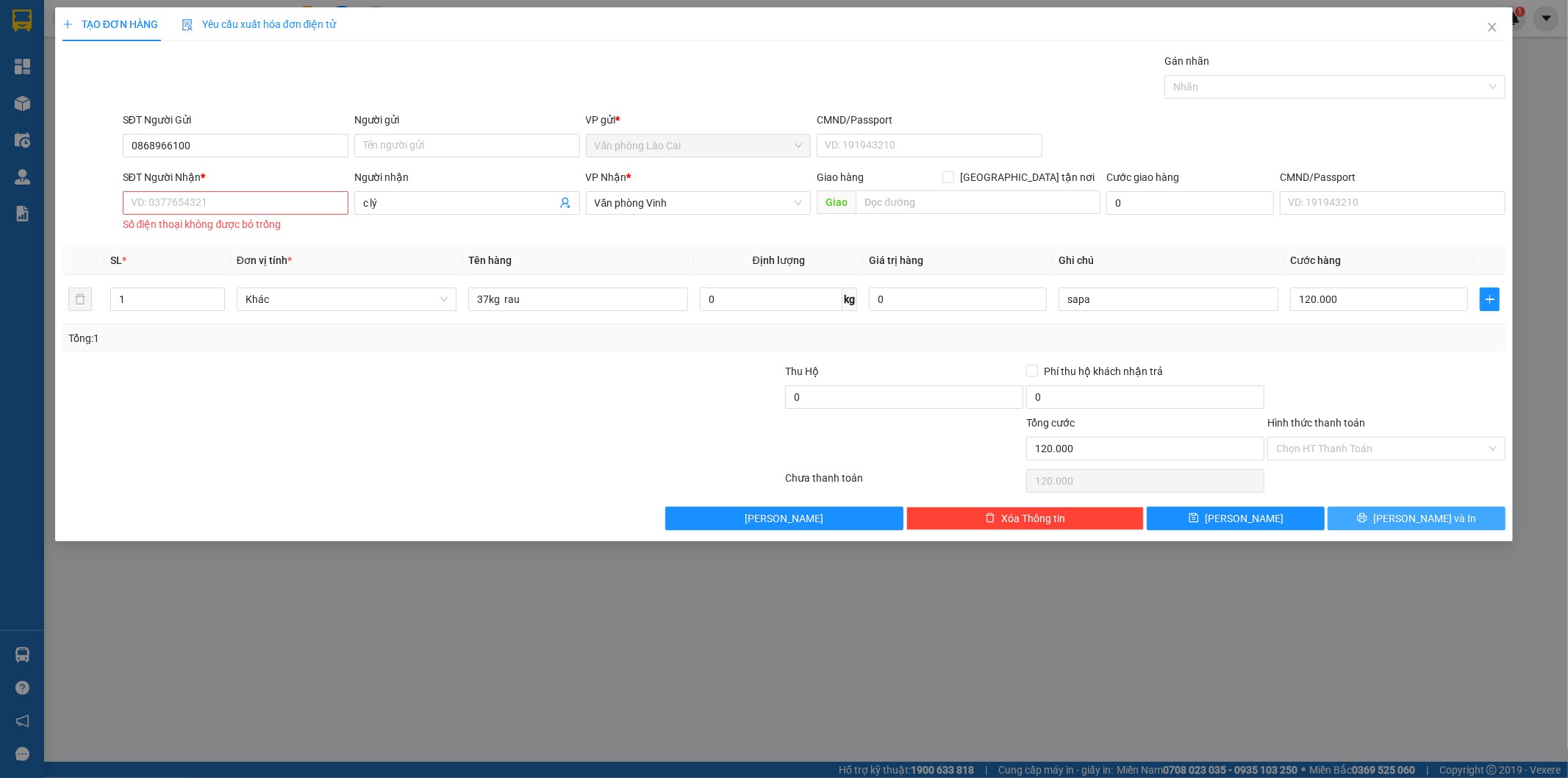
click at [1417, 522] on span "[PERSON_NAME] và In" at bounding box center [1425, 518] width 103 height 16
drag, startPoint x: 242, startPoint y: 138, endPoint x: 94, endPoint y: 137, distance: 148.0
click at [94, 137] on div "SĐT Người Gửi 0868966100 0868966100 Người gửi Tên người gửi VP gửi * Văn phòng …" at bounding box center [784, 137] width 1446 height 51
paste input "0868966100"
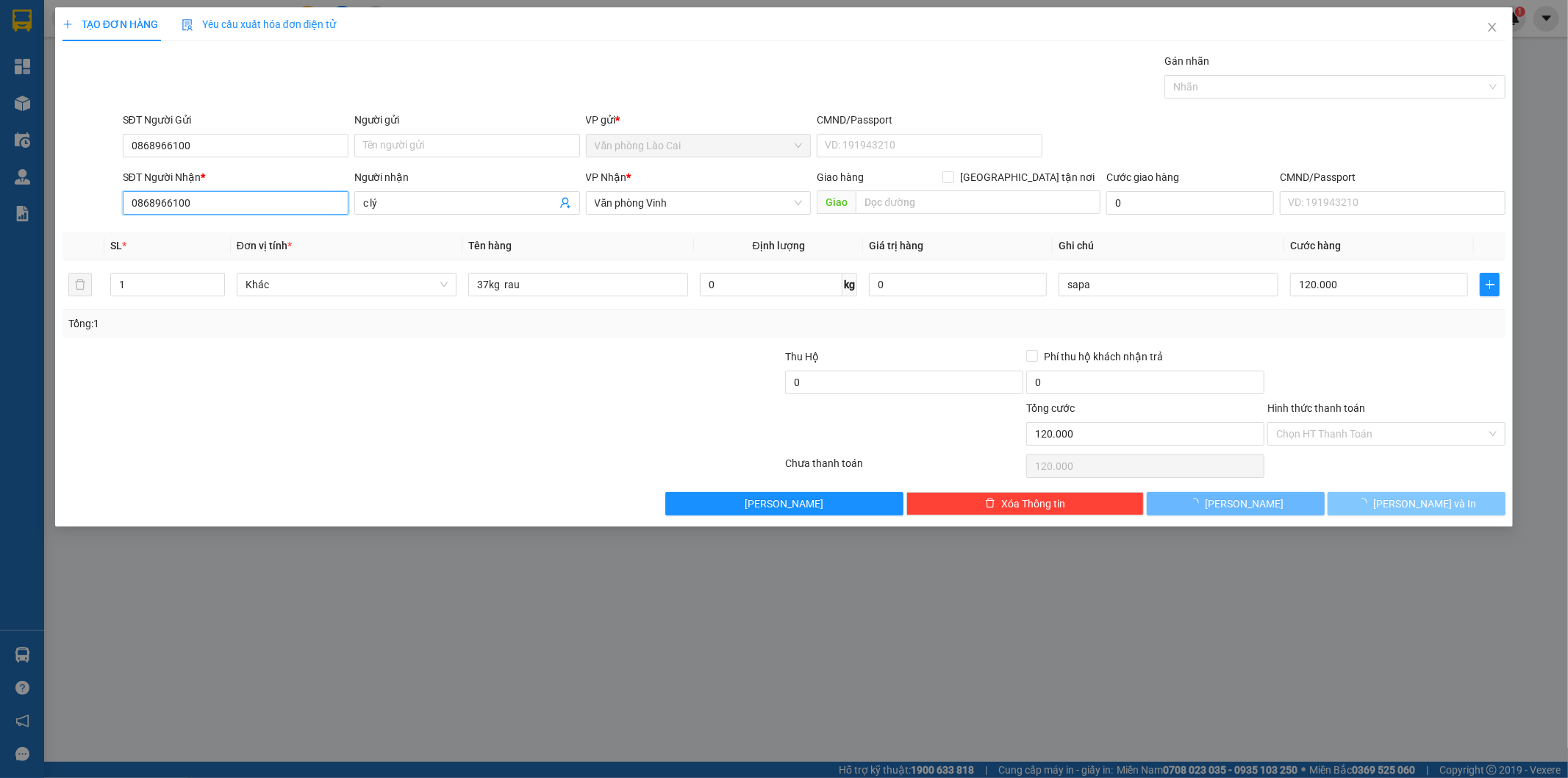
type input "0868966100"
click at [1350, 508] on button "[PERSON_NAME] và In" at bounding box center [1416, 503] width 178 height 23
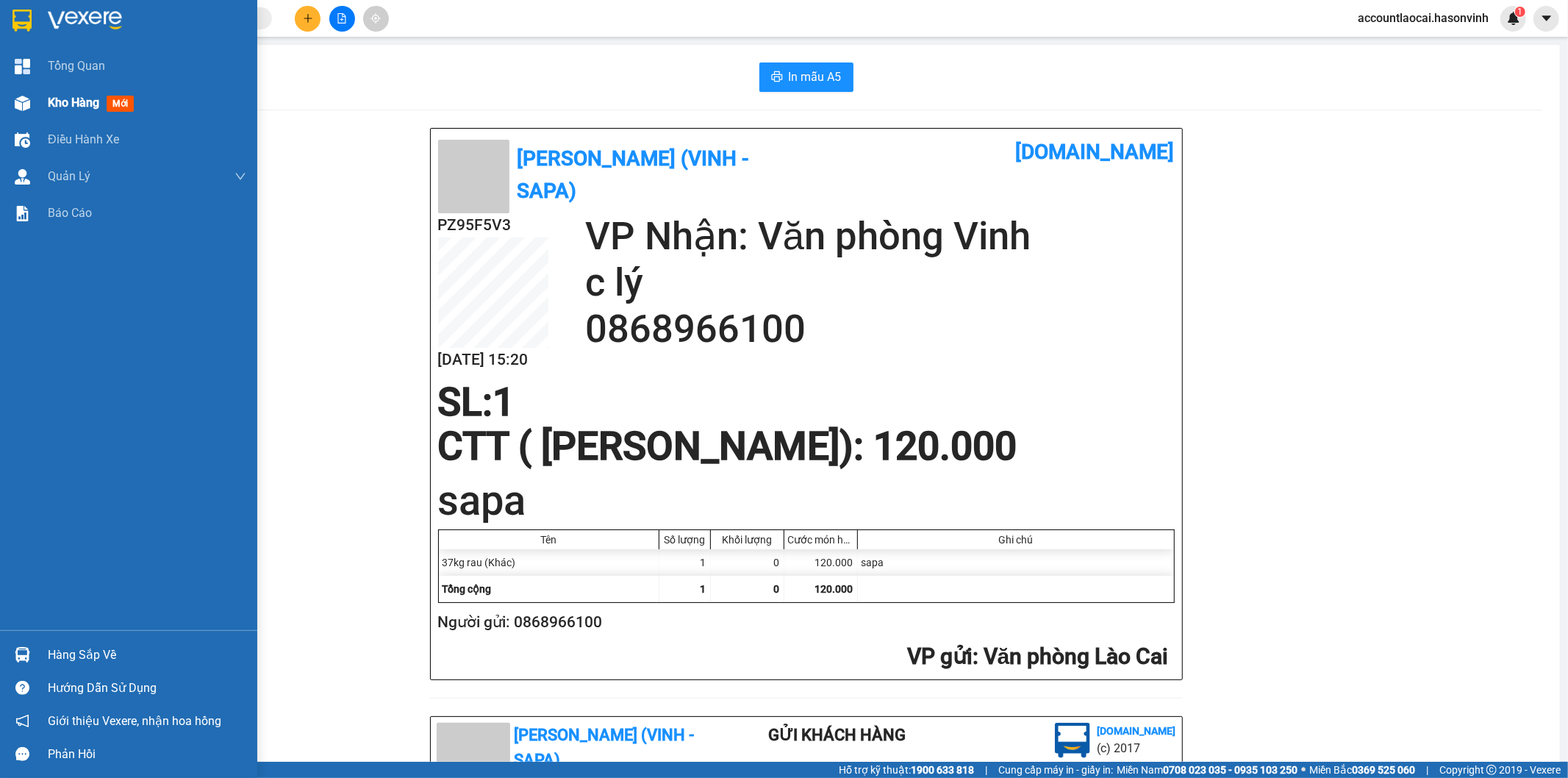
click at [18, 98] on img at bounding box center [22, 103] width 15 height 15
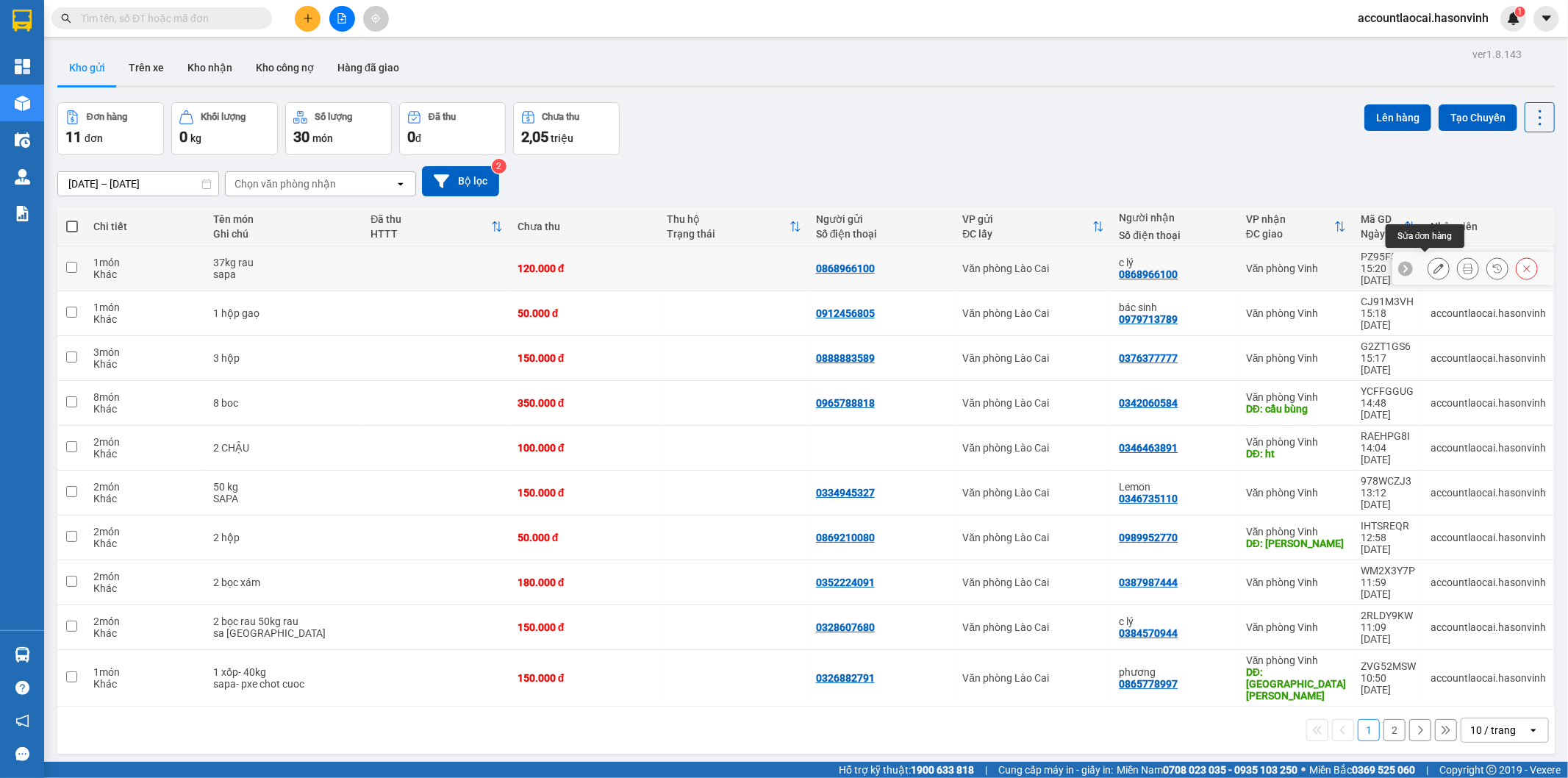
click at [1434, 264] on icon at bounding box center [1439, 269] width 11 height 11
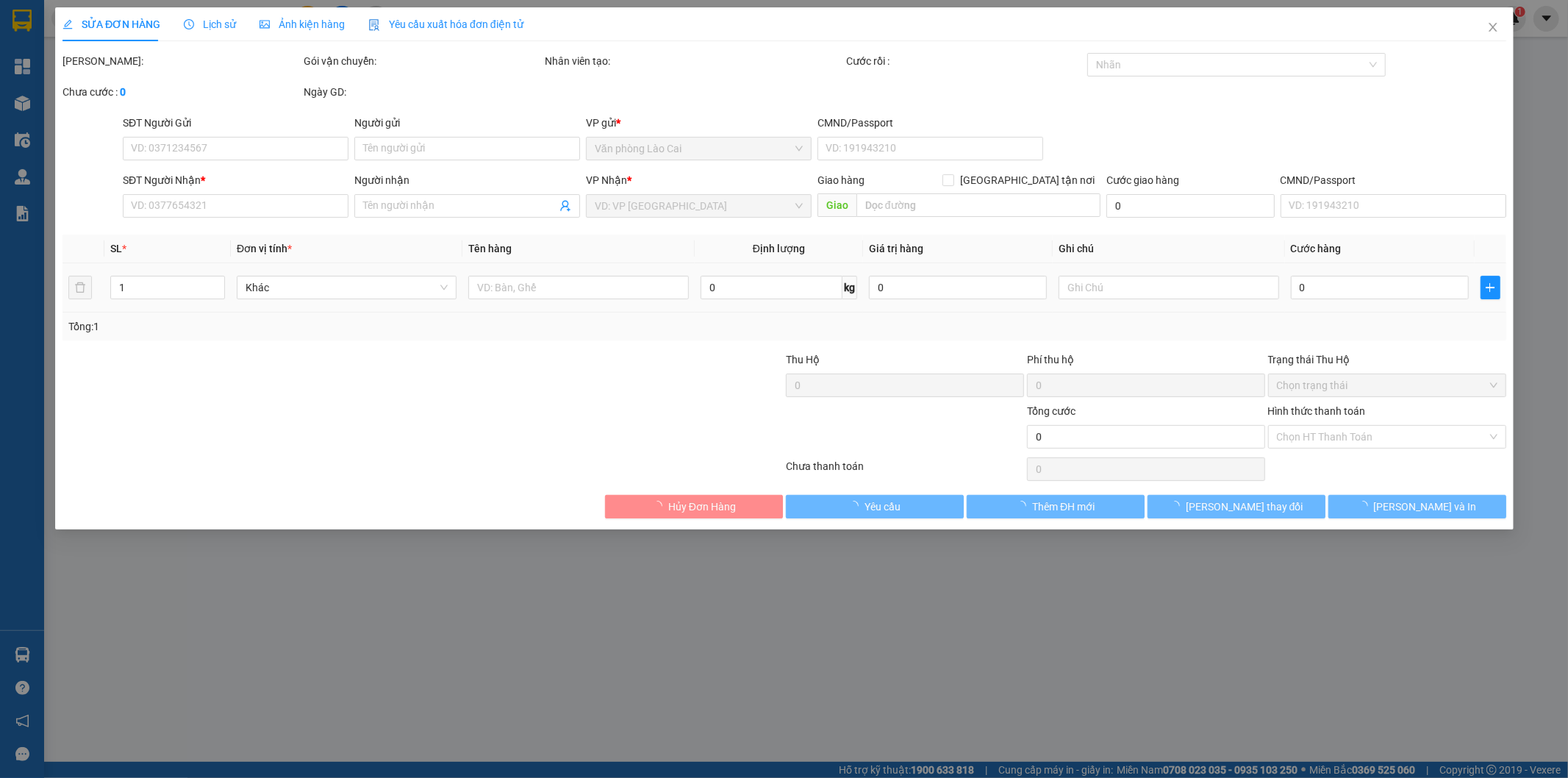
type input "0868966100"
type input "c lý"
type input "120.000"
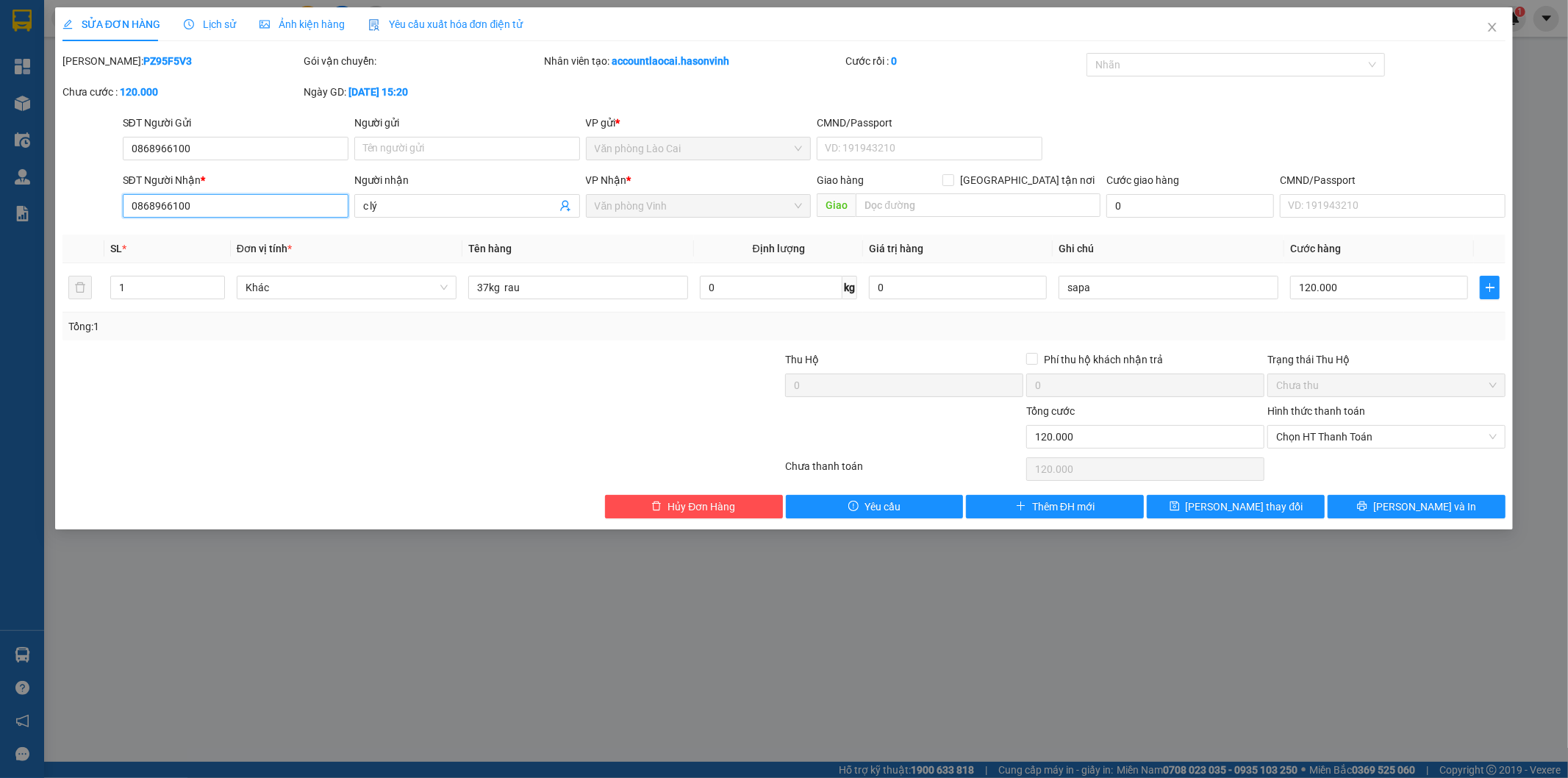
drag, startPoint x: 287, startPoint y: 195, endPoint x: 48, endPoint y: 199, distance: 239.0
click at [48, 199] on div "SỬA ĐƠN HÀNG Lịch sử Ảnh kiện hàng Yêu cầu xuất hóa đơn điện tử Total Paid Fee …" at bounding box center [784, 389] width 1568 height 778
paste input "0972131367"
type input "0972131367"
click at [1441, 515] on span "[PERSON_NAME] và In" at bounding box center [1425, 506] width 103 height 16
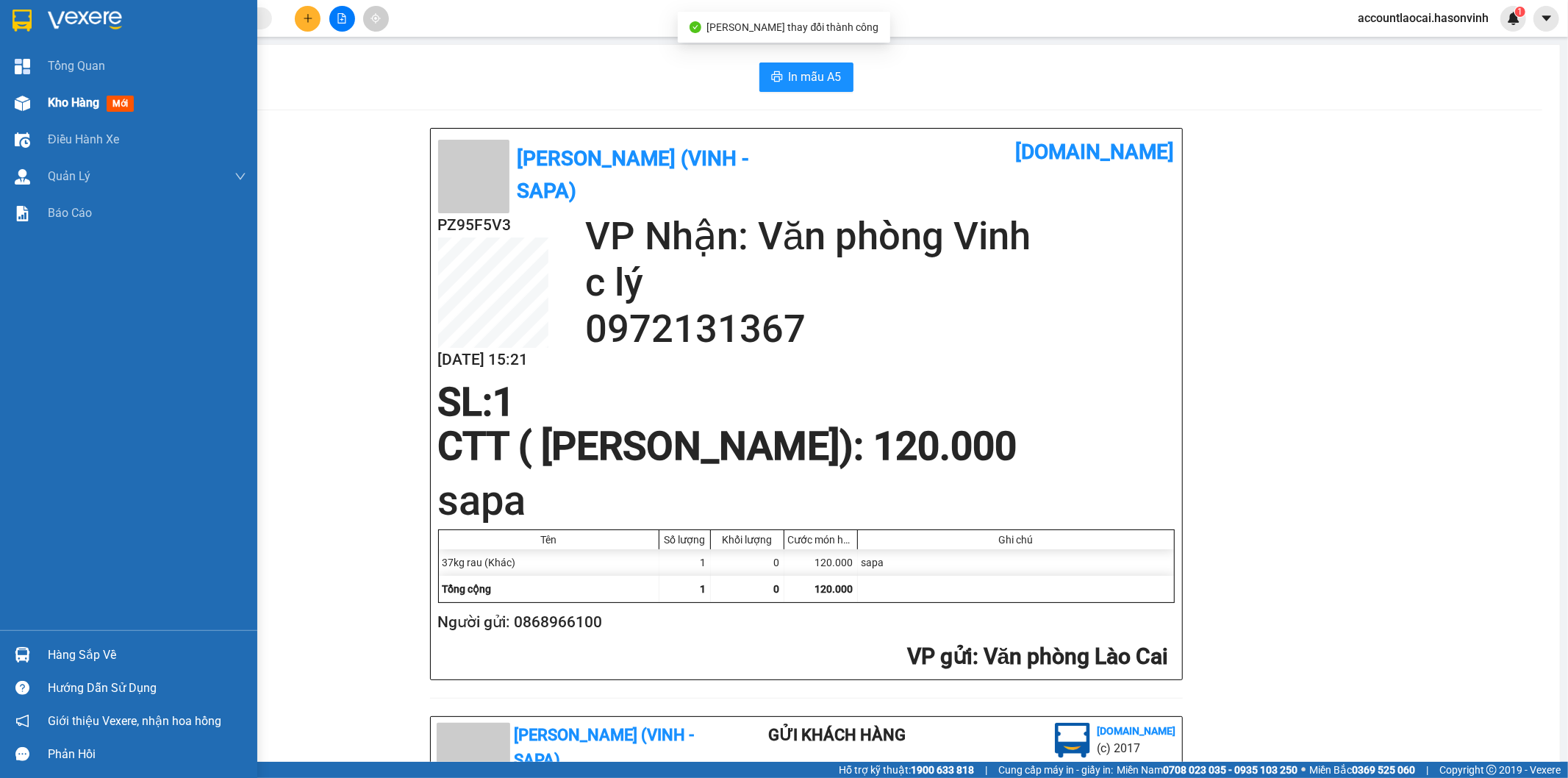
click at [1, 106] on div "Kho hàng mới" at bounding box center [128, 103] width 257 height 37
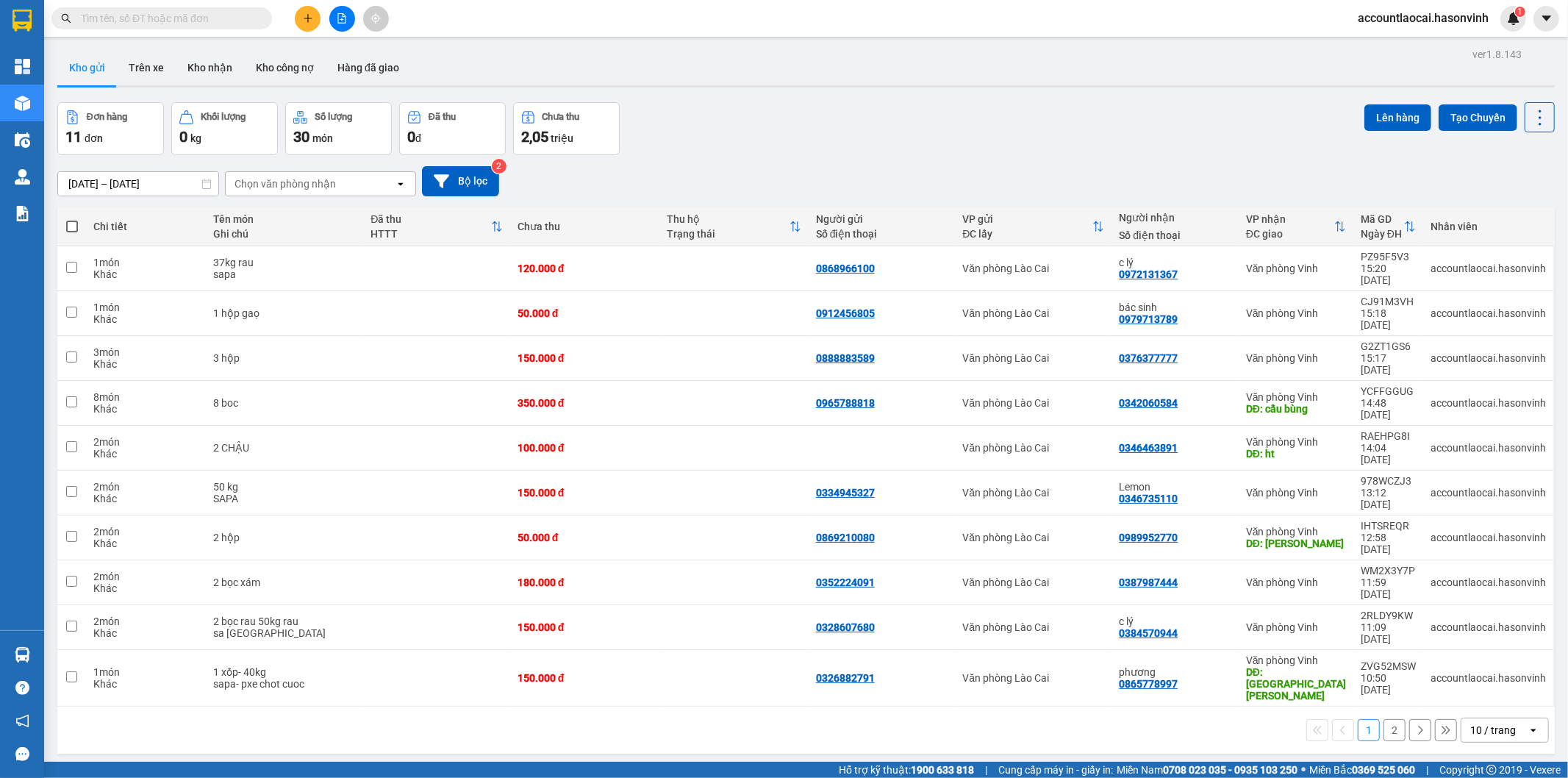
click at [1383, 719] on button "2" at bounding box center [1394, 730] width 22 height 22
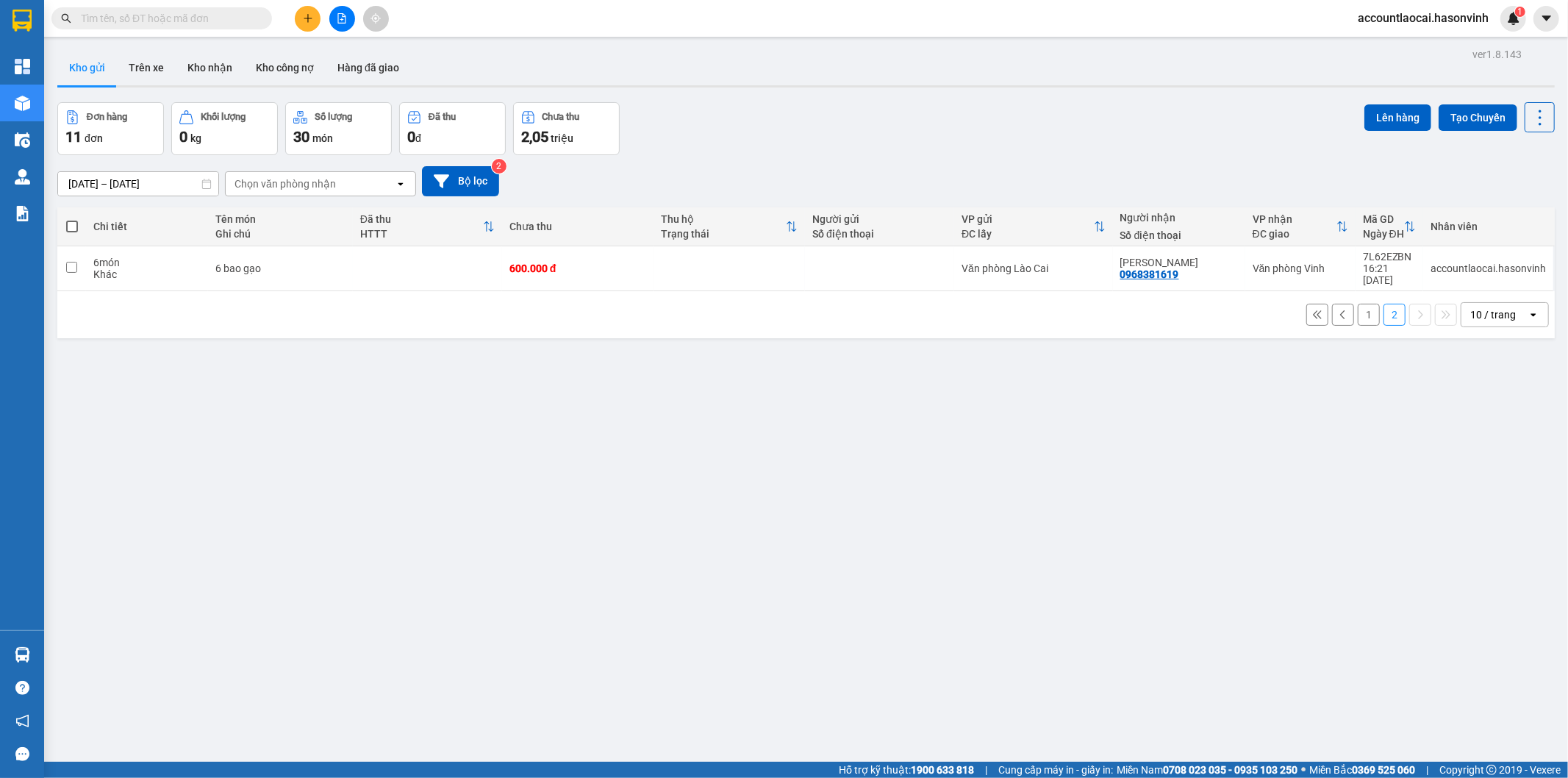
click at [1357, 304] on button "1" at bounding box center [1368, 314] width 22 height 22
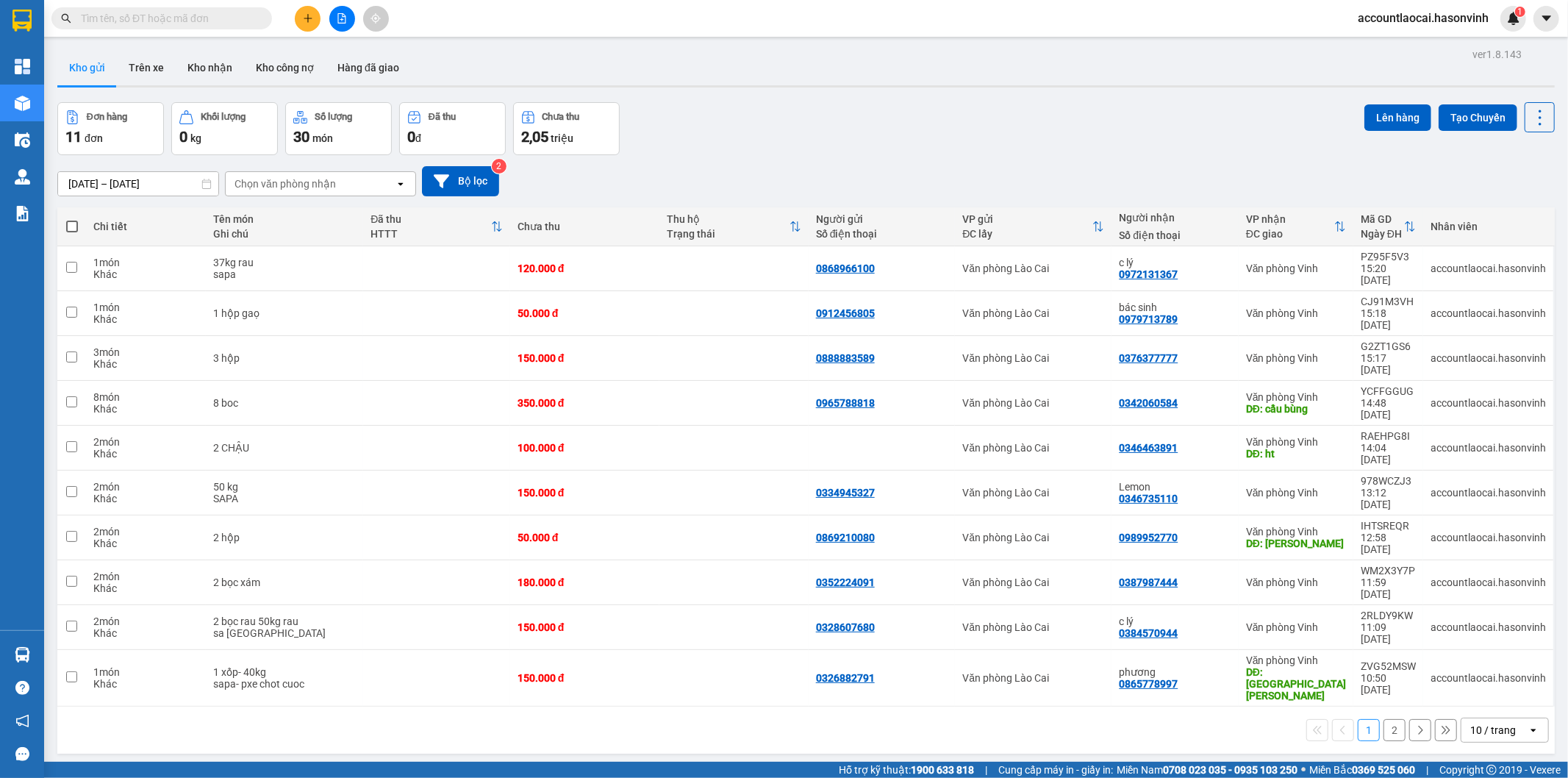
click at [315, 20] on button at bounding box center [307, 19] width 26 height 26
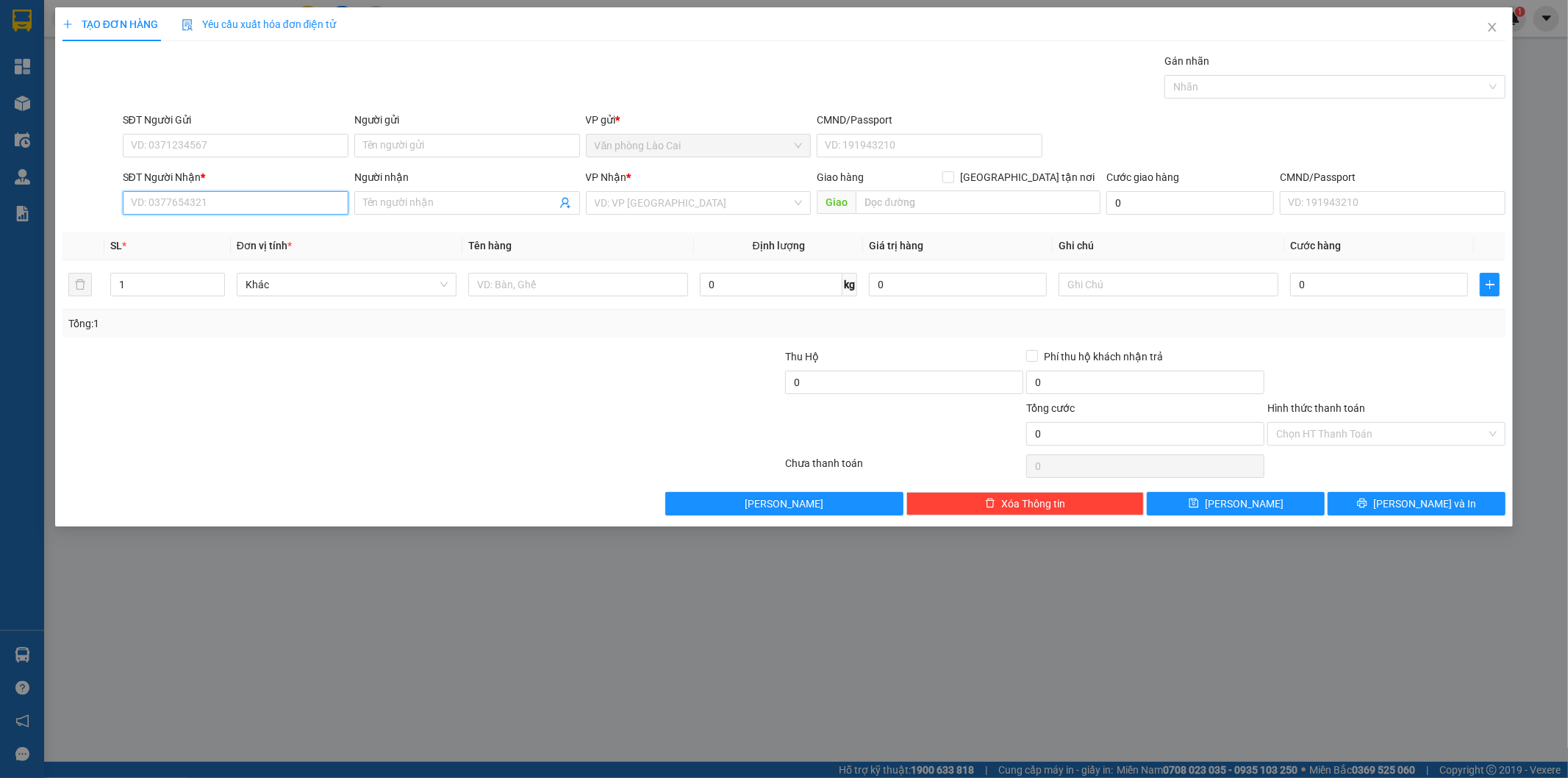
paste input "0982705108"
type input "0982705108"
click at [247, 208] on input "0982705108" at bounding box center [236, 202] width 226 height 23
click at [202, 230] on div "0982705108" at bounding box center [236, 232] width 208 height 16
type input "nam đàn"
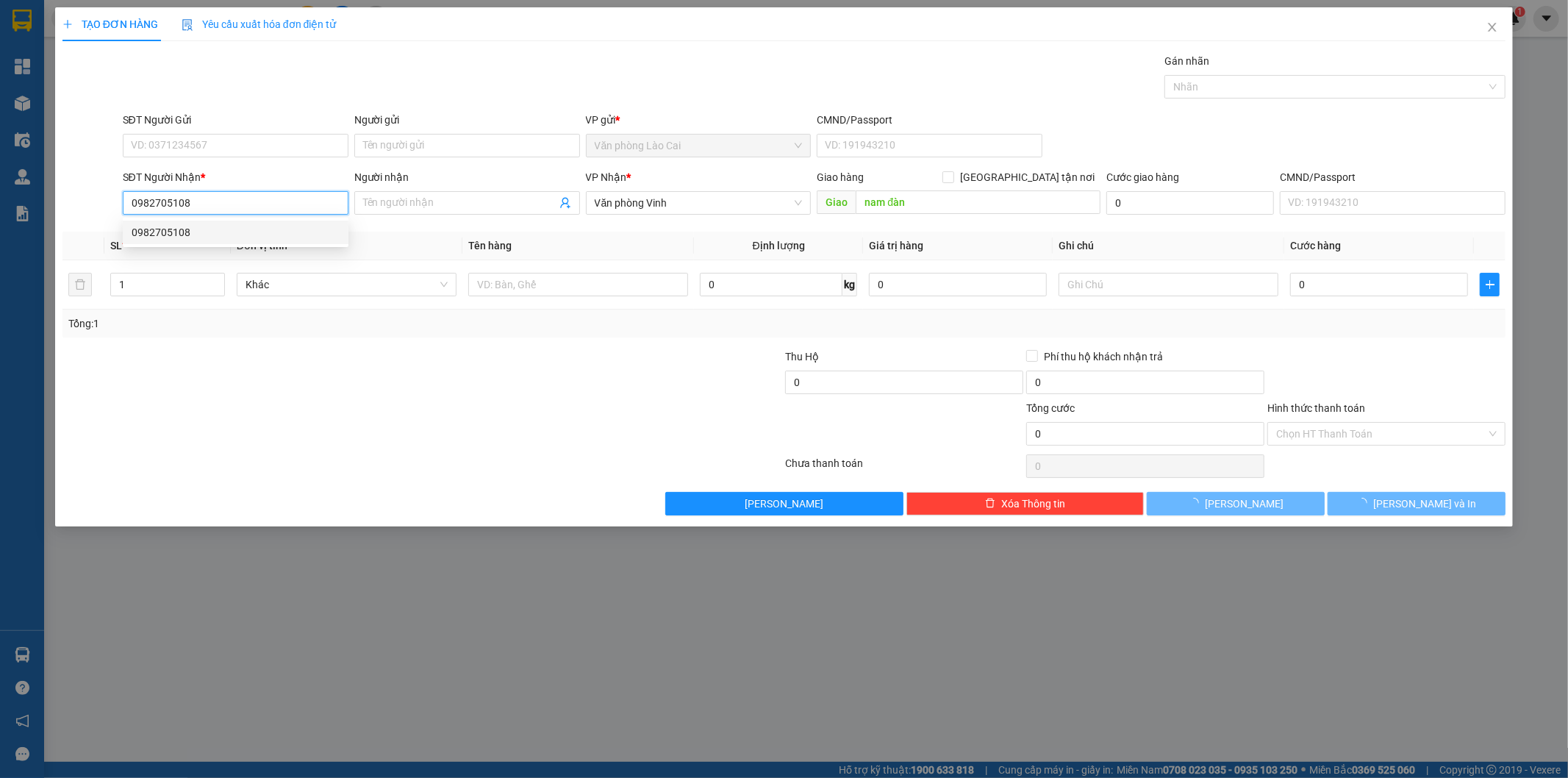
type input "100.000"
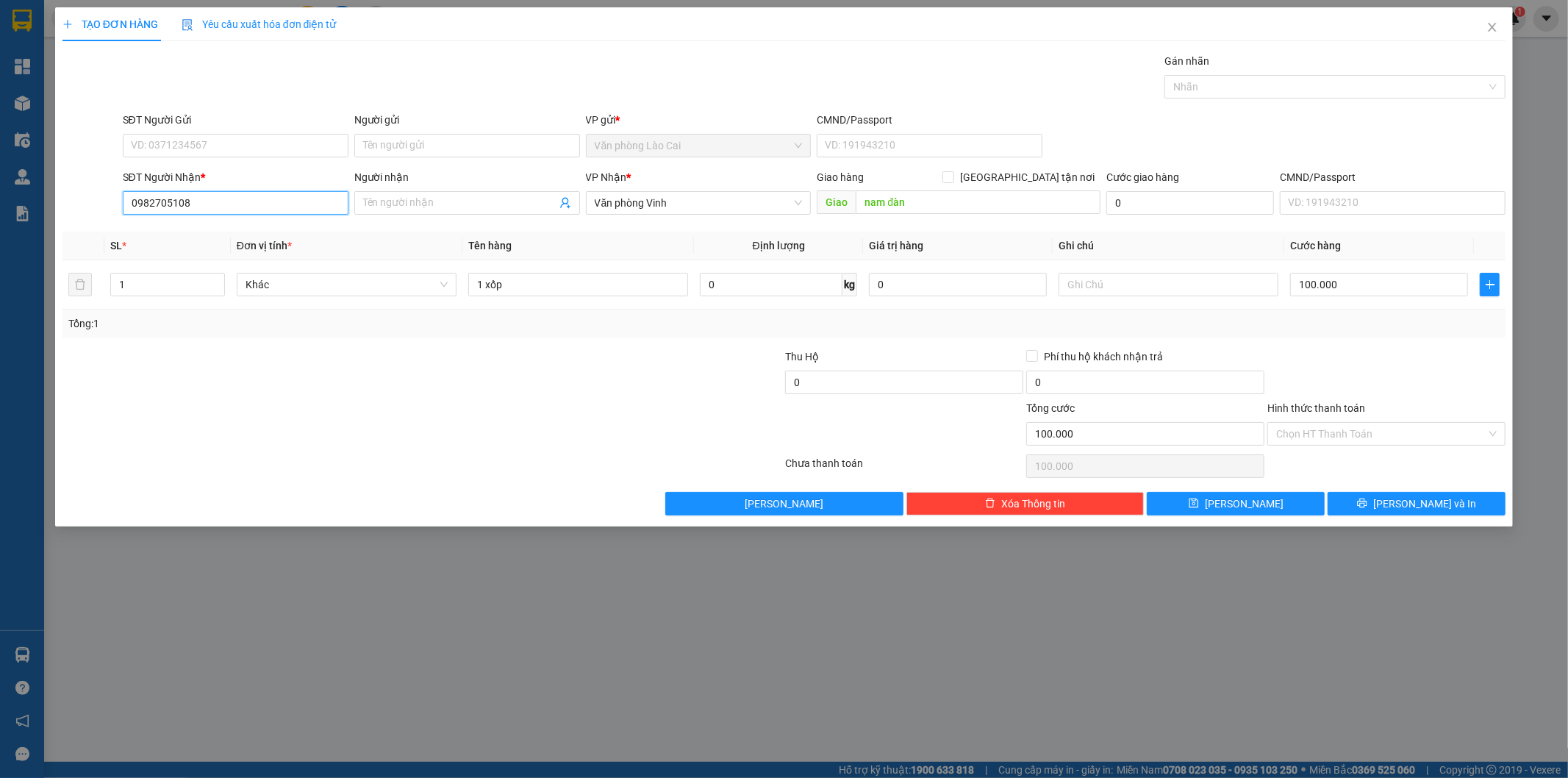
type input "0982705108"
click at [375, 378] on div at bounding box center [302, 375] width 482 height 51
drag, startPoint x: 526, startPoint y: 289, endPoint x: 423, endPoint y: 297, distance: 103.3
click at [423, 297] on tr "1 Khác 1 xốp 0 kg 0 100.000" at bounding box center [784, 285] width 1443 height 49
type input "80 kg"
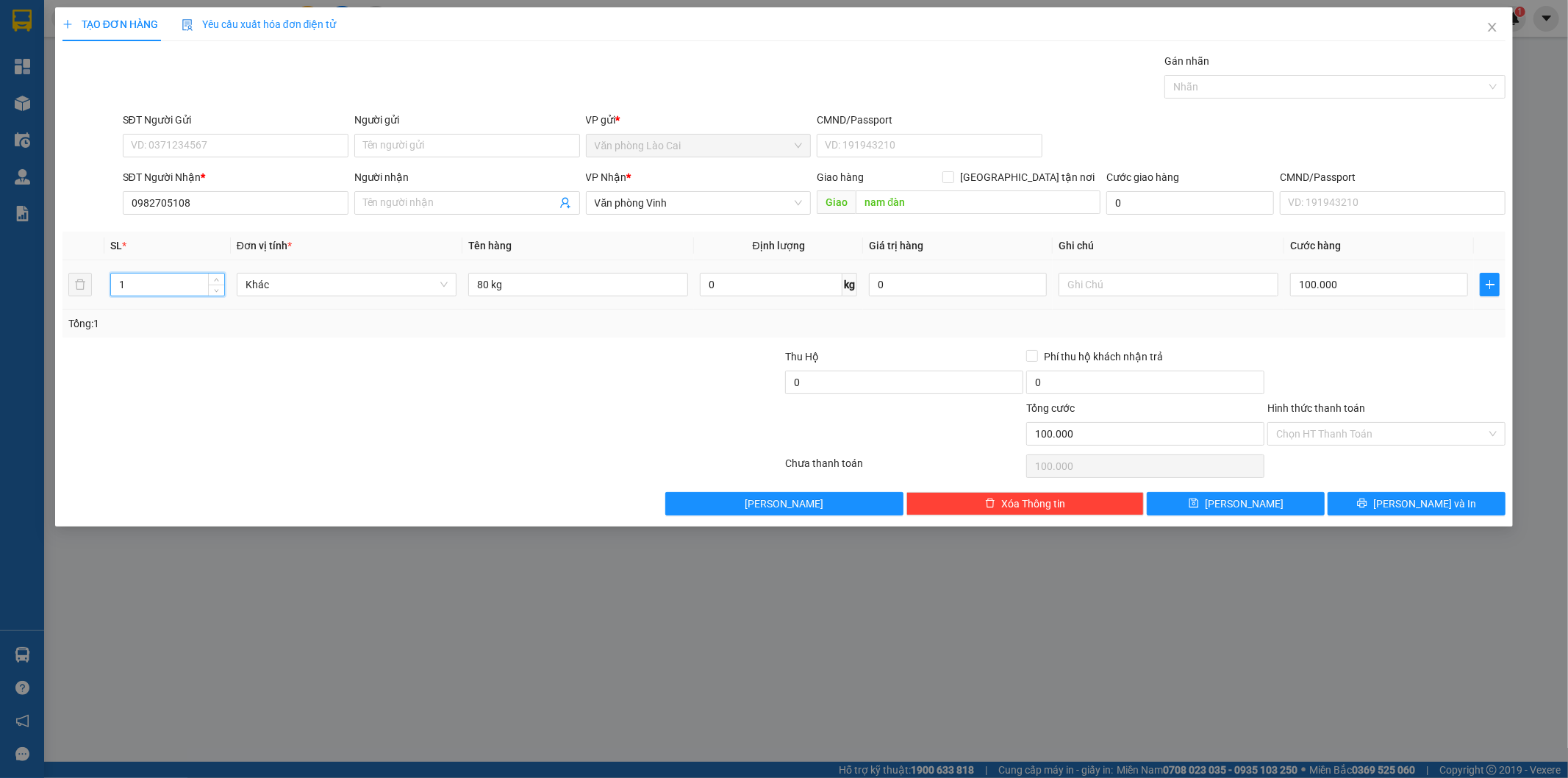
click at [150, 279] on input "1" at bounding box center [168, 284] width 113 height 22
type input "1"
paste input "0868966100"
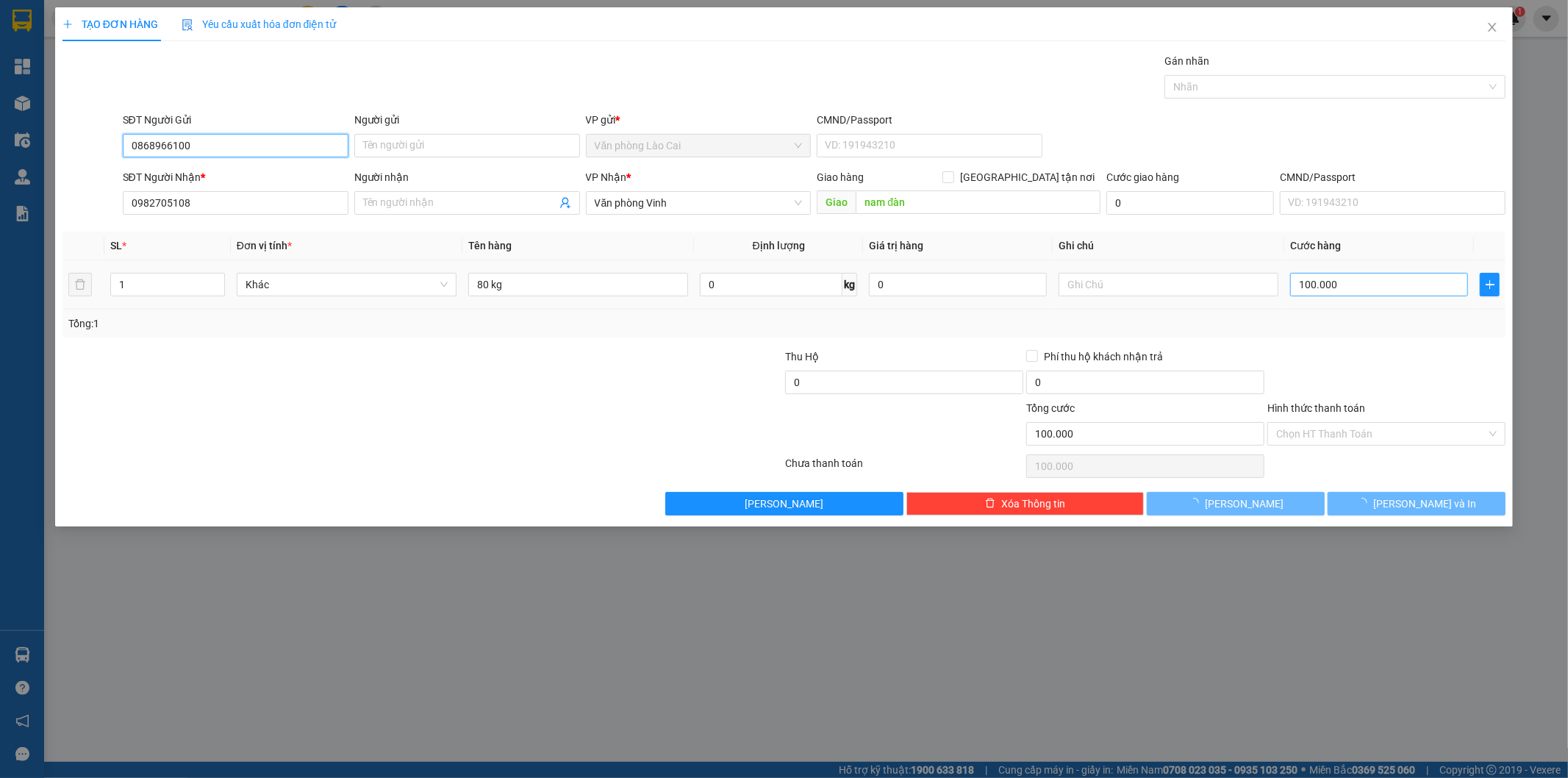
type input "0868966100"
click at [1310, 281] on input "100.000" at bounding box center [1379, 284] width 178 height 23
type input "2"
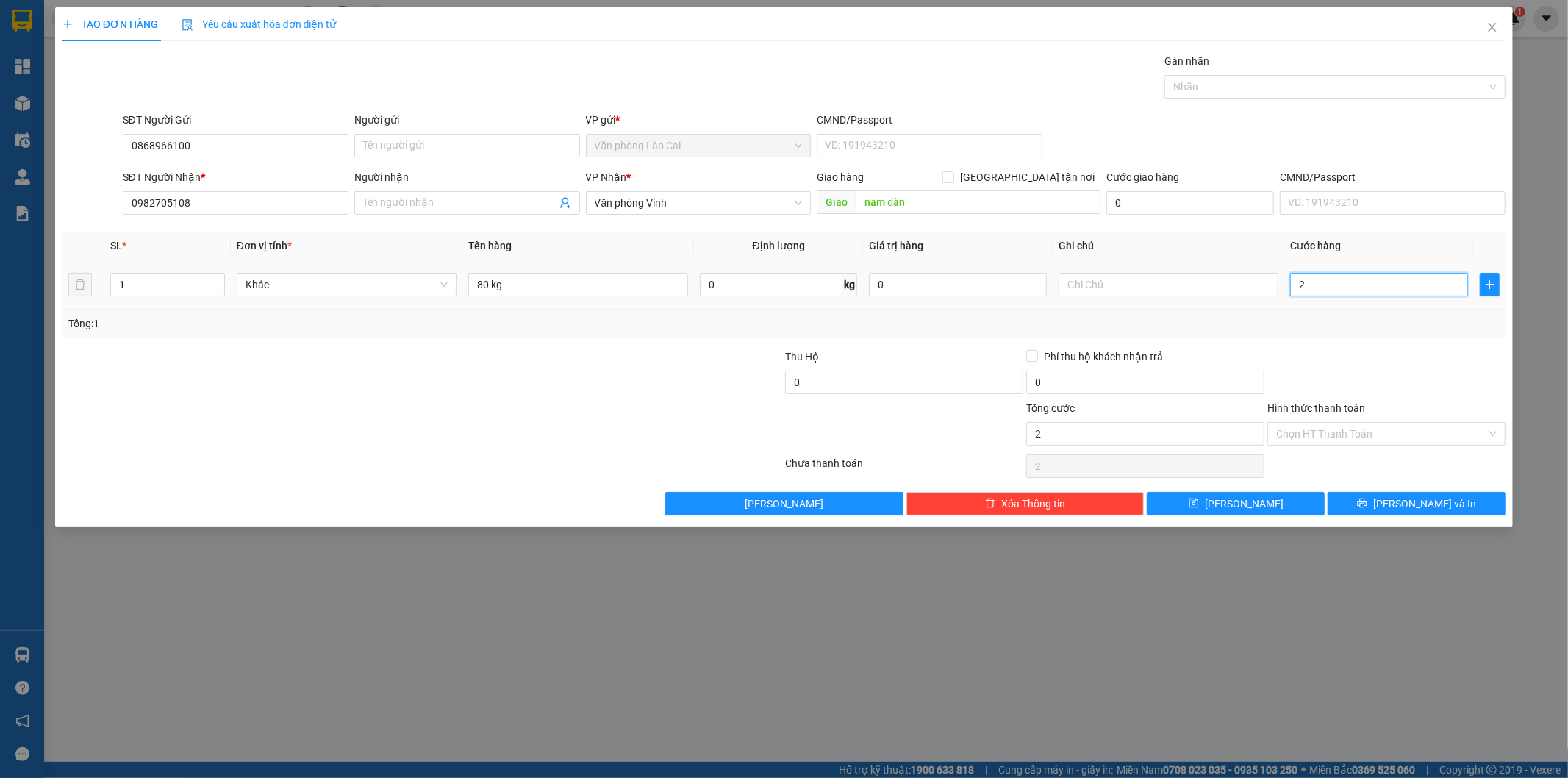
type input "24"
type input "240"
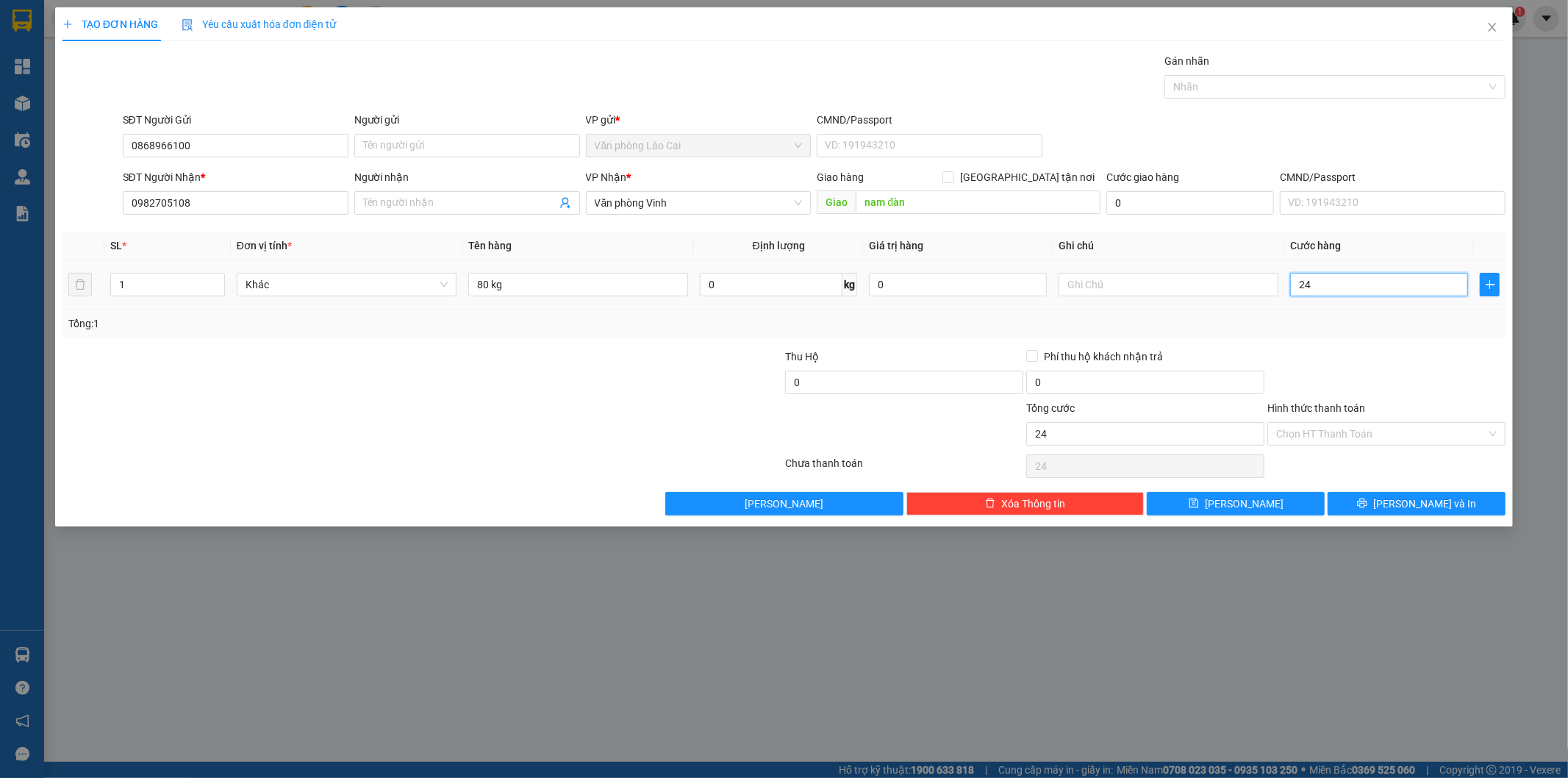
type input "240"
type input "2.400"
type input "24.000"
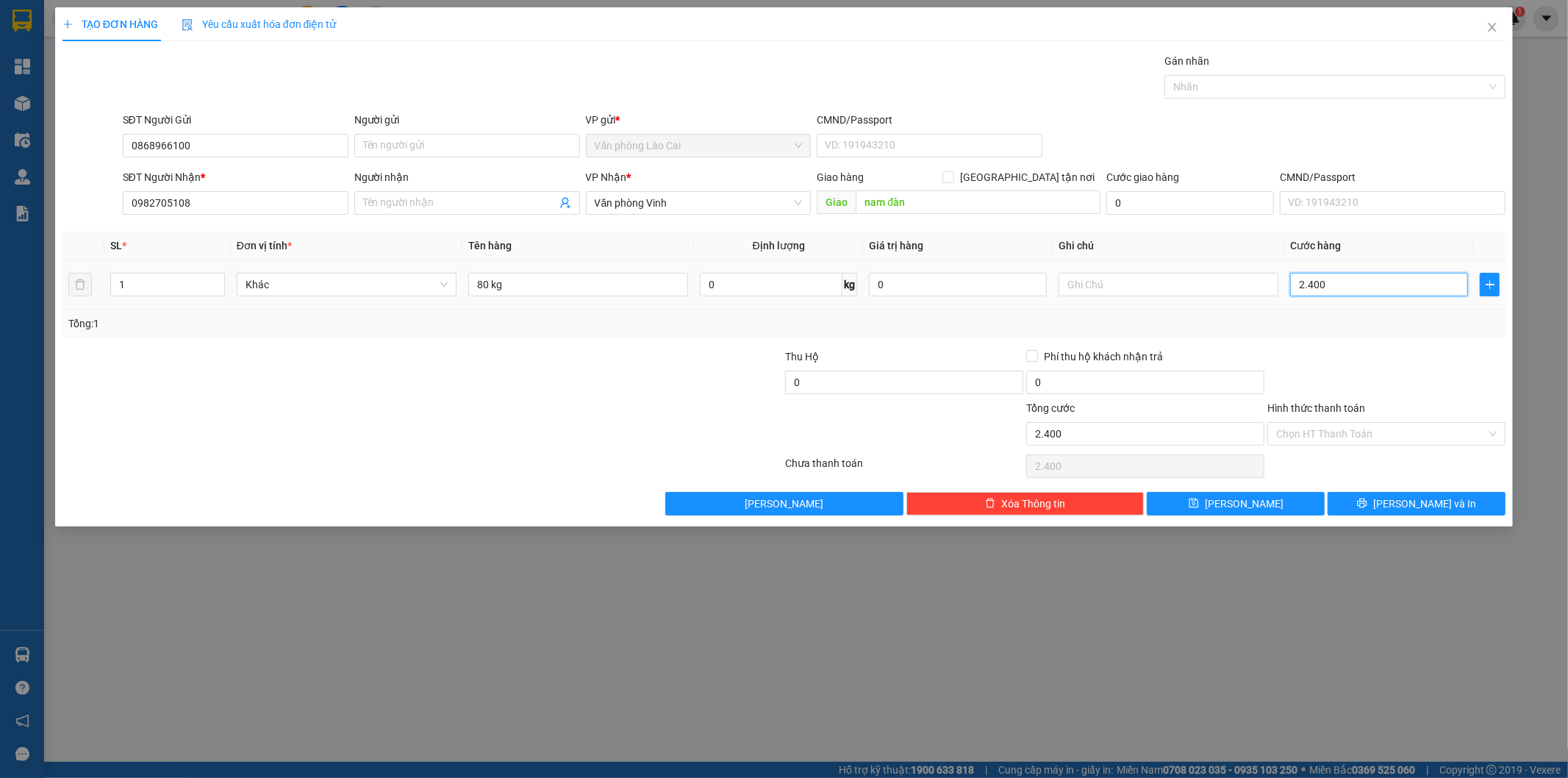
type input "24.000"
type input "240.000"
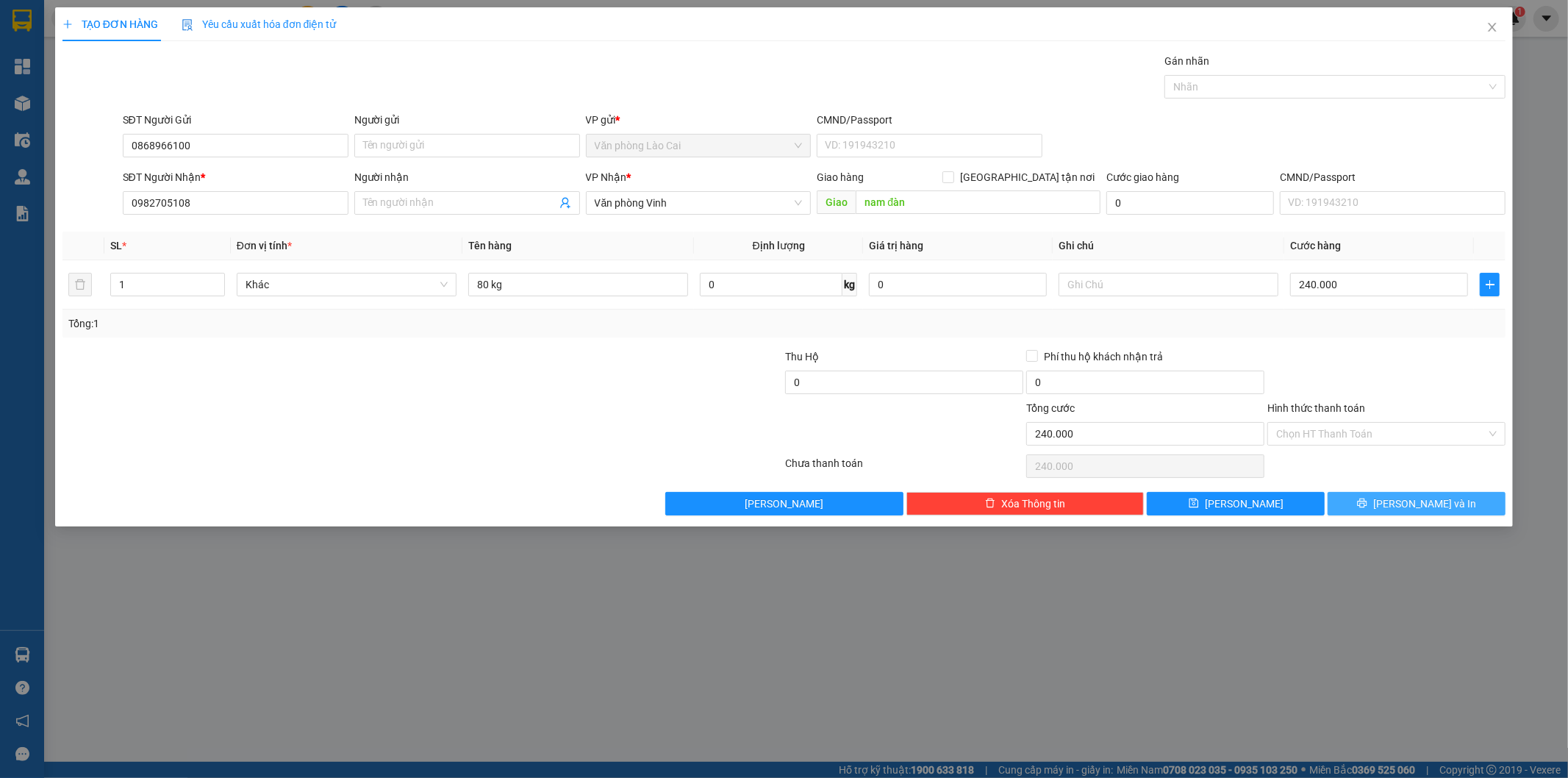
click at [1407, 502] on span "[PERSON_NAME] và In" at bounding box center [1425, 503] width 103 height 16
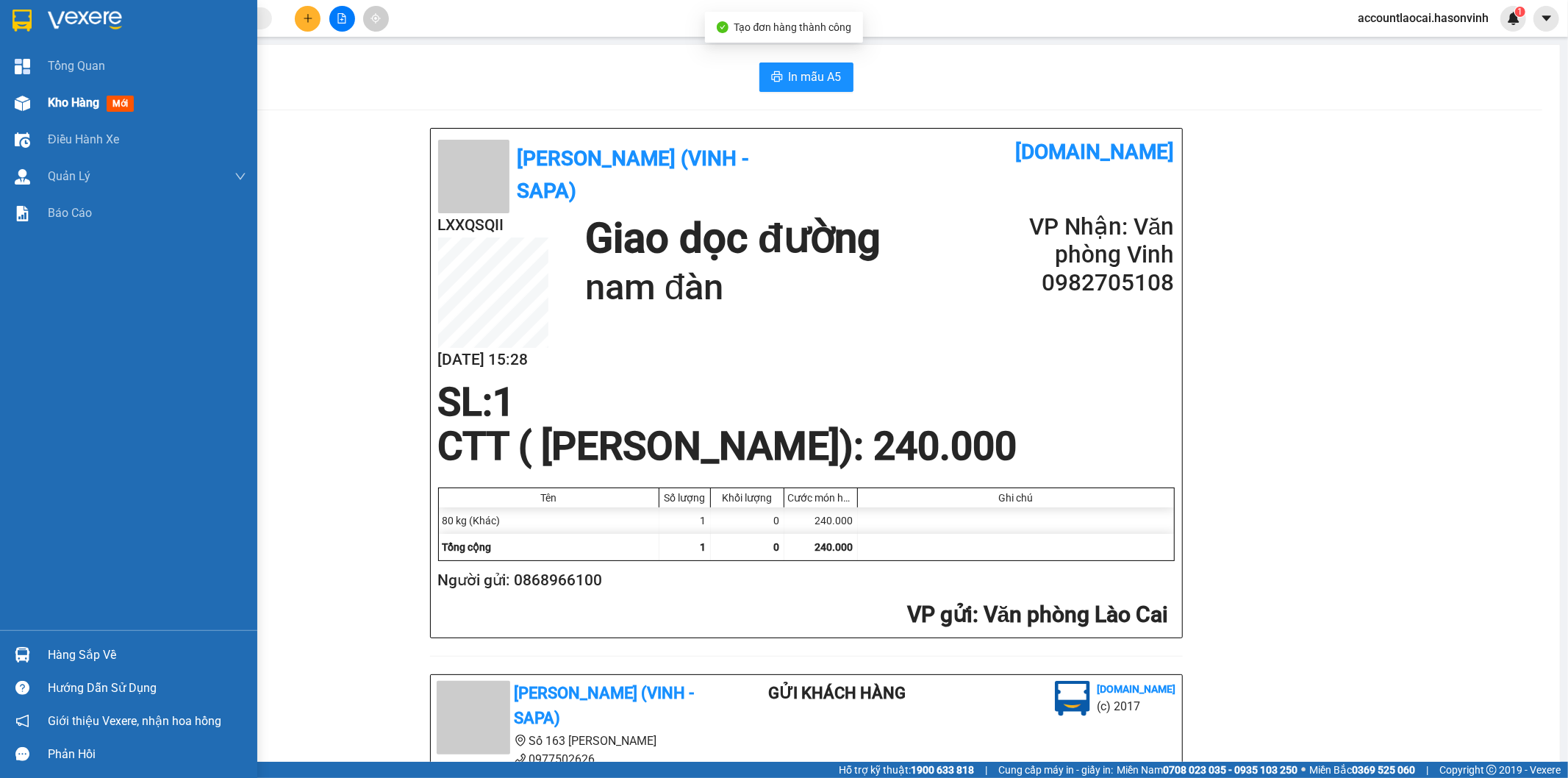
click at [3, 110] on div "Kho hàng mới" at bounding box center [128, 103] width 257 height 37
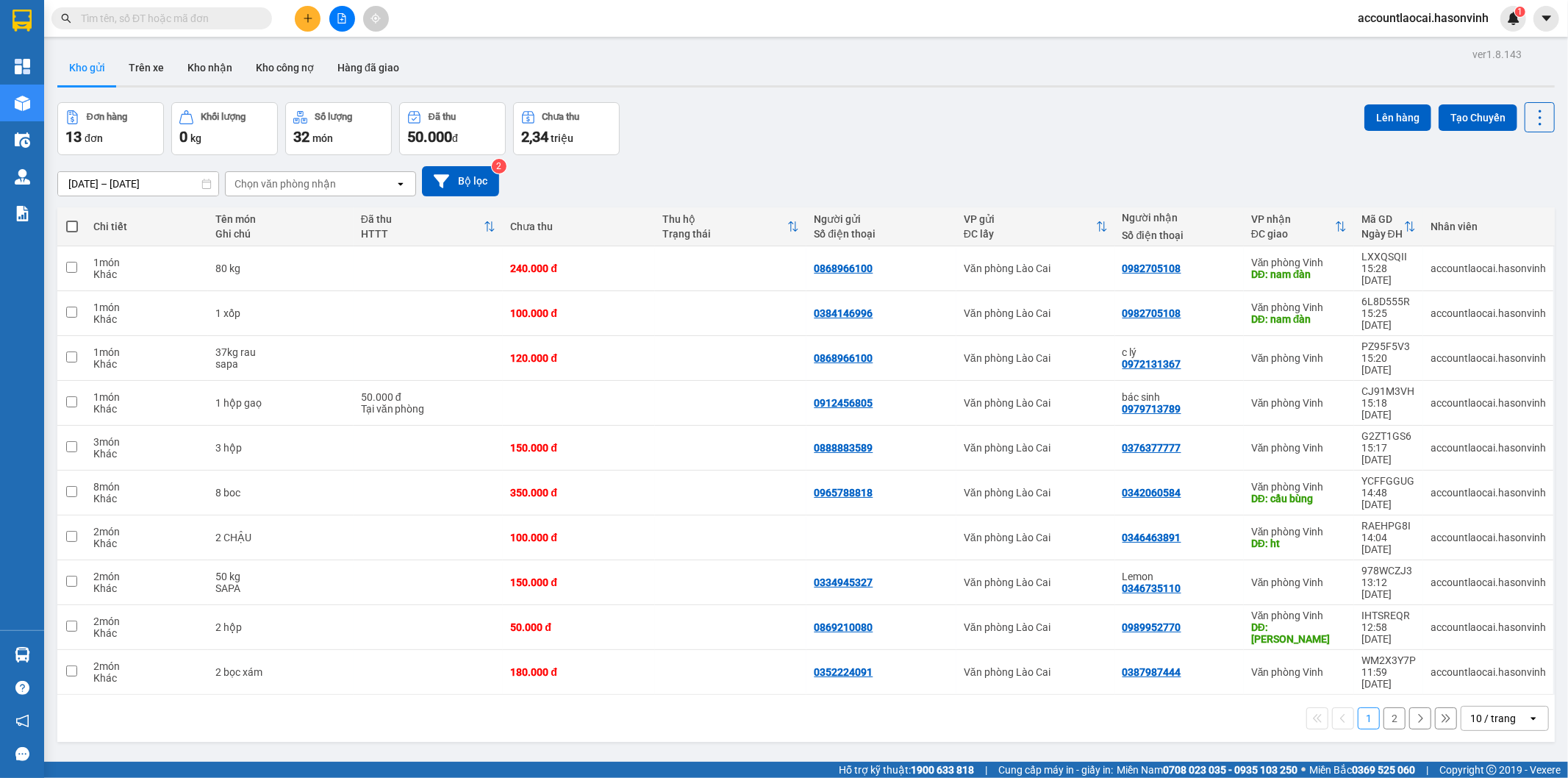
click at [1383, 708] on button "2" at bounding box center [1394, 718] width 22 height 22
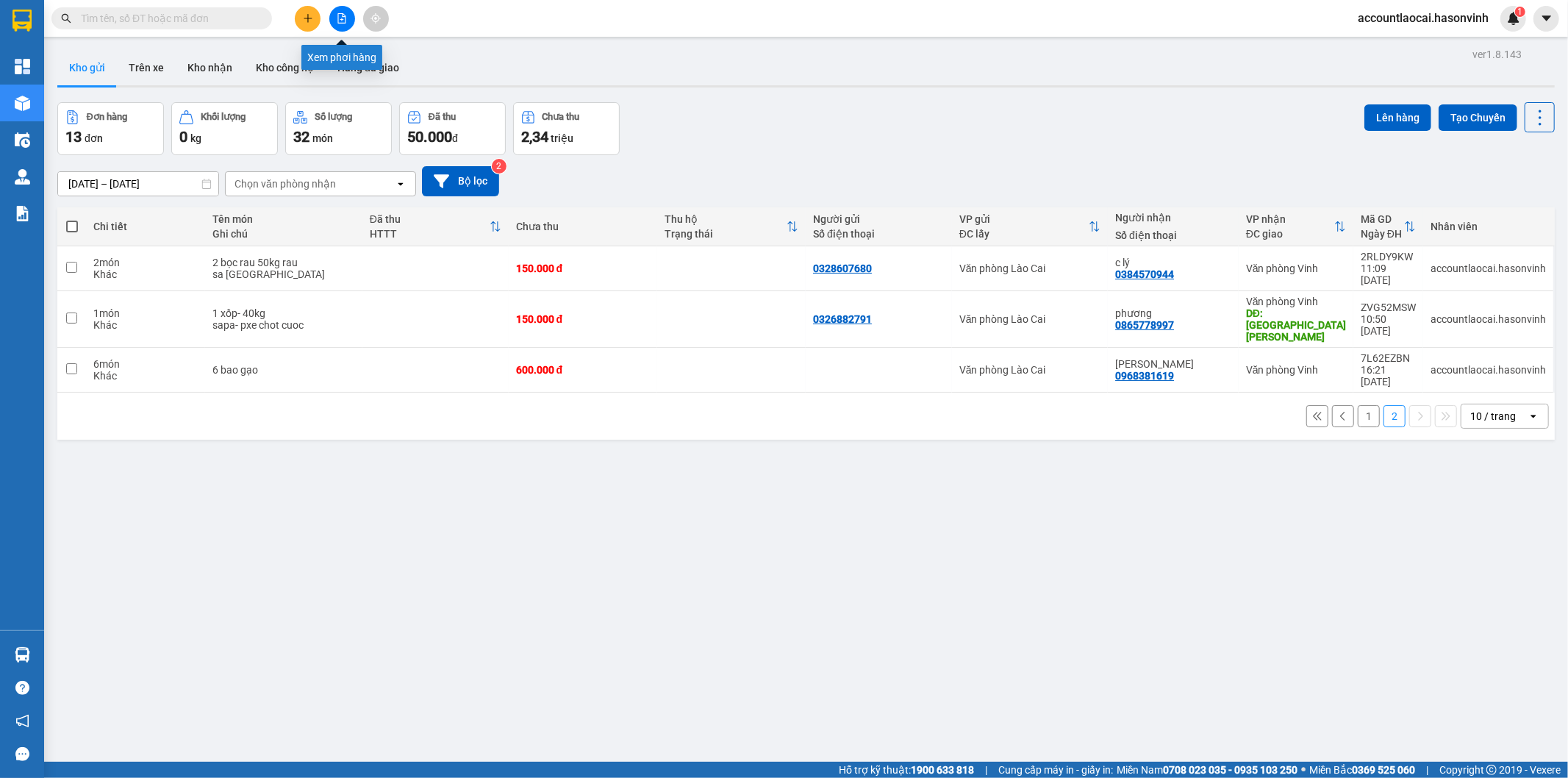
click at [340, 24] on button at bounding box center [342, 19] width 26 height 26
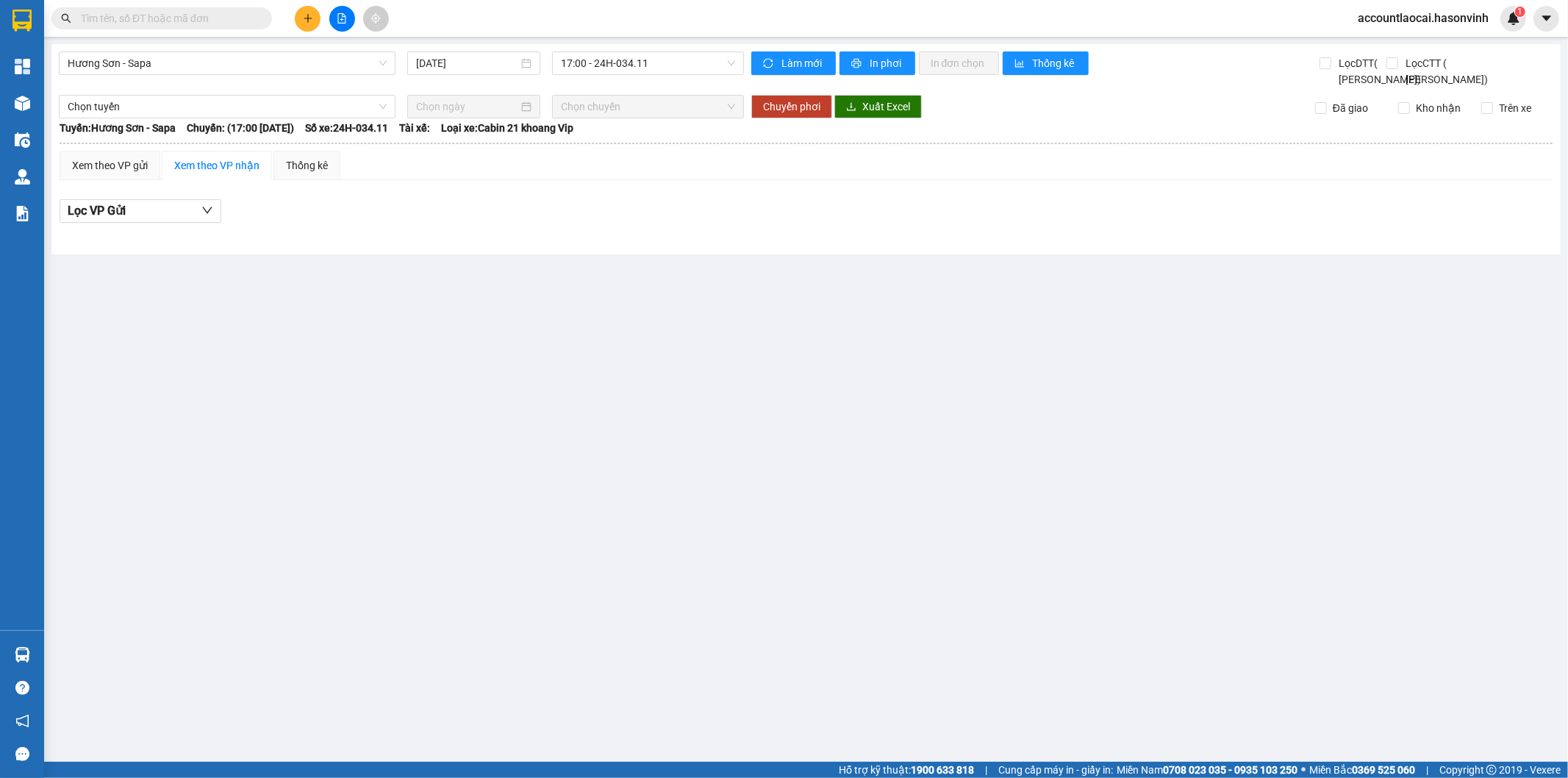
click at [291, 75] on div "Hương Sơn - Sapa [DATE] 17:00 - 24H-034.11" at bounding box center [401, 69] width 685 height 36
click at [268, 61] on span "Hương Sơn - Sapa" at bounding box center [227, 63] width 319 height 22
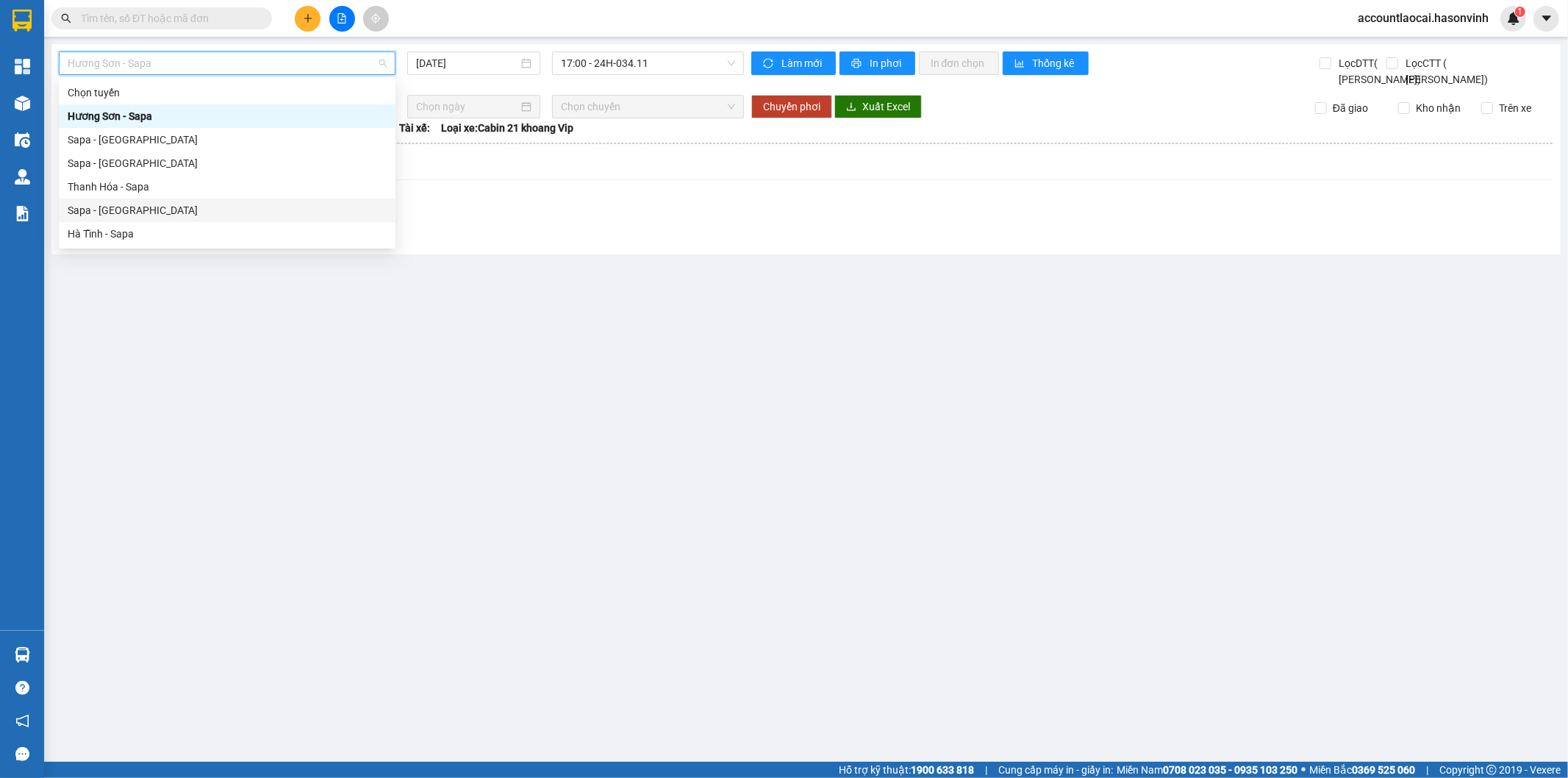
click at [143, 208] on div "Sapa - [GEOGRAPHIC_DATA]" at bounding box center [227, 210] width 319 height 16
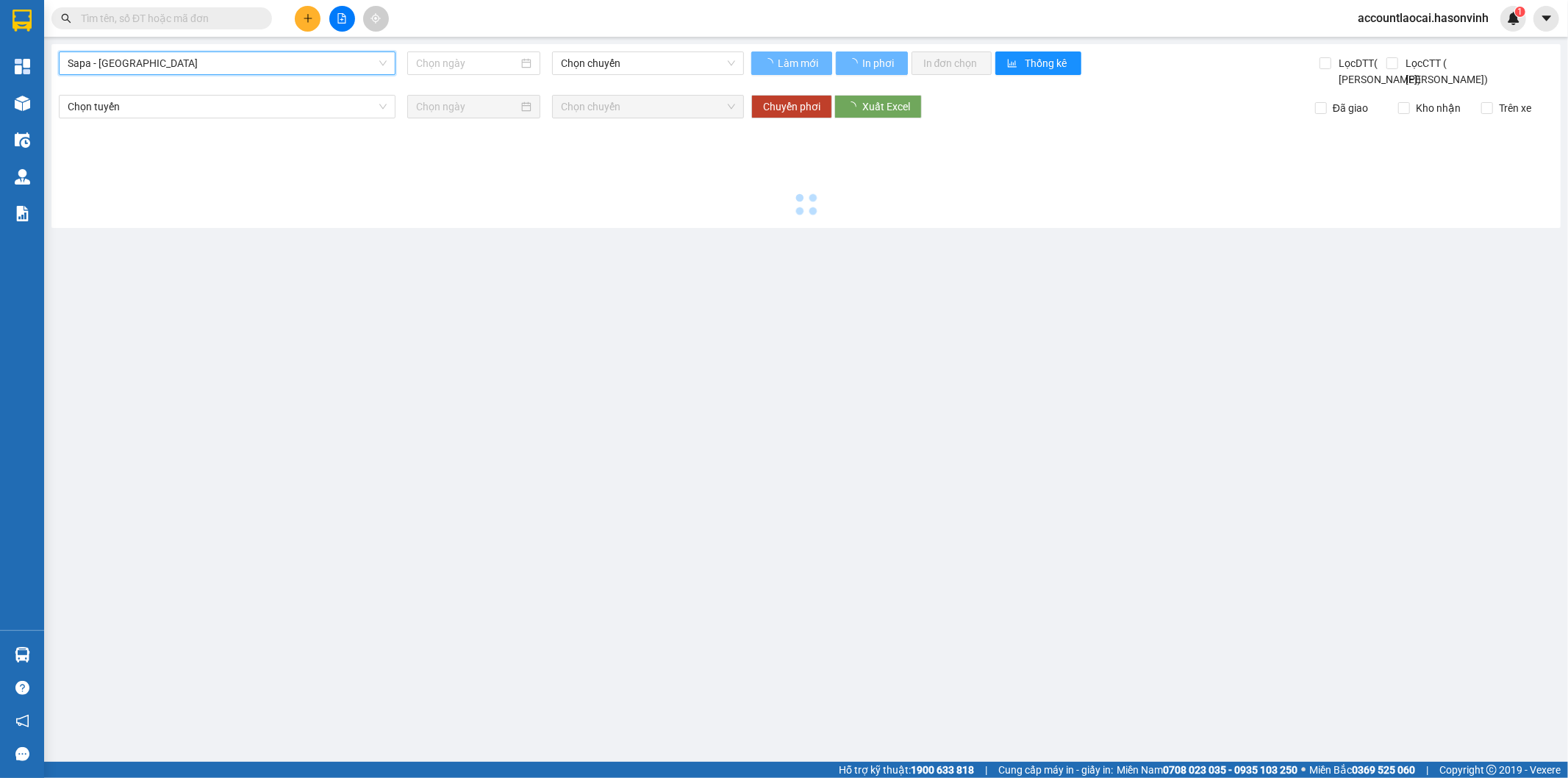
type input "[DATE]"
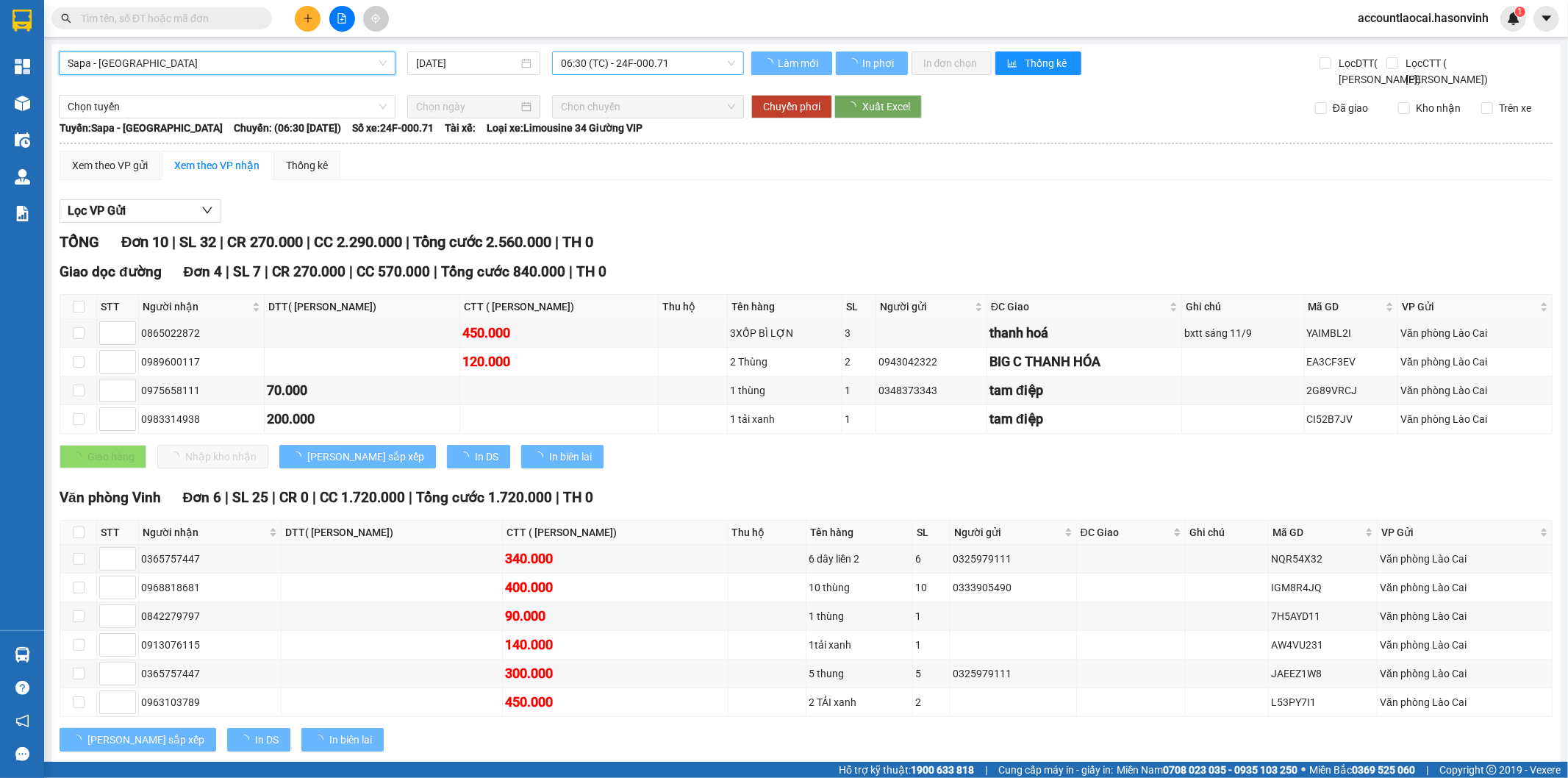
click at [636, 71] on span "06:30 (TC) - 24F-000.71" at bounding box center [648, 63] width 174 height 22
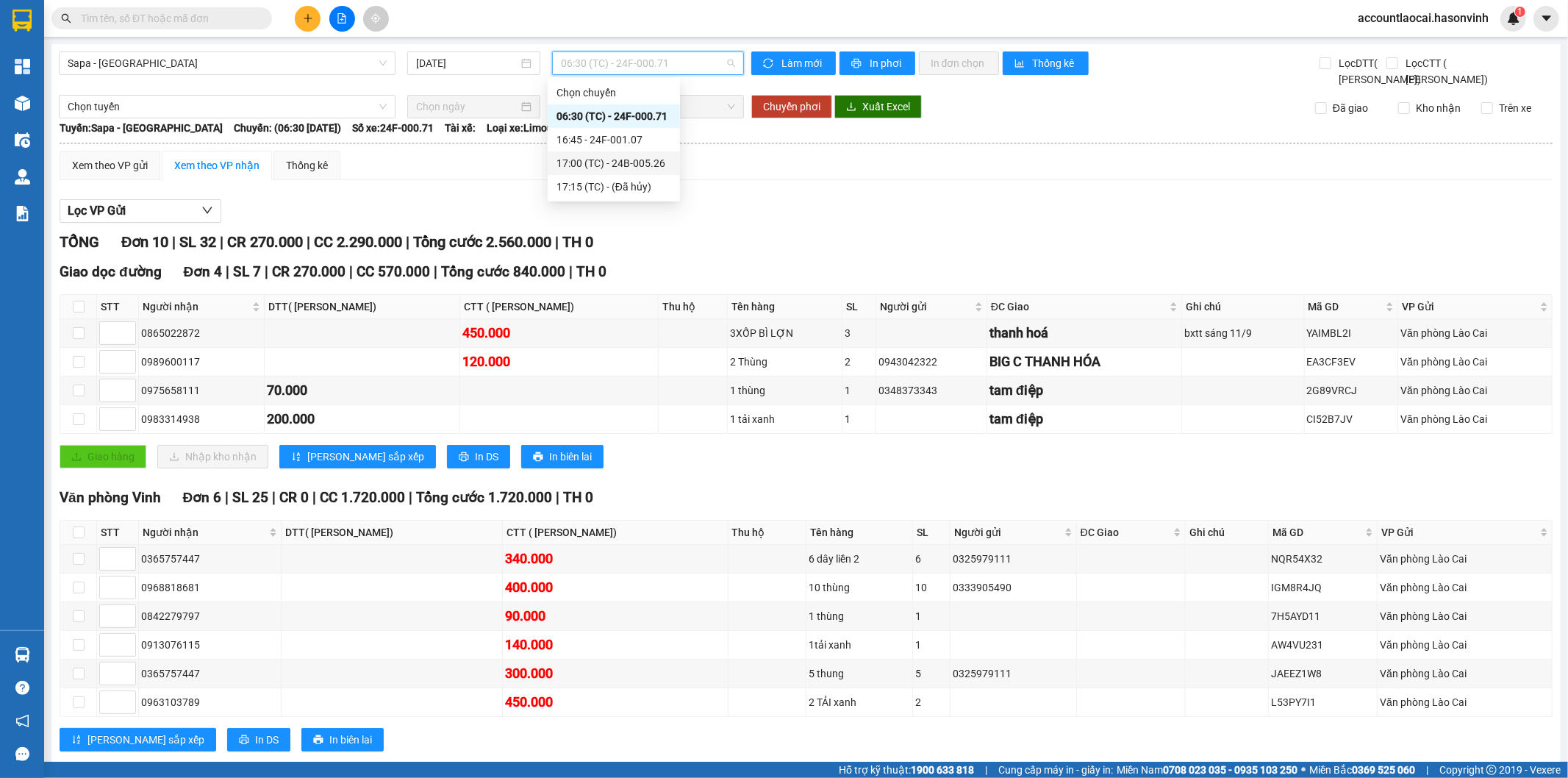
click at [642, 162] on div "17:00 (TC) - 24B-005.26" at bounding box center [614, 162] width 115 height 16
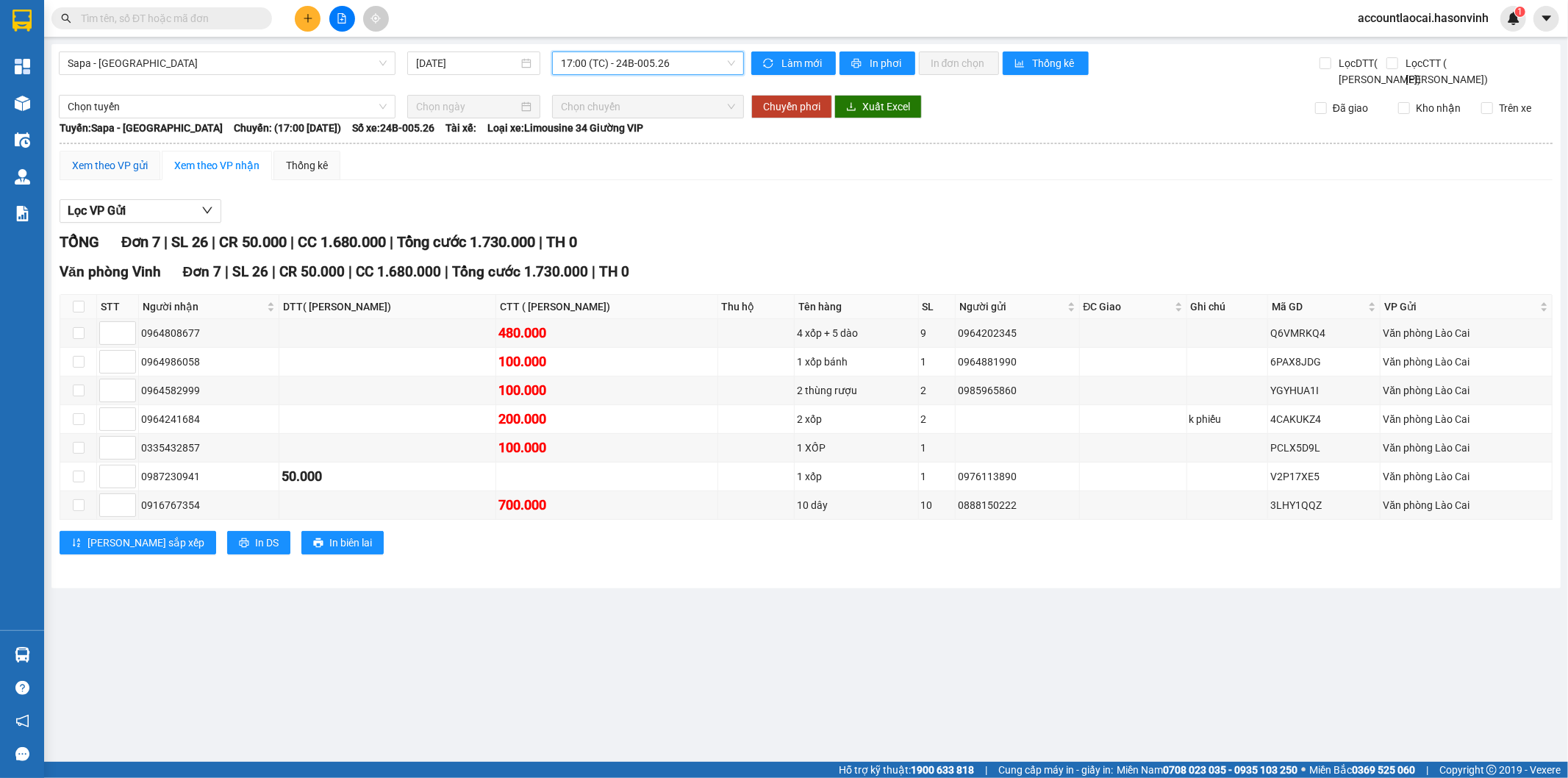
click at [121, 174] on div "Xem theo VP gửi" at bounding box center [109, 165] width 75 height 16
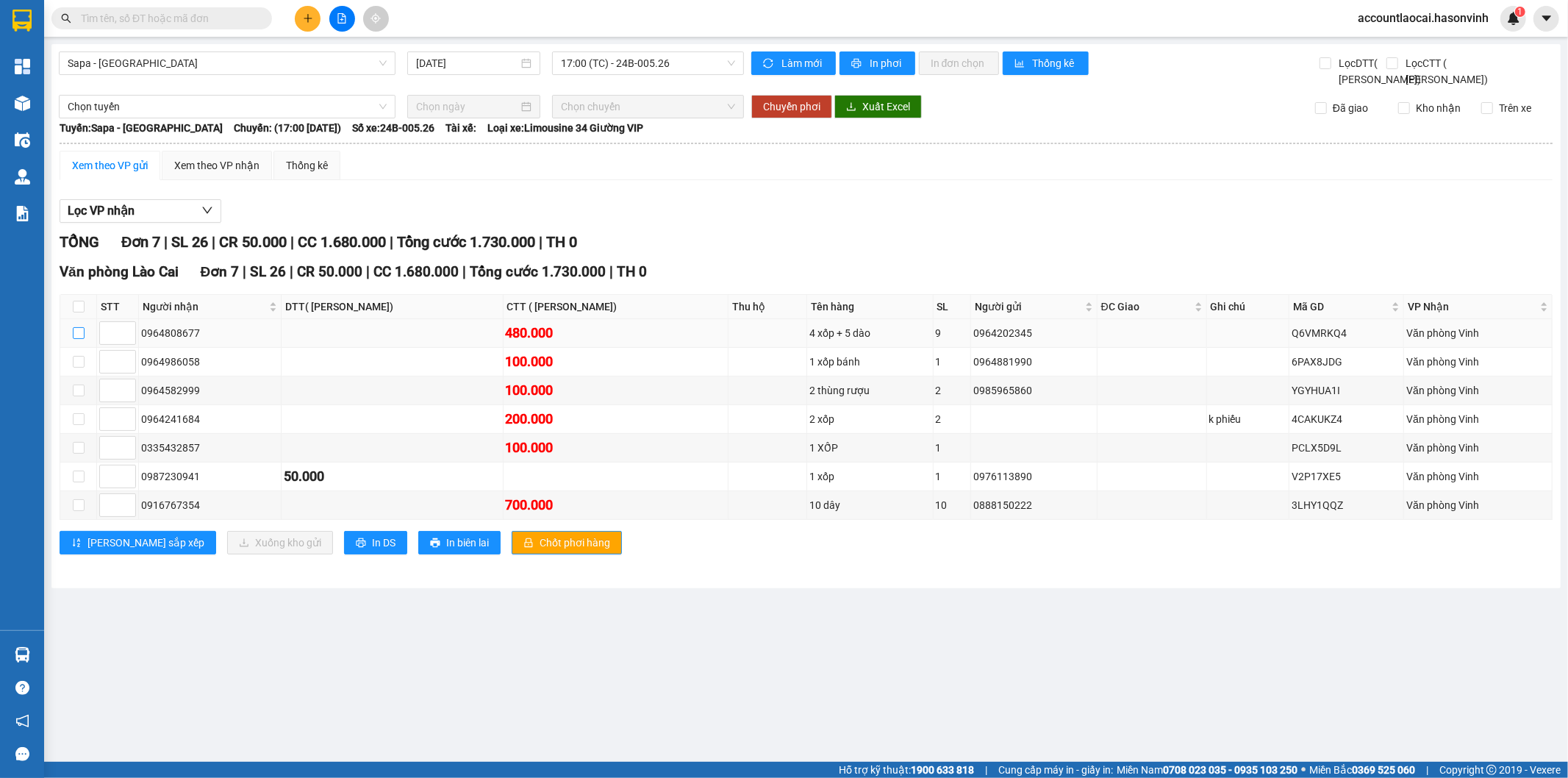
click at [72, 339] on input "checkbox" at bounding box center [79, 333] width 12 height 12
checkbox input "true"
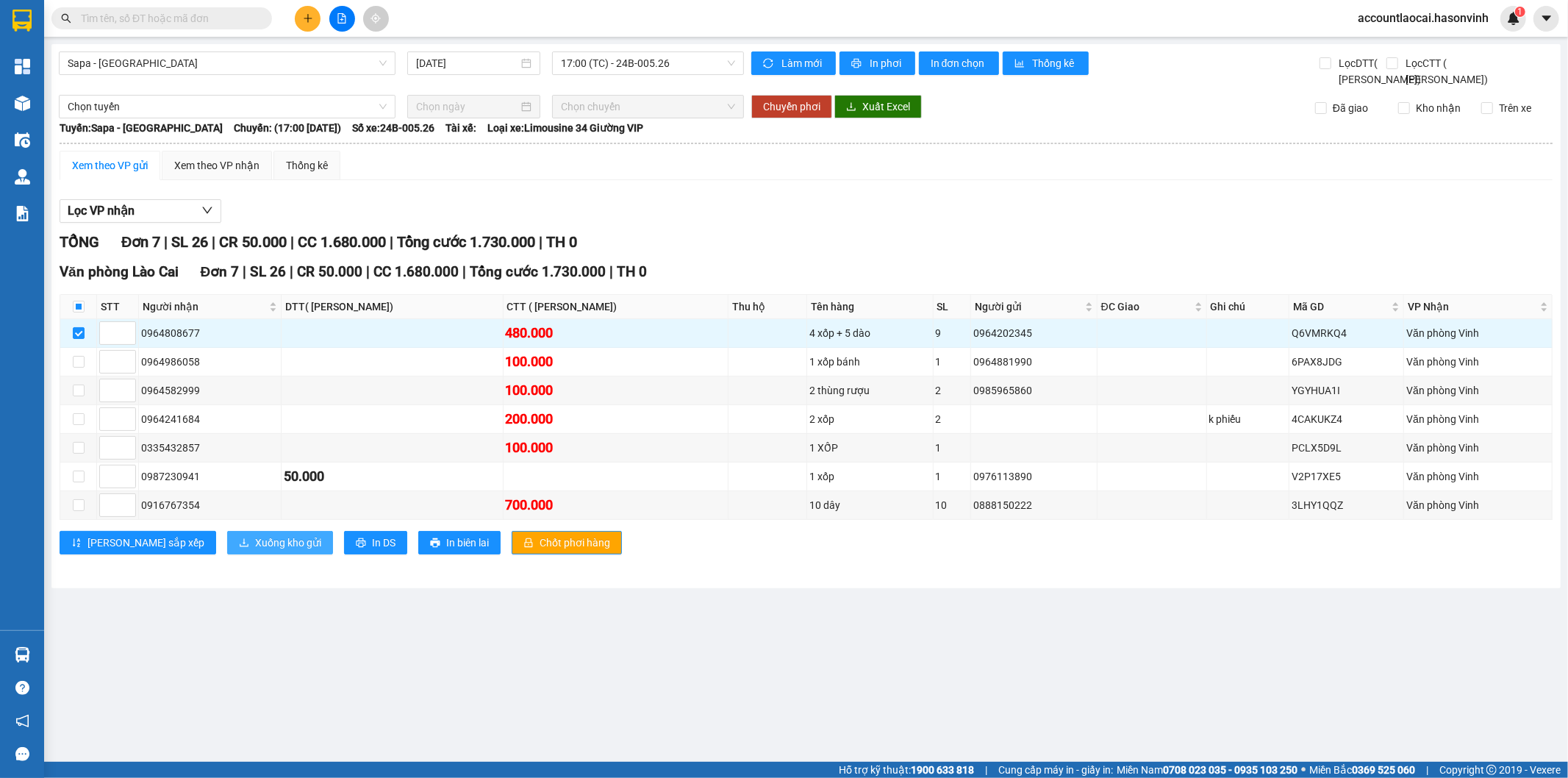
click at [255, 551] on span "Xuống kho gửi" at bounding box center [288, 542] width 66 height 16
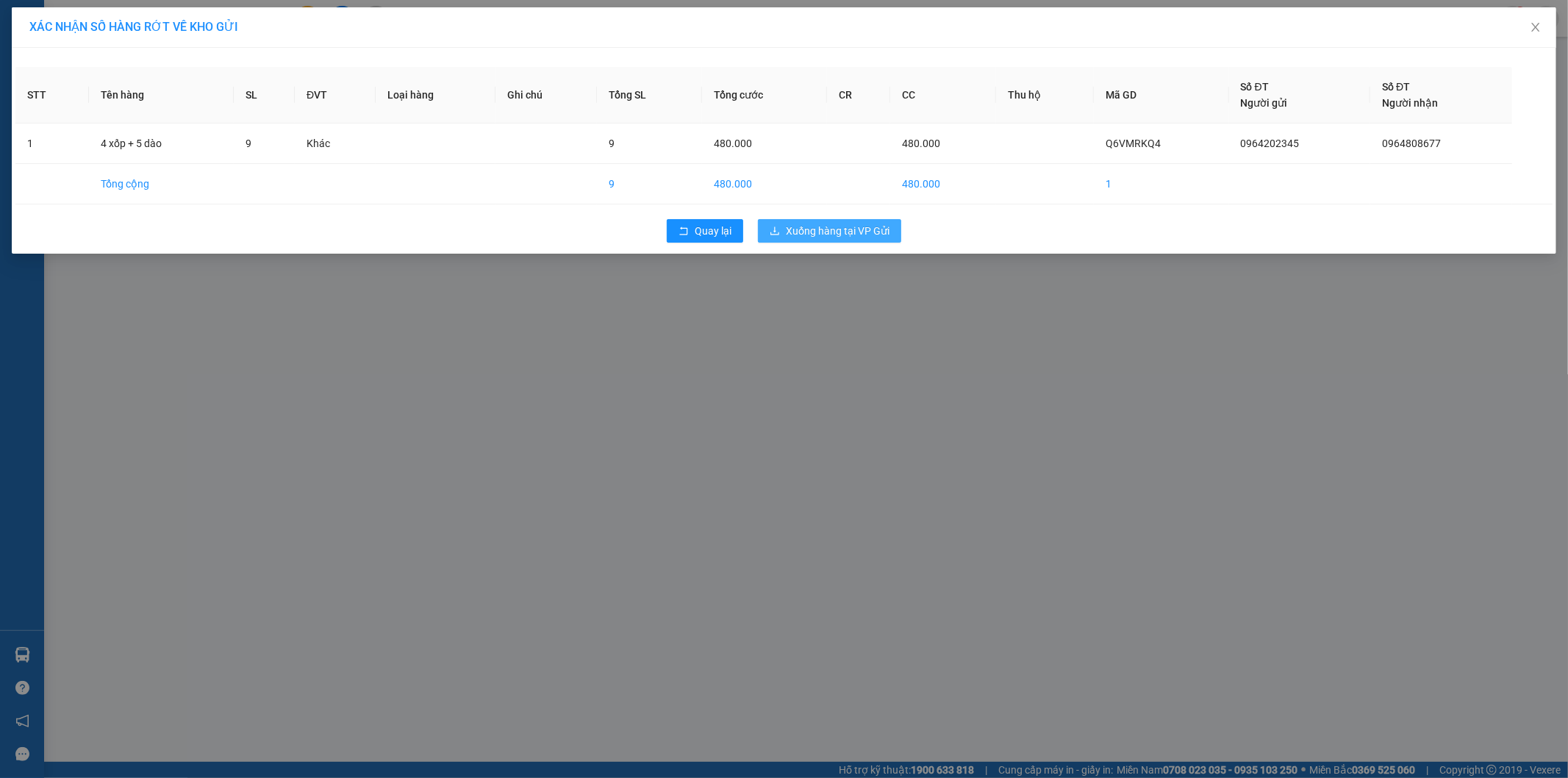
click at [841, 236] on span "Xuống hàng tại VP Gửi" at bounding box center [837, 230] width 103 height 16
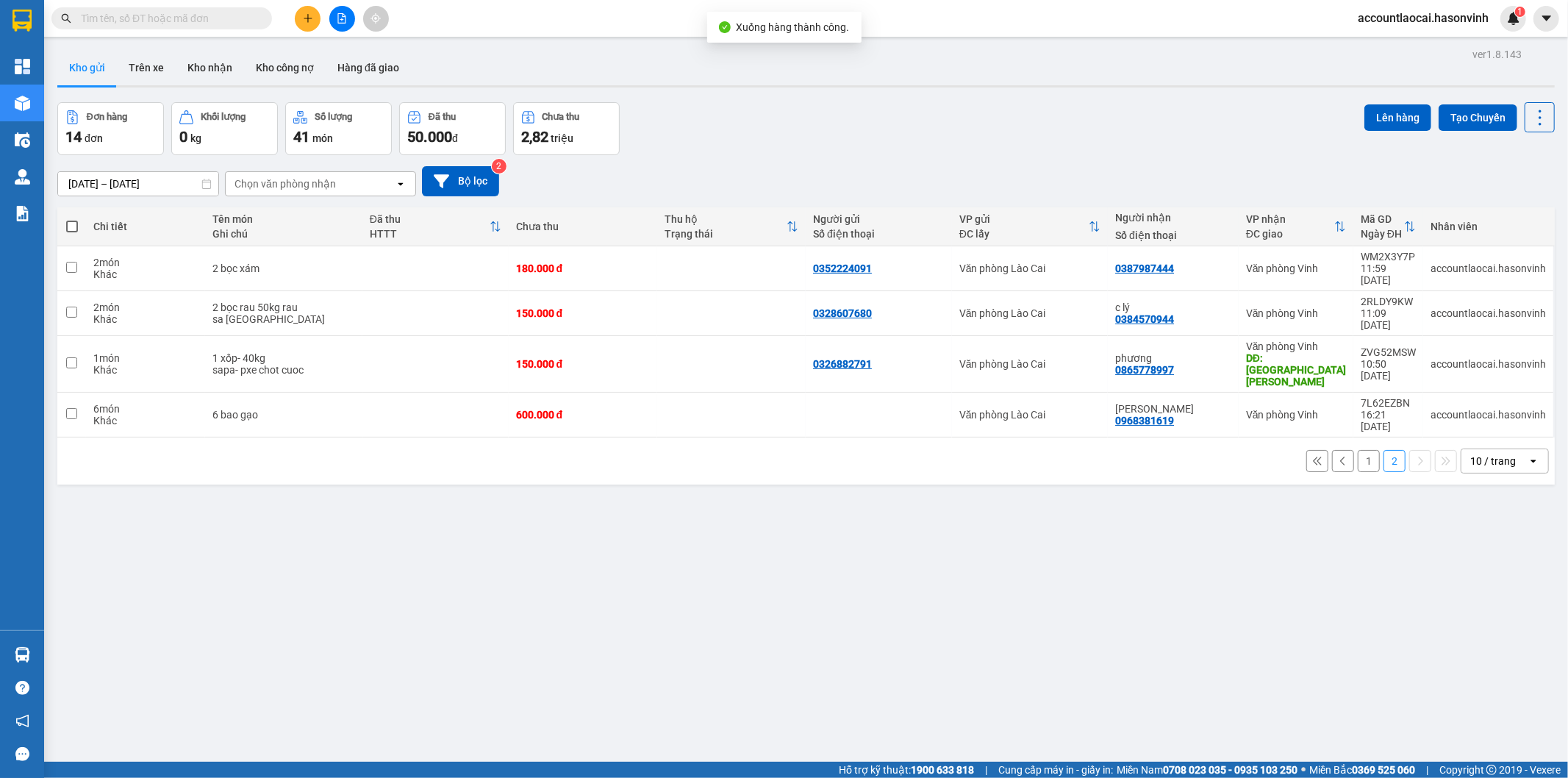
click at [1362, 450] on button "1" at bounding box center [1368, 461] width 22 height 22
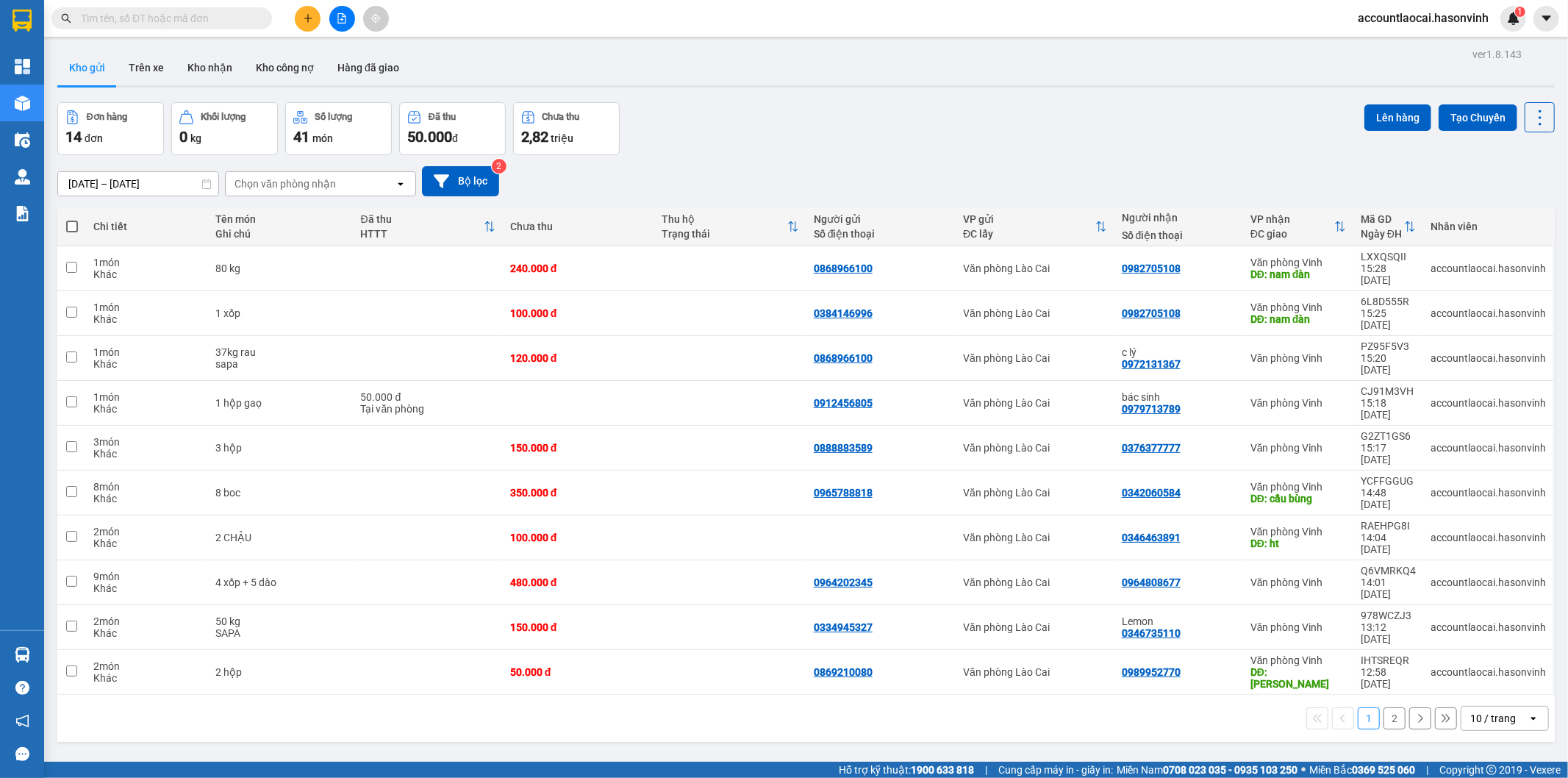
click at [304, 22] on icon "plus" at bounding box center [308, 19] width 11 height 11
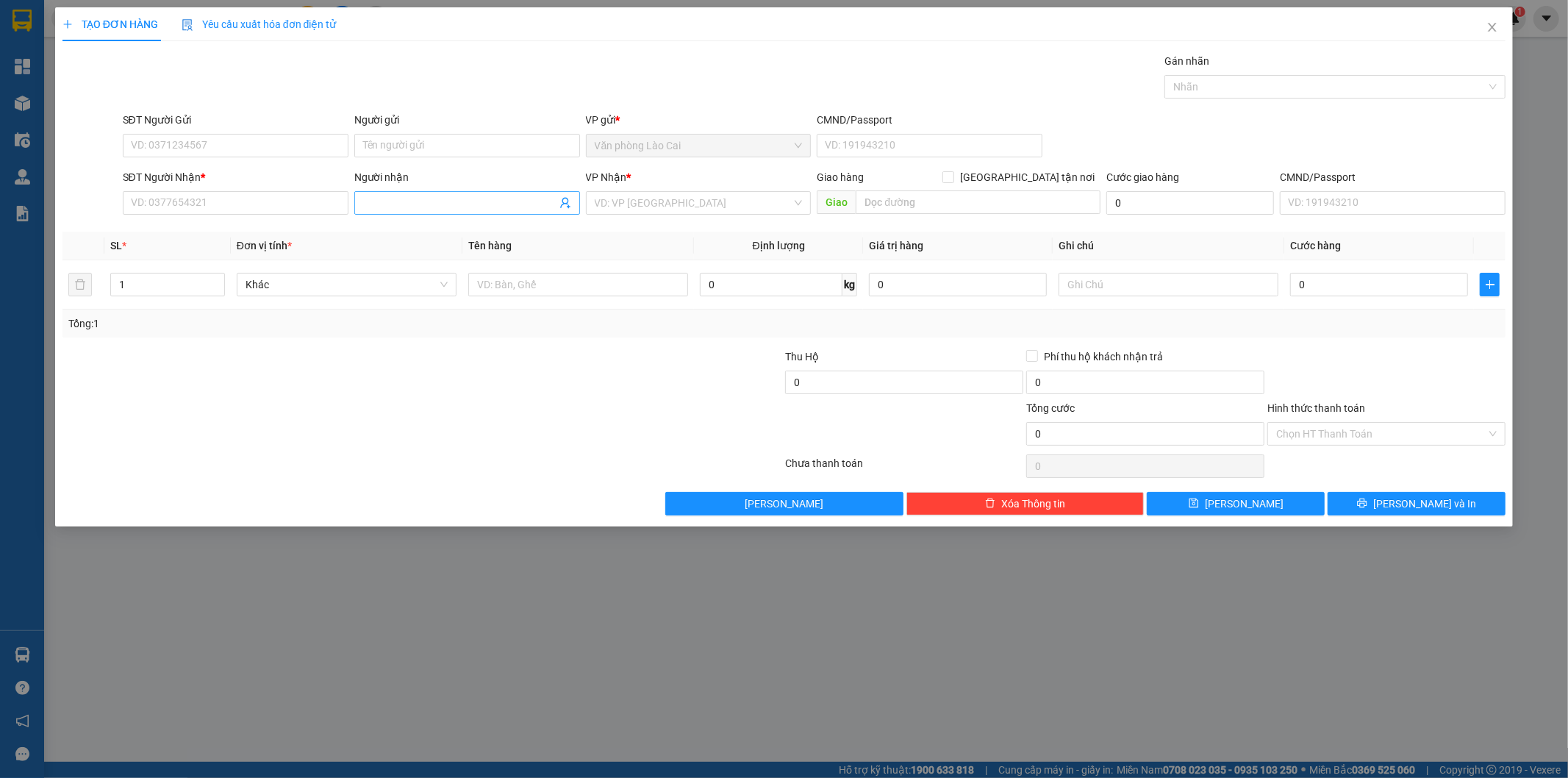
click at [432, 192] on span at bounding box center [467, 202] width 226 height 23
type input "toàn thư"
click at [432, 210] on input "toàn thư" at bounding box center [460, 202] width 193 height 16
click at [442, 236] on div "toàn thư - 0981959395" at bounding box center [467, 232] width 208 height 16
type input "0981959395"
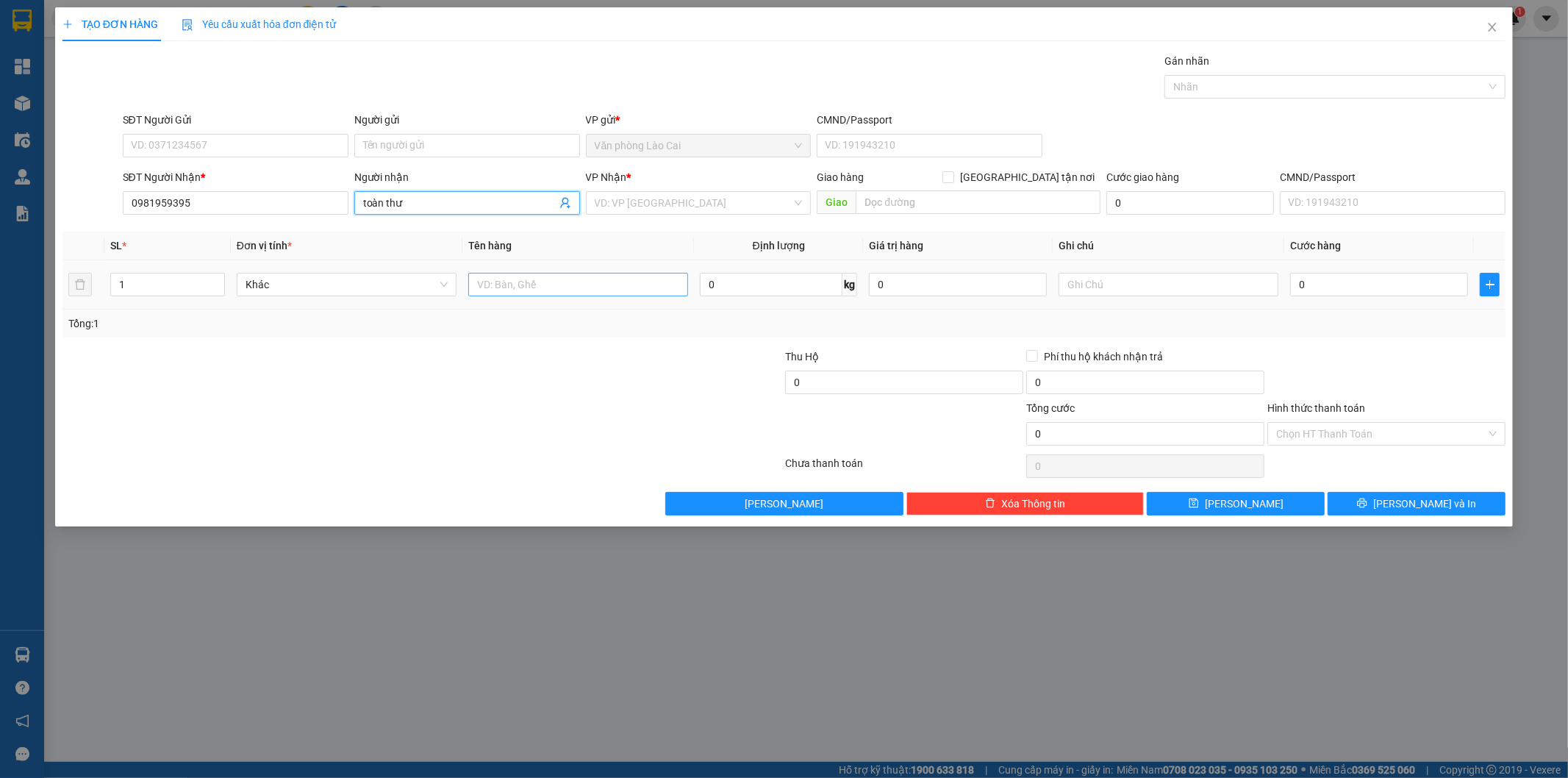
type input "toàn thư"
click at [529, 290] on input "text" at bounding box center [578, 284] width 220 height 23
type input "10 tải"
click at [178, 282] on input "1" at bounding box center [168, 284] width 113 height 22
type input "10"
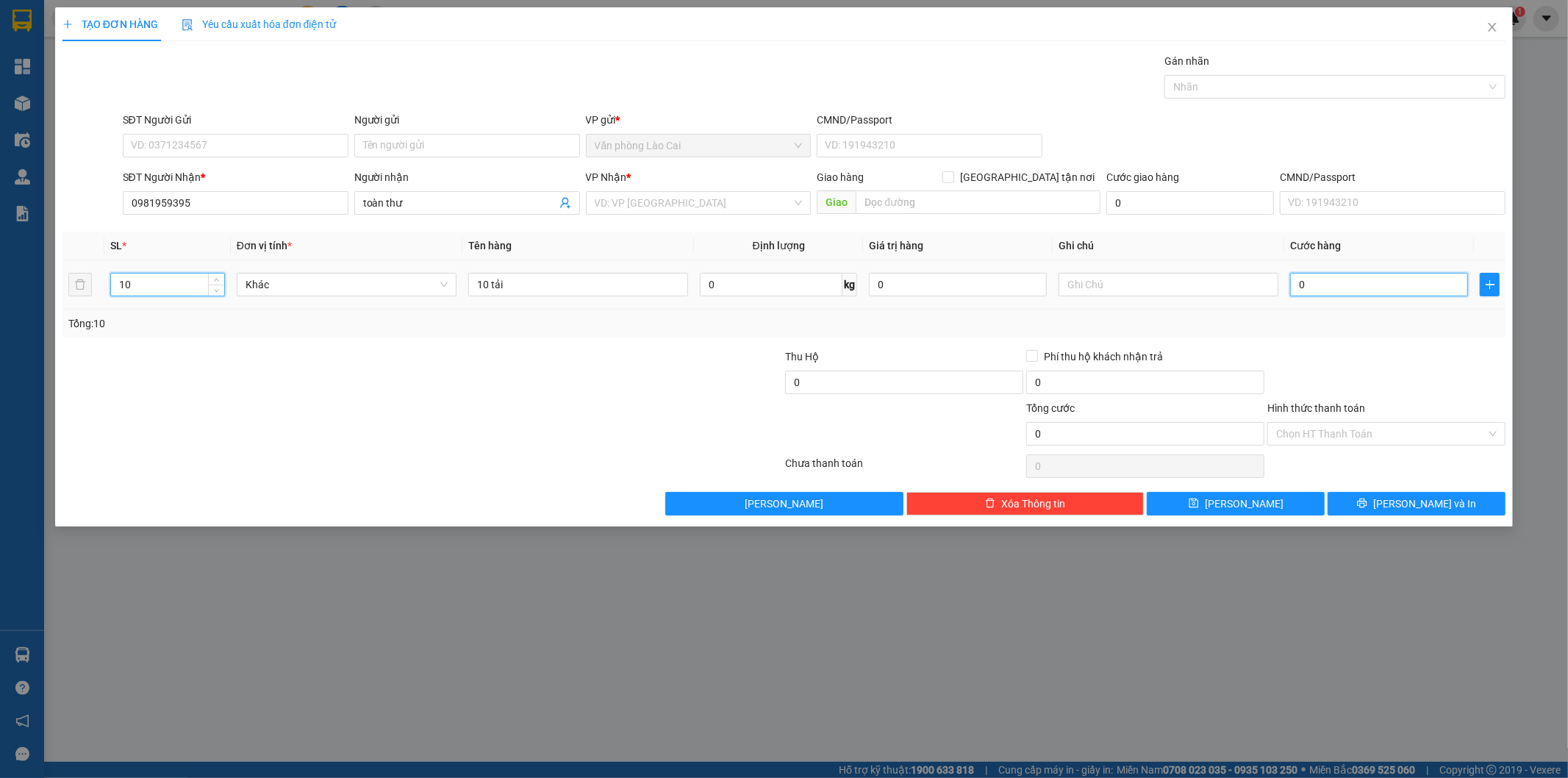
click at [1317, 289] on input "0" at bounding box center [1379, 284] width 178 height 23
type input "5"
click at [1382, 505] on button "[PERSON_NAME] và In" at bounding box center [1416, 503] width 178 height 23
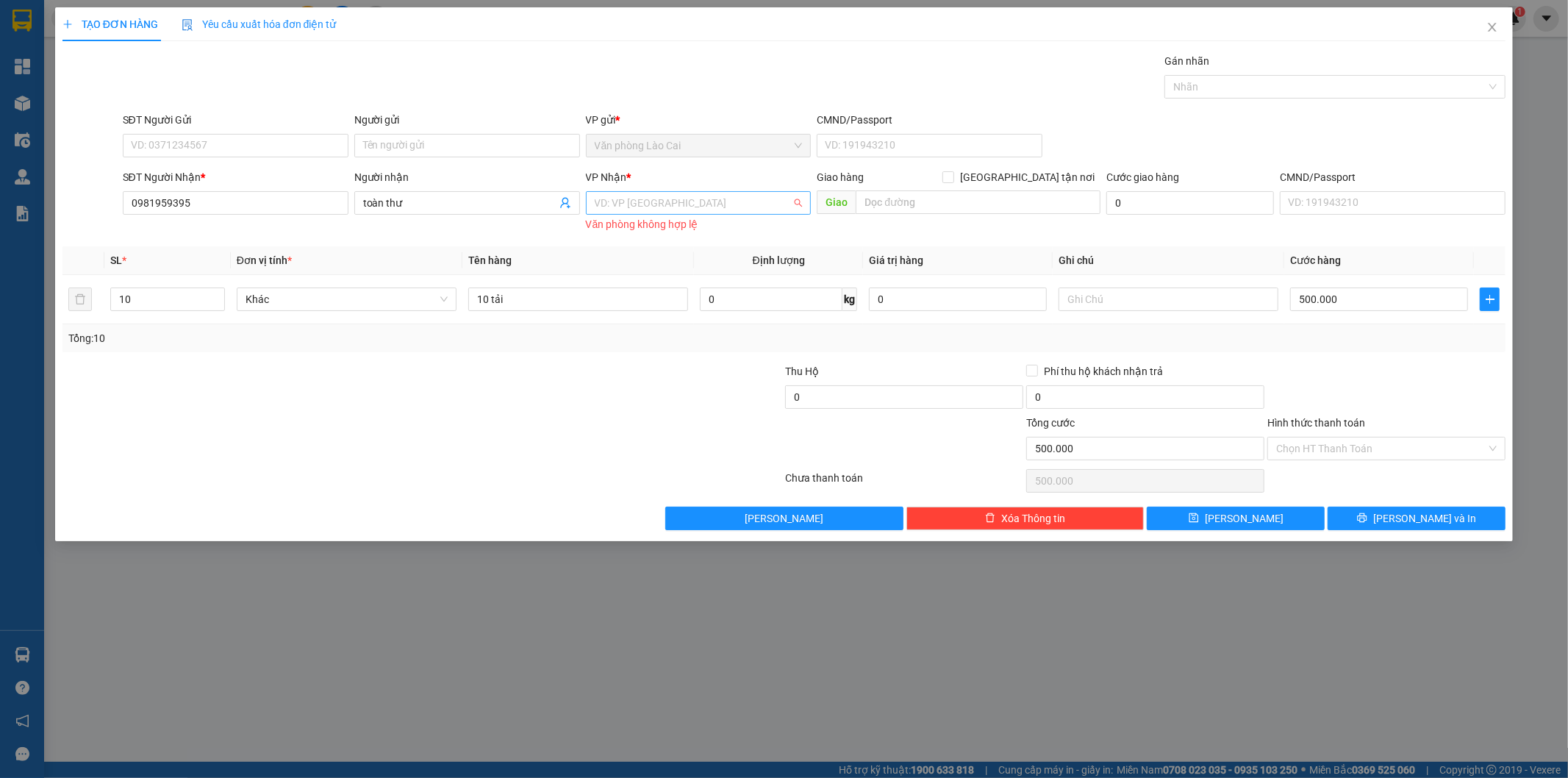
click at [643, 202] on input "search" at bounding box center [694, 202] width 198 height 22
click at [673, 236] on div "Văn phòng Vinh" at bounding box center [699, 232] width 208 height 16
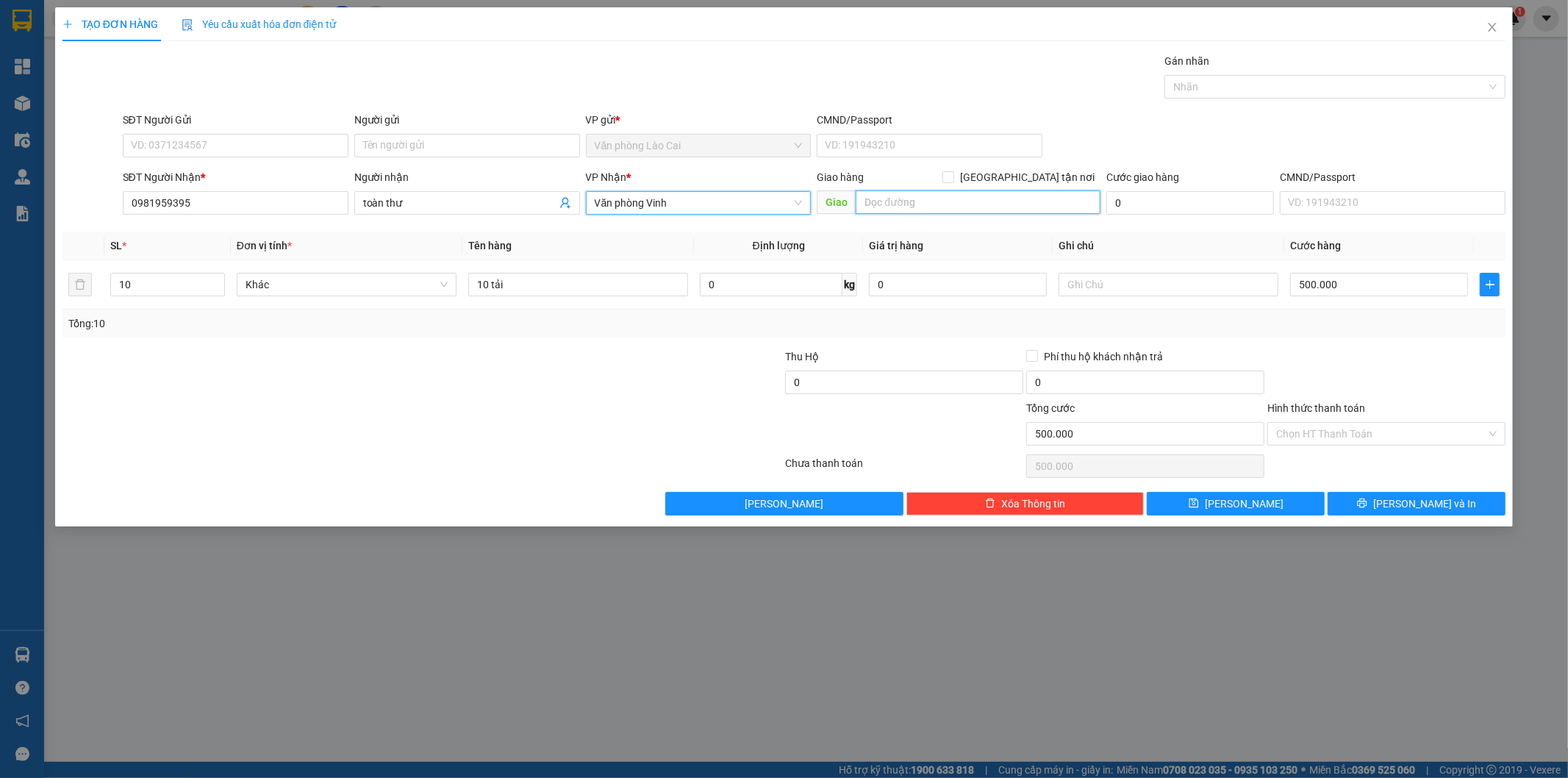
click at [962, 211] on input "text" at bounding box center [978, 202] width 245 height 23
click at [1486, 511] on button "[PERSON_NAME] và In" at bounding box center [1416, 503] width 178 height 23
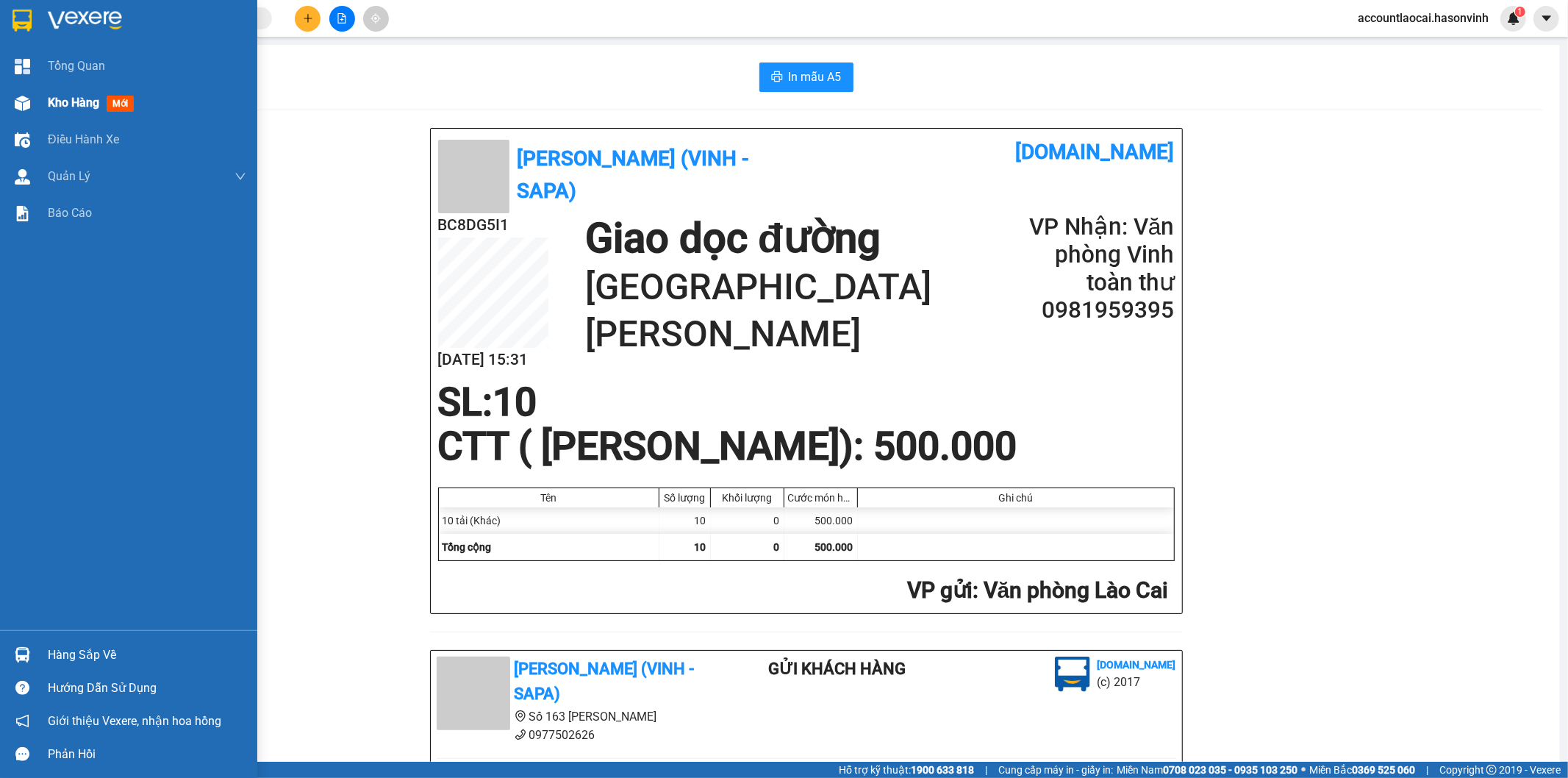
click at [48, 112] on div "Kho hàng mới" at bounding box center [94, 103] width 92 height 18
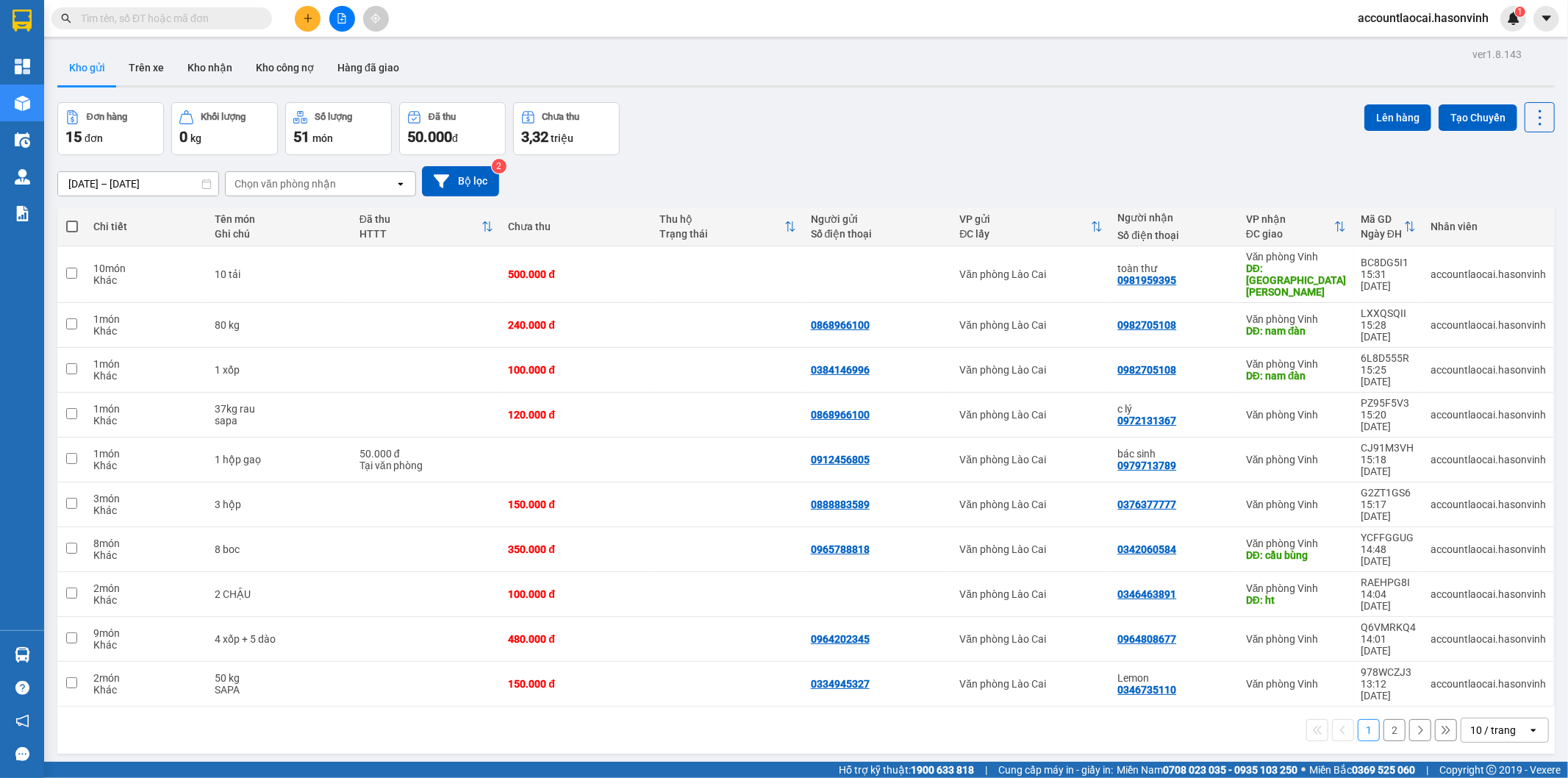
click at [1383, 719] on button "2" at bounding box center [1394, 730] width 22 height 22
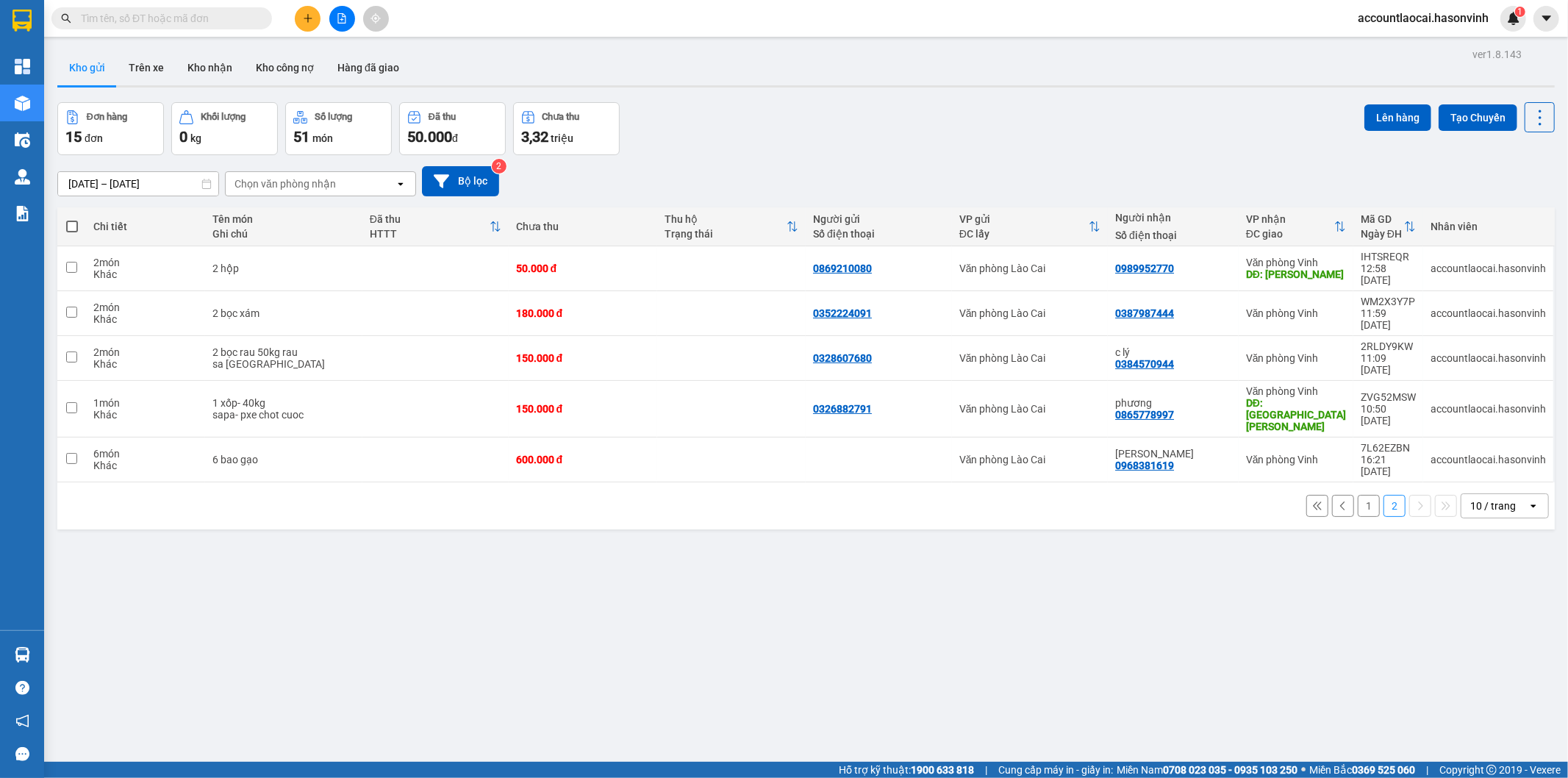
click at [1357, 495] on button "1" at bounding box center [1368, 505] width 22 height 22
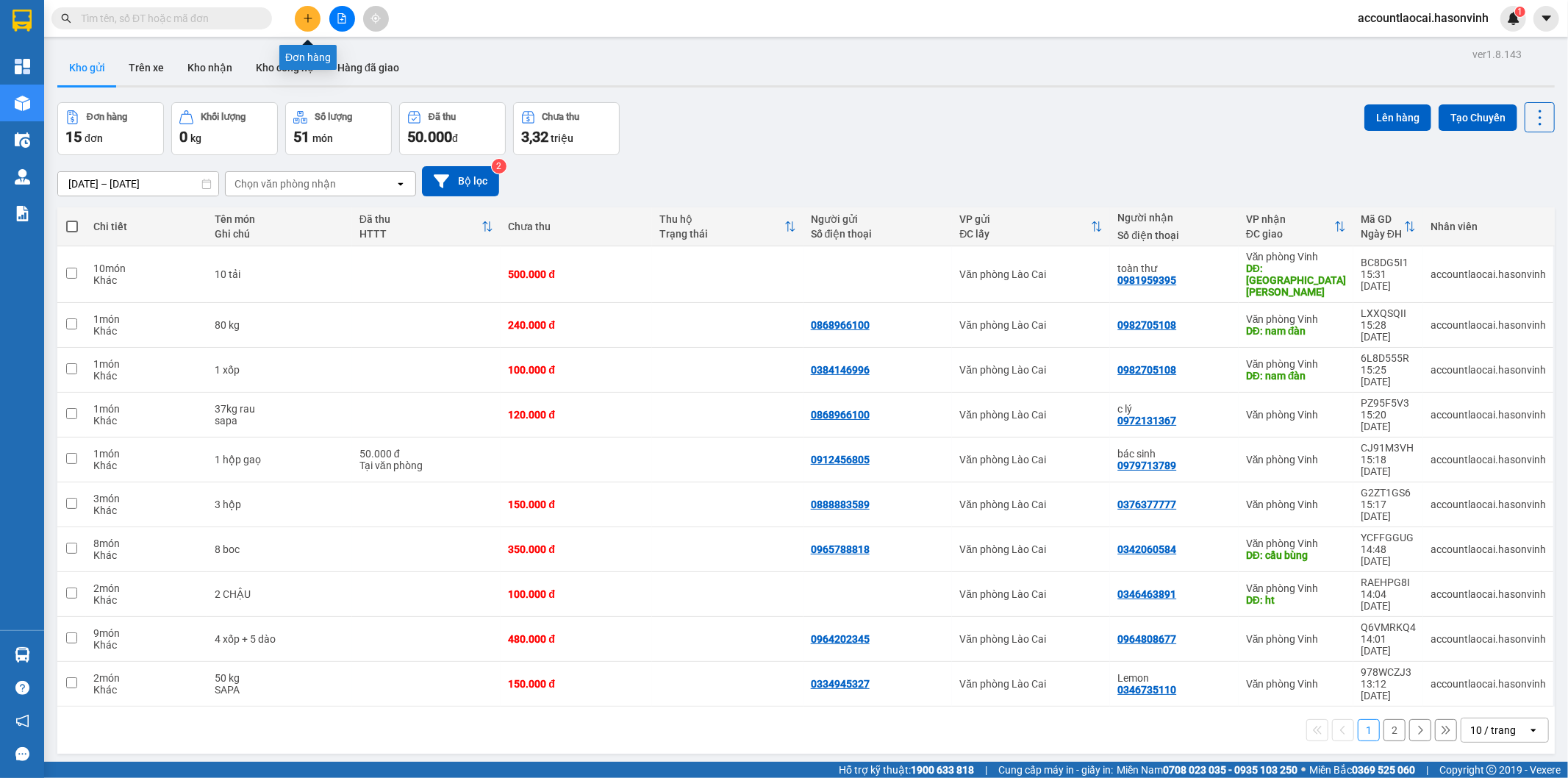
click at [304, 8] on button at bounding box center [307, 19] width 26 height 26
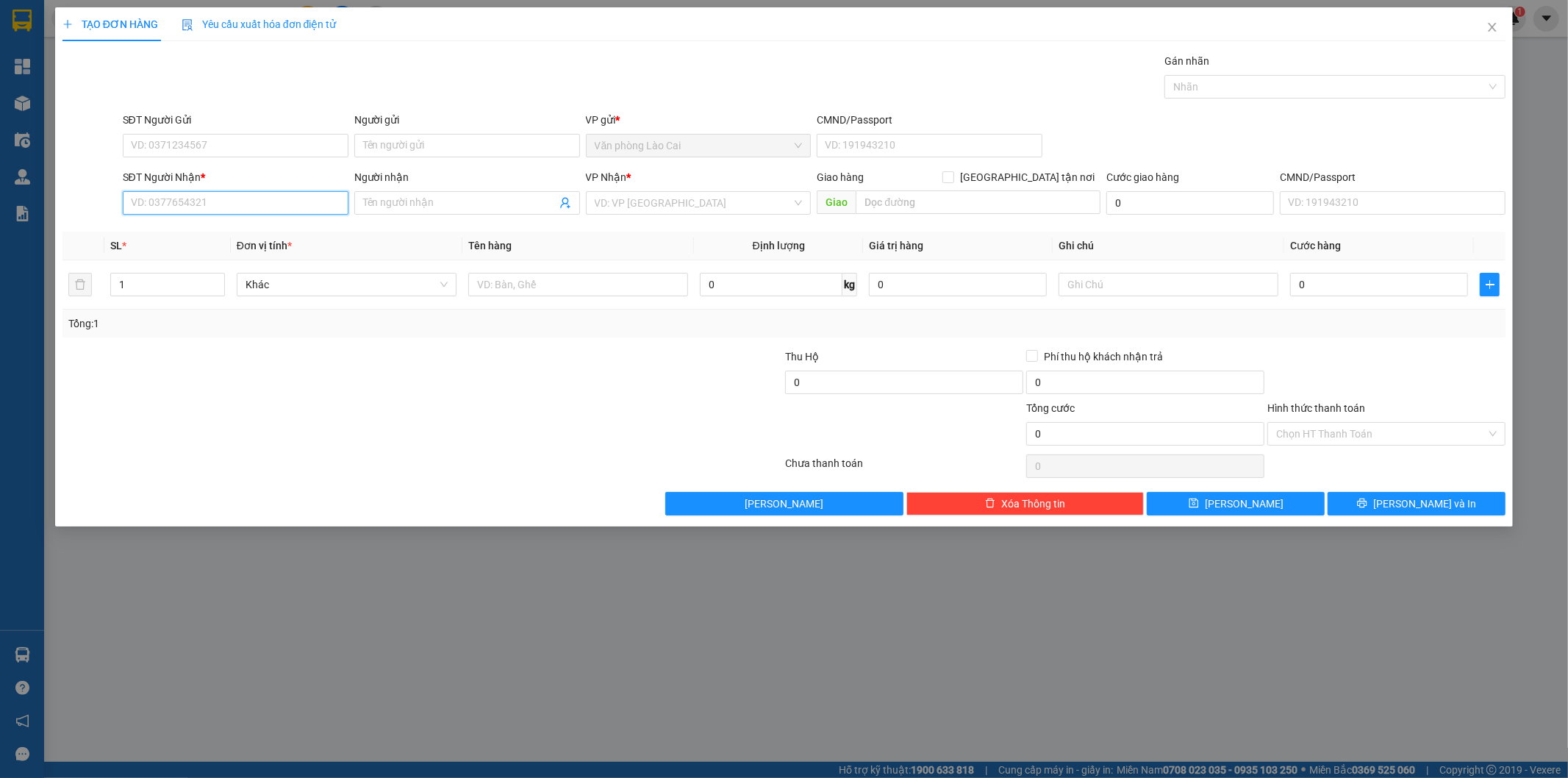
click at [251, 209] on input "SĐT Người Nhận *" at bounding box center [236, 202] width 226 height 23
click at [246, 211] on input "535" at bounding box center [236, 202] width 226 height 23
click at [244, 200] on input "535" at bounding box center [236, 202] width 226 height 23
click at [202, 144] on input "SĐT Người Gửi" at bounding box center [236, 145] width 226 height 23
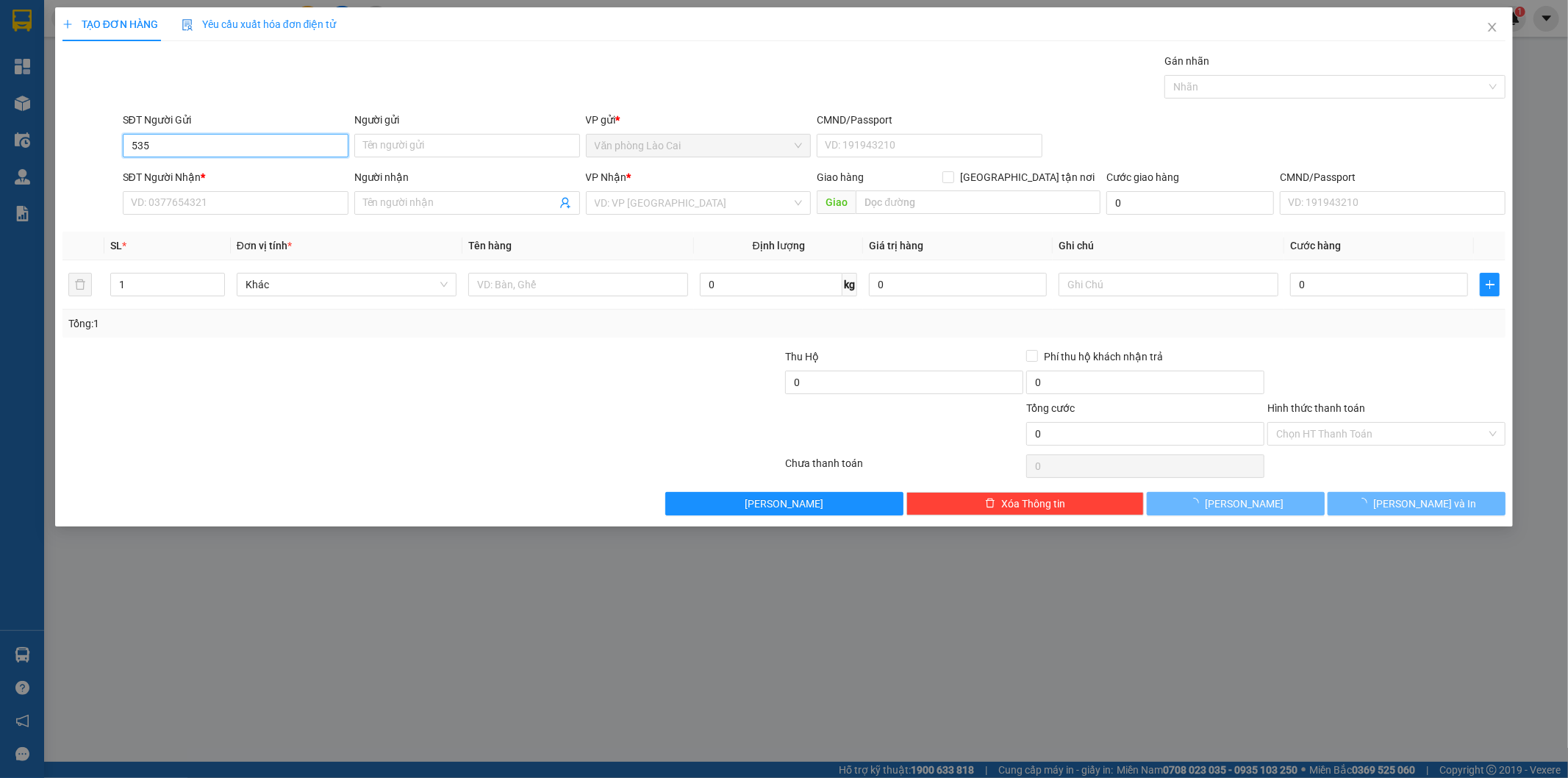
click at [202, 144] on input "535" at bounding box center [236, 145] width 226 height 23
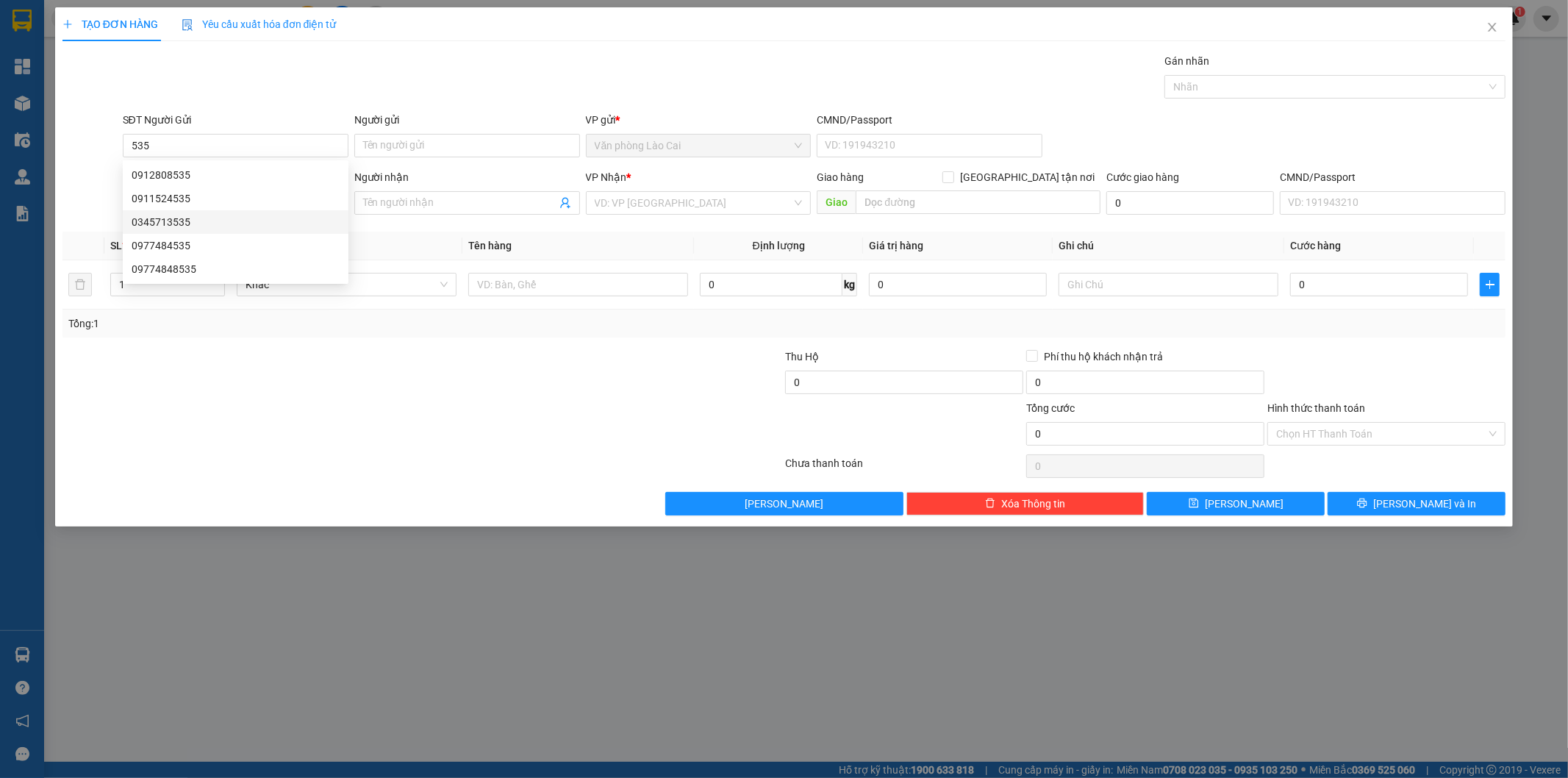
click at [427, 385] on div at bounding box center [302, 375] width 482 height 51
drag, startPoint x: 245, startPoint y: 147, endPoint x: 10, endPoint y: 150, distance: 235.0
click at [10, 150] on div "TẠO ĐƠN HÀNG Yêu cầu xuất hóa đơn điện tử Transit Pickup Surcharge Ids Transit …" at bounding box center [784, 389] width 1568 height 778
click at [482, 325] on div "Tổng: 1" at bounding box center [337, 323] width 537 height 16
click at [430, 237] on th "Đơn vị tính *" at bounding box center [347, 246] width 232 height 29
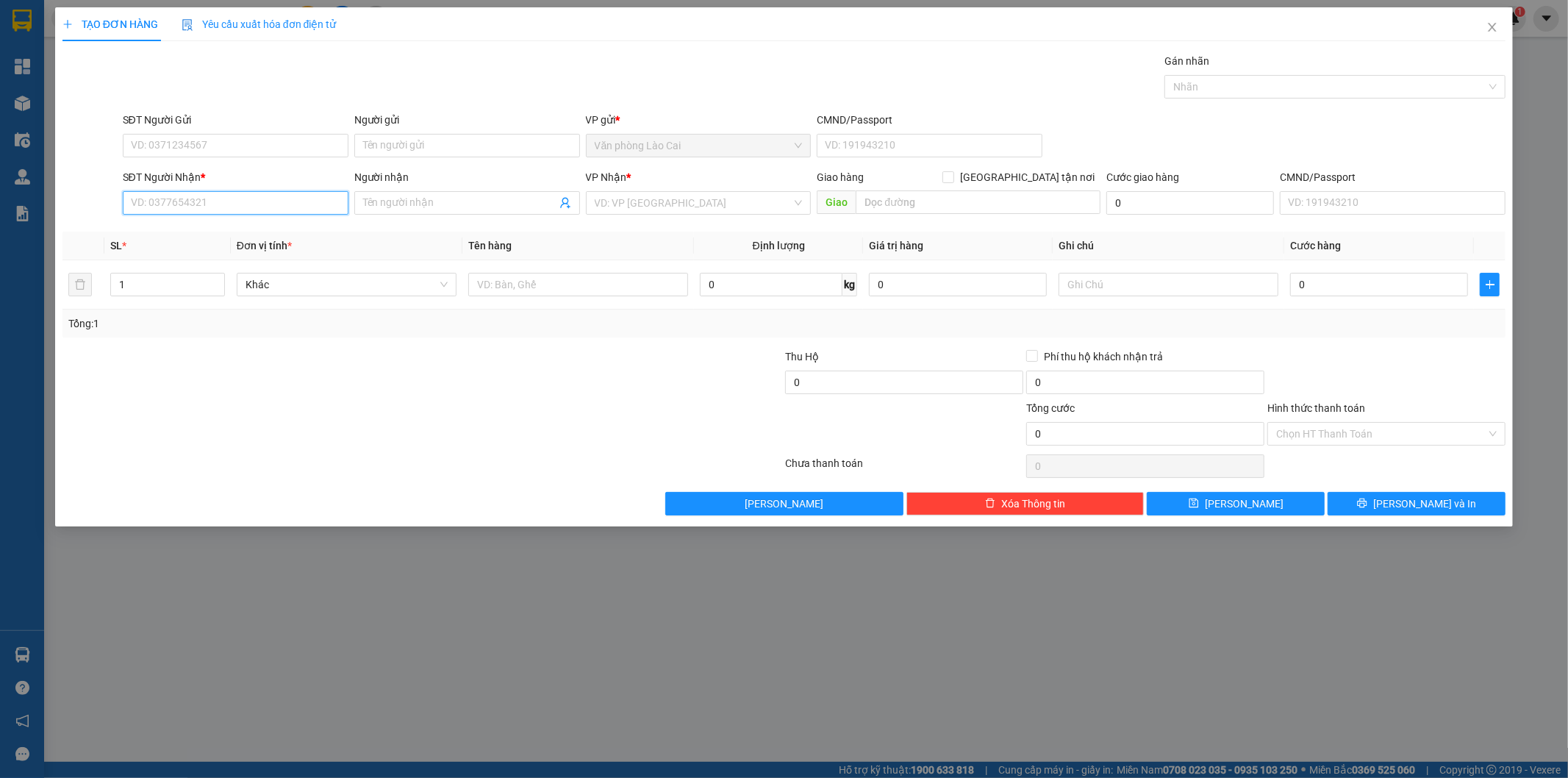
click at [294, 204] on input "SĐT Người Nhận *" at bounding box center [236, 202] width 226 height 23
click at [230, 195] on input "535" at bounding box center [236, 202] width 226 height 23
click at [207, 239] on div "0329608535" at bounding box center [236, 232] width 208 height 16
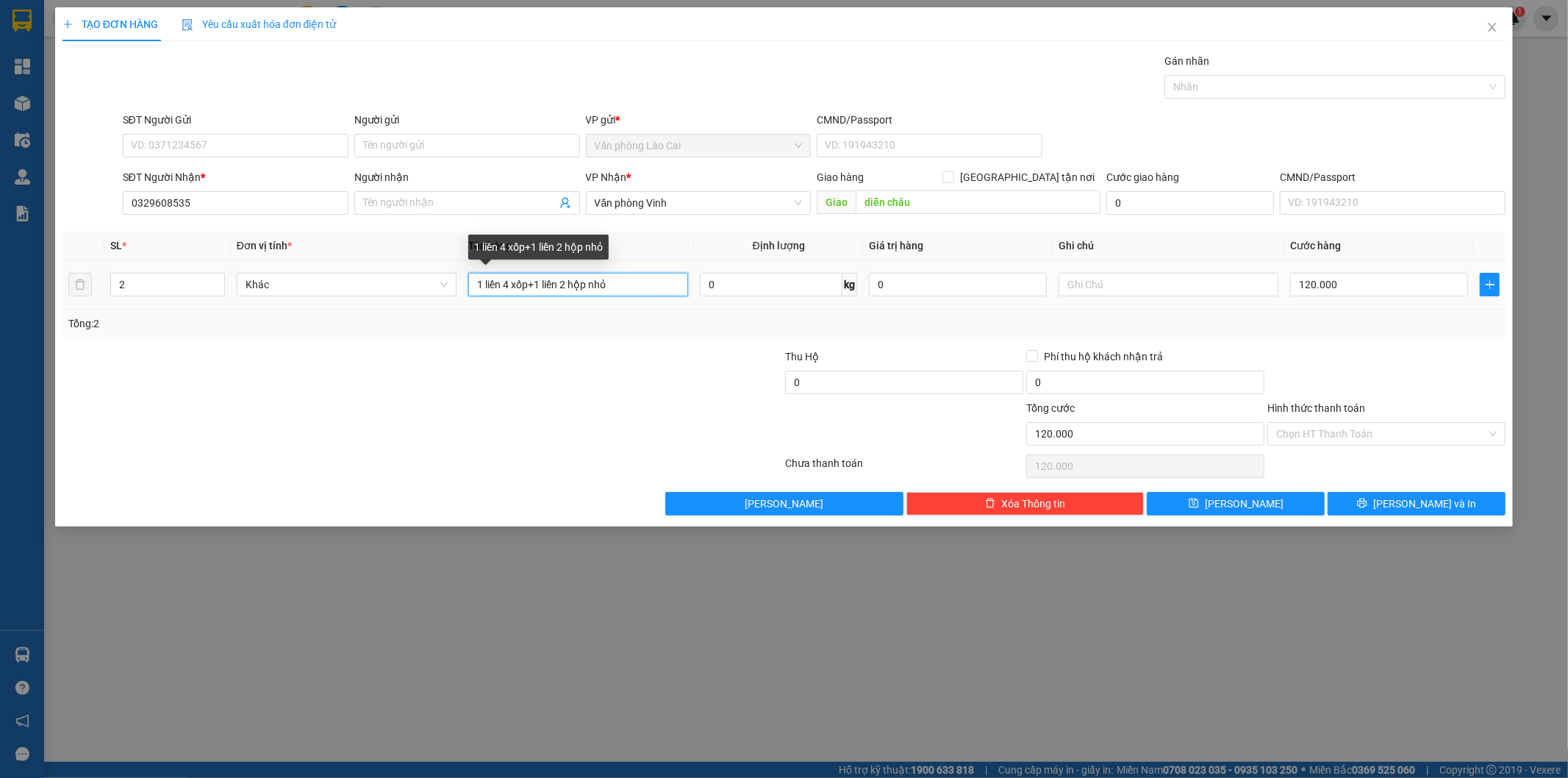
click at [636, 285] on input "1 liền 4 xốp+1 liền 2 hộp nhỏ" at bounding box center [578, 284] width 220 height 23
drag, startPoint x: 637, startPoint y: 282, endPoint x: 399, endPoint y: 281, distance: 238.0
click at [401, 282] on tr "2 Khác 1 liền 4 xốp+1 liền 2 hộp nhỏ 0 kg 0 120.000" at bounding box center [784, 285] width 1443 height 49
click at [1394, 276] on input "120.000" at bounding box center [1379, 284] width 178 height 23
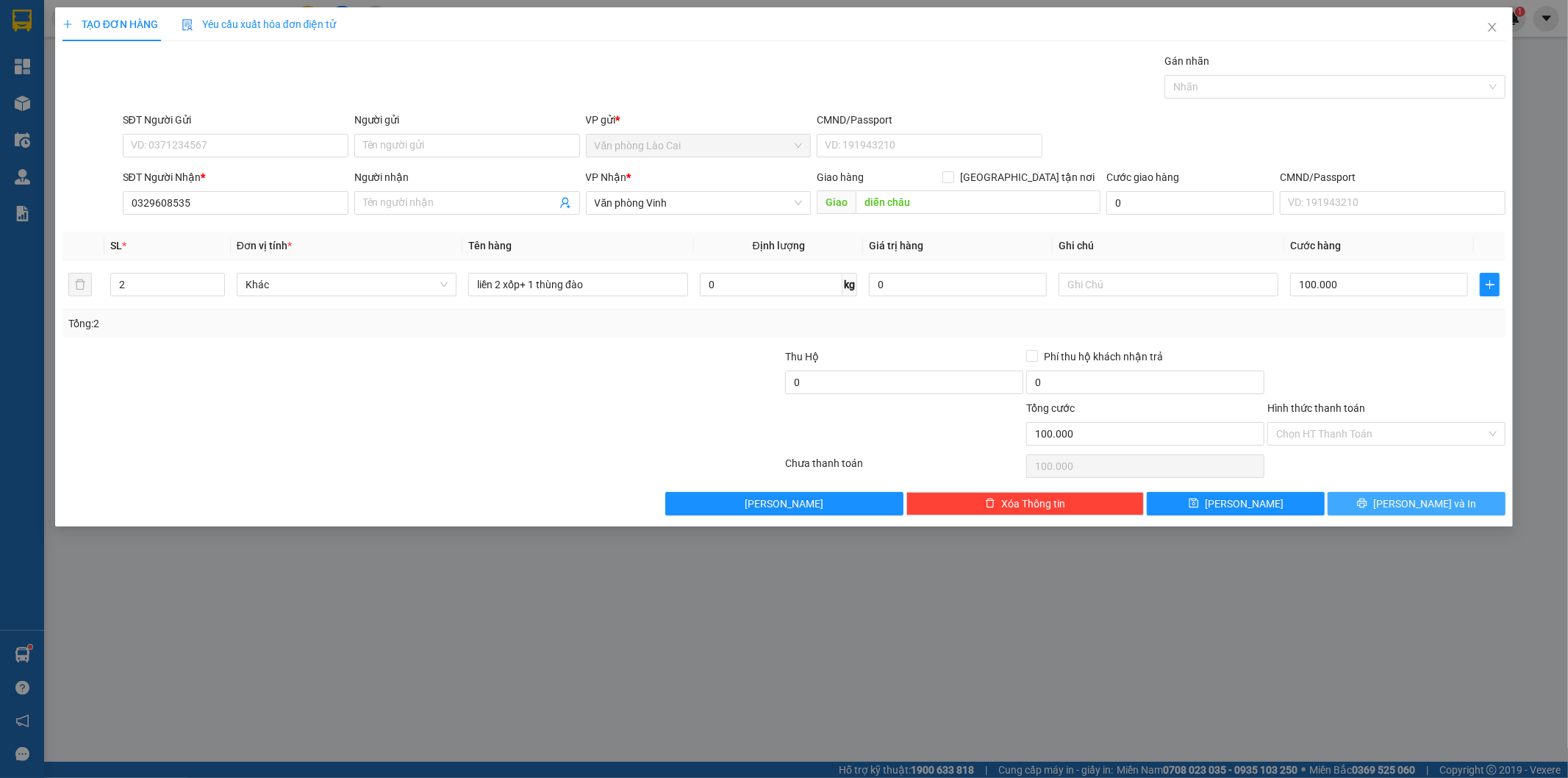
click at [1432, 492] on button "[PERSON_NAME] và In" at bounding box center [1416, 503] width 178 height 23
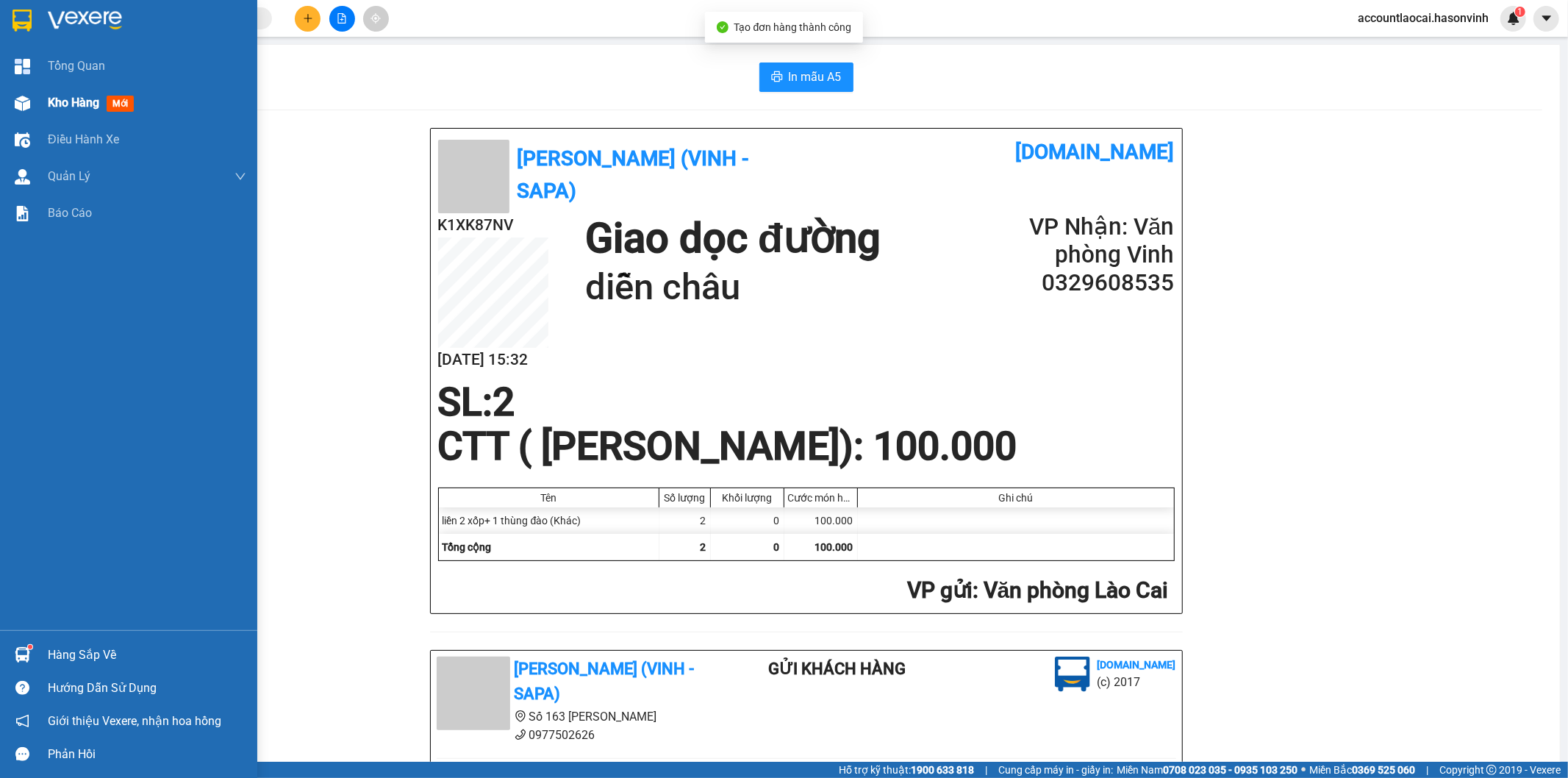
click at [64, 108] on span "Kho hàng" at bounding box center [73, 103] width 51 height 14
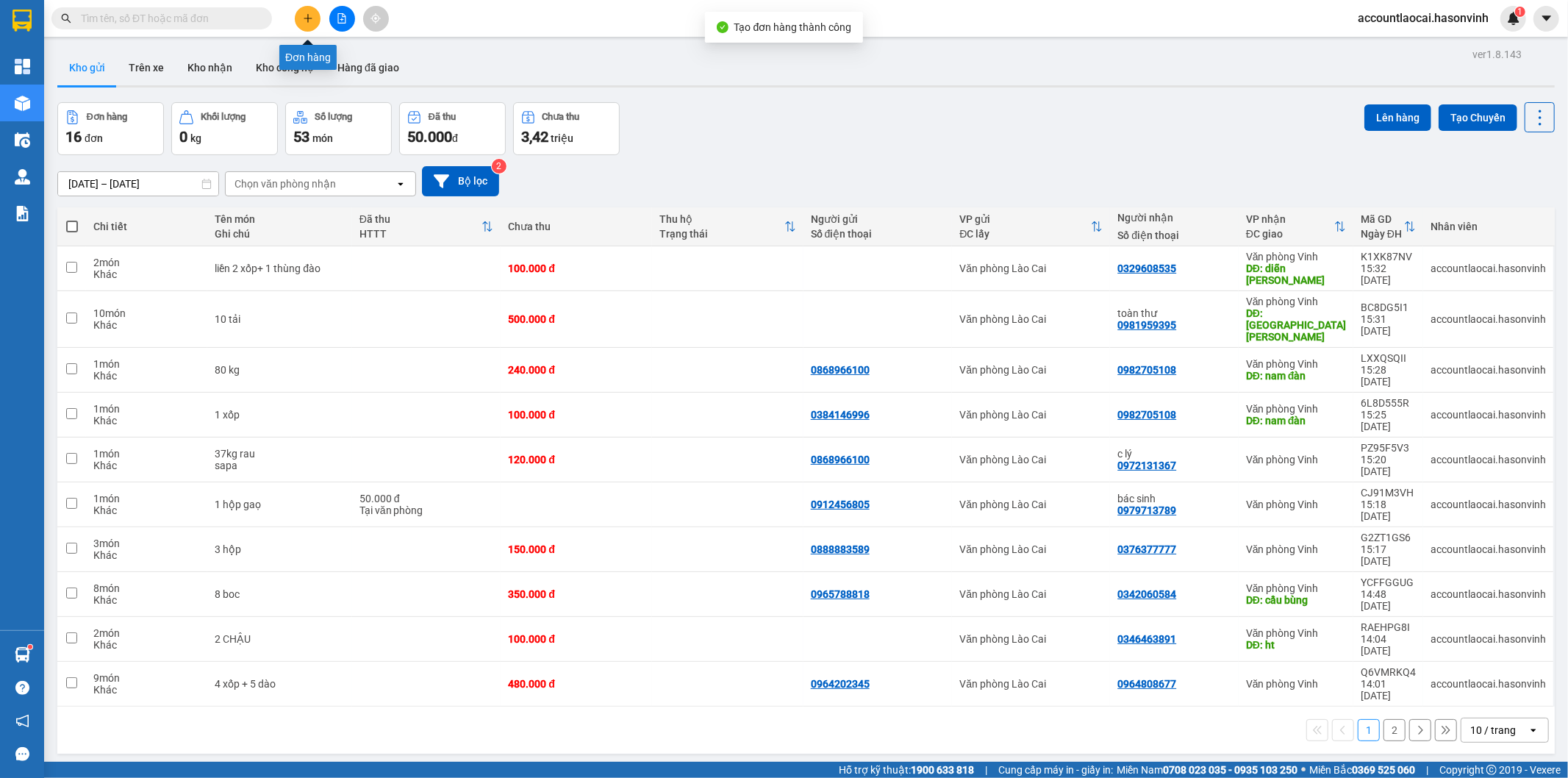
click at [304, 20] on icon "plus" at bounding box center [308, 19] width 11 height 11
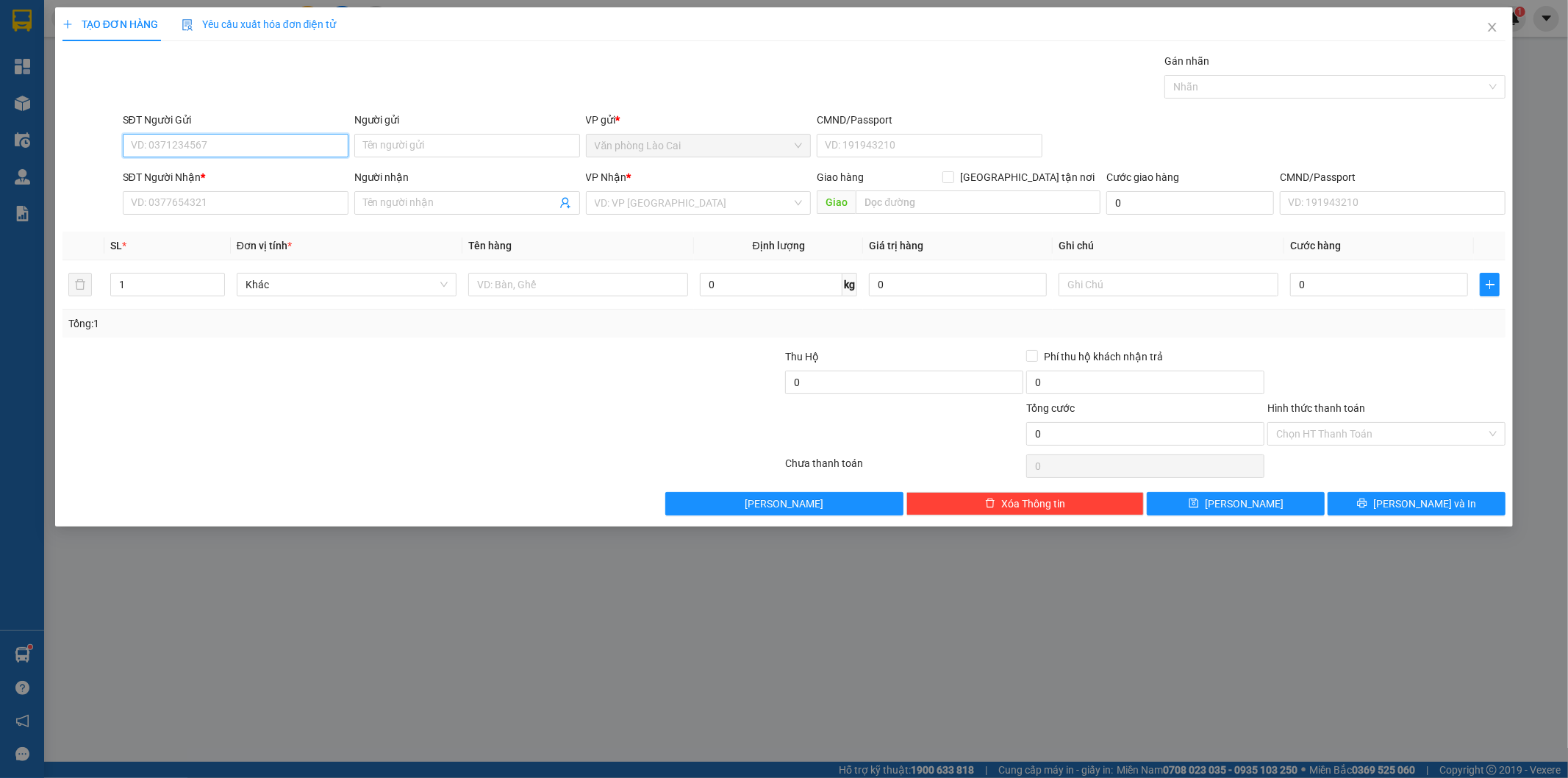
click at [239, 151] on input "SĐT Người Gửi" at bounding box center [236, 145] width 226 height 23
click at [239, 150] on input "2345" at bounding box center [236, 145] width 226 height 23
click at [186, 171] on div "0964202345" at bounding box center [236, 174] width 208 height 16
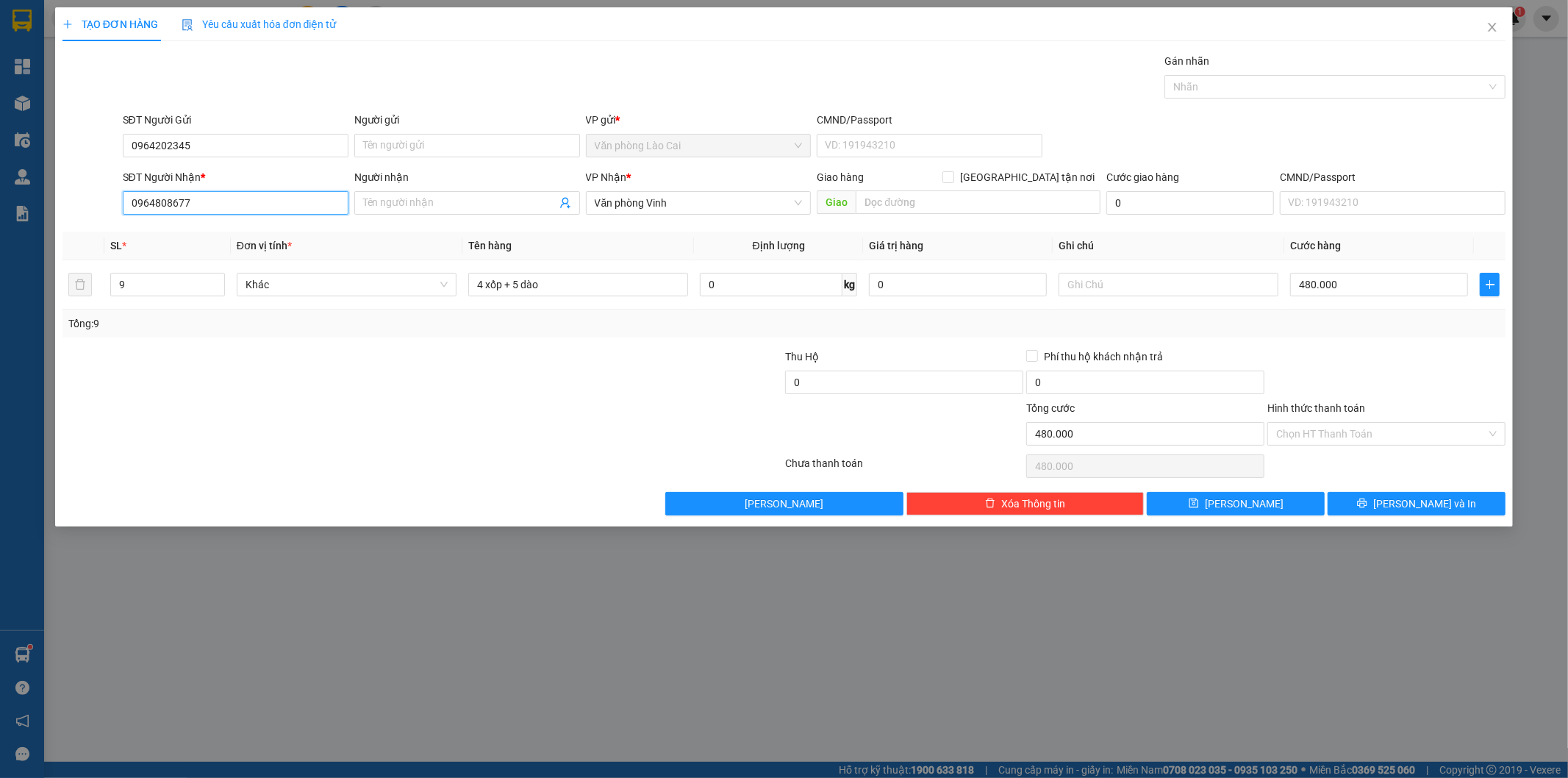
drag, startPoint x: 265, startPoint y: 204, endPoint x: 1, endPoint y: 217, distance: 264.3
click at [1, 217] on div "TẠO ĐƠN HÀNG Yêu cầu xuất hóa đơn điện tử Transit Pickup Surcharge Ids Transit …" at bounding box center [784, 389] width 1568 height 778
click at [183, 211] on input "628" at bounding box center [236, 202] width 226 height 23
click at [180, 230] on div "0979287628" at bounding box center [236, 232] width 208 height 16
drag, startPoint x: 229, startPoint y: 201, endPoint x: 110, endPoint y: 196, distance: 119.1
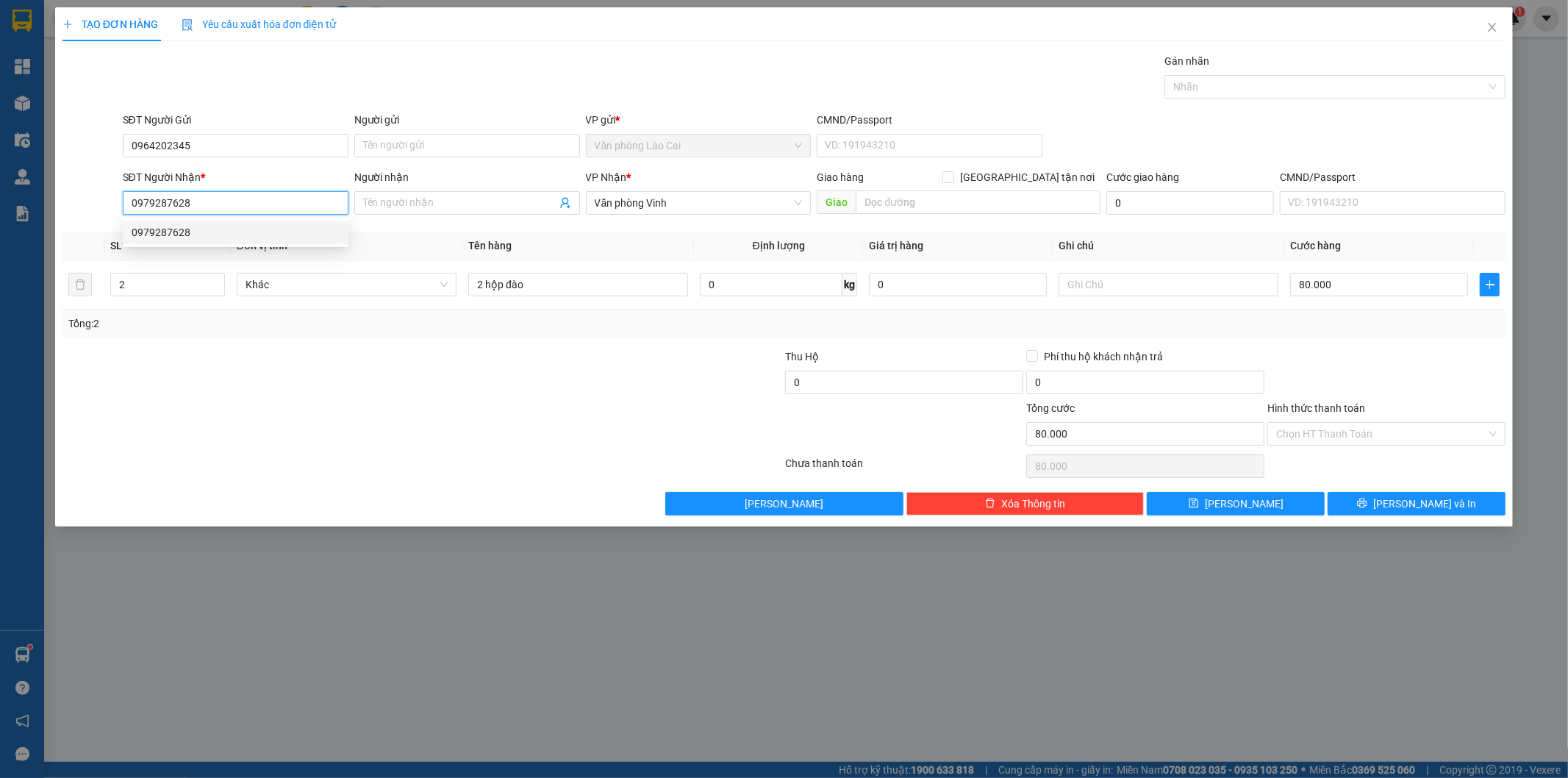
click at [45, 203] on div "TẠO ĐƠN HÀNG Yêu cầu xuất hóa đơn điện tử Transit Pickup Surcharge Ids Transit …" at bounding box center [784, 389] width 1568 height 778
click at [419, 206] on input "Người nhận" at bounding box center [460, 202] width 193 height 16
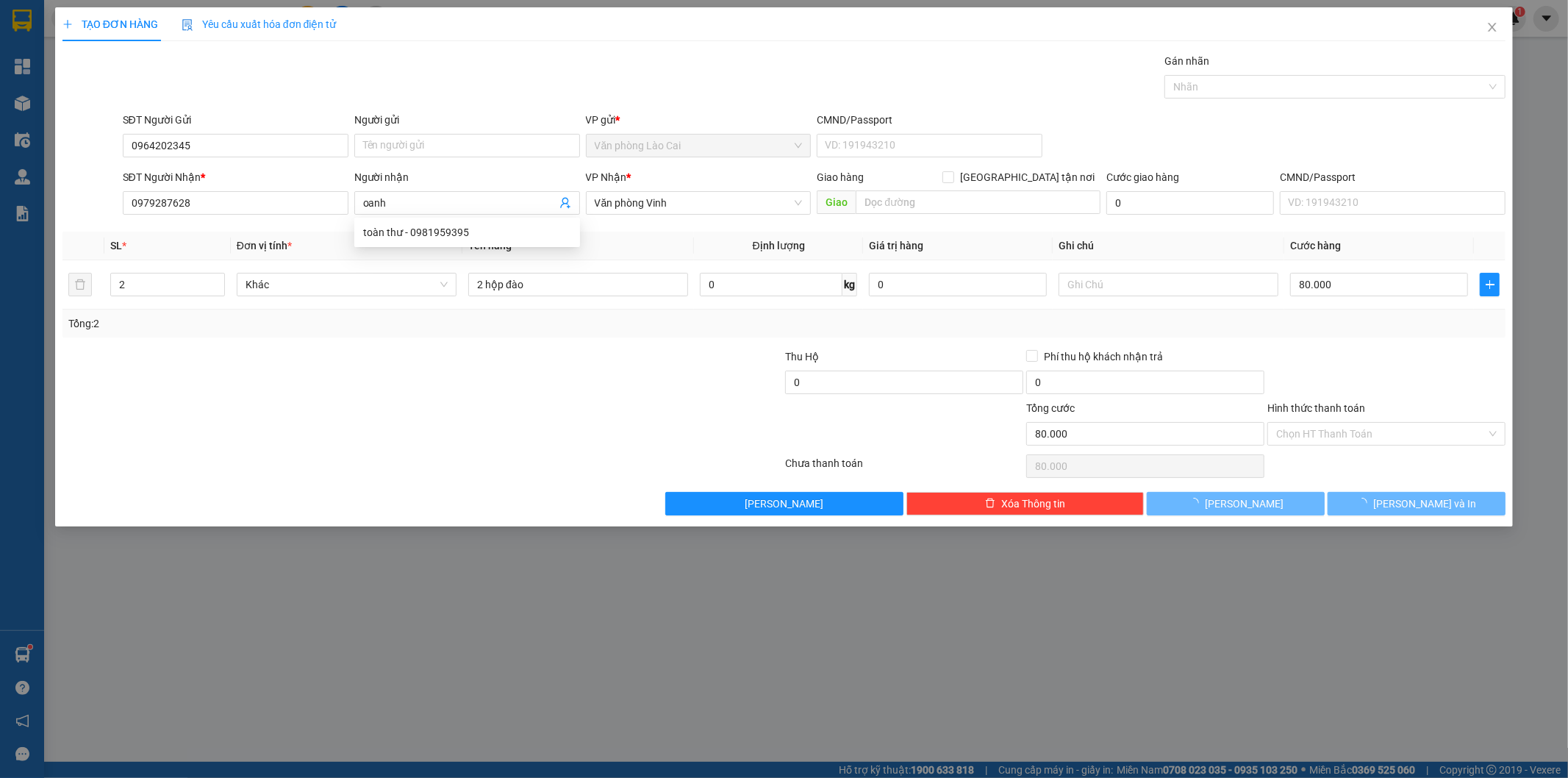
click at [333, 442] on div at bounding box center [302, 426] width 482 height 51
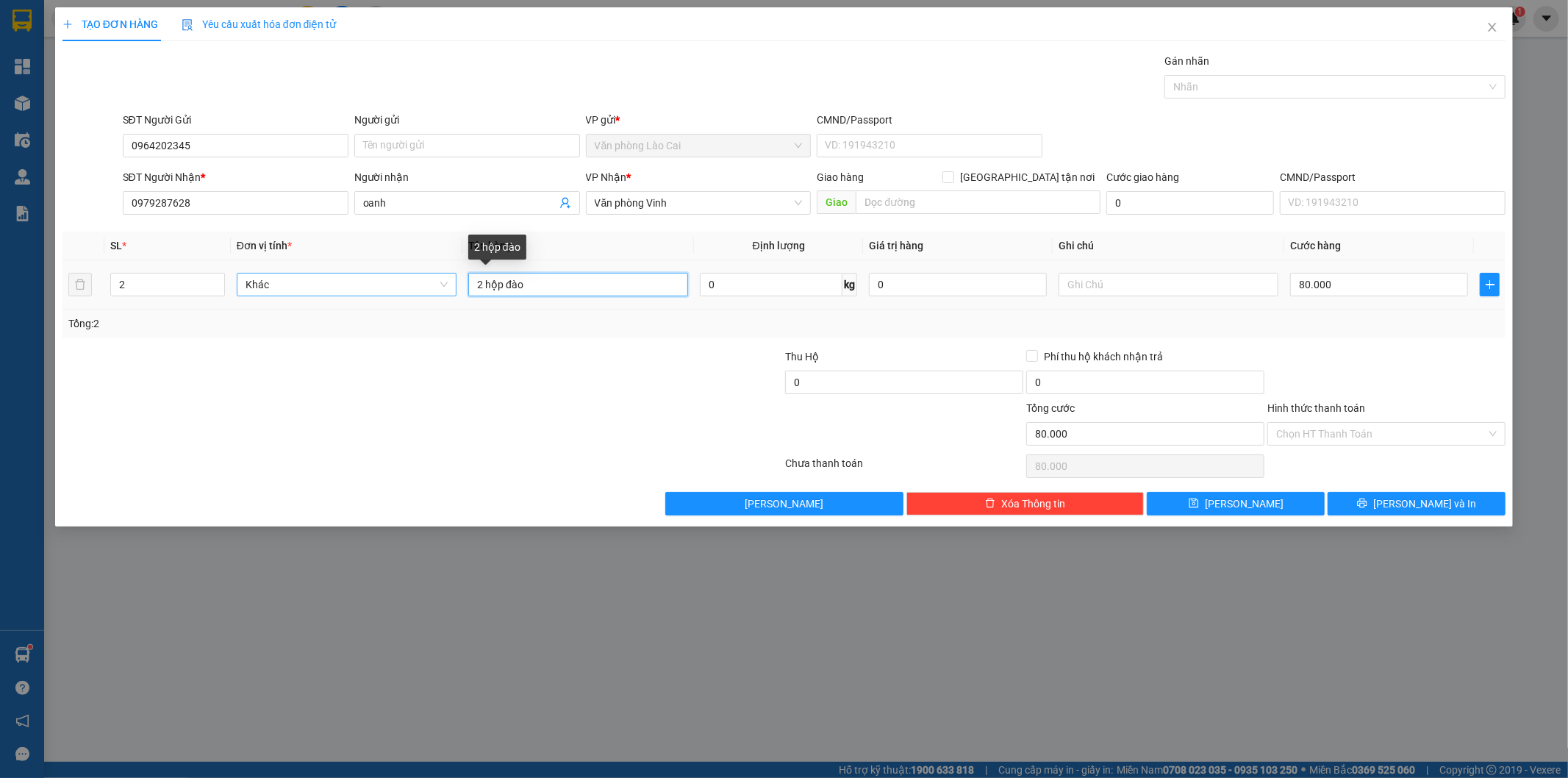
drag, startPoint x: 559, startPoint y: 296, endPoint x: 422, endPoint y: 295, distance: 137.0
click at [427, 295] on tr "2 Khác 2 hộp đào 0 kg 0 80.000" at bounding box center [784, 285] width 1443 height 49
click at [159, 289] on input "2" at bounding box center [168, 284] width 113 height 22
click at [1332, 289] on input "80.000" at bounding box center [1379, 284] width 178 height 23
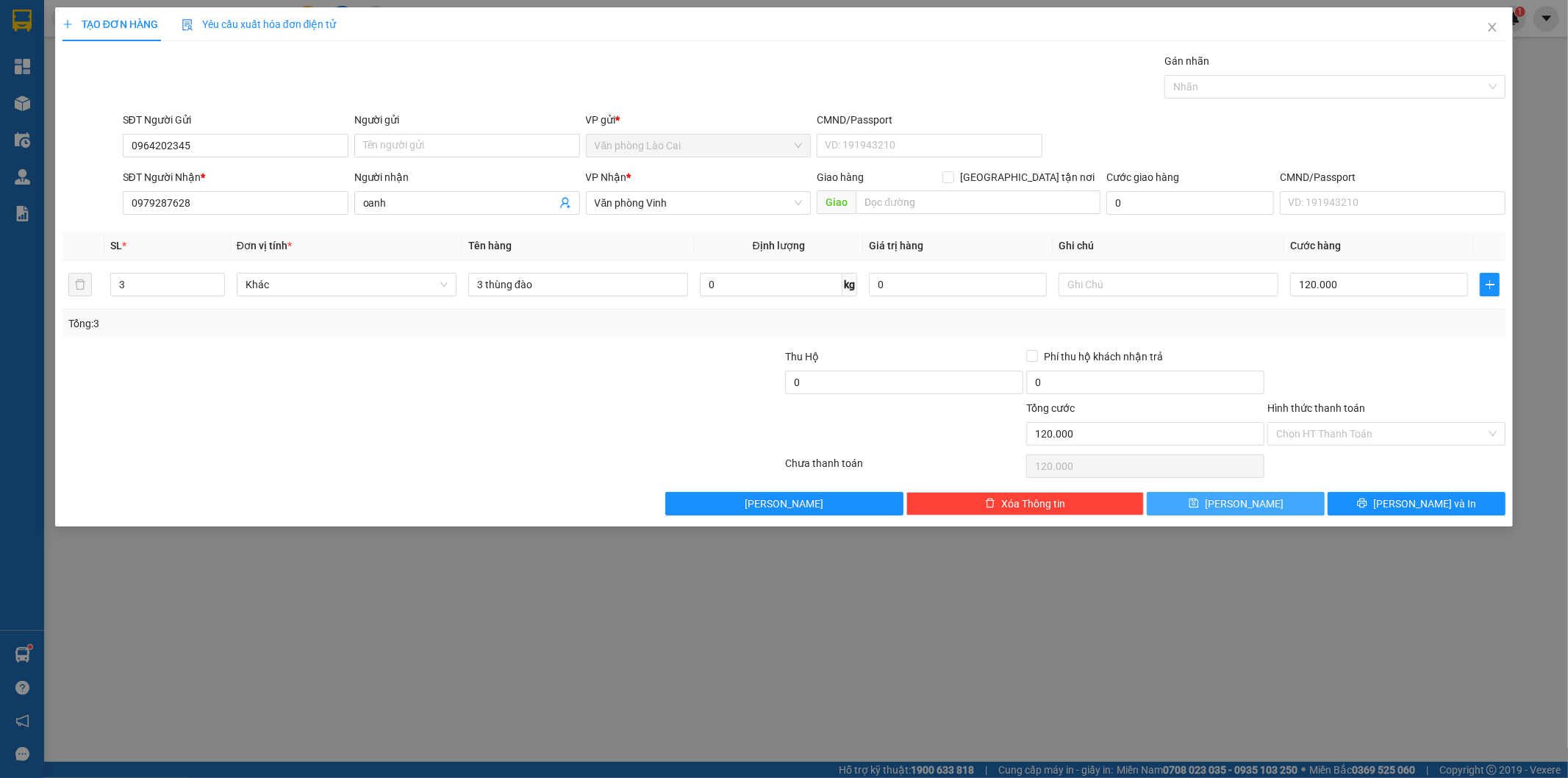
click at [1225, 496] on button "[PERSON_NAME]" at bounding box center [1236, 503] width 178 height 23
click at [1225, 495] on button "[PERSON_NAME]" at bounding box center [1236, 503] width 178 height 23
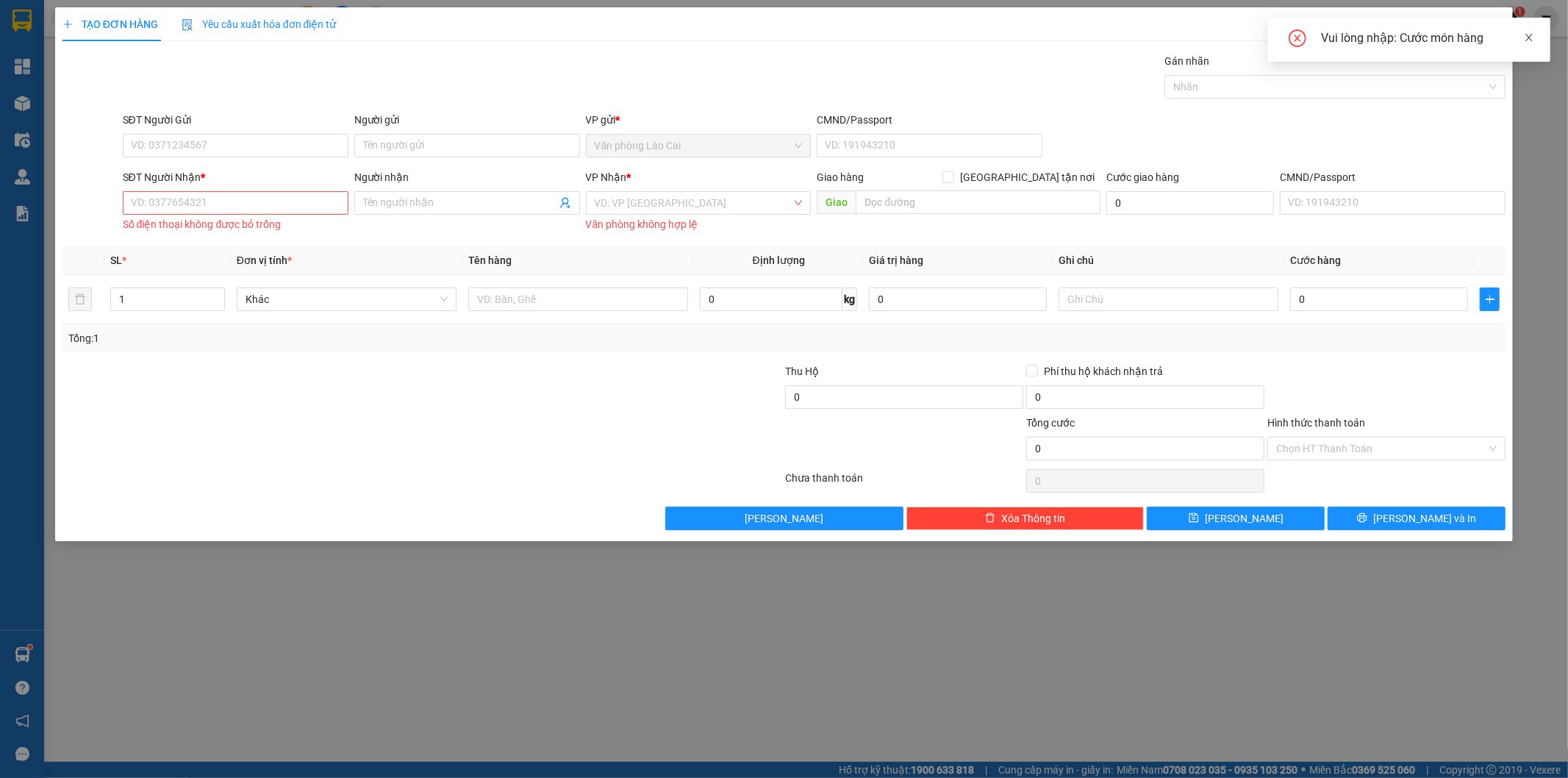
click at [1527, 40] on icon "close" at bounding box center [1529, 38] width 11 height 11
click at [1482, 26] on span "Close" at bounding box center [1492, 28] width 42 height 42
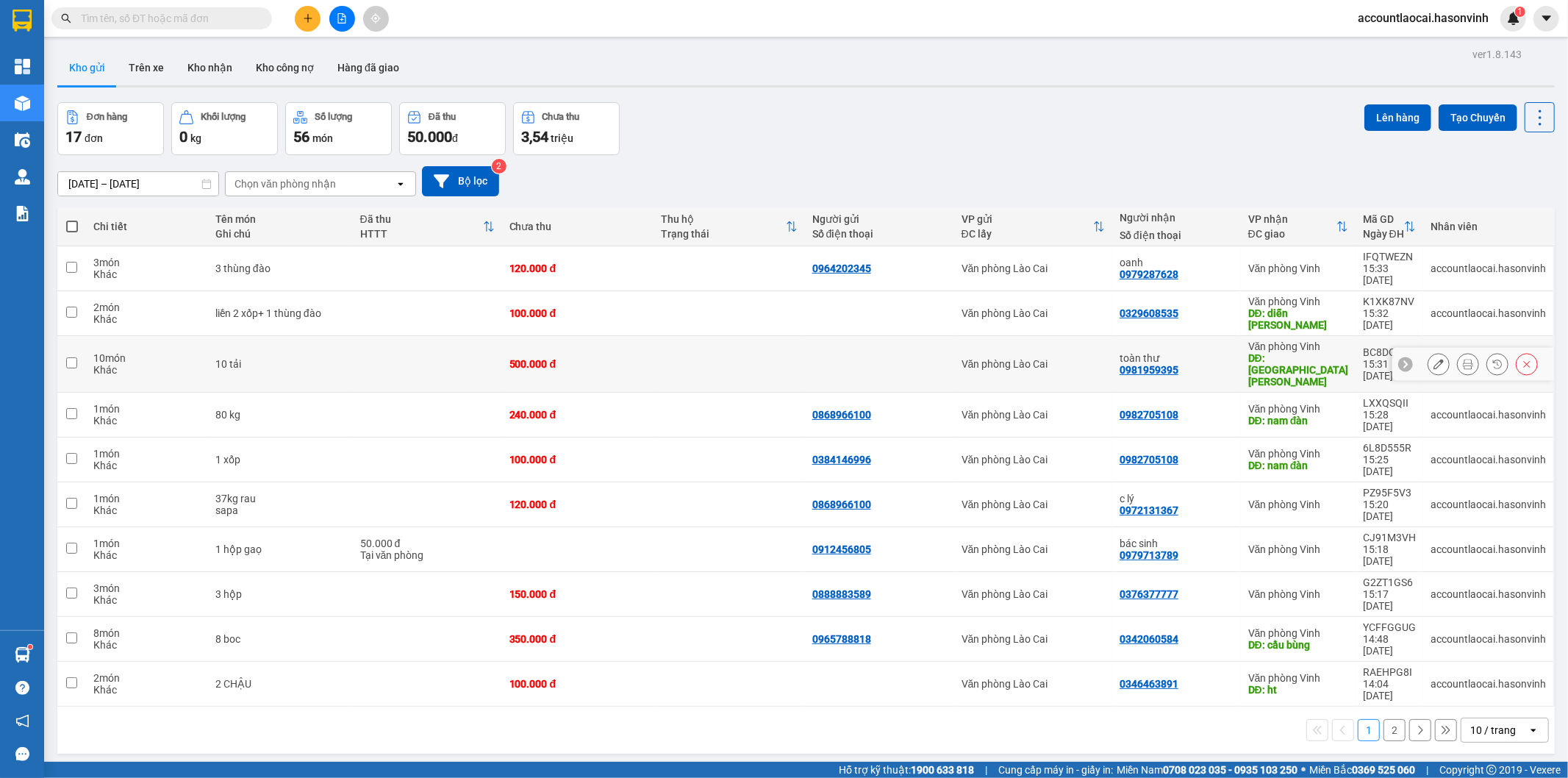
click at [353, 337] on td at bounding box center [427, 364] width 149 height 57
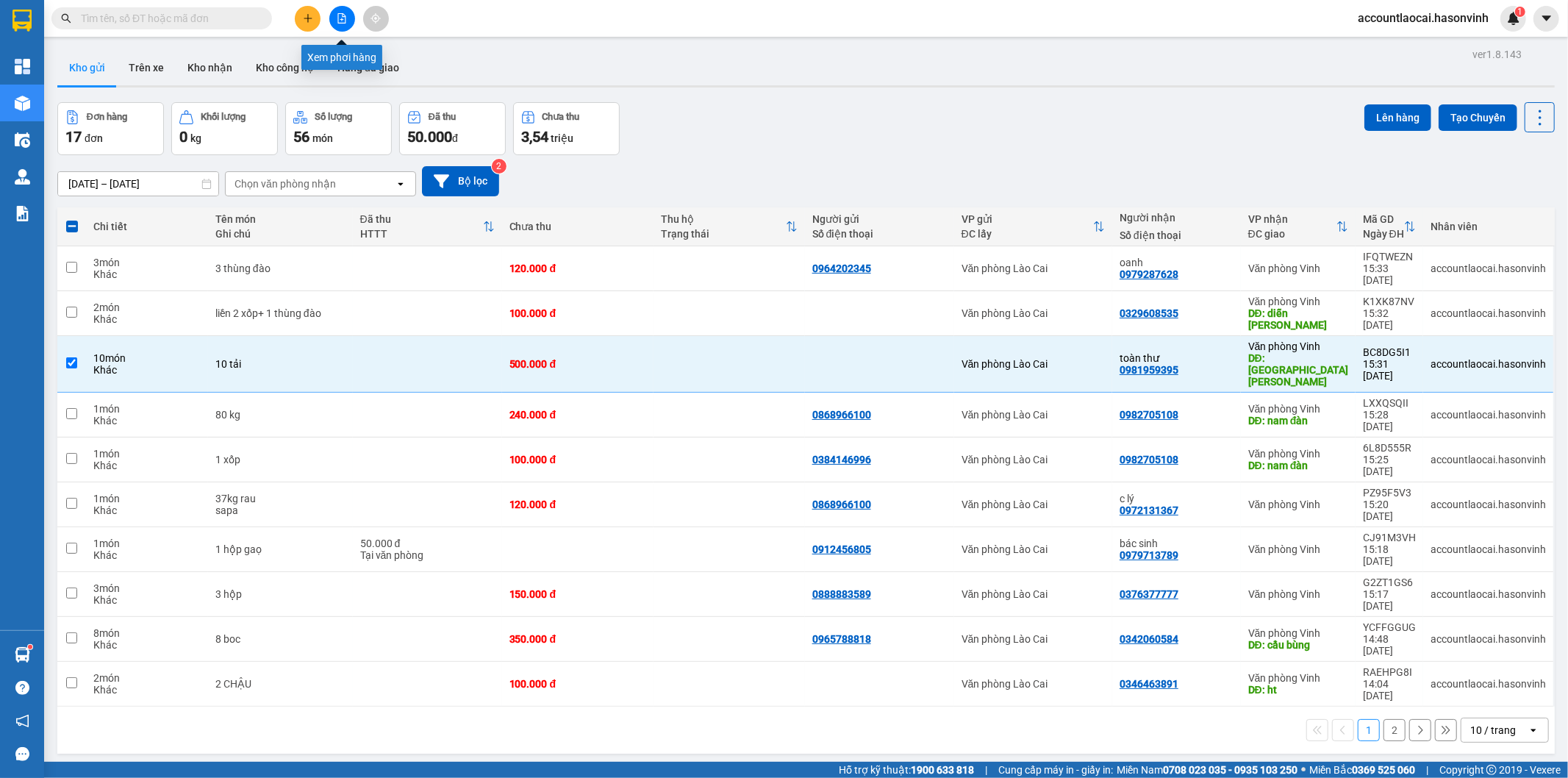
click at [346, 14] on icon "file-add" at bounding box center [342, 19] width 11 height 11
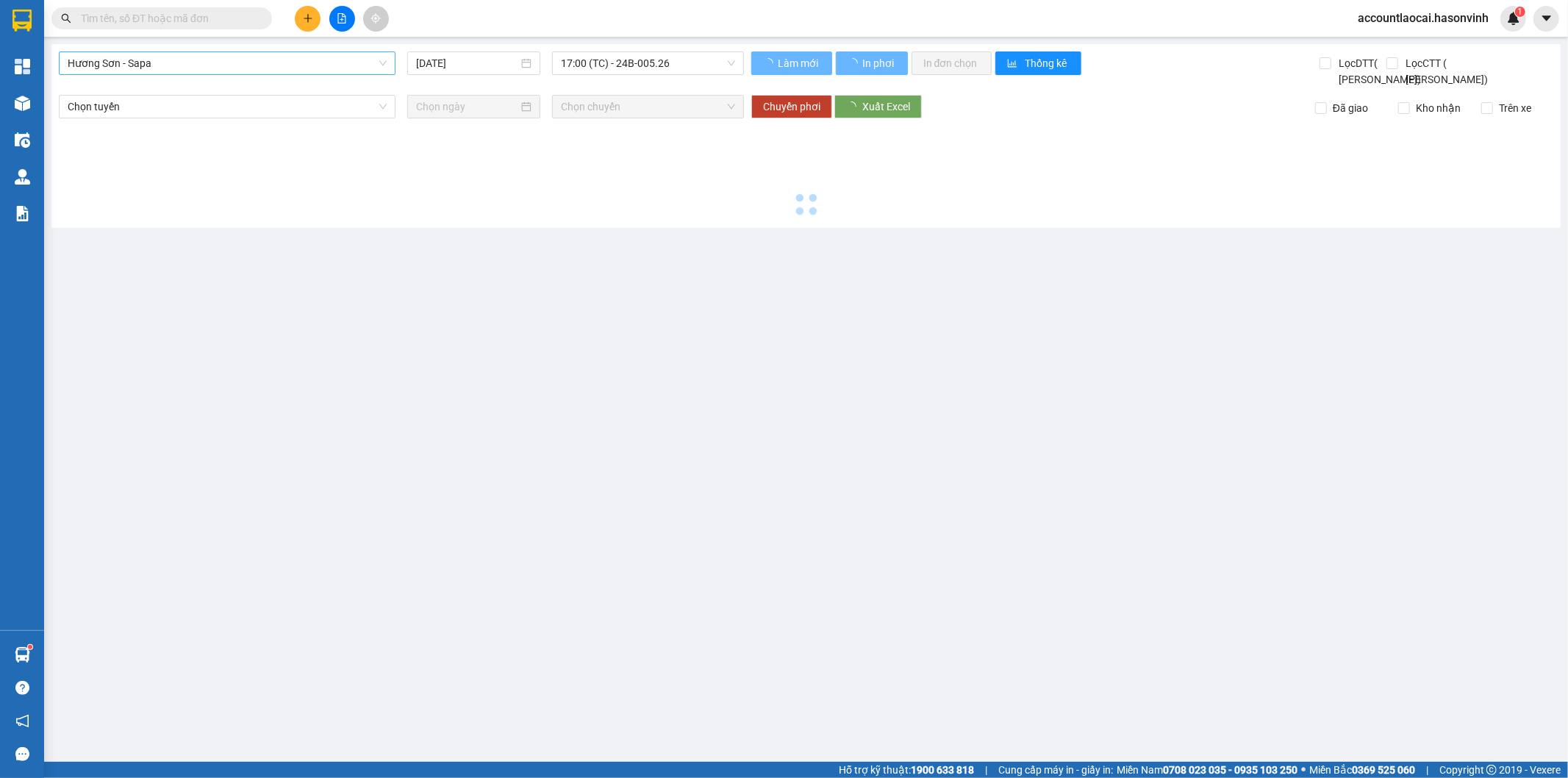
click at [155, 57] on span "Hương Sơn - Sapa" at bounding box center [227, 63] width 319 height 22
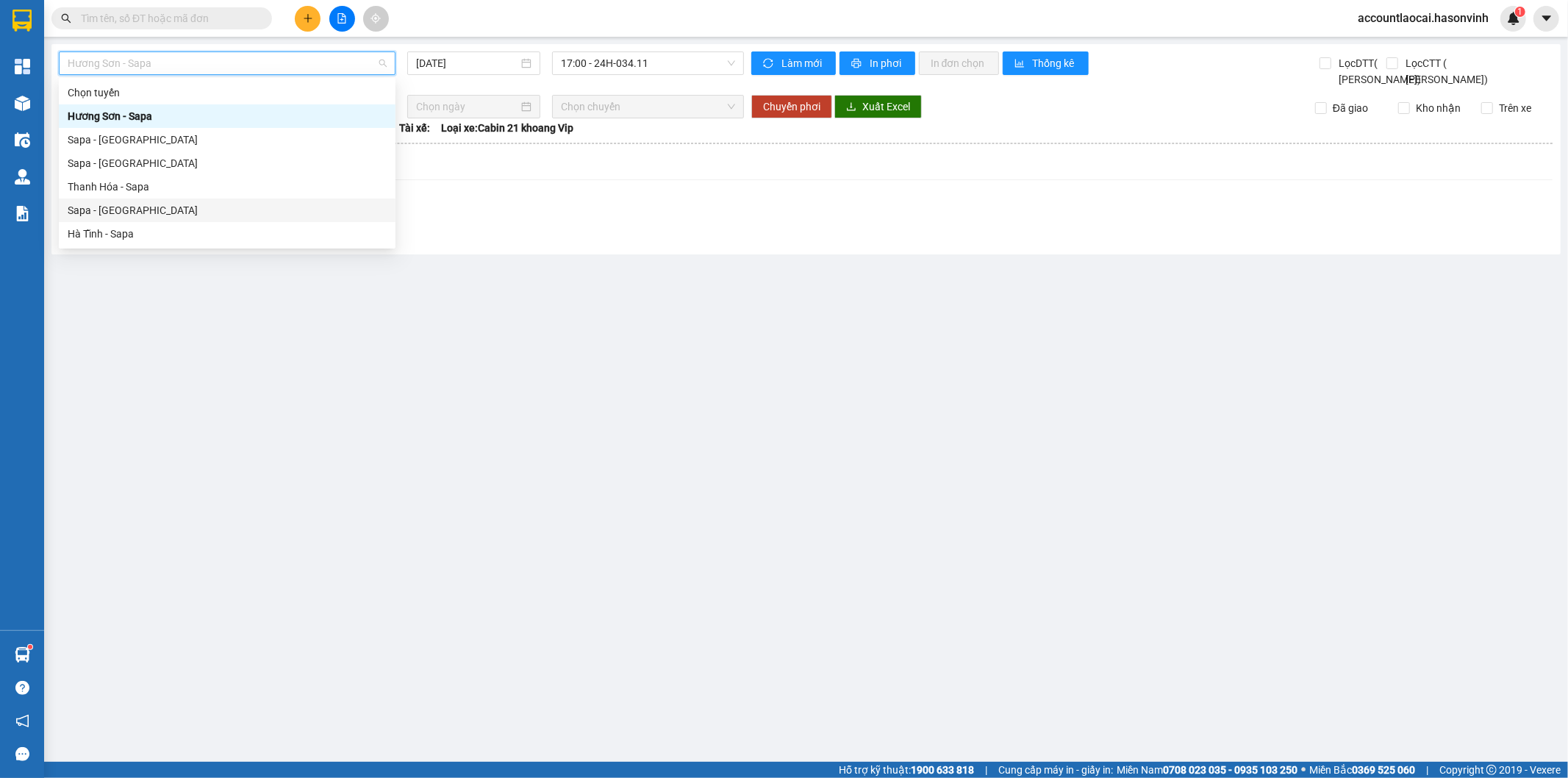
click at [124, 204] on div "Sapa - [GEOGRAPHIC_DATA]" at bounding box center [227, 210] width 319 height 16
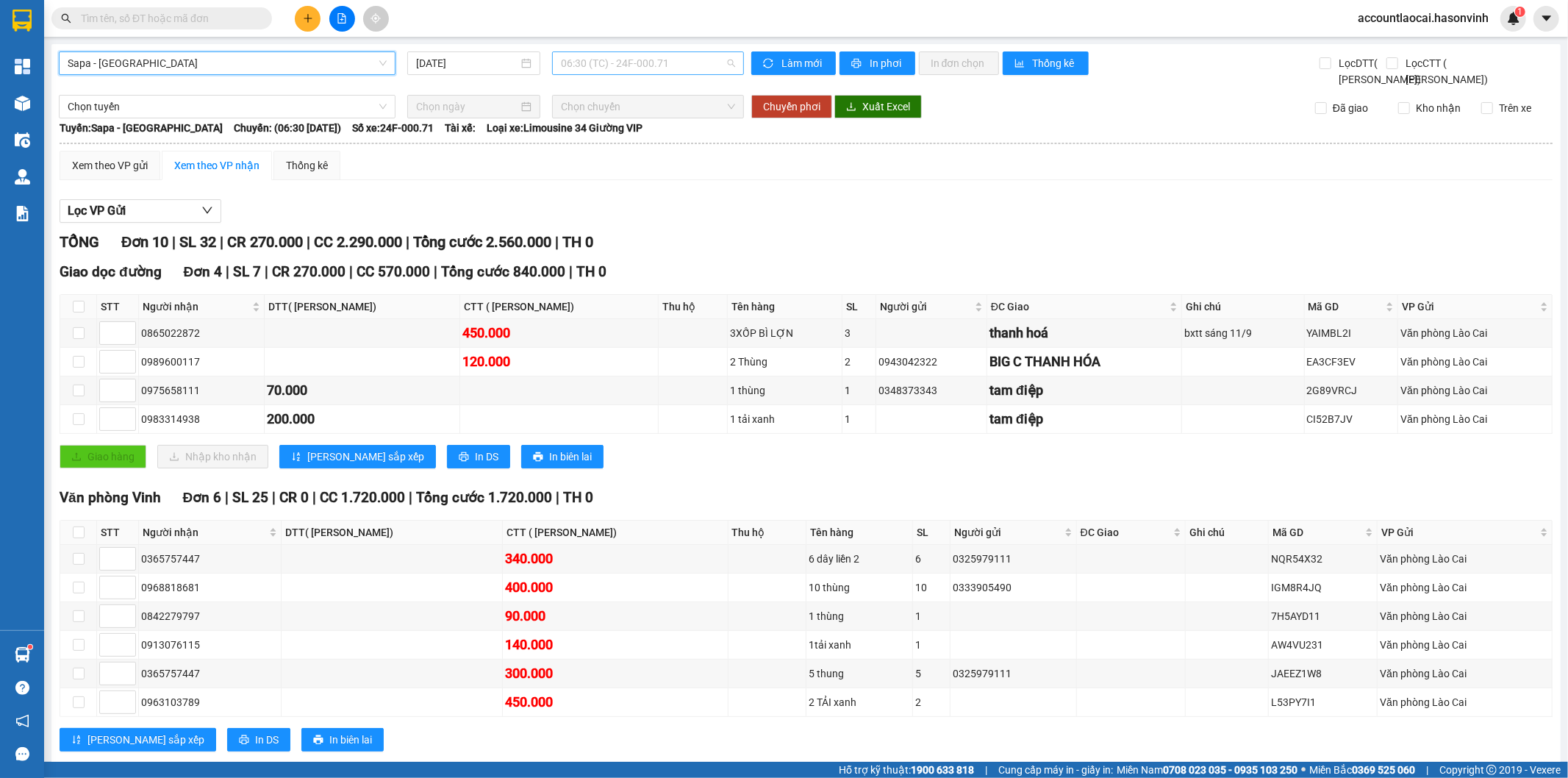
click at [629, 52] on span "06:30 (TC) - 24F-000.71" at bounding box center [648, 63] width 174 height 22
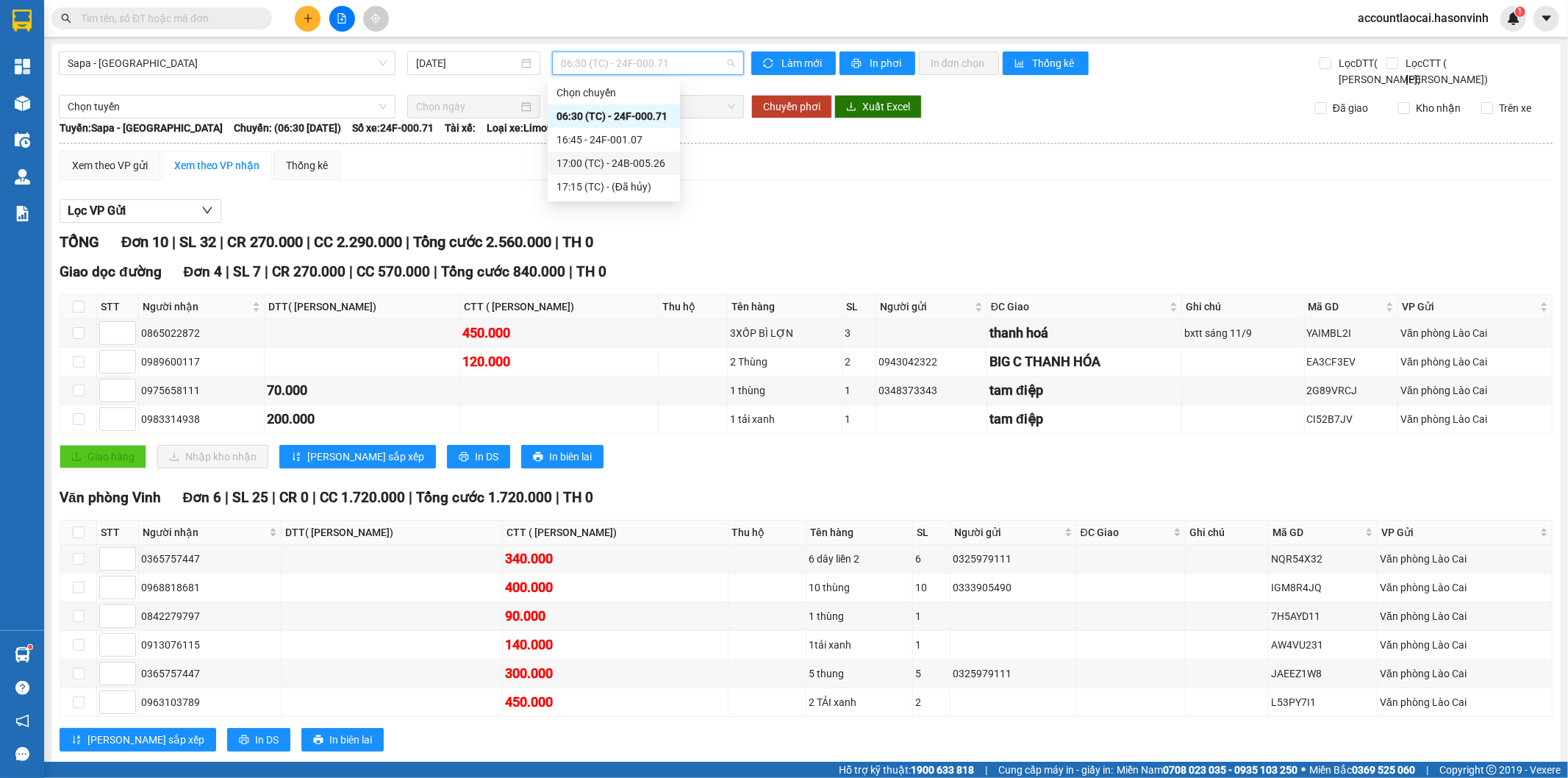
click at [634, 158] on div "17:00 (TC) - 24B-005.26" at bounding box center [614, 162] width 115 height 16
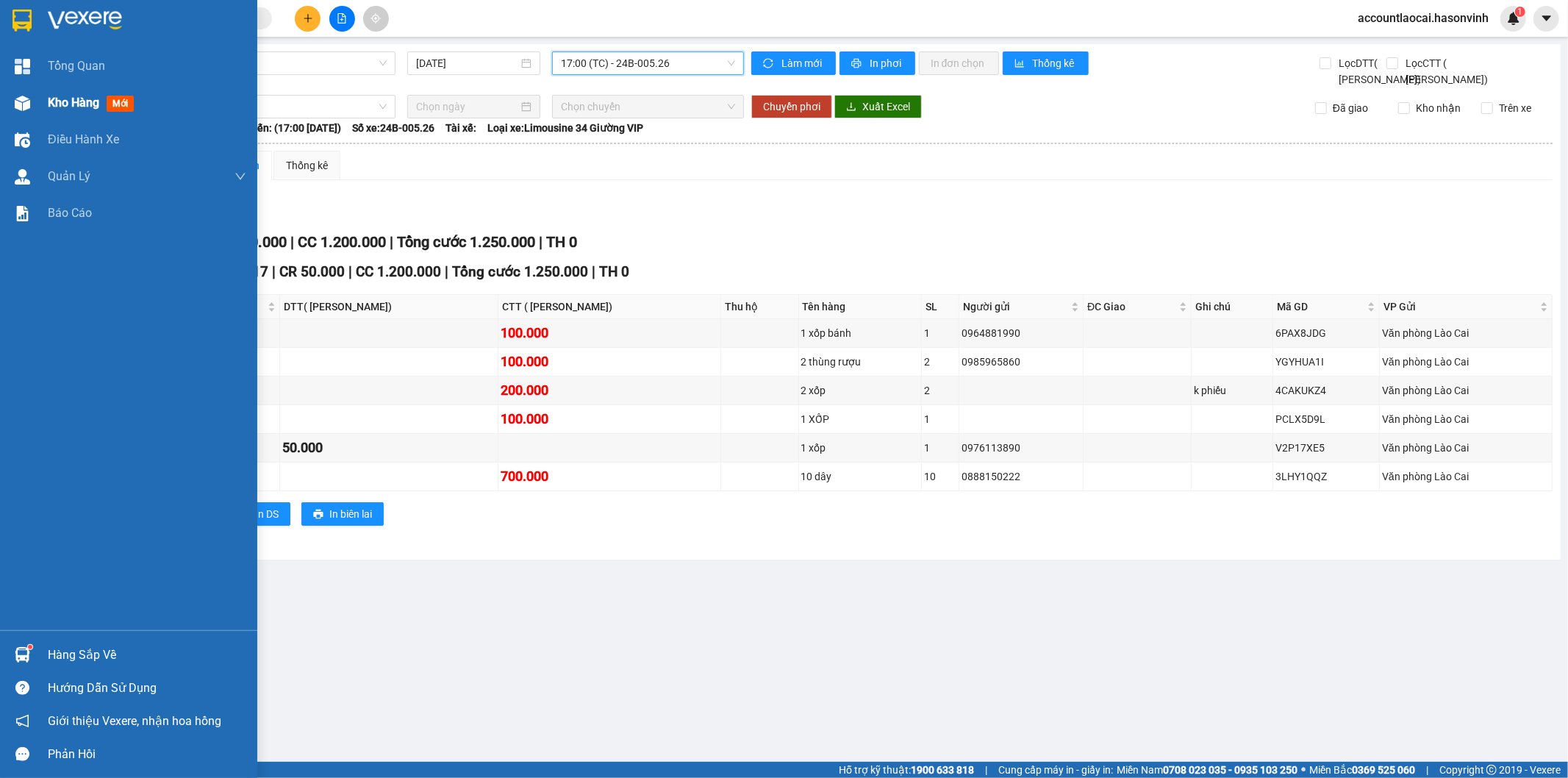
click at [0, 108] on div "Kho hàng mới" at bounding box center [128, 103] width 257 height 37
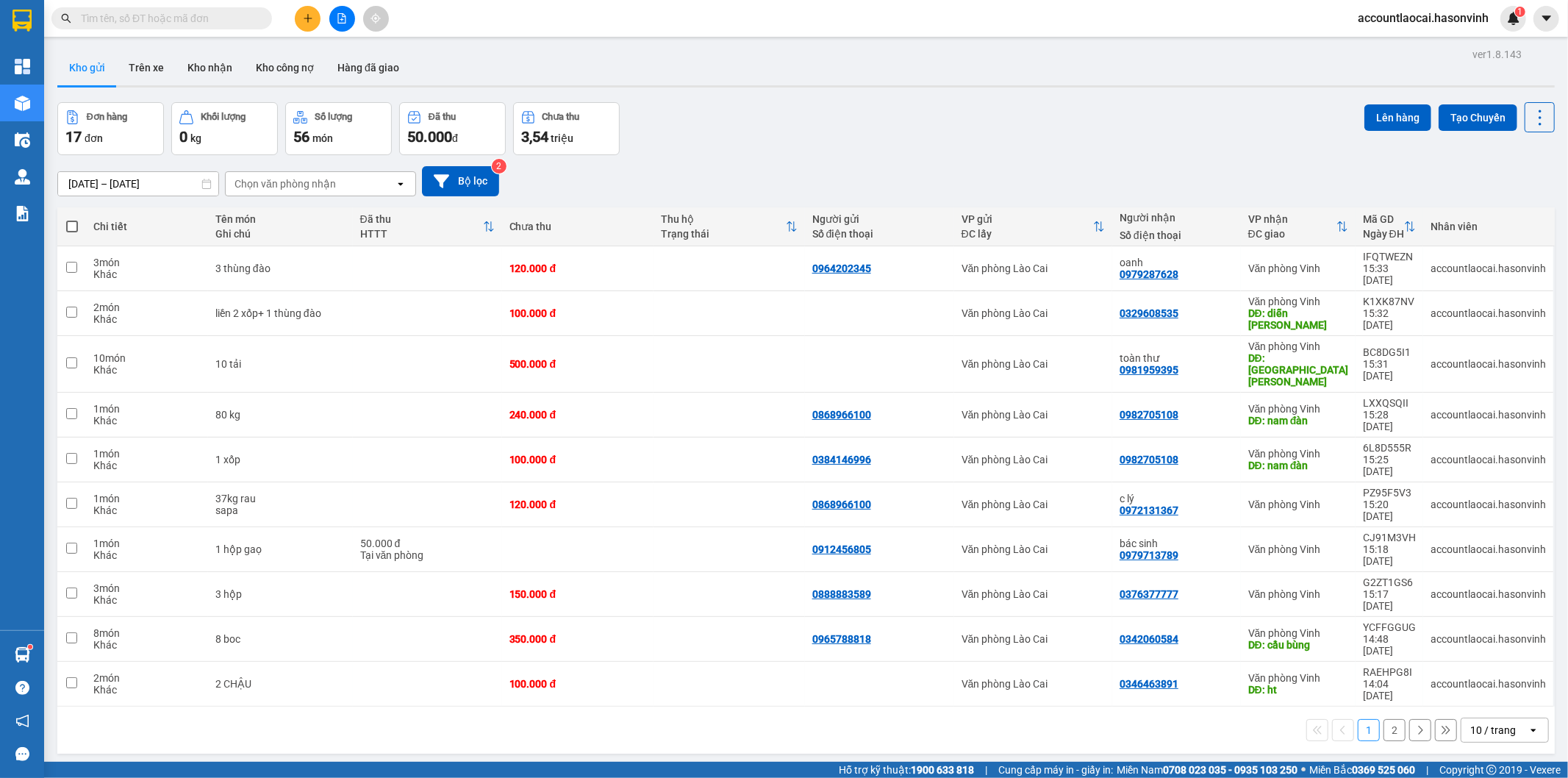
click at [1383, 719] on button "2" at bounding box center [1394, 730] width 22 height 22
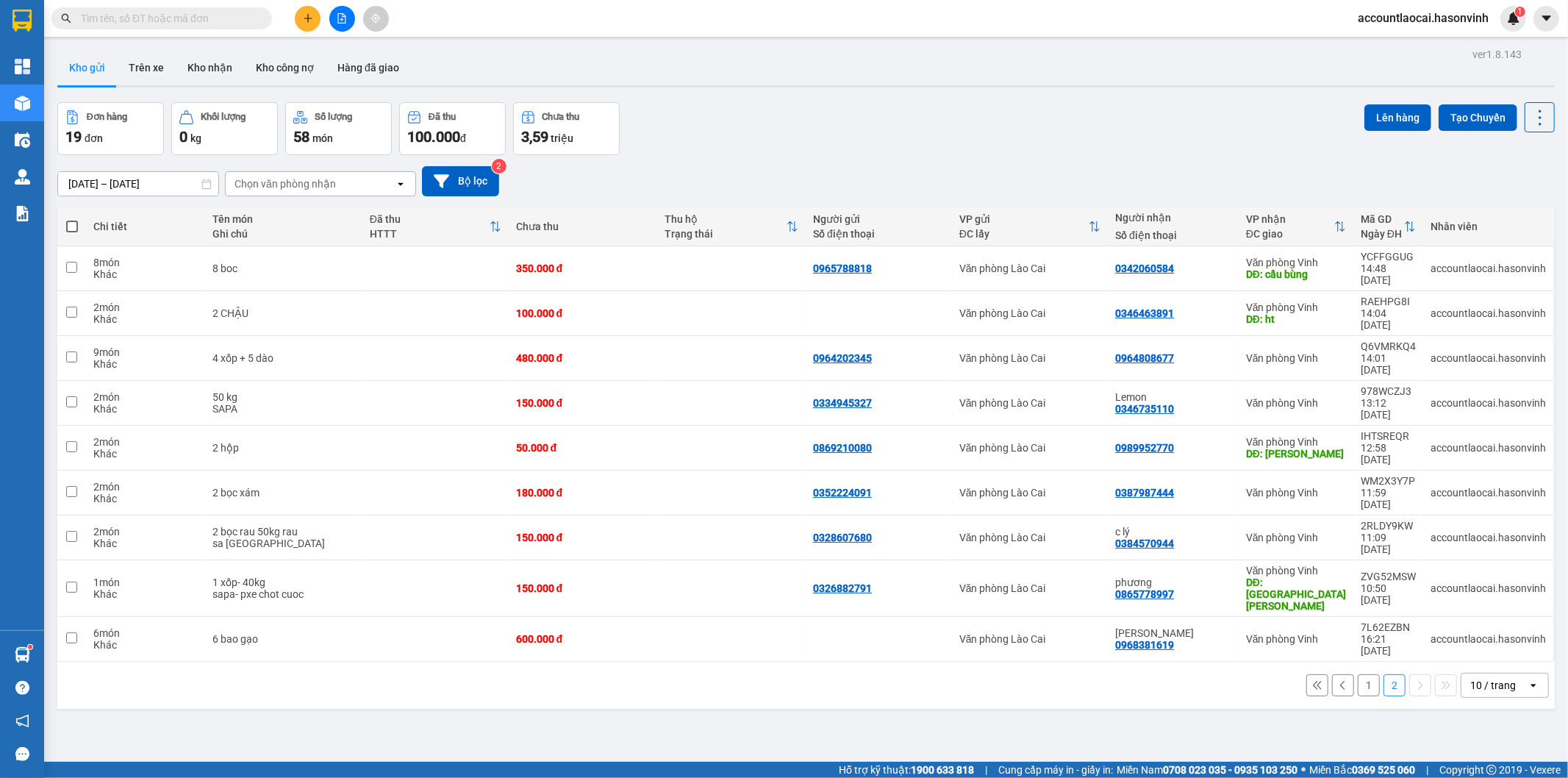
click at [1357, 675] on button "1" at bounding box center [1368, 685] width 22 height 22
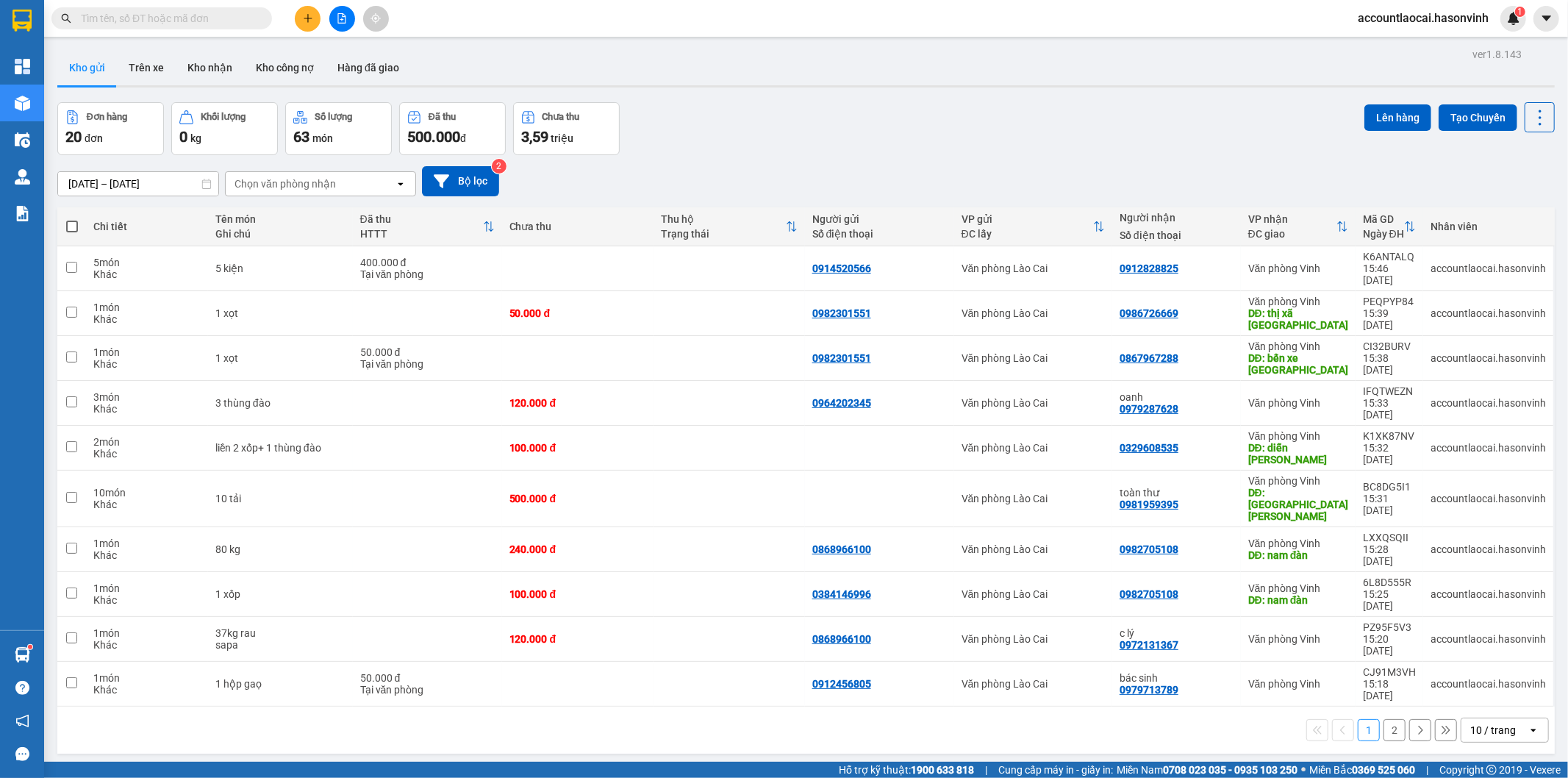
click at [1383, 719] on button "2" at bounding box center [1394, 730] width 22 height 22
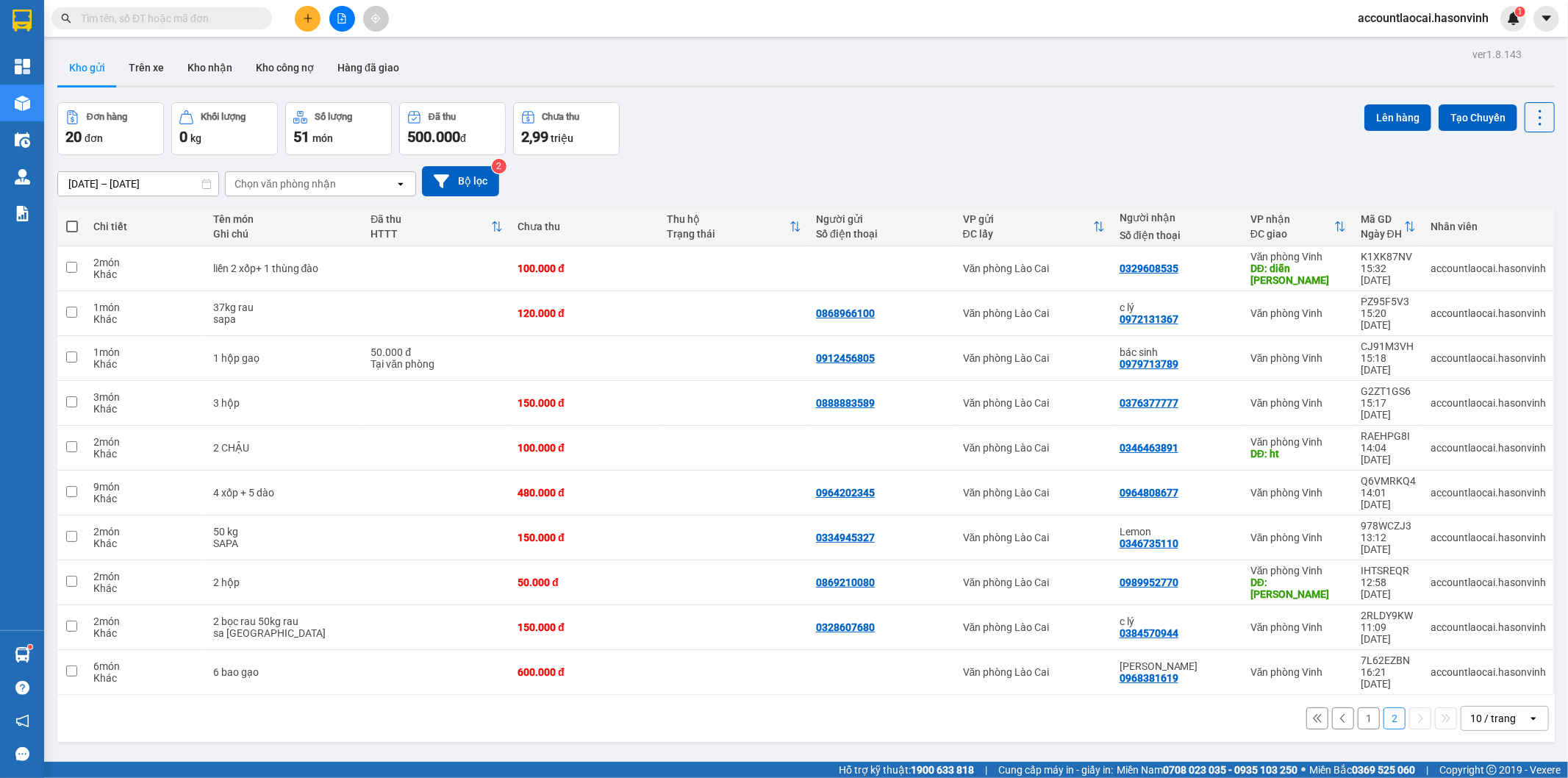
click at [1357, 708] on button "1" at bounding box center [1368, 718] width 22 height 22
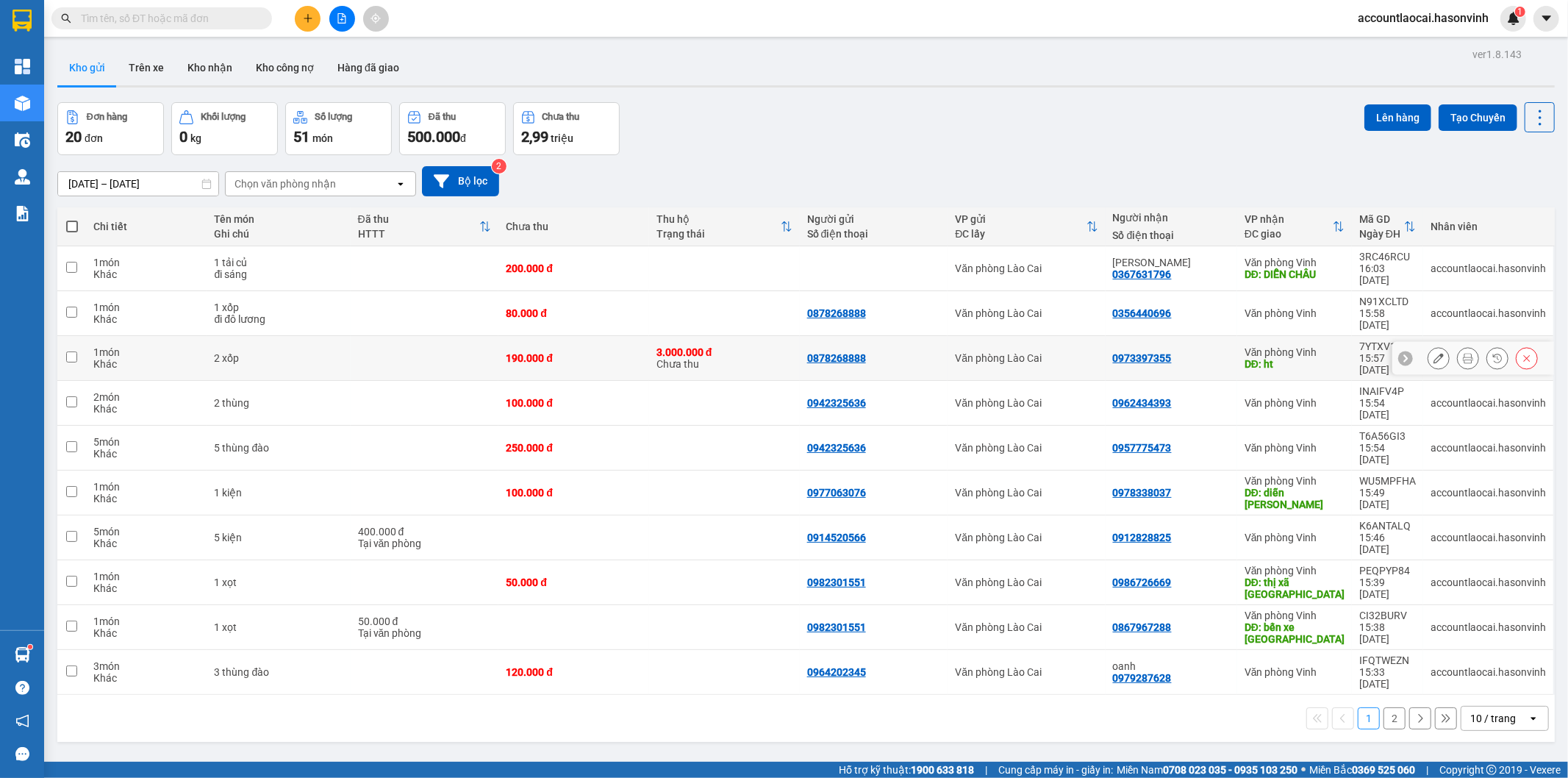
click at [290, 352] on div "2 xốp" at bounding box center [278, 358] width 128 height 12
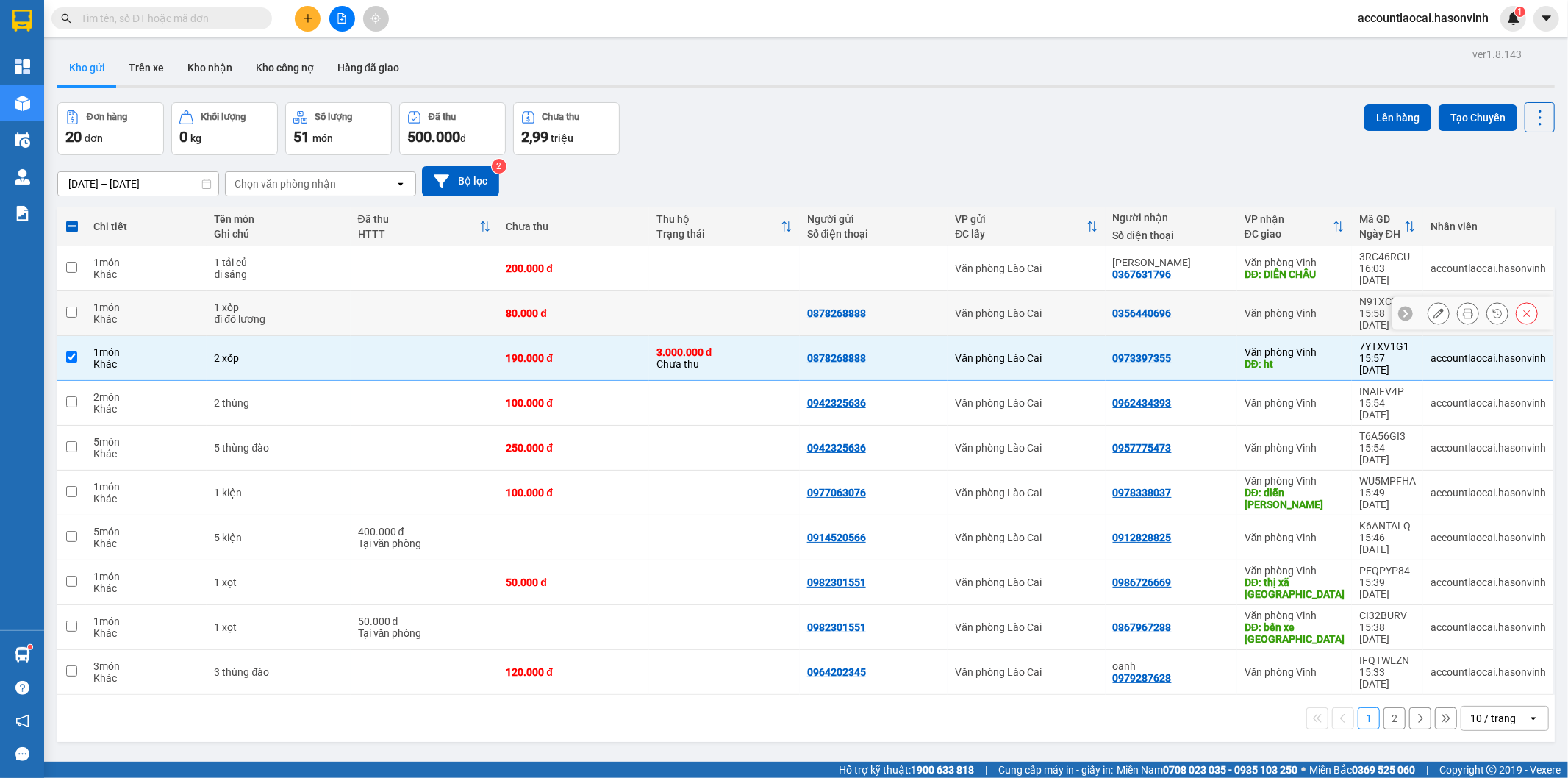
click at [294, 313] on div "đi đô lương" at bounding box center [278, 320] width 128 height 12
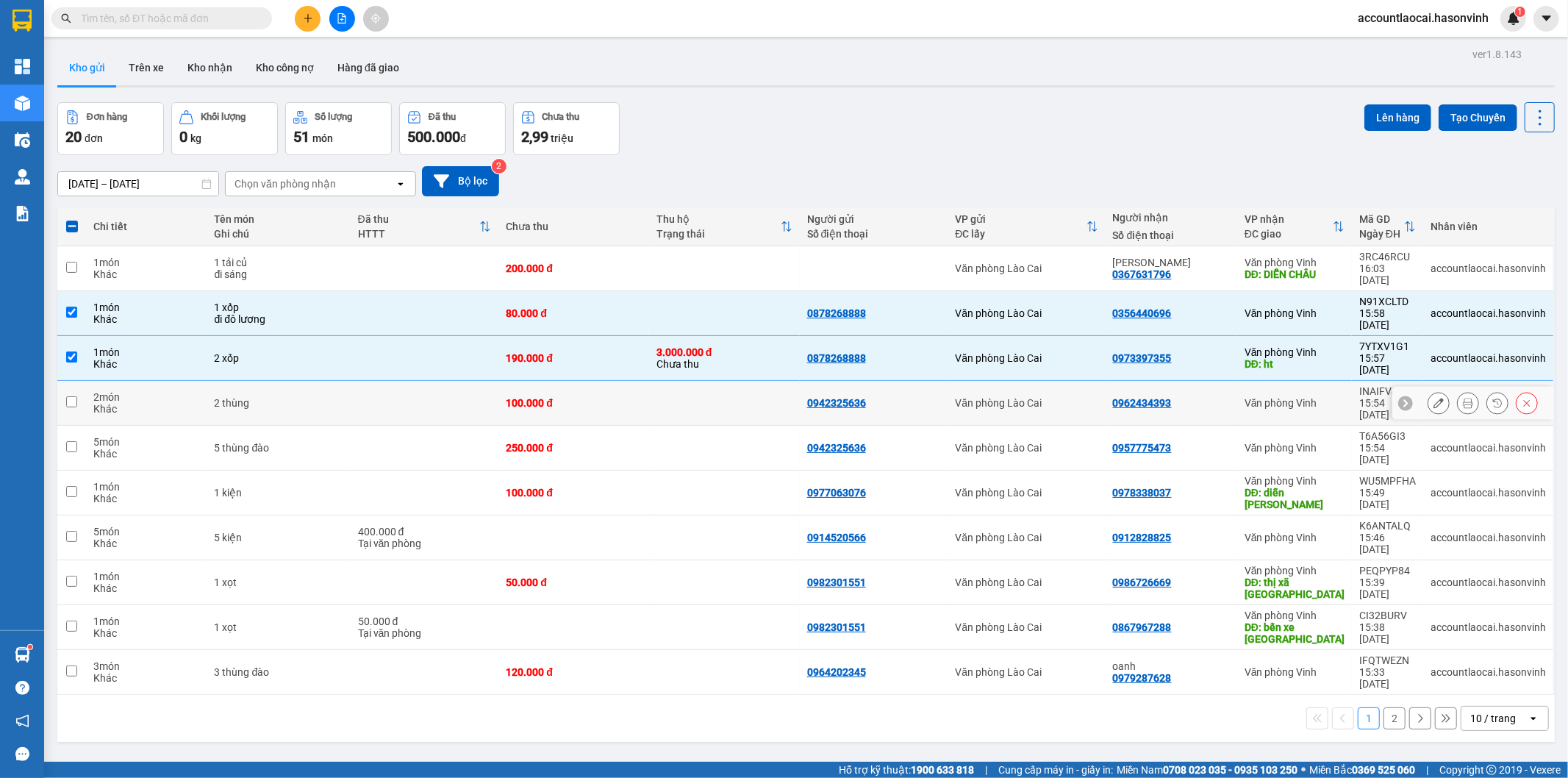
click at [296, 397] on div "2 thùng" at bounding box center [278, 403] width 128 height 12
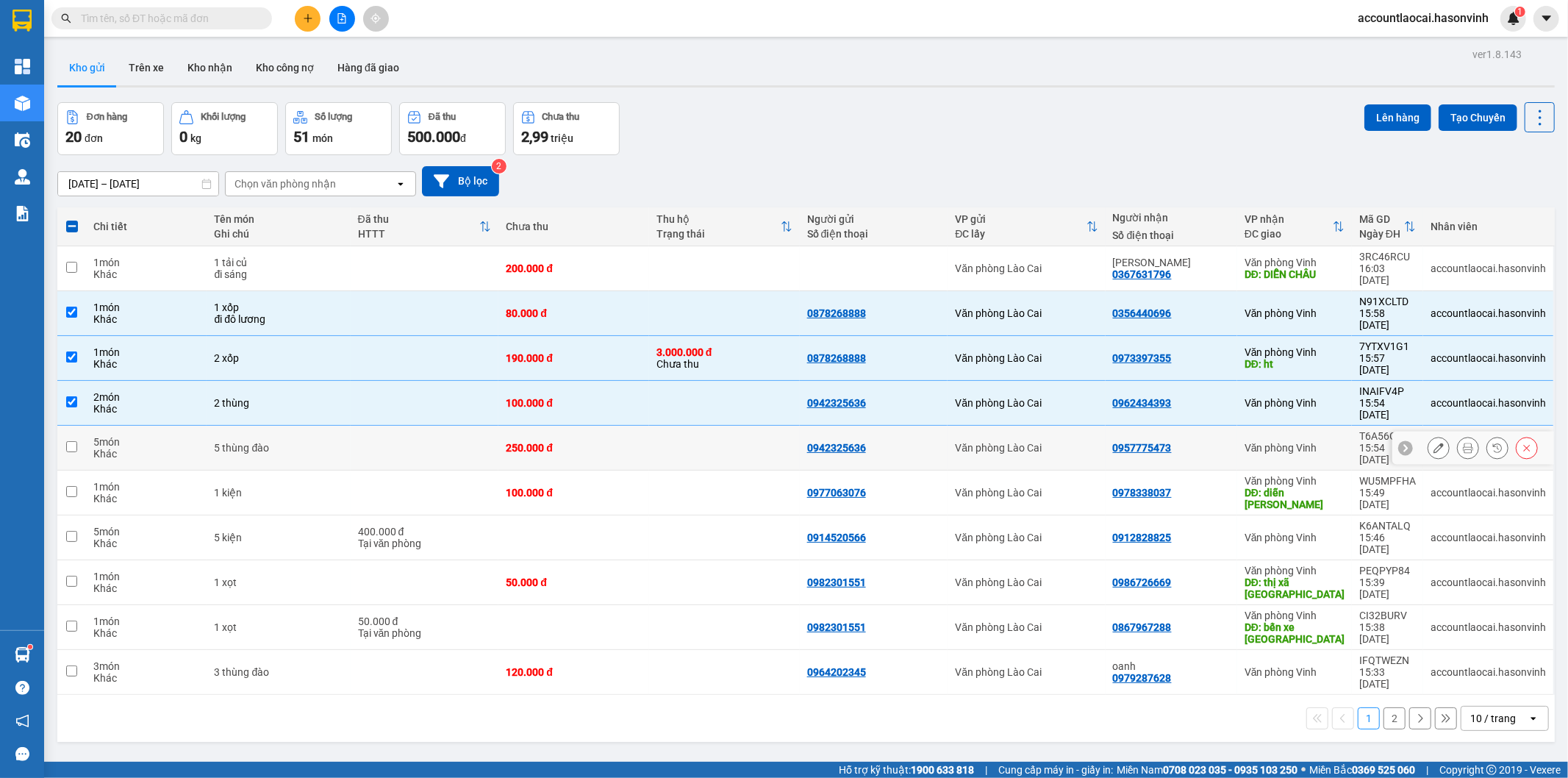
click at [294, 442] on div "5 thùng đào" at bounding box center [278, 448] width 128 height 12
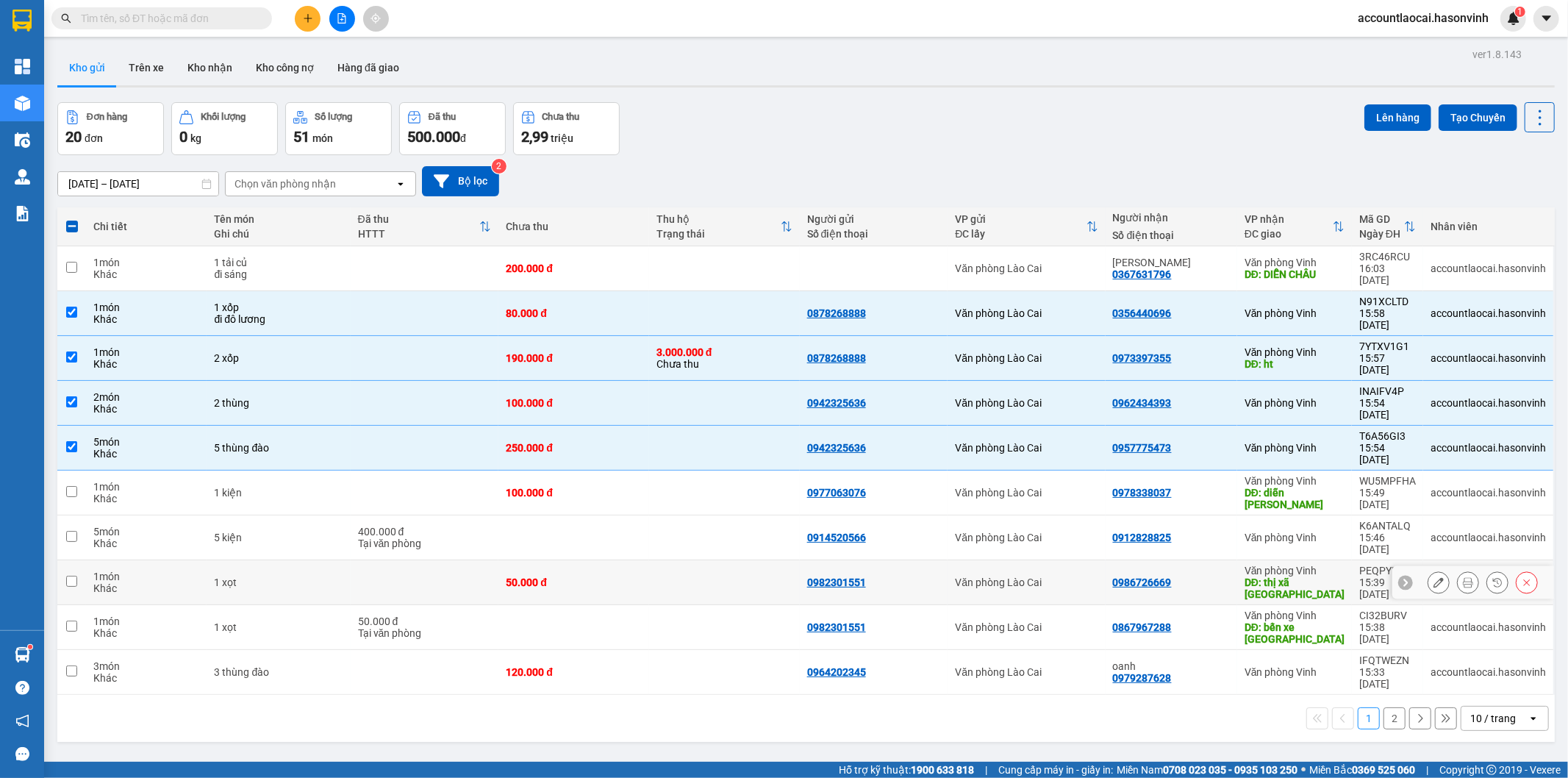
click at [417, 560] on td at bounding box center [424, 582] width 149 height 45
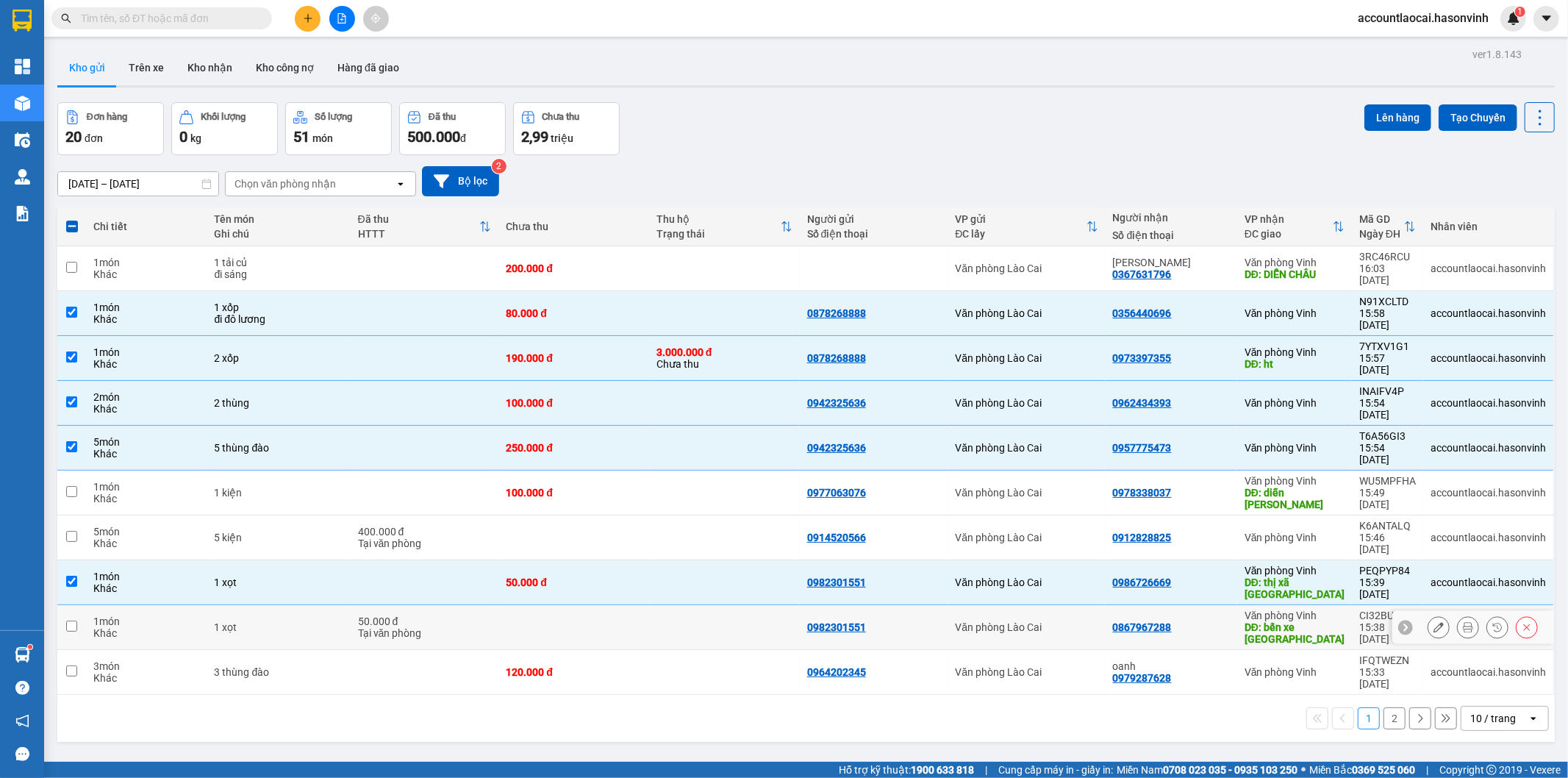
click at [452, 628] on div "Tại văn phòng" at bounding box center [424, 634] width 134 height 12
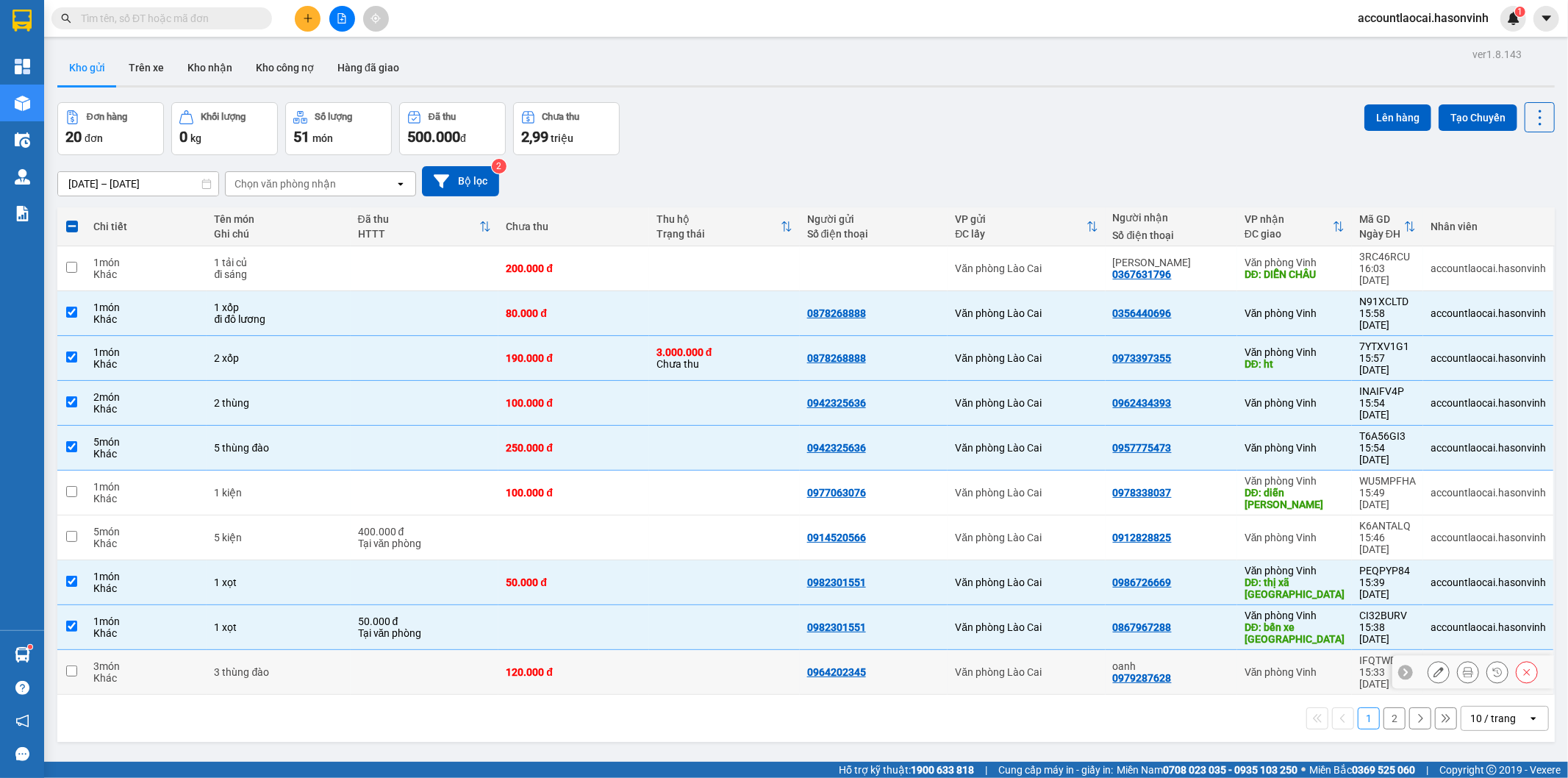
click at [463, 650] on td at bounding box center [424, 672] width 149 height 45
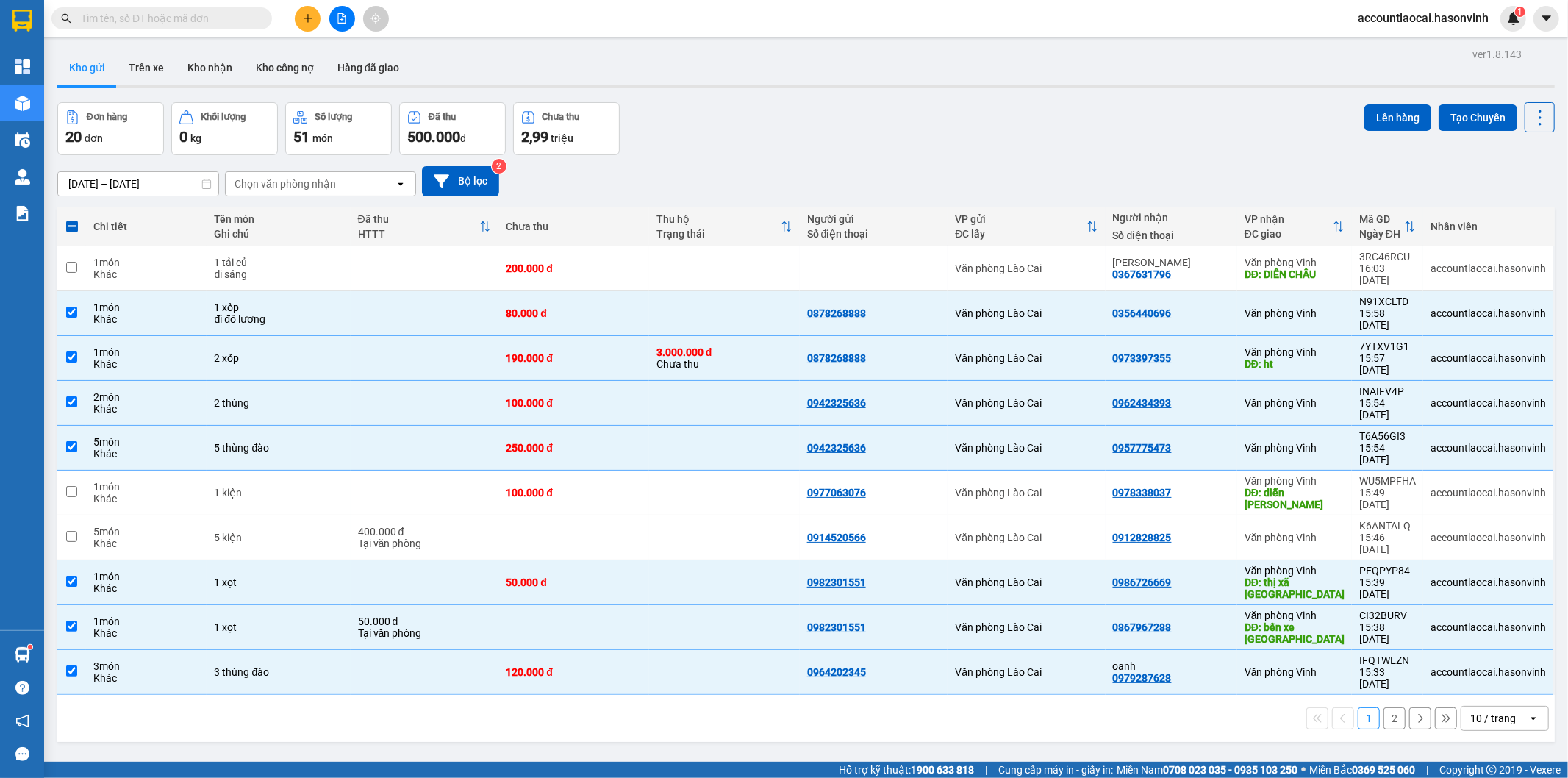
click at [1376, 100] on div "ver 1.8.143 Kho gửi Trên xe Kho nhận Kho công nợ Hàng đã giao Đơn hàng 20 đơn K…" at bounding box center [806, 433] width 1509 height 778
click at [1376, 112] on button "Lên hàng" at bounding box center [1397, 117] width 67 height 26
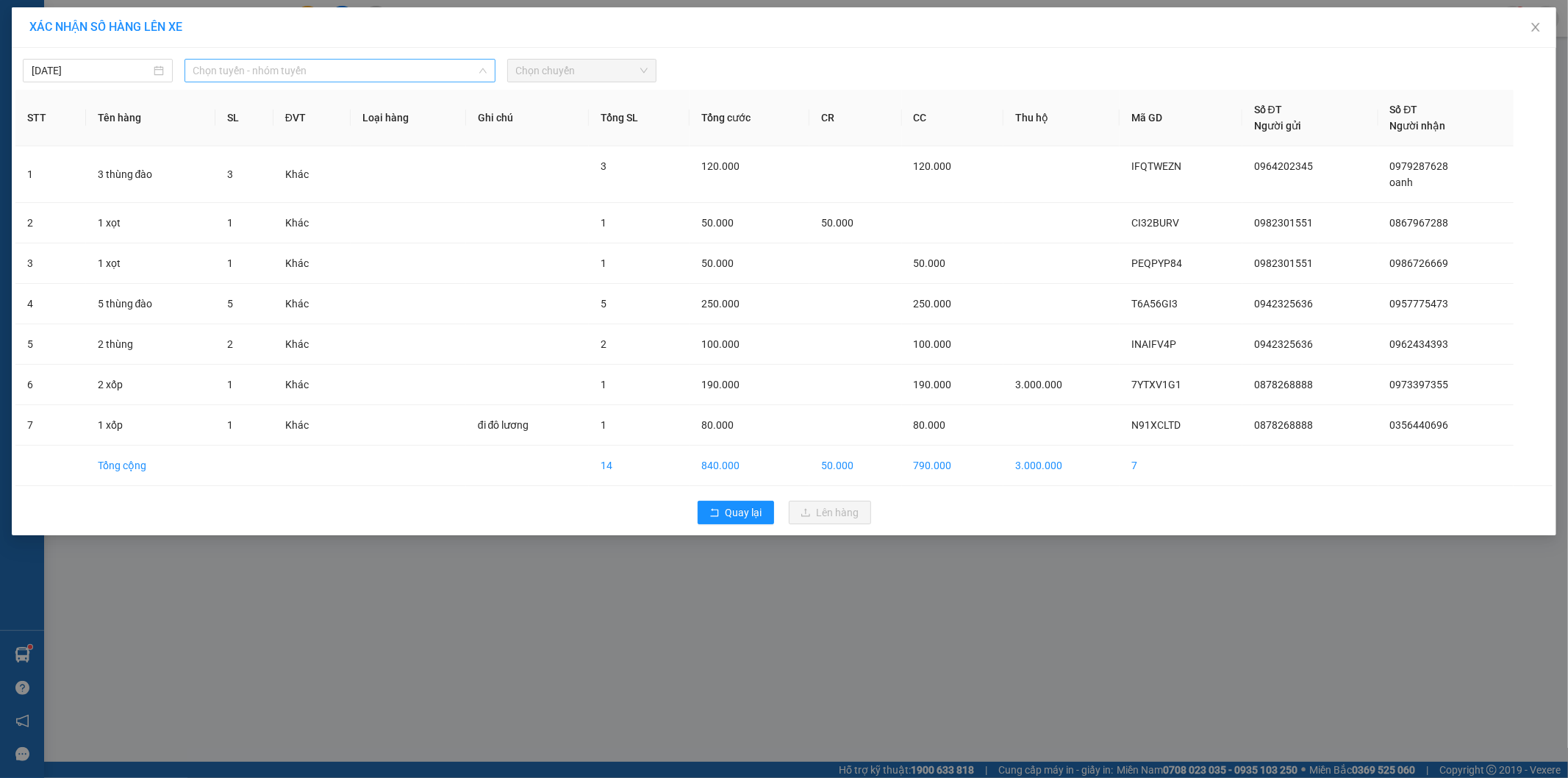
click at [317, 78] on span "Chọn tuyến - nhóm tuyến" at bounding box center [340, 70] width 293 height 22
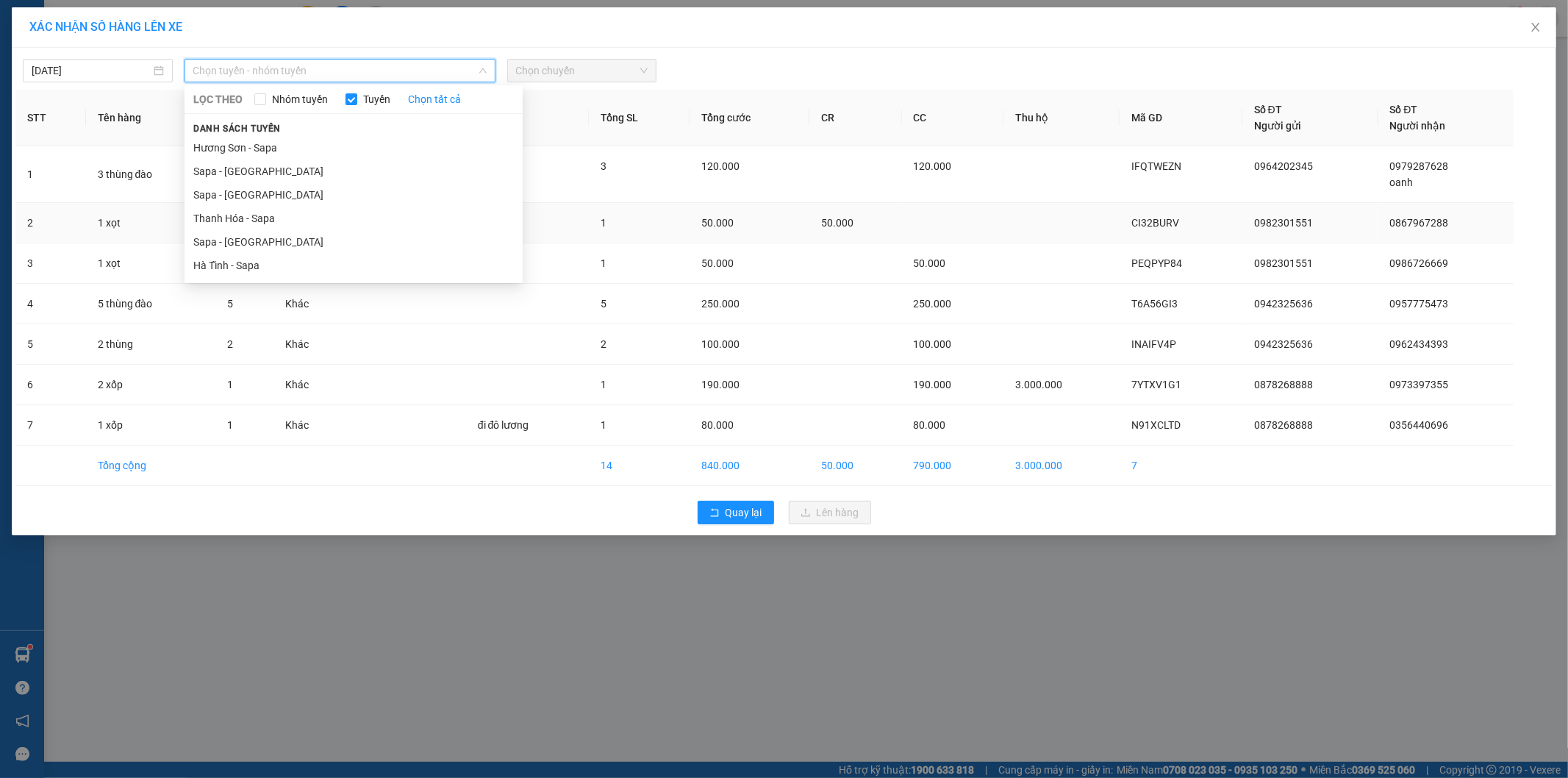
click at [273, 237] on li "Sapa - [GEOGRAPHIC_DATA]" at bounding box center [353, 242] width 338 height 23
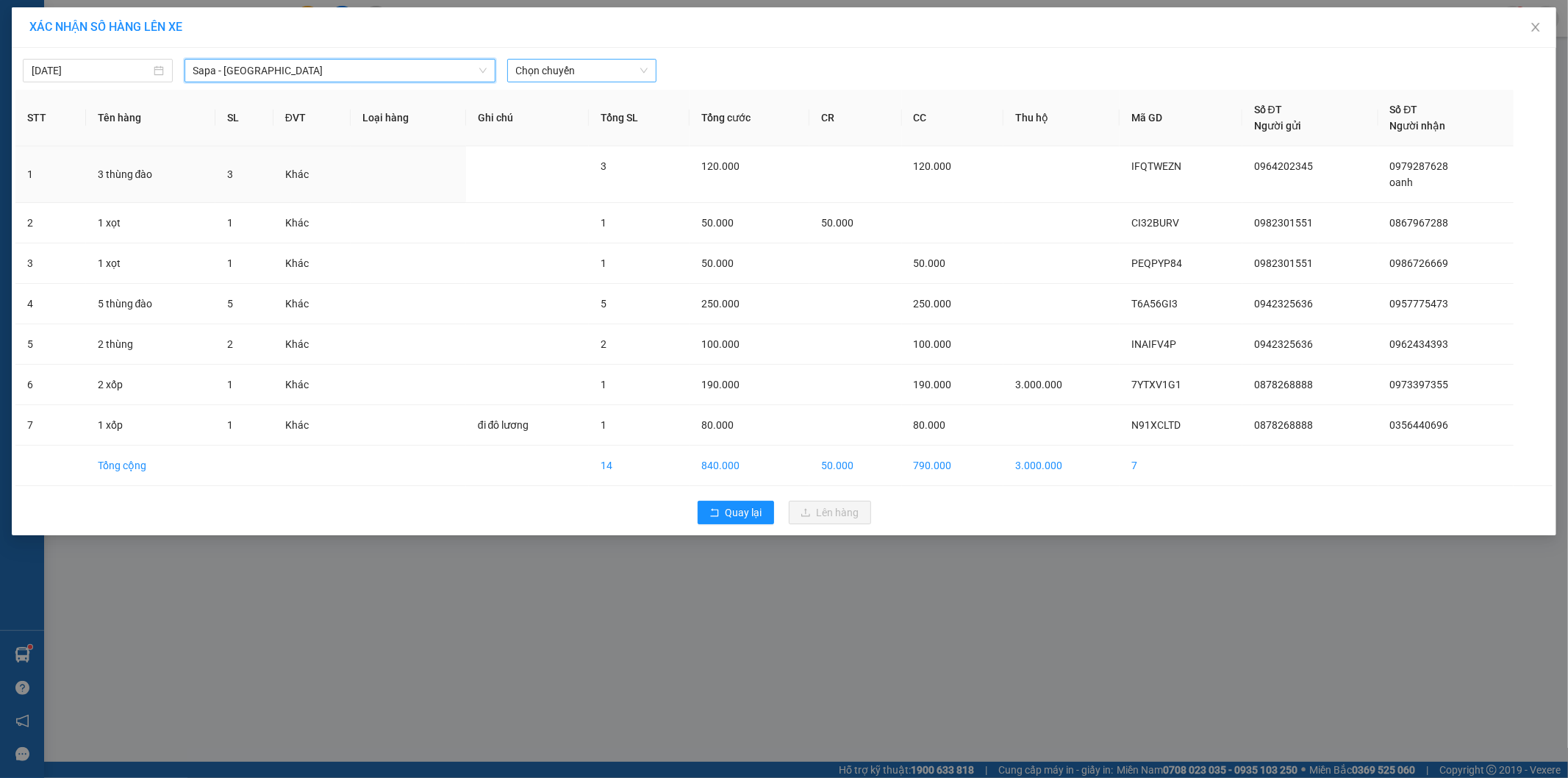
click at [602, 71] on span "Chọn chuyến" at bounding box center [582, 70] width 132 height 22
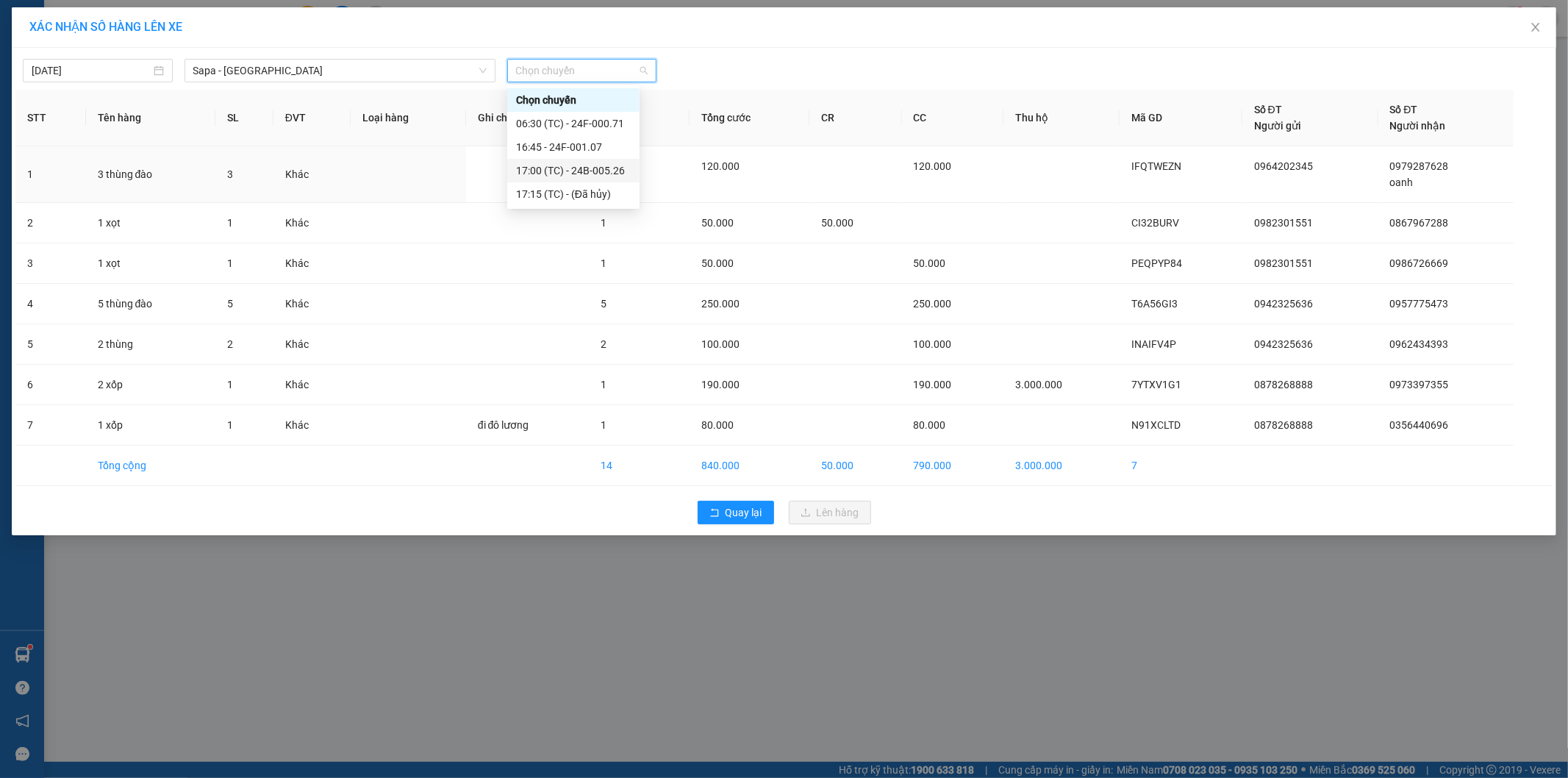
click at [599, 162] on div "17:00 (TC) - 24B-005.26" at bounding box center [574, 170] width 115 height 16
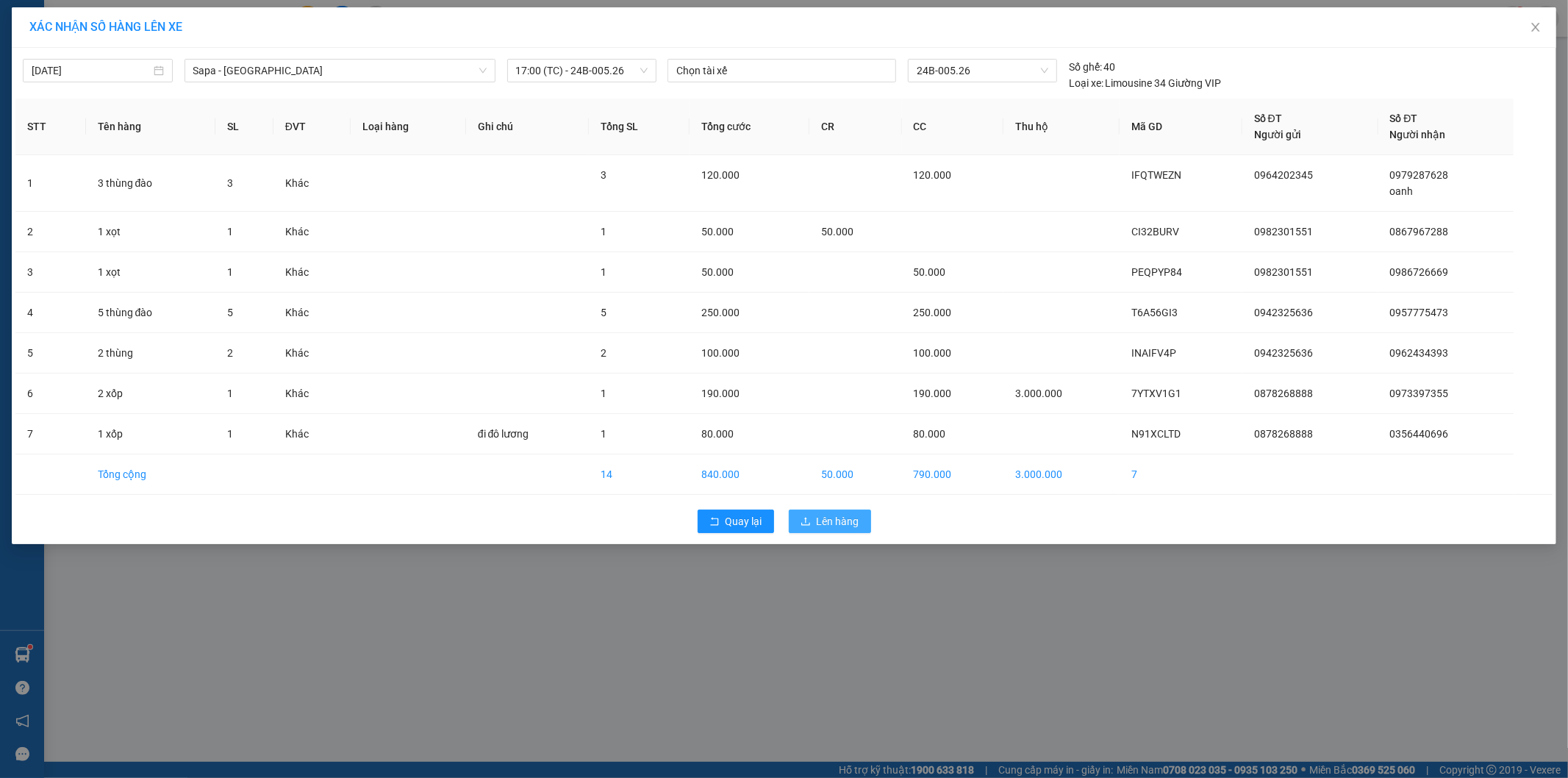
click at [843, 518] on span "Lên hàng" at bounding box center [838, 521] width 42 height 16
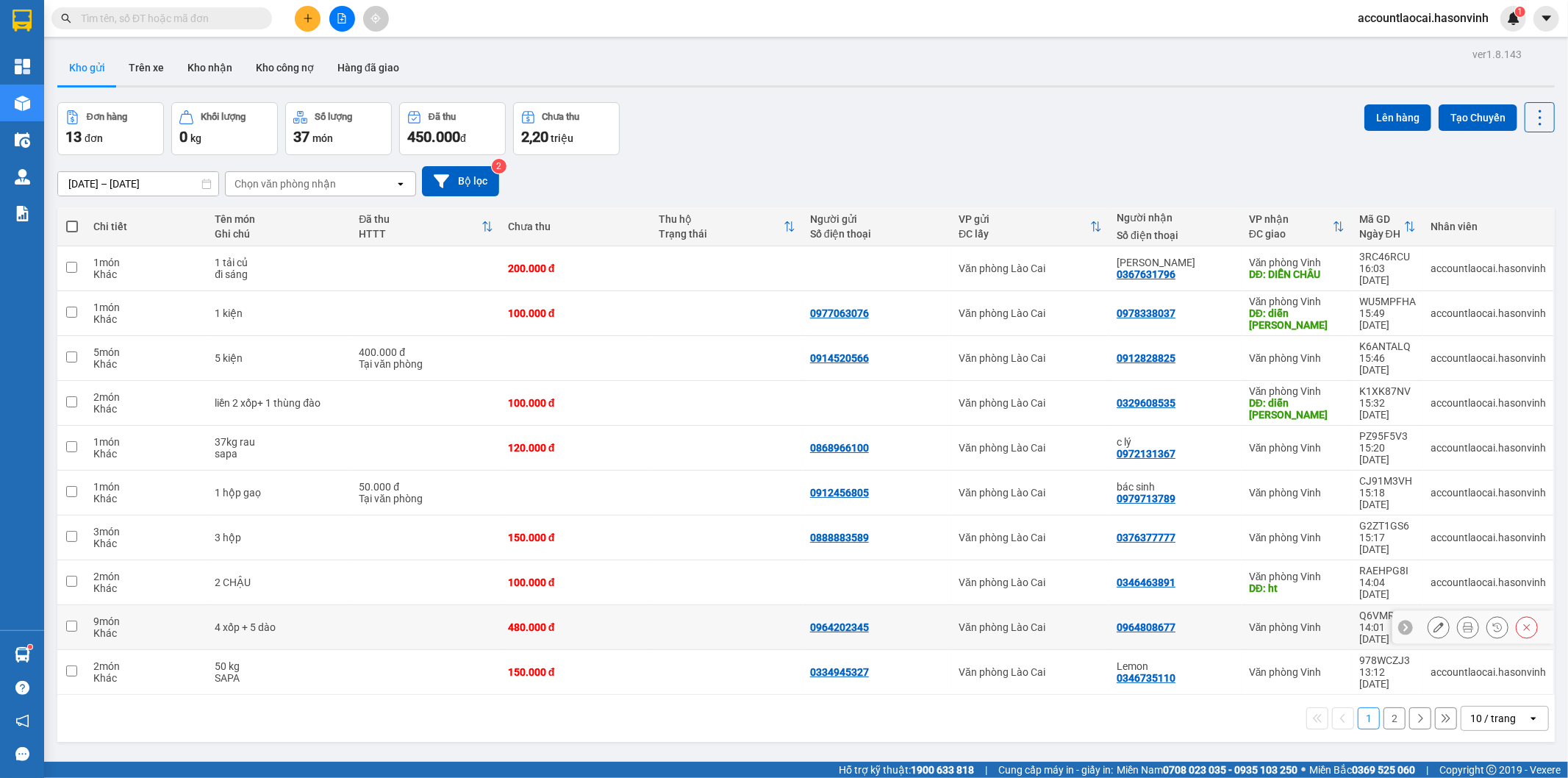
click at [659, 605] on td at bounding box center [727, 627] width 152 height 45
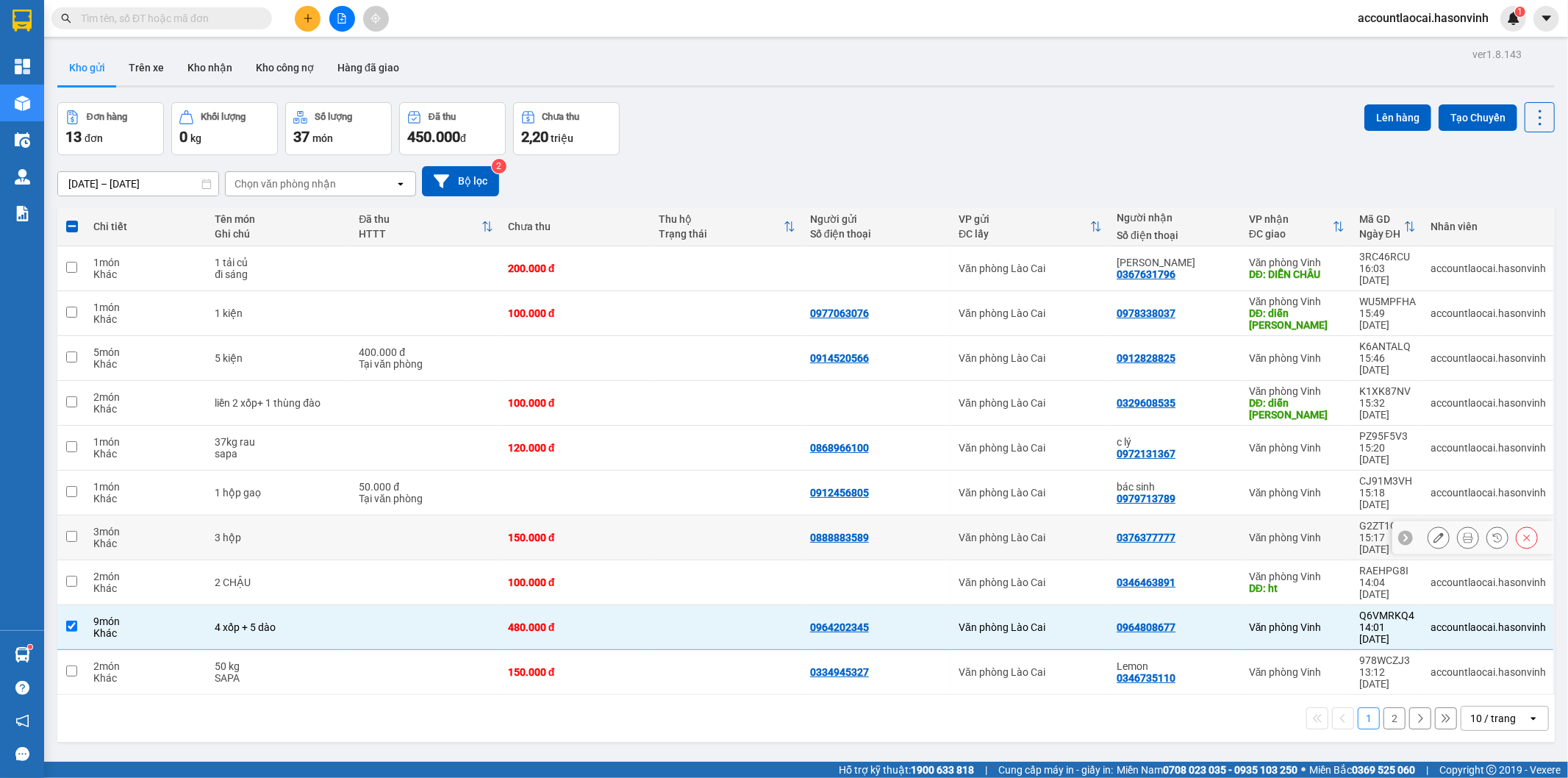
click at [458, 516] on td at bounding box center [425, 538] width 149 height 45
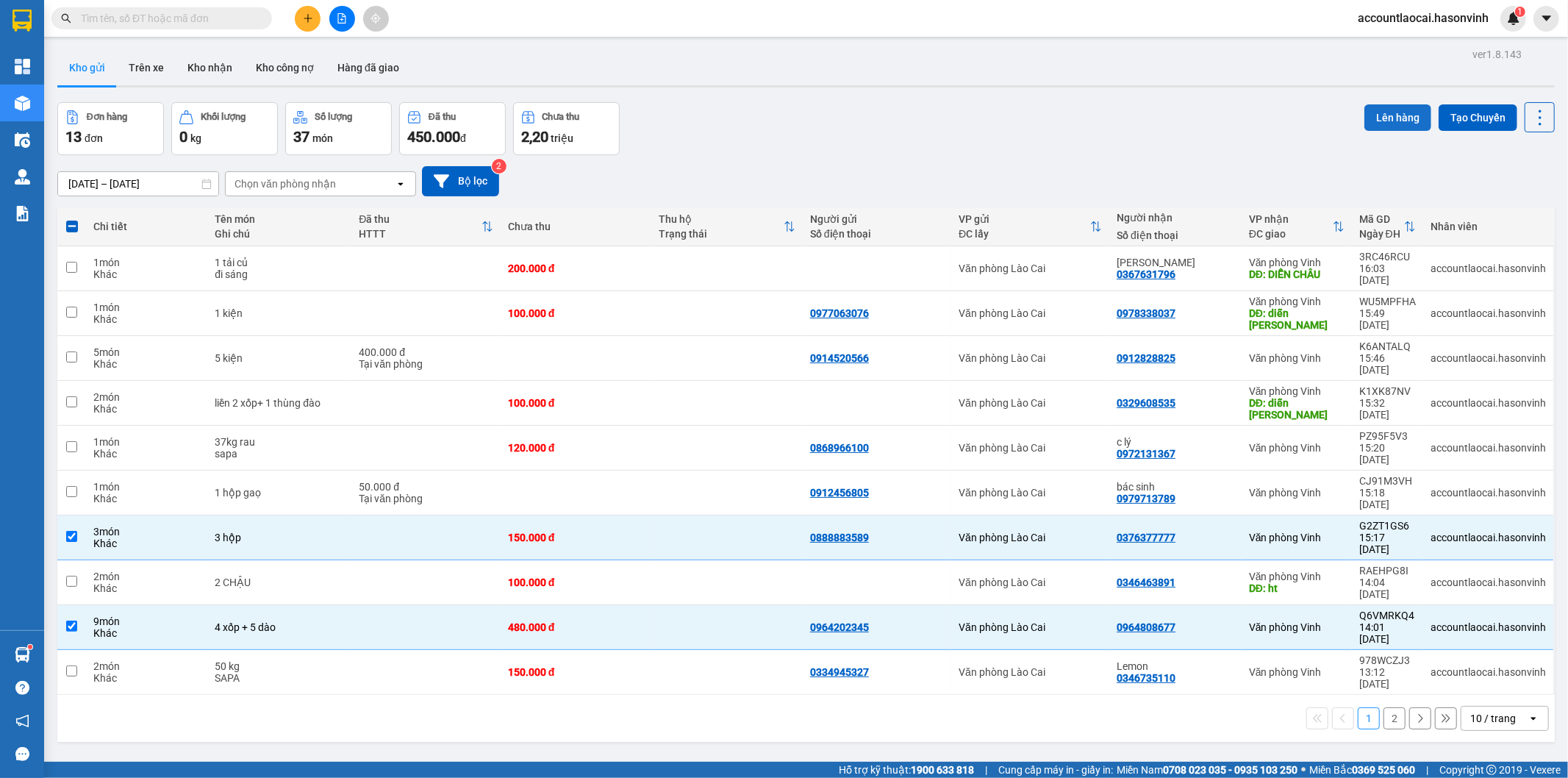
click at [1388, 112] on button "Lên hàng" at bounding box center [1397, 117] width 67 height 26
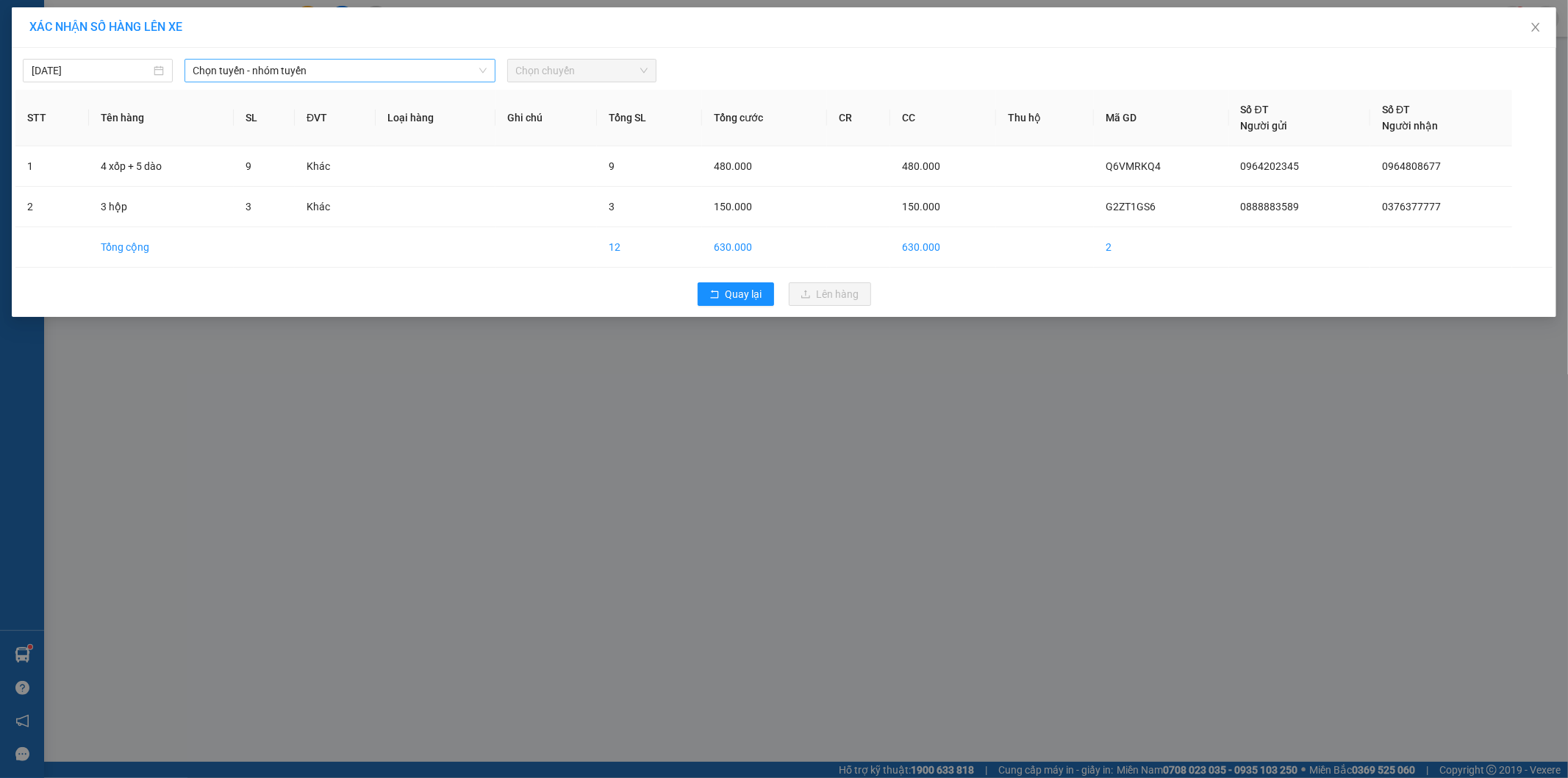
click at [350, 63] on span "Chọn tuyến - nhóm tuyến" at bounding box center [340, 70] width 293 height 22
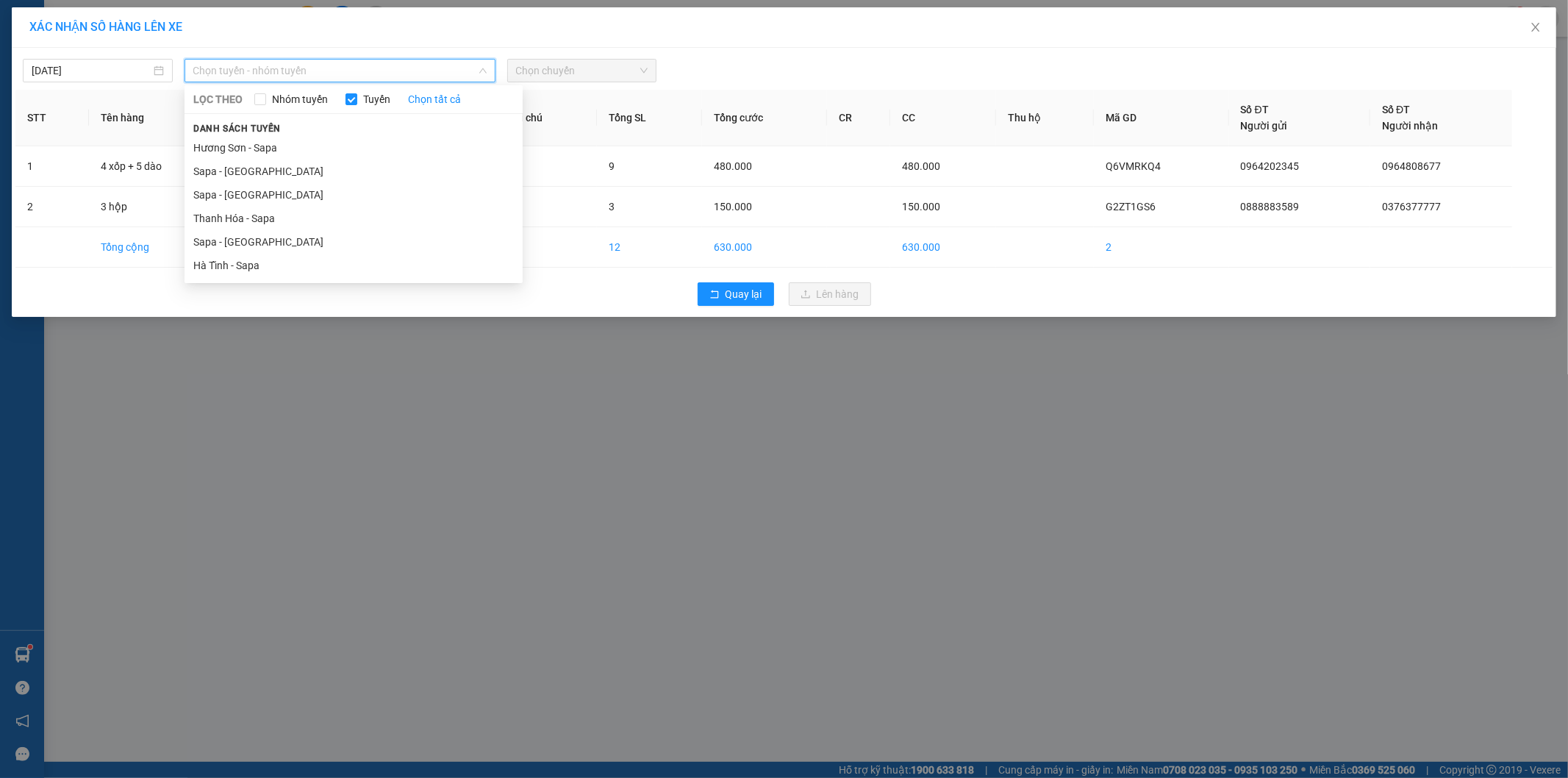
drag, startPoint x: 283, startPoint y: 237, endPoint x: 600, endPoint y: 121, distance: 337.6
click at [291, 233] on li "Sapa - [GEOGRAPHIC_DATA]" at bounding box center [353, 242] width 338 height 23
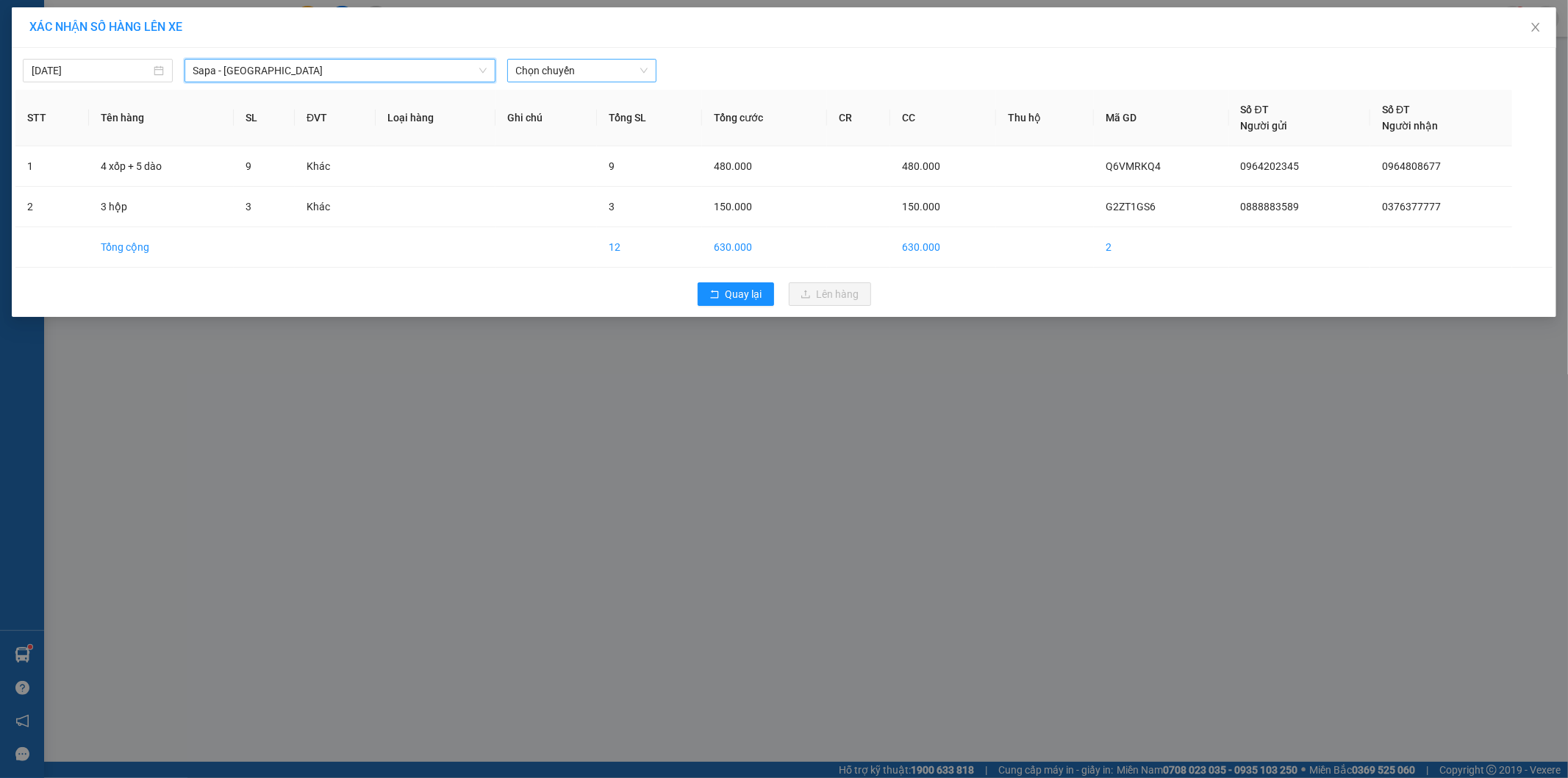
click at [610, 69] on span "Chọn chuyến" at bounding box center [582, 70] width 132 height 22
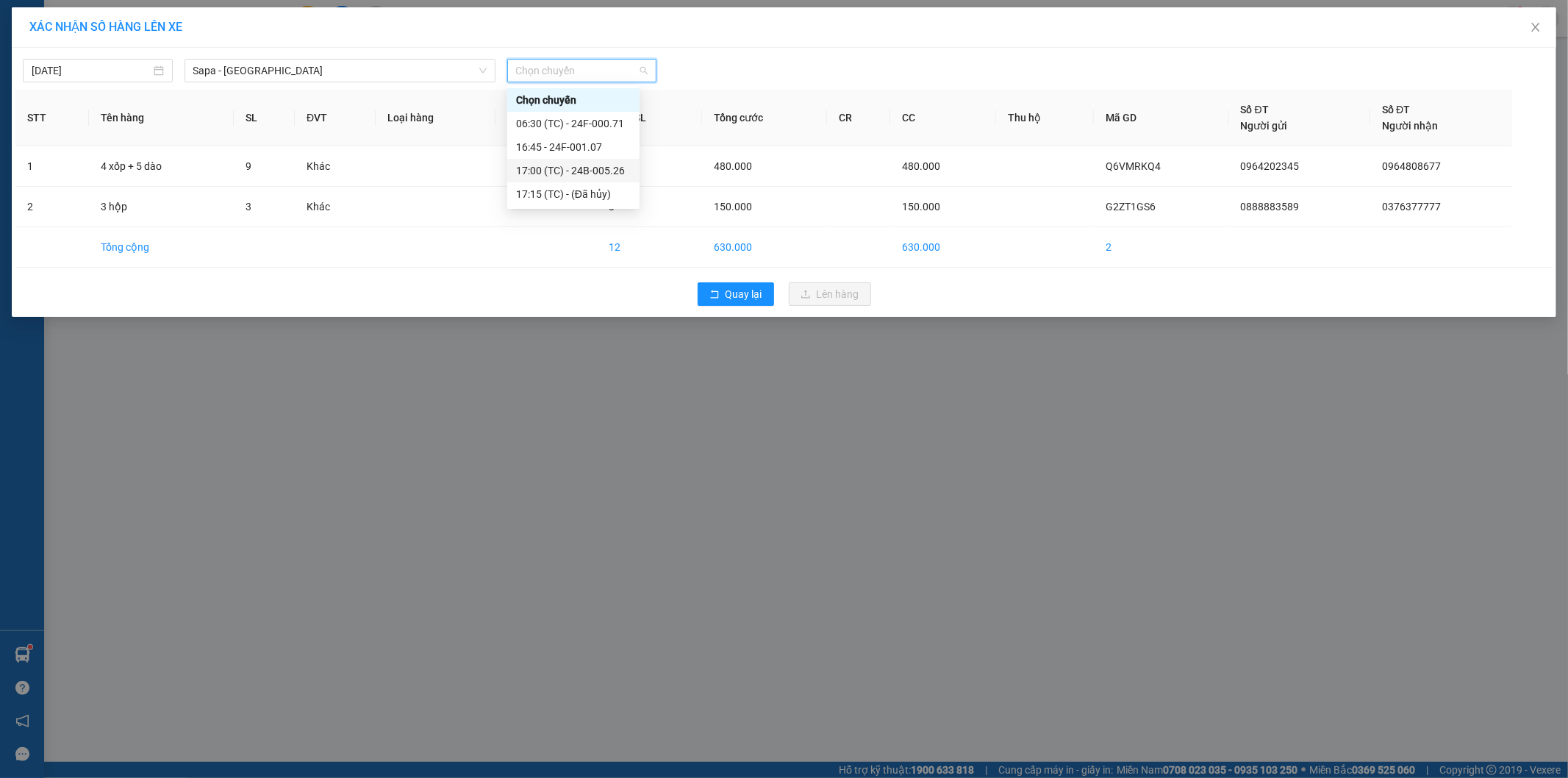
click at [596, 171] on div "17:00 (TC) - 24B-005.26" at bounding box center [574, 170] width 115 height 16
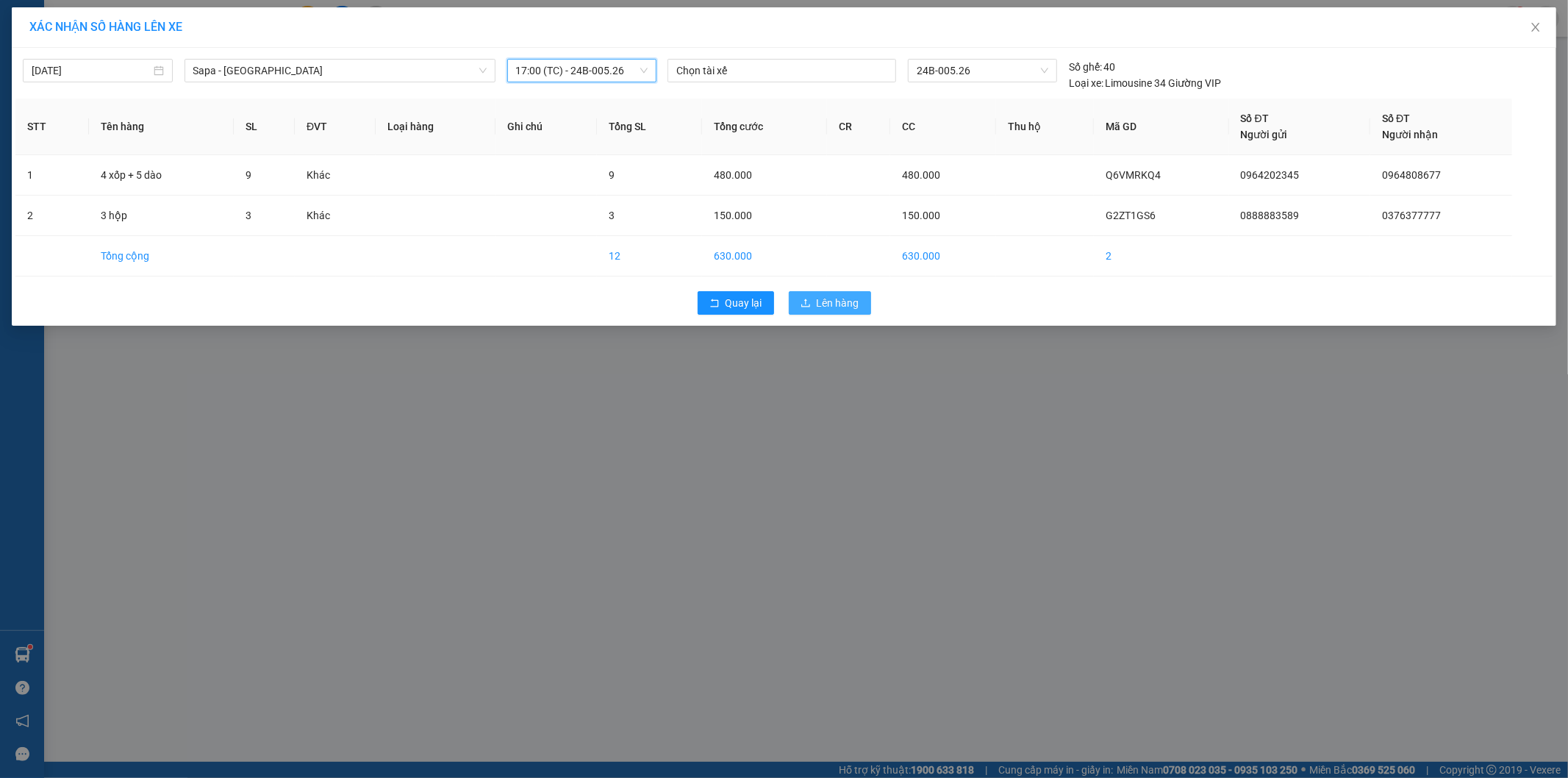
click at [856, 304] on span "Lên hàng" at bounding box center [838, 302] width 42 height 16
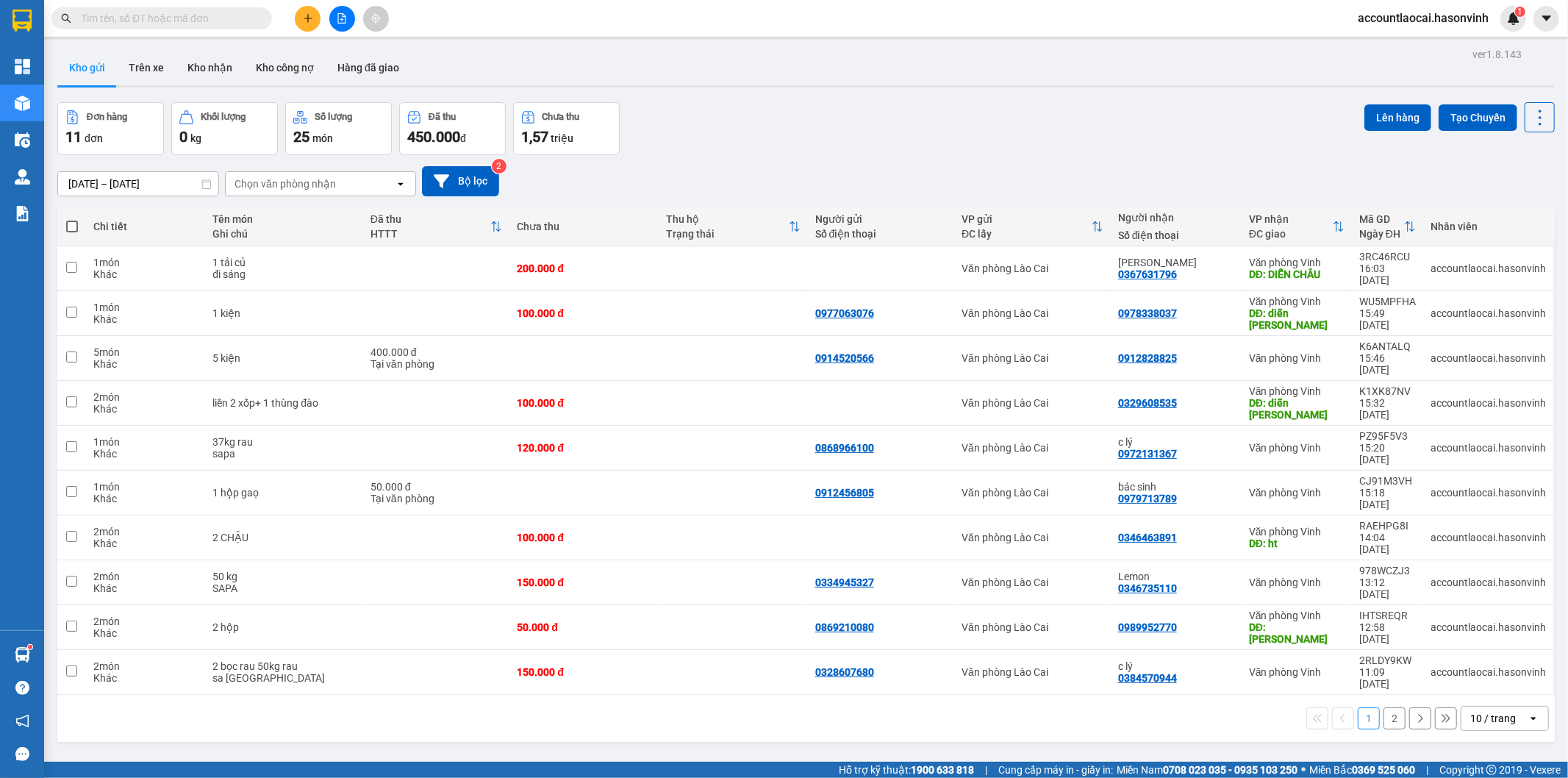
click at [1386, 708] on button "2" at bounding box center [1394, 718] width 22 height 22
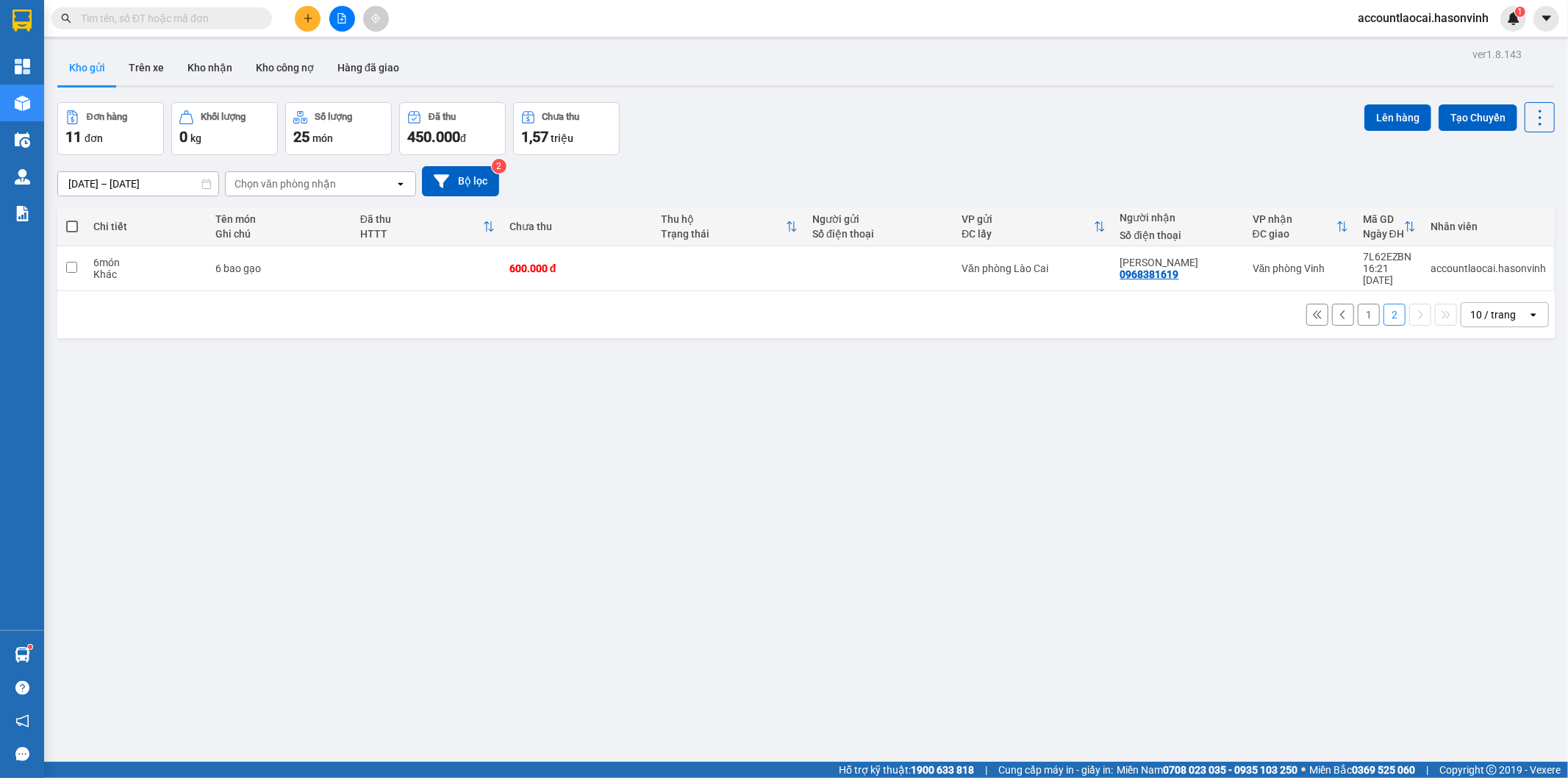
click at [1363, 309] on button "1" at bounding box center [1368, 314] width 22 height 22
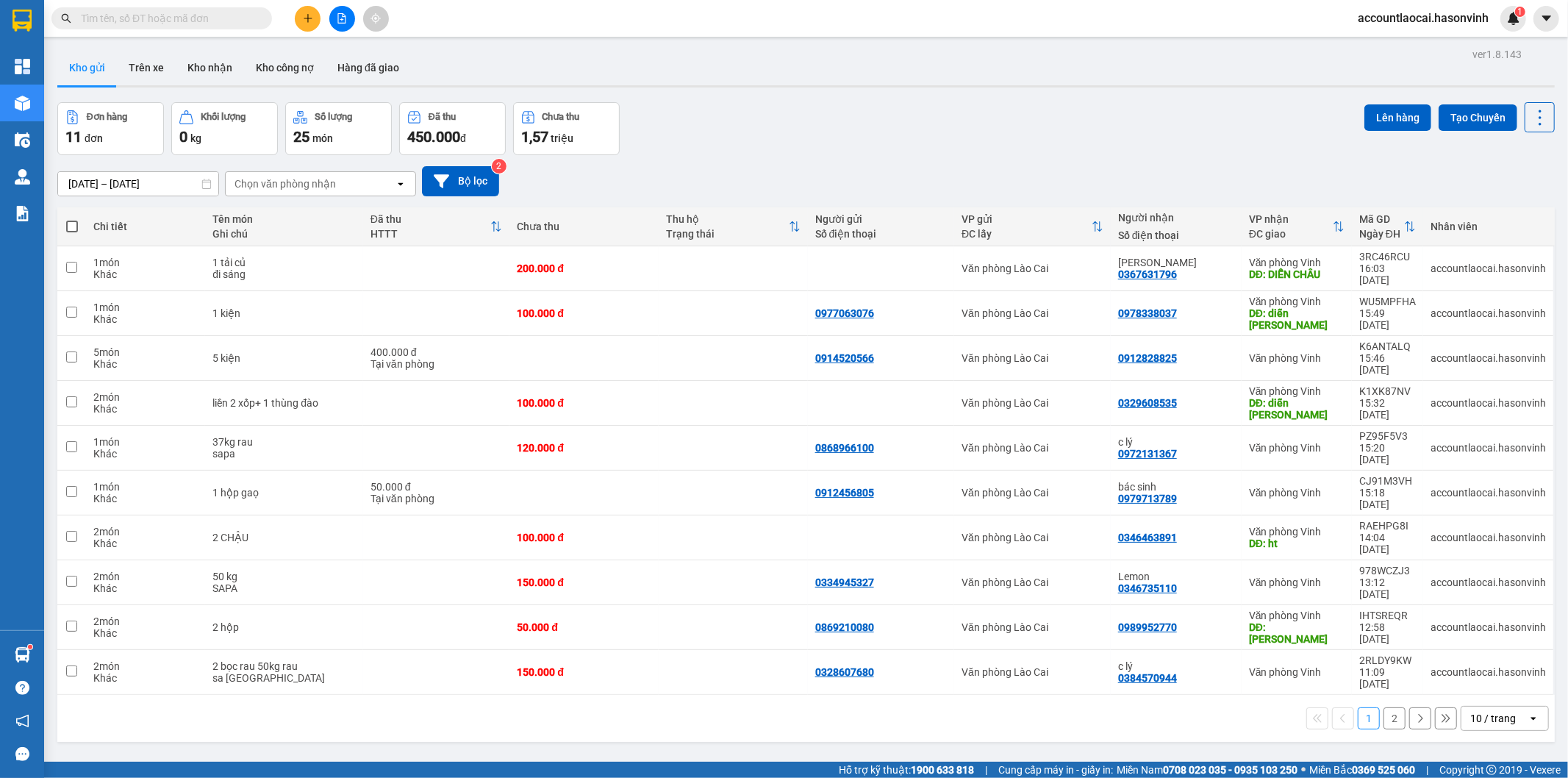
click at [338, 26] on button at bounding box center [342, 19] width 26 height 26
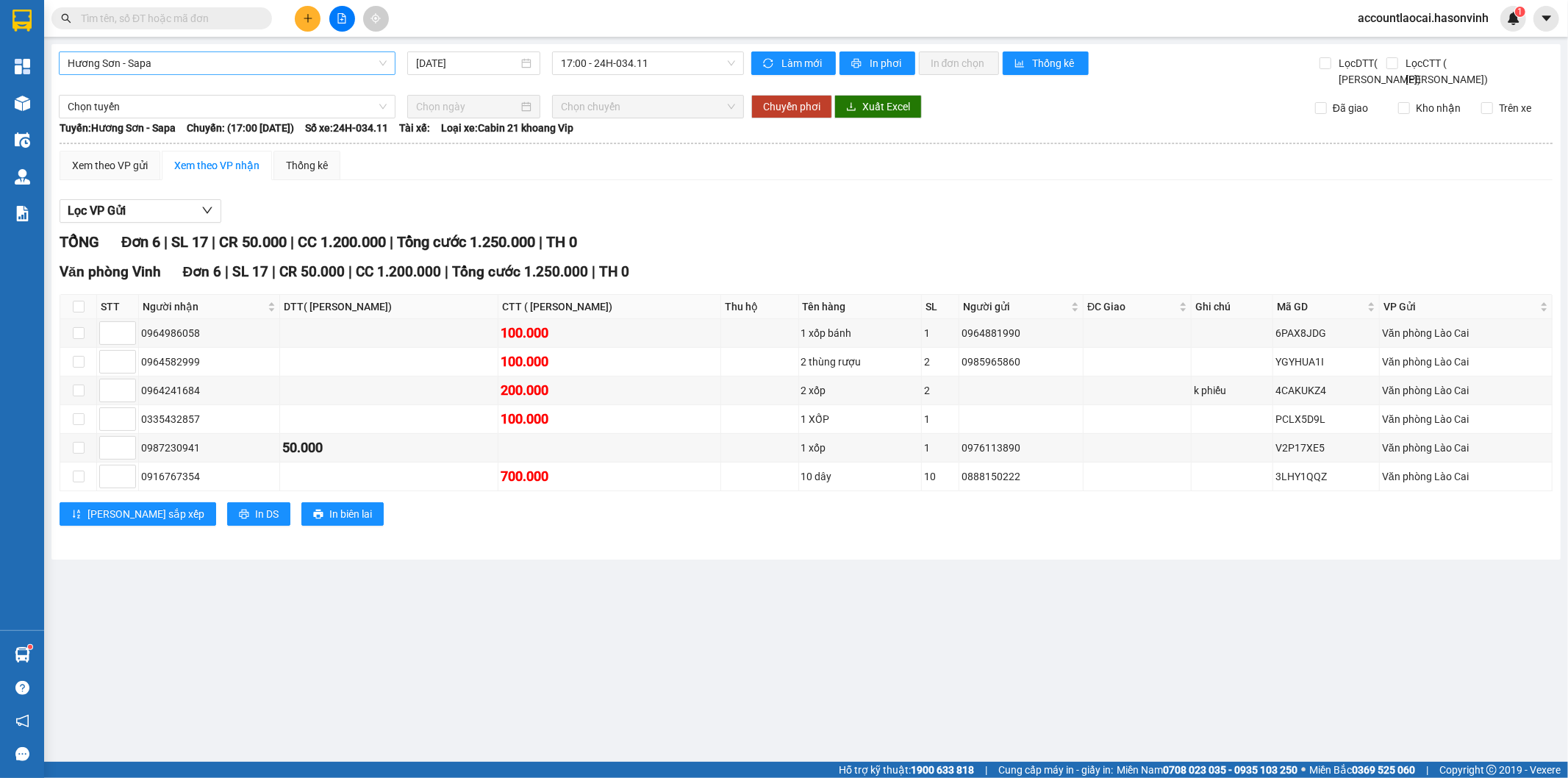
click at [231, 63] on span "Hương Sơn - Sapa" at bounding box center [227, 63] width 319 height 22
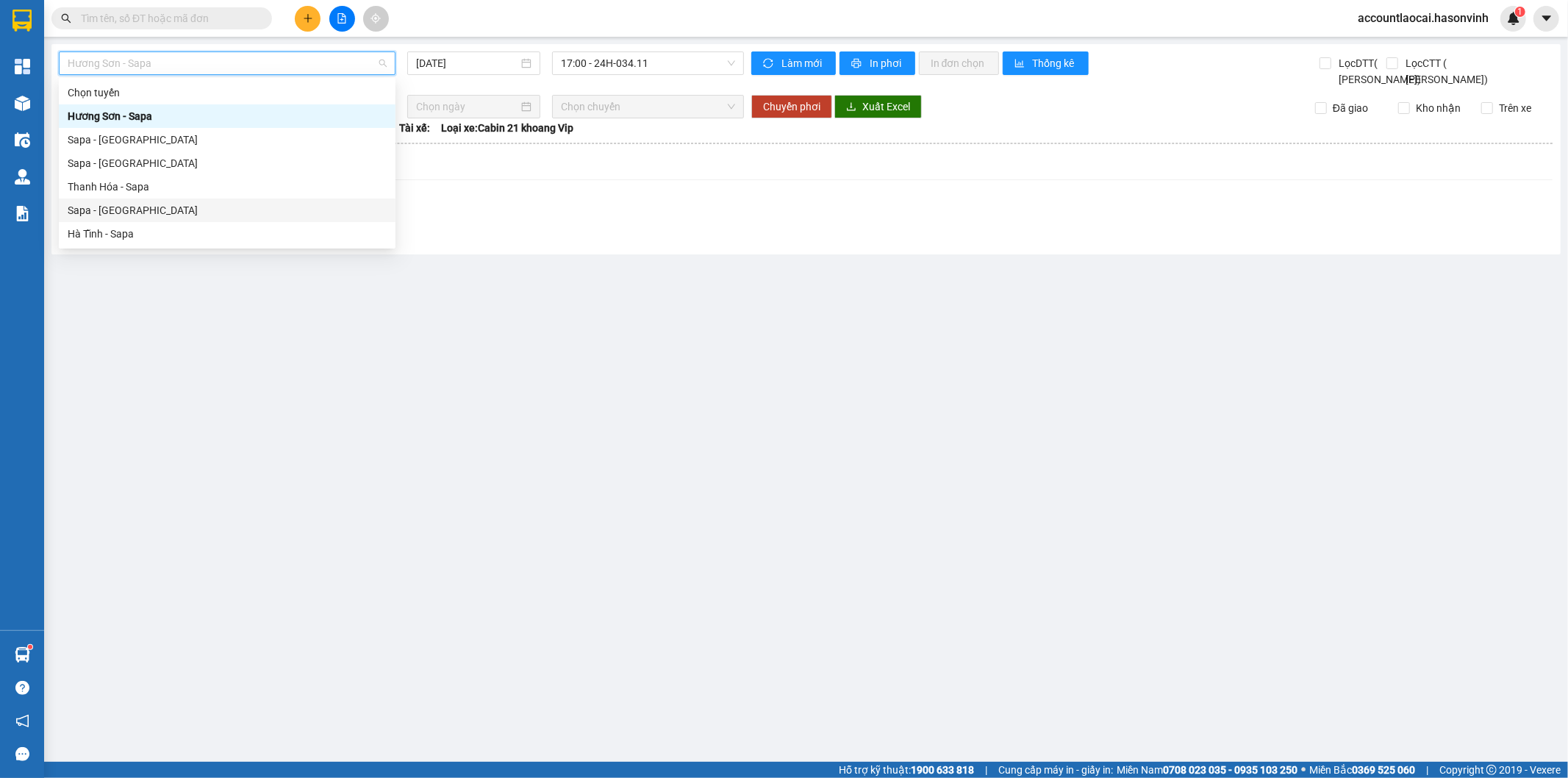
click at [167, 203] on div "Sapa - [GEOGRAPHIC_DATA]" at bounding box center [227, 210] width 319 height 16
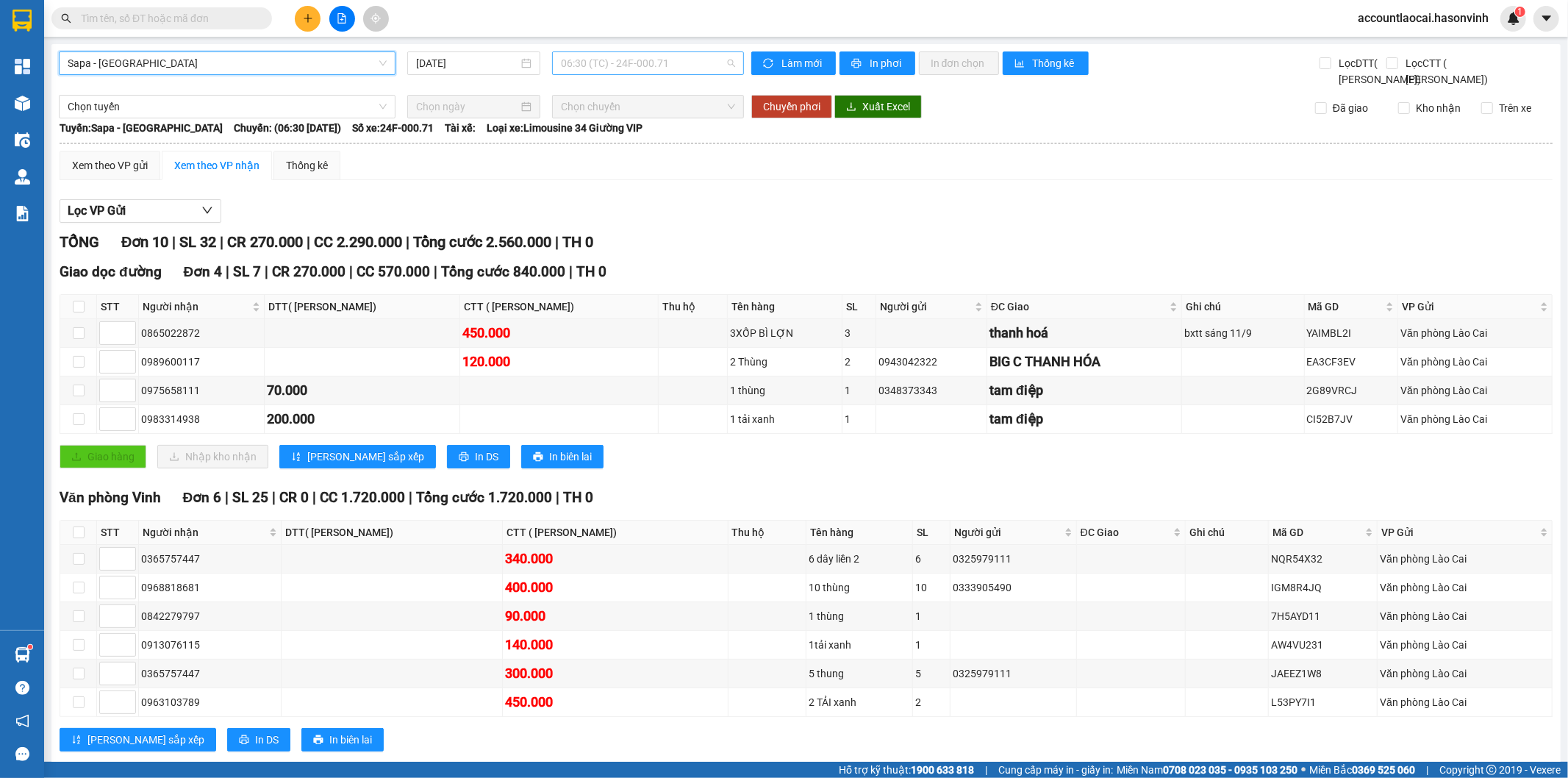
click at [628, 68] on span "06:30 (TC) - 24F-000.71" at bounding box center [648, 63] width 174 height 22
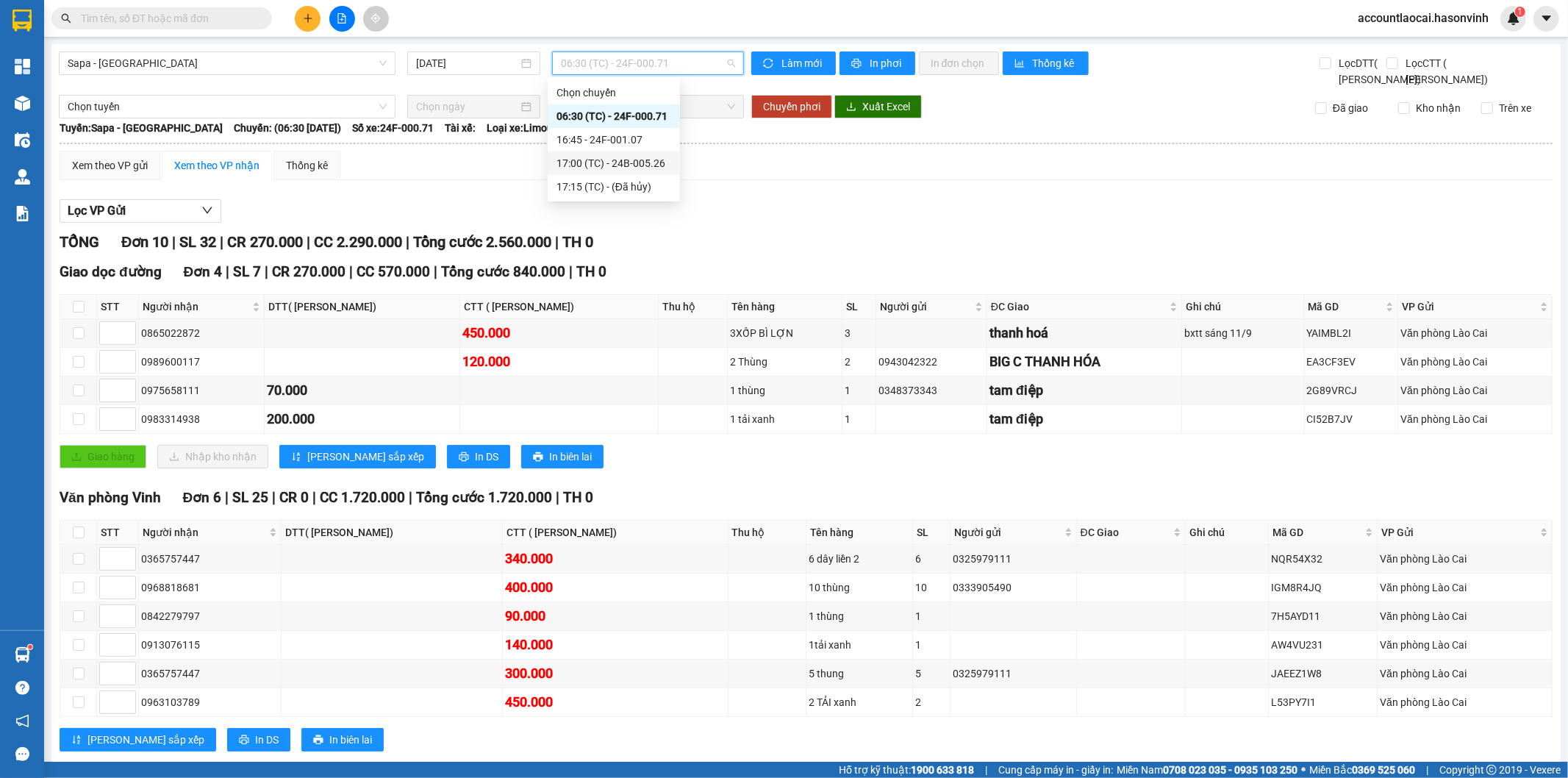
click at [653, 162] on div "17:00 (TC) - 24B-005.26" at bounding box center [614, 162] width 115 height 16
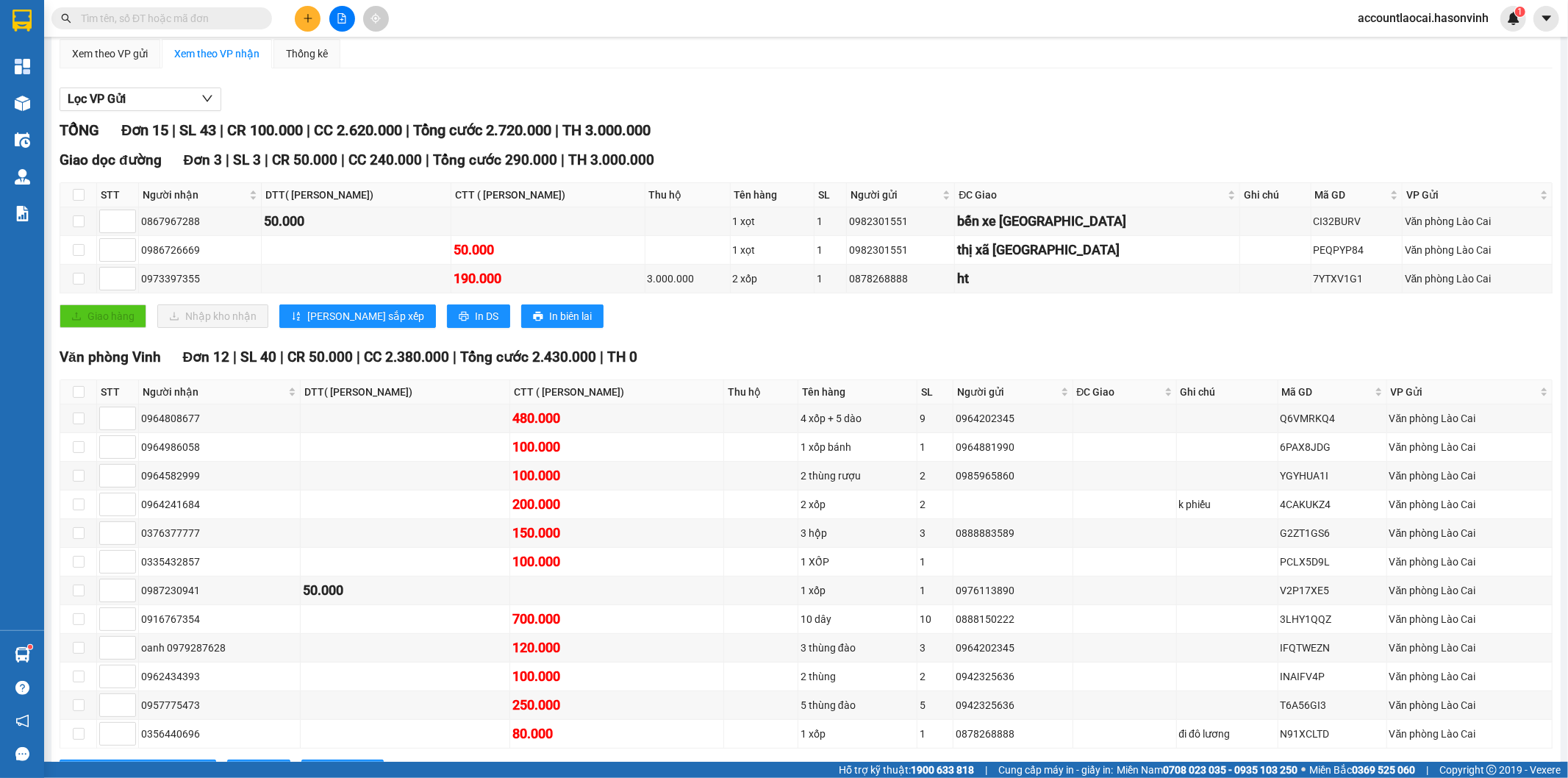
scroll to position [193, 0]
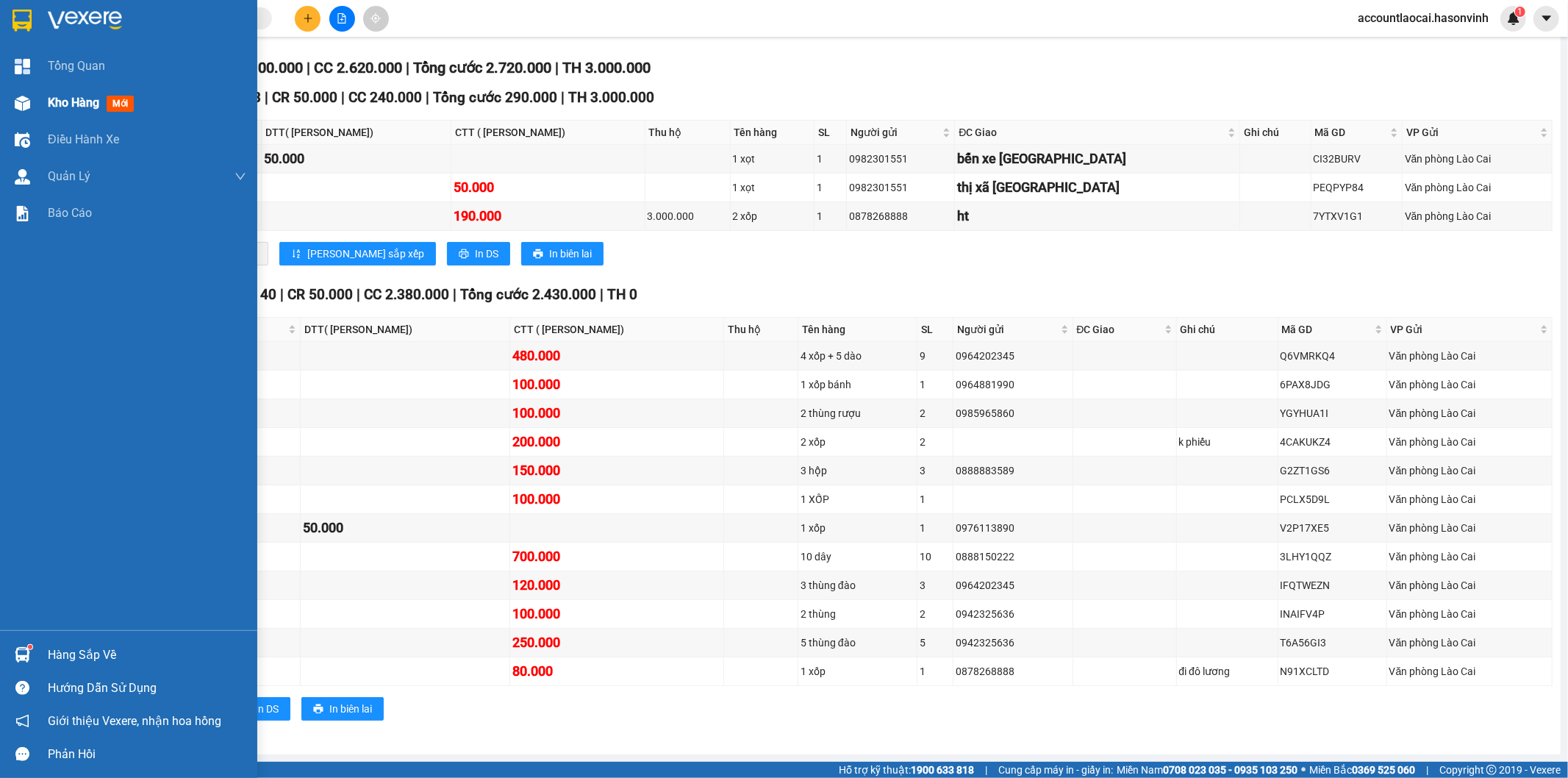
click at [18, 103] on img at bounding box center [22, 103] width 15 height 15
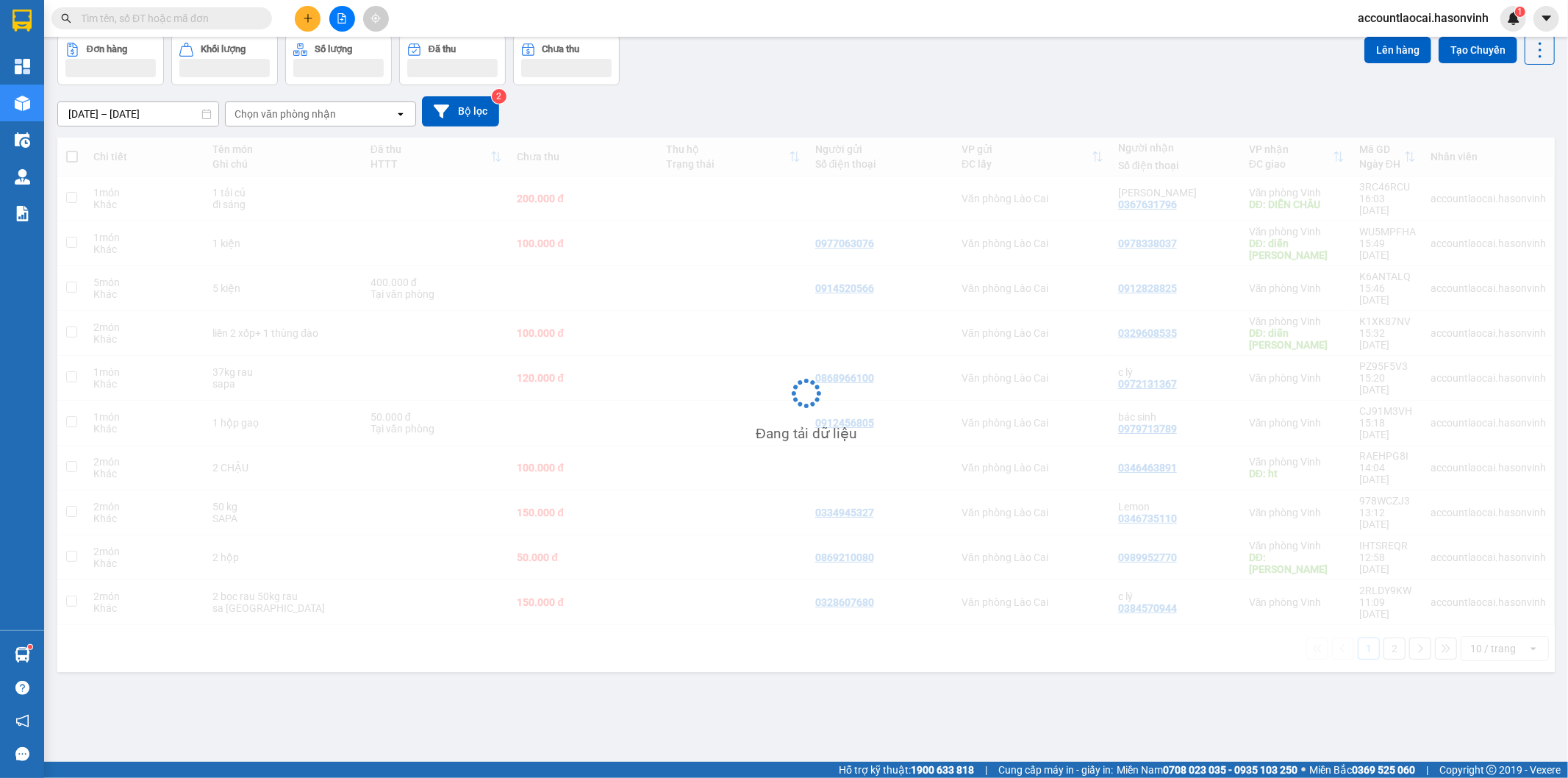
scroll to position [68, 0]
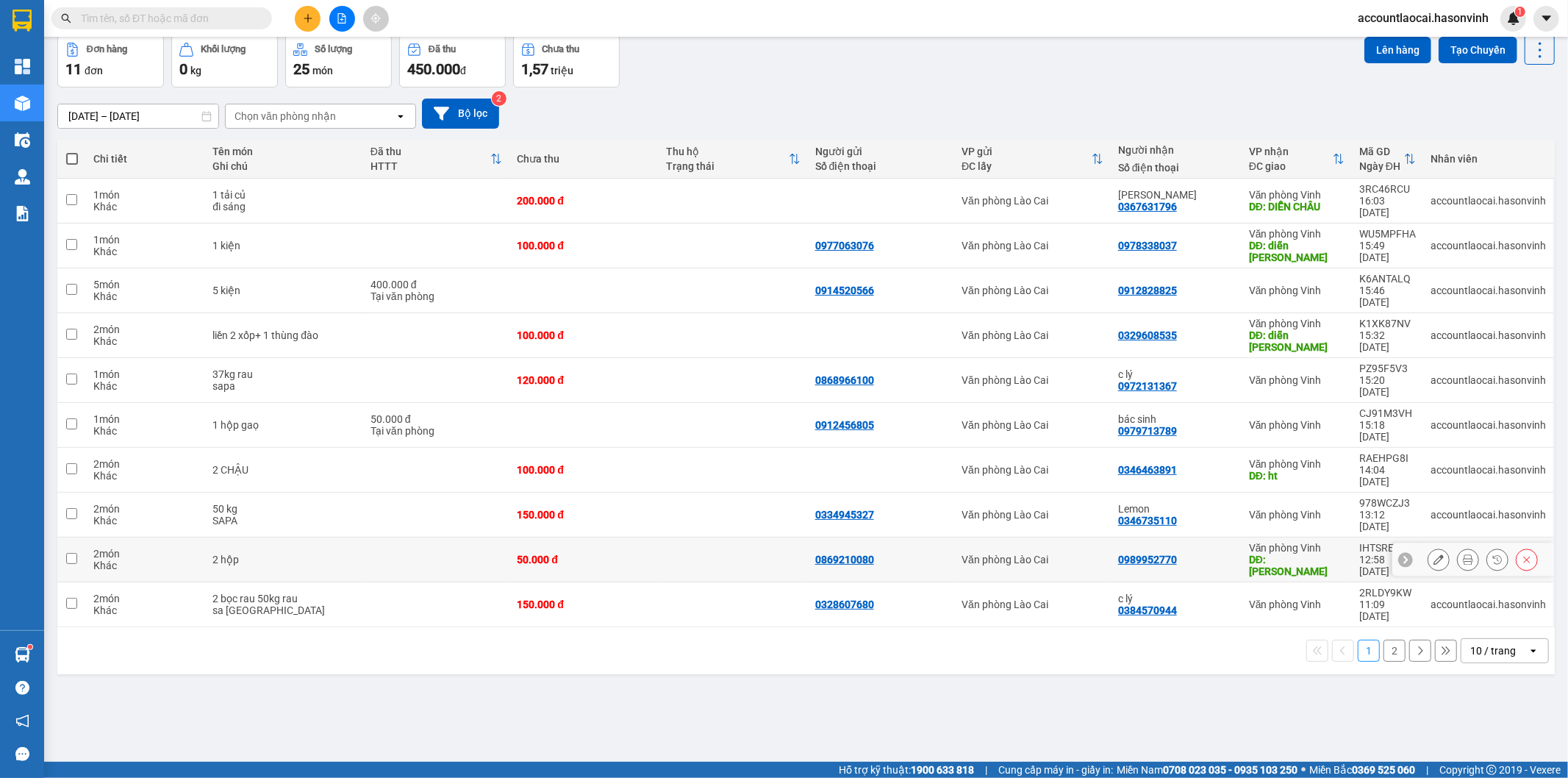
click at [605, 554] on div "50.000 đ" at bounding box center [584, 560] width 134 height 12
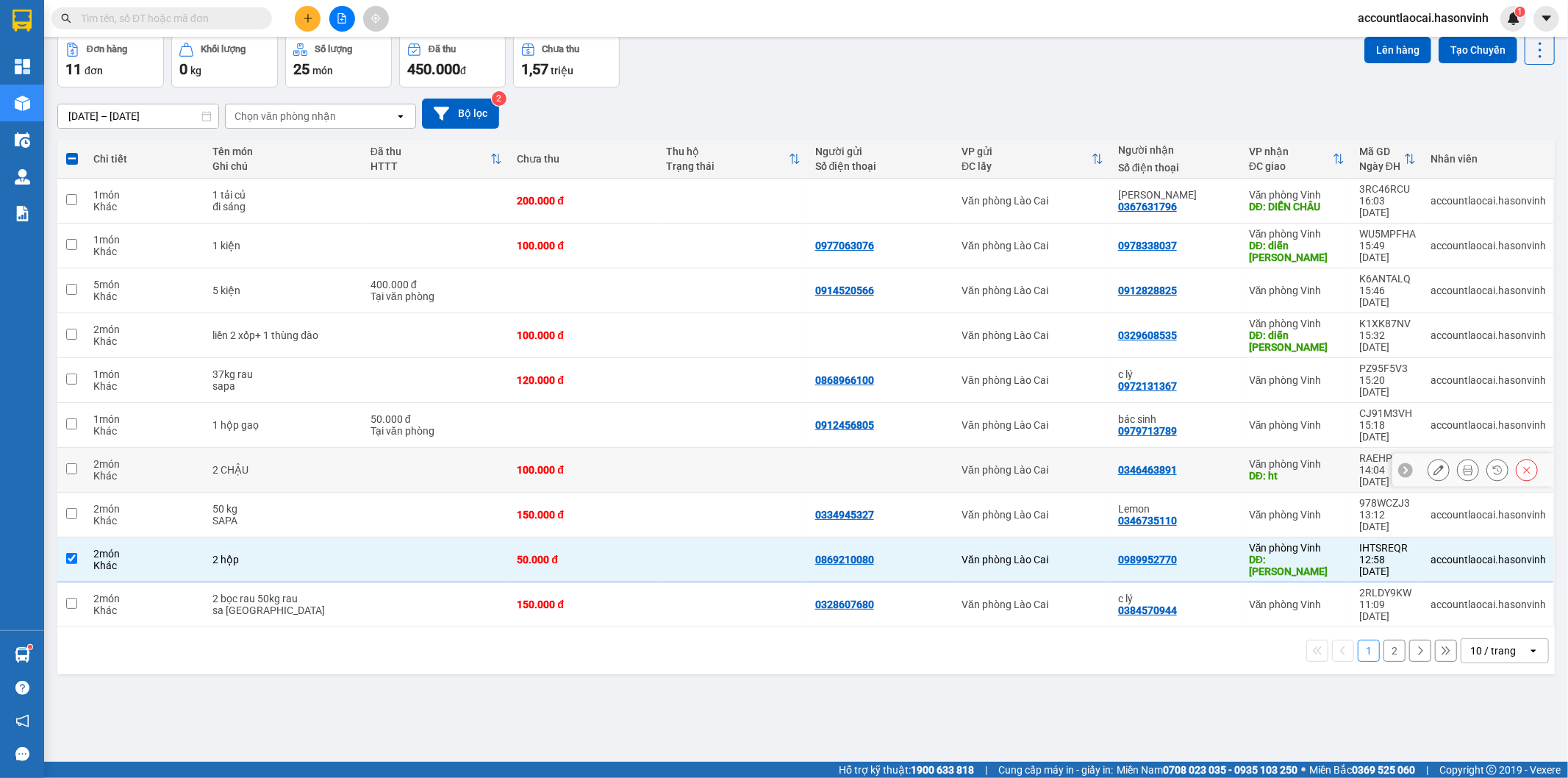
click at [510, 448] on td "100.000 đ" at bounding box center [584, 470] width 149 height 45
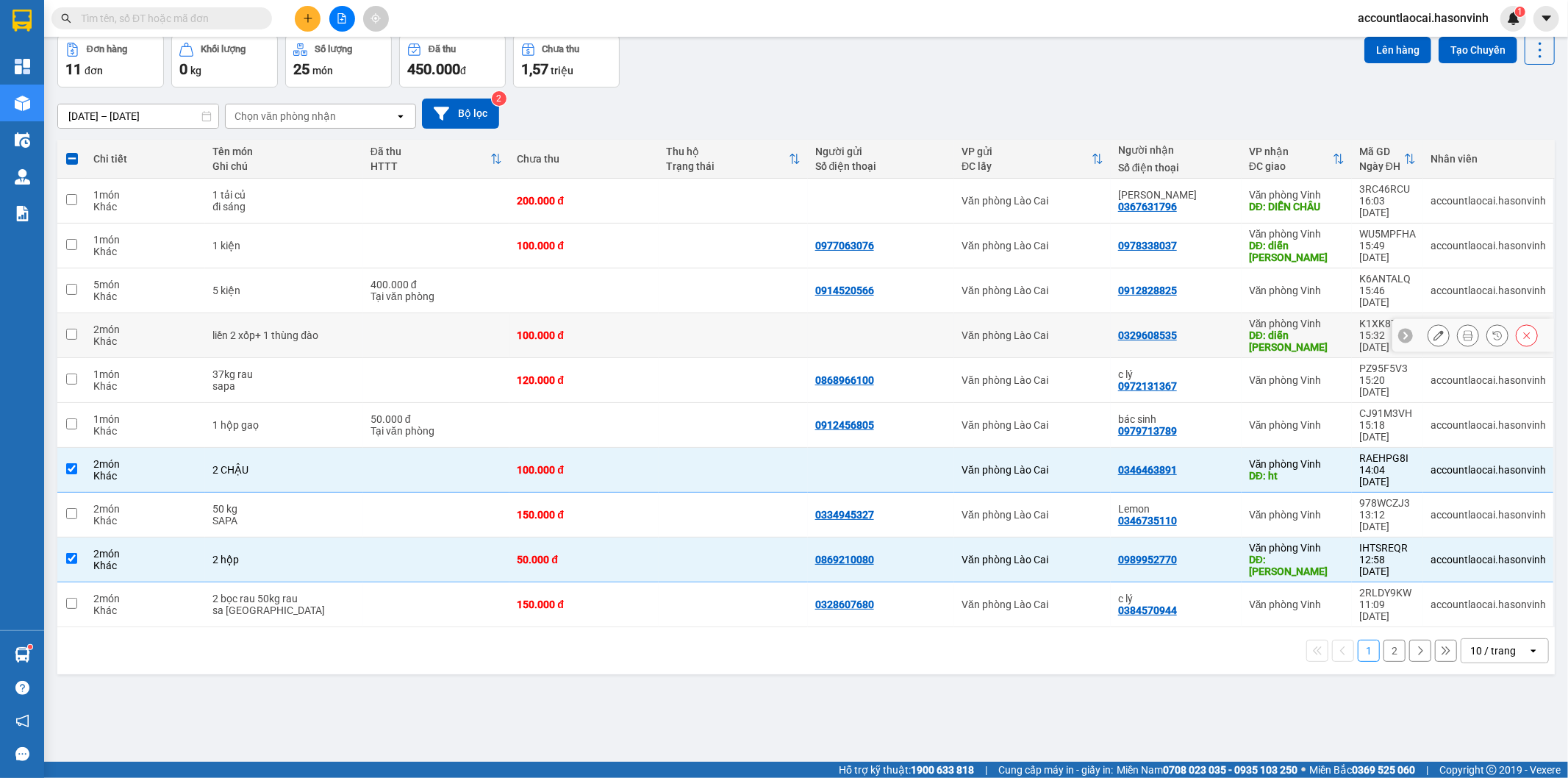
click at [463, 313] on td at bounding box center [436, 335] width 146 height 45
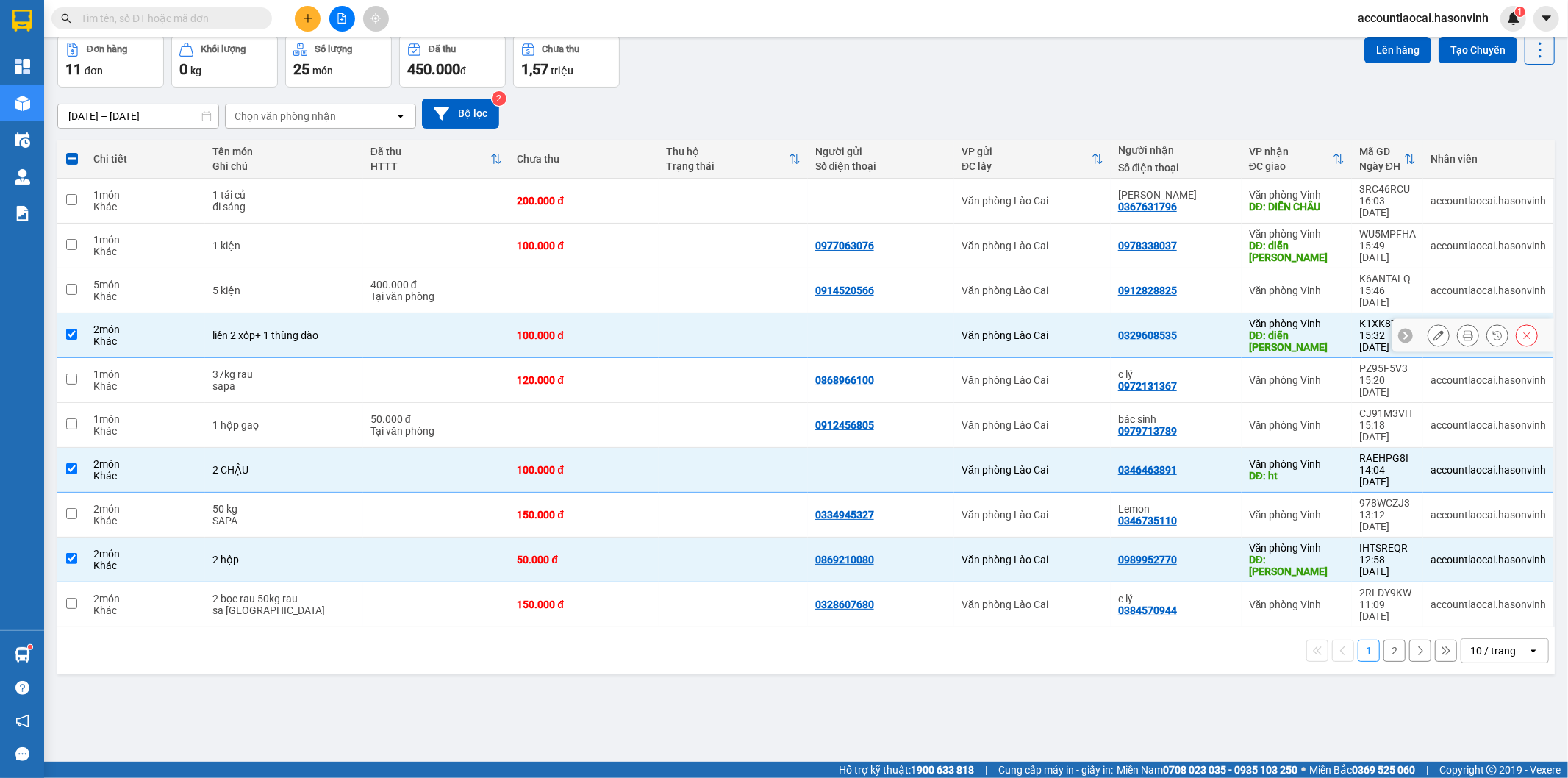
click at [463, 313] on td at bounding box center [436, 335] width 146 height 45
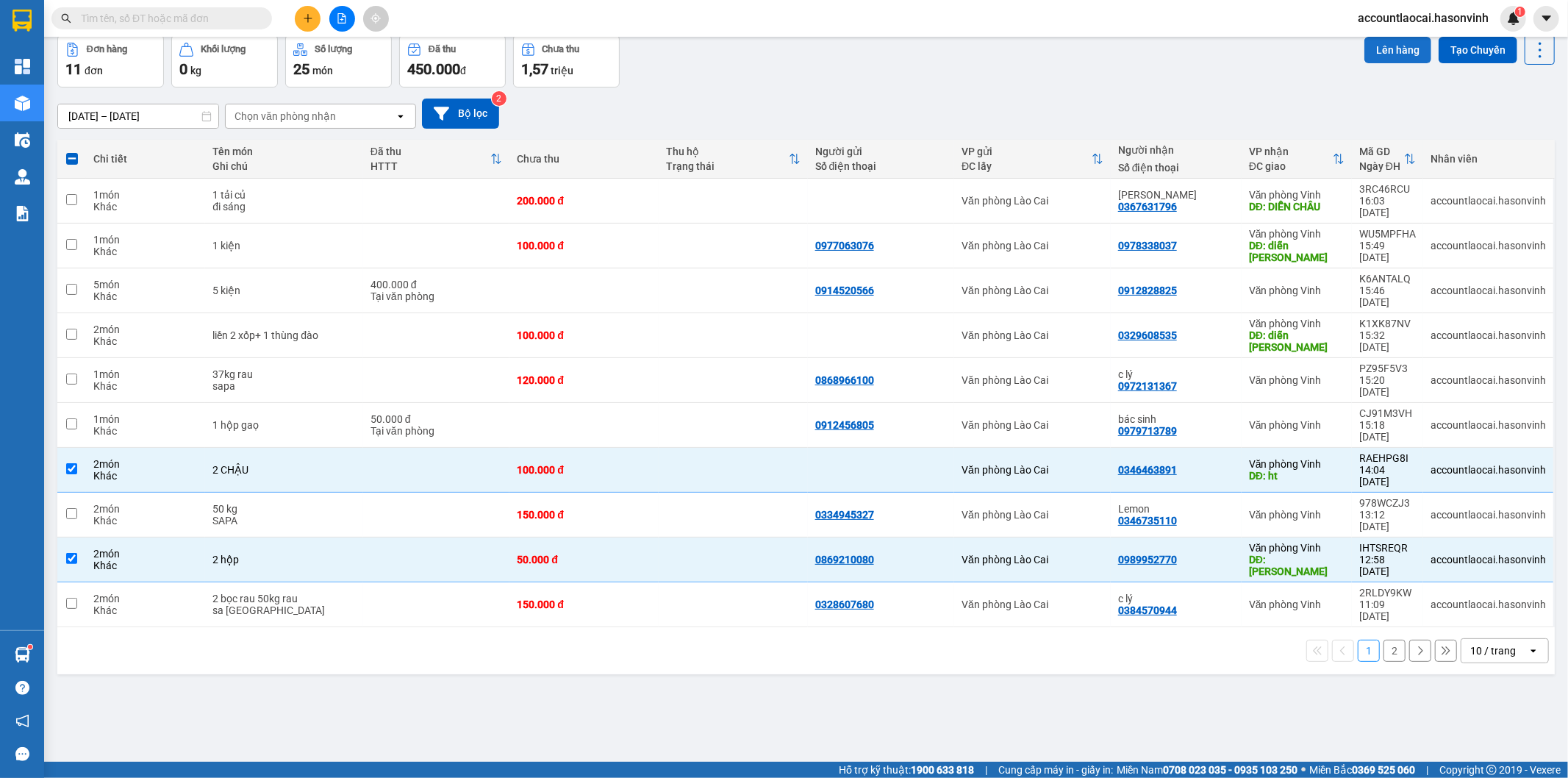
click at [1391, 48] on button "Lên hàng" at bounding box center [1397, 50] width 67 height 26
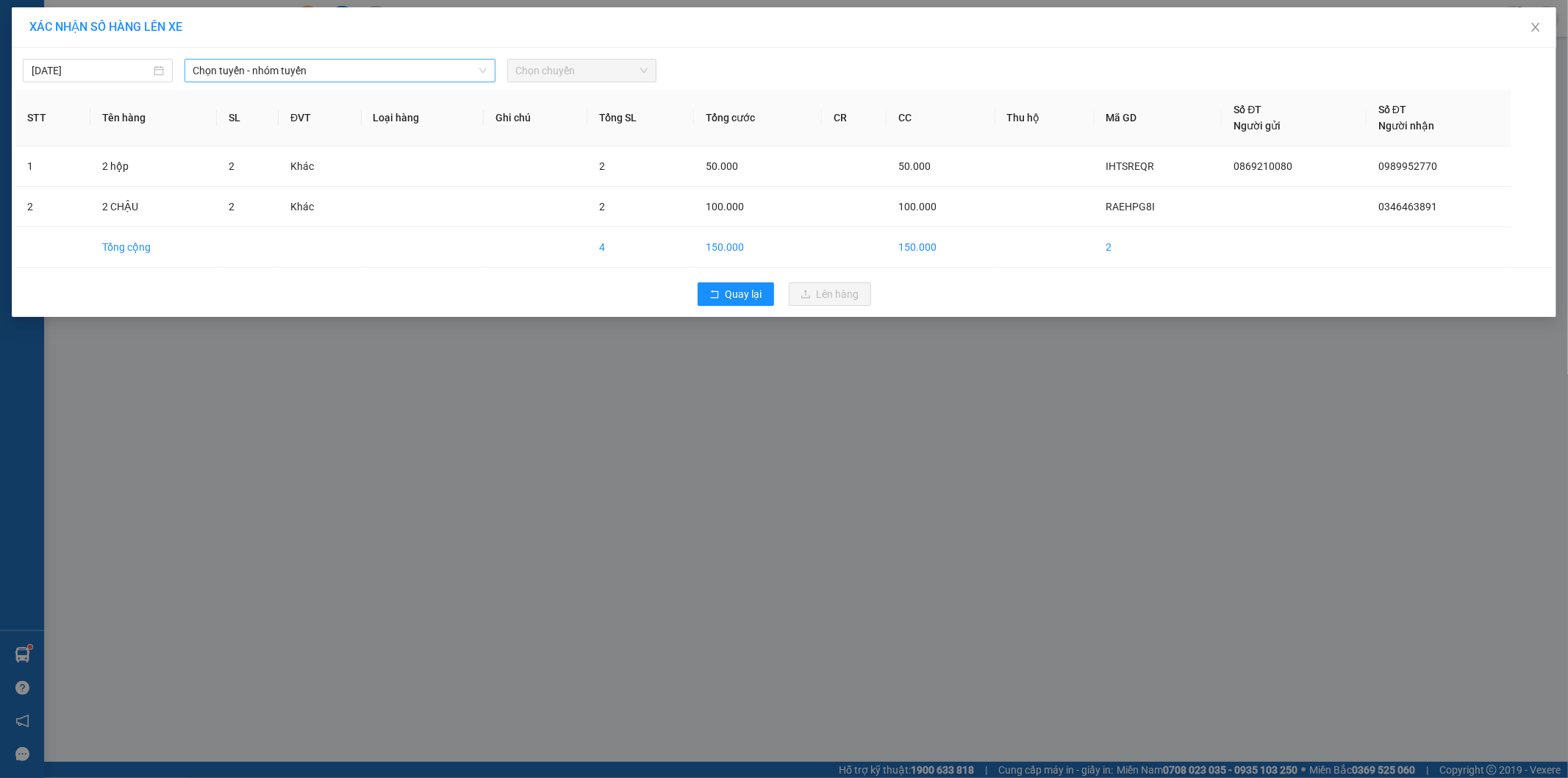
click at [303, 74] on span "Chọn tuyến - nhóm tuyến" at bounding box center [340, 70] width 293 height 22
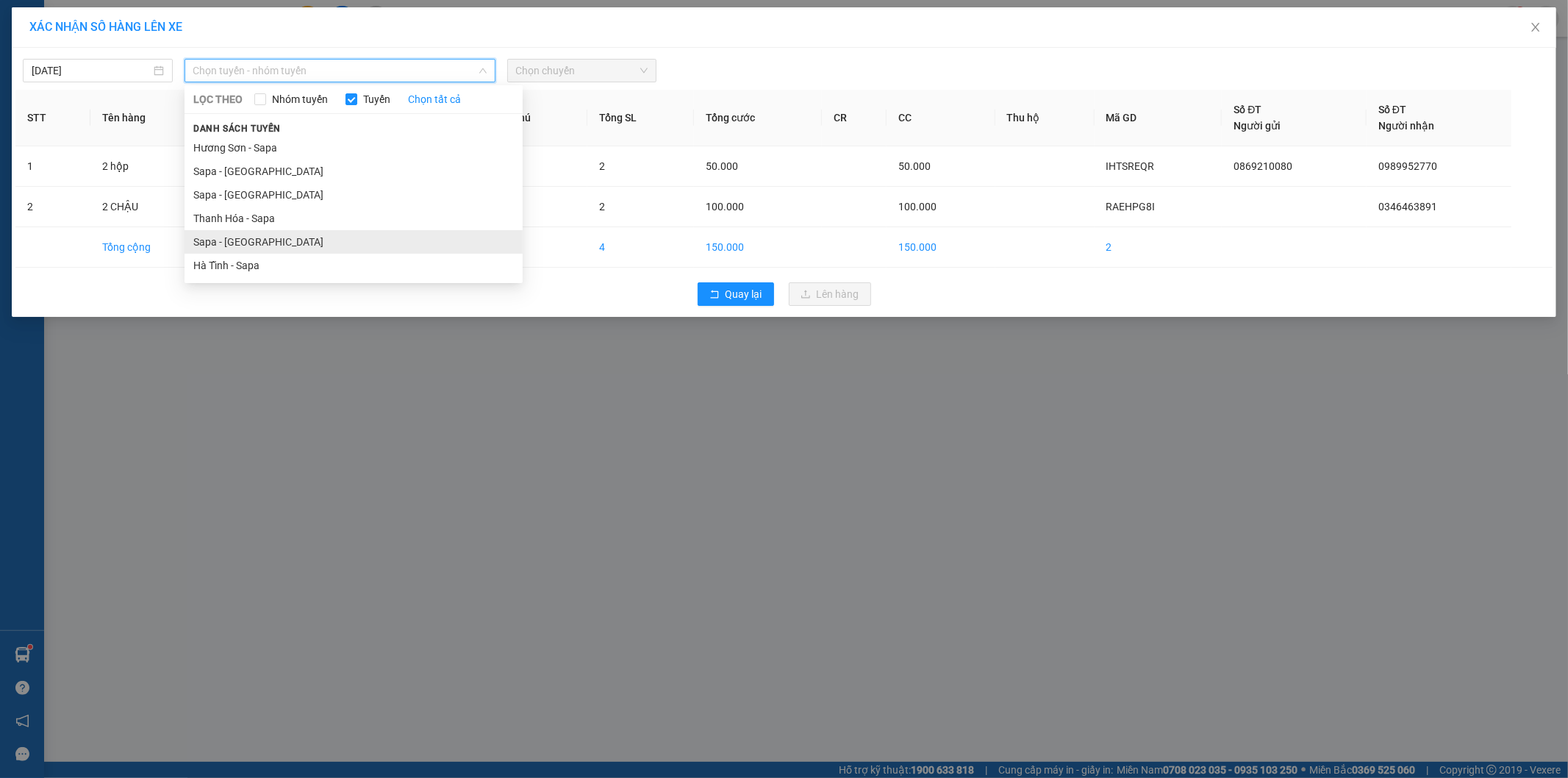
click at [236, 240] on li "Sapa - [GEOGRAPHIC_DATA]" at bounding box center [353, 242] width 338 height 23
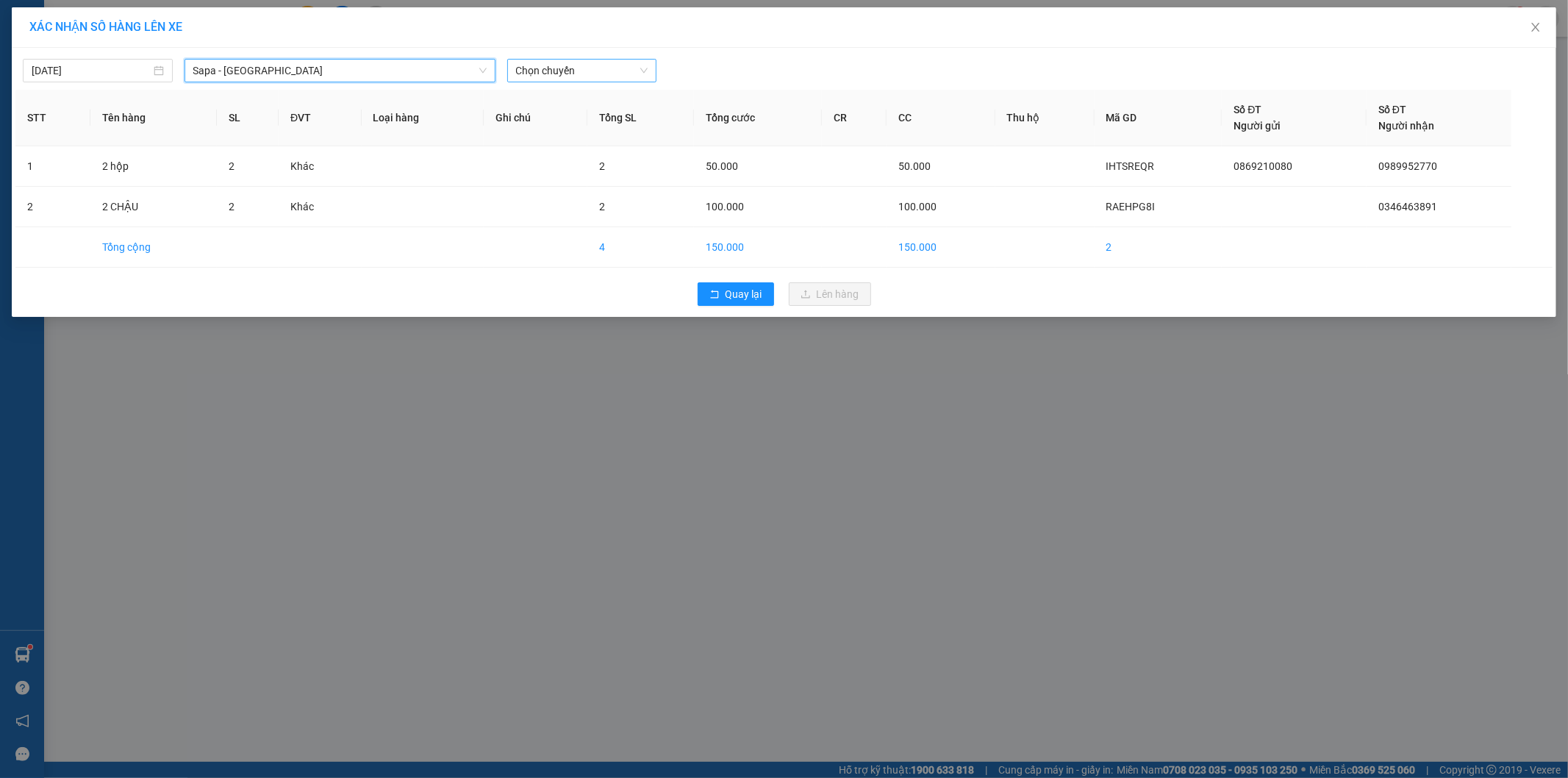
click at [555, 67] on span "Chọn chuyến" at bounding box center [582, 70] width 132 height 22
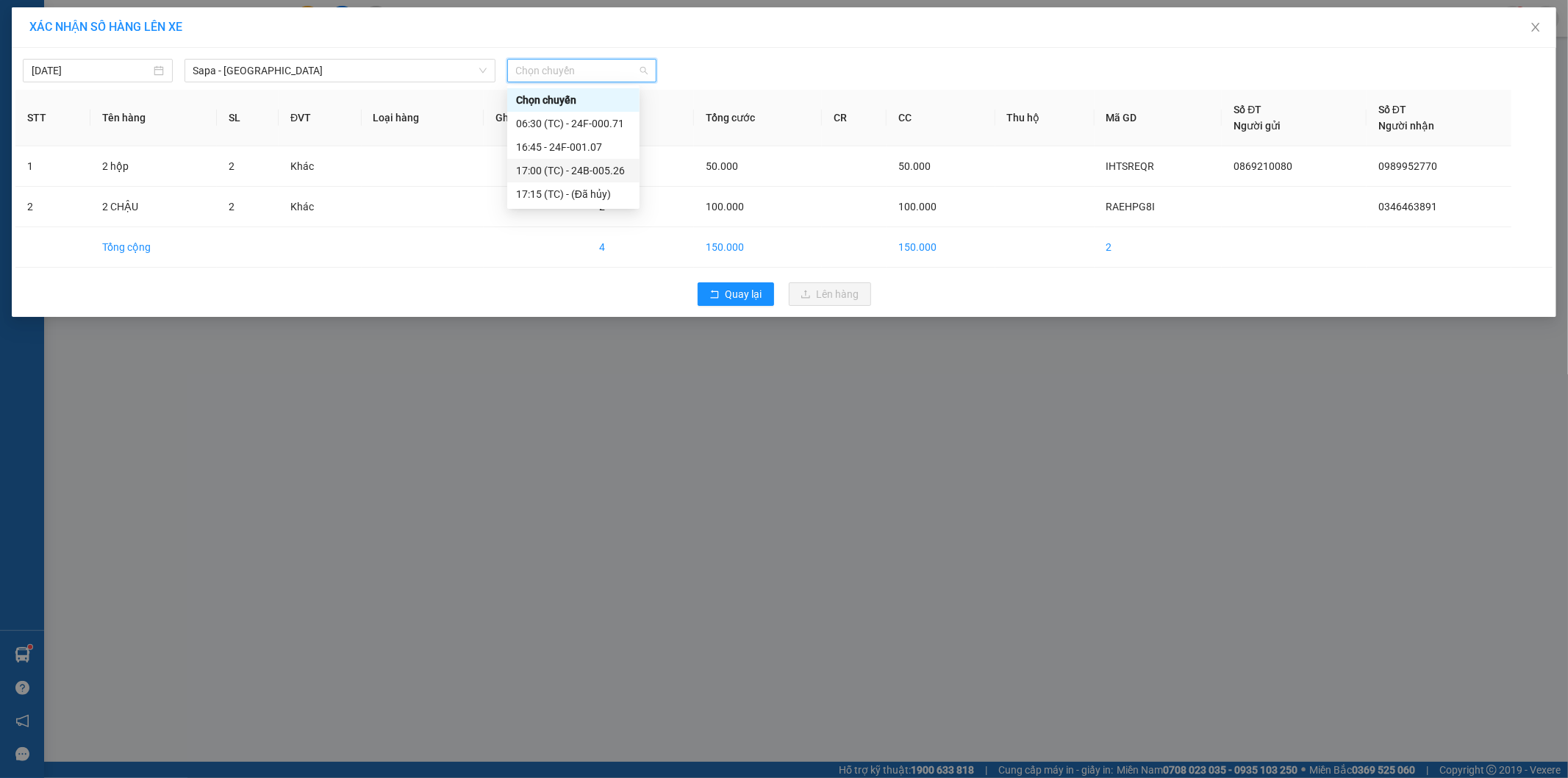
click at [559, 168] on div "17:00 (TC) - 24B-005.26" at bounding box center [574, 170] width 115 height 16
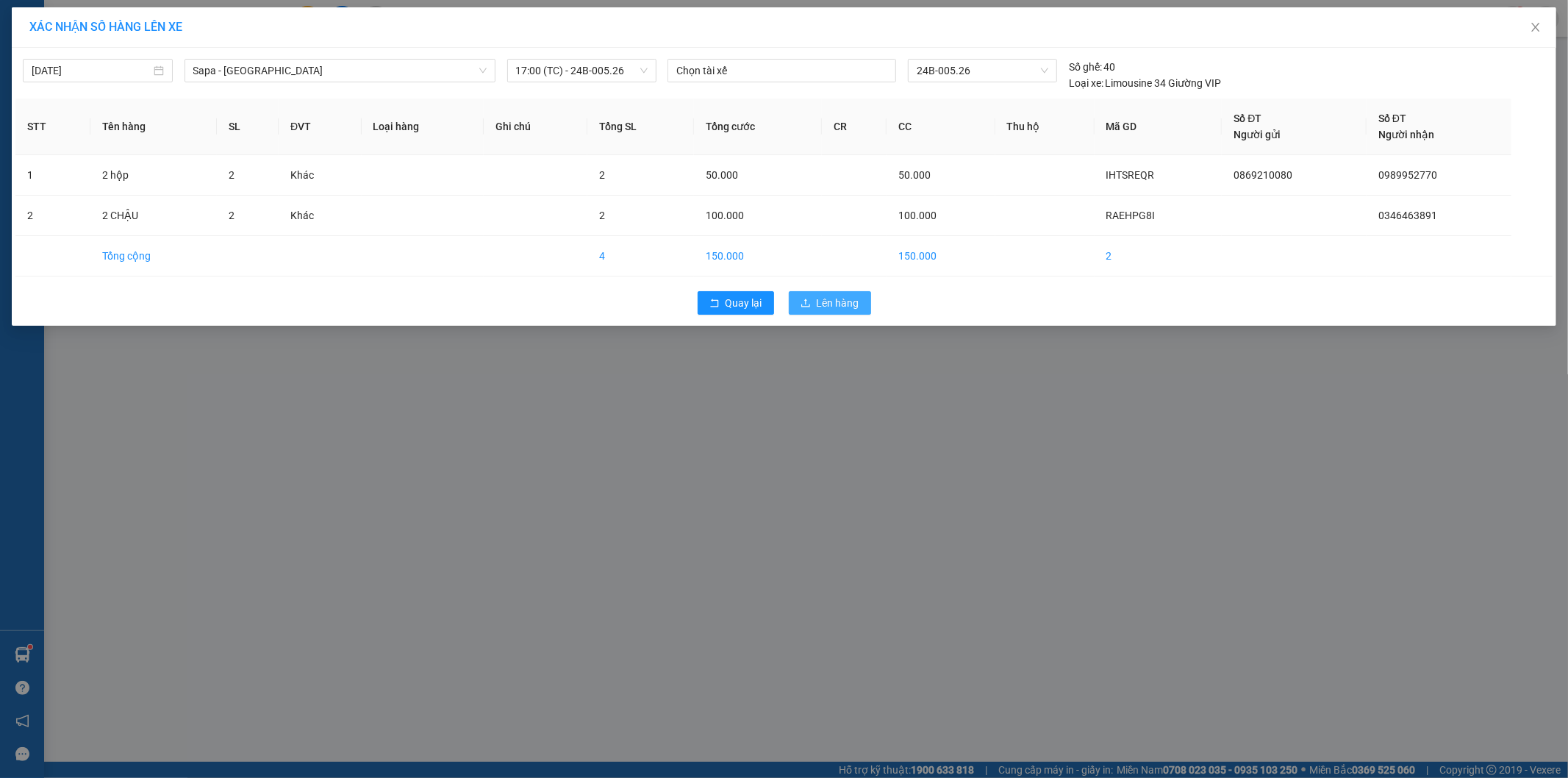
click at [829, 302] on span "Lên hàng" at bounding box center [838, 302] width 42 height 16
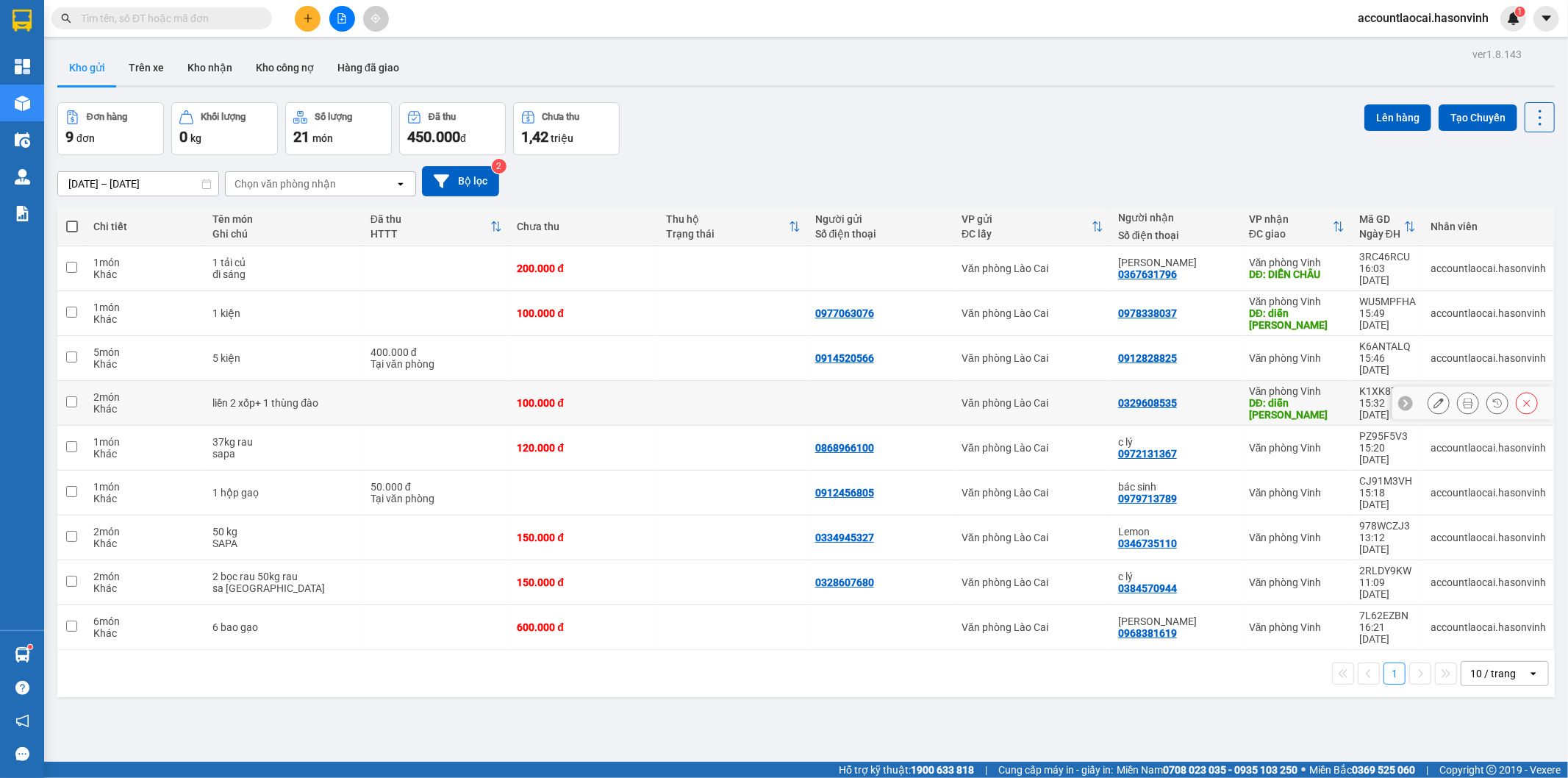
click at [539, 397] on div "100.000 đ" at bounding box center [584, 403] width 134 height 12
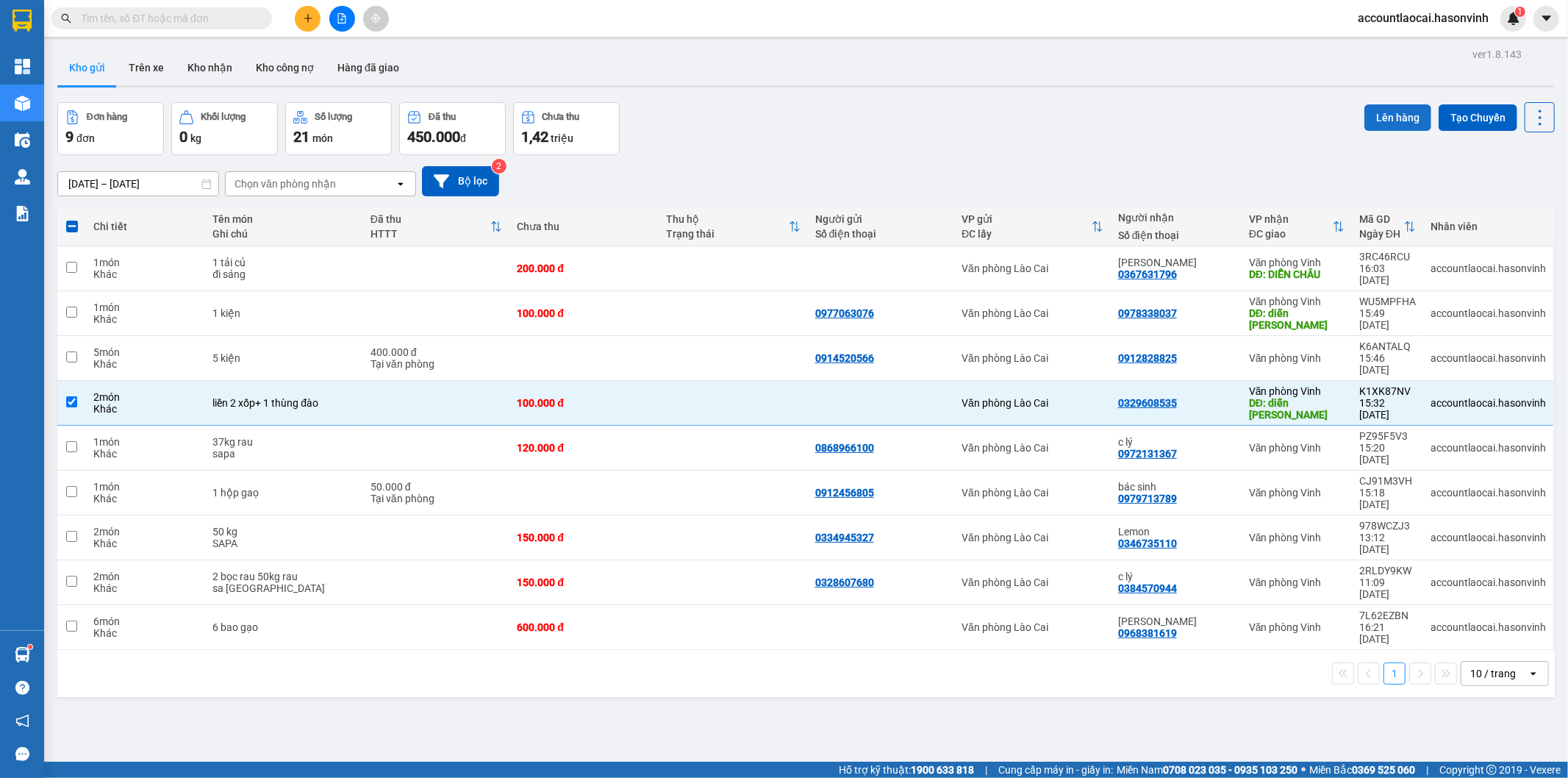
click at [1394, 113] on button "Lên hàng" at bounding box center [1397, 117] width 67 height 26
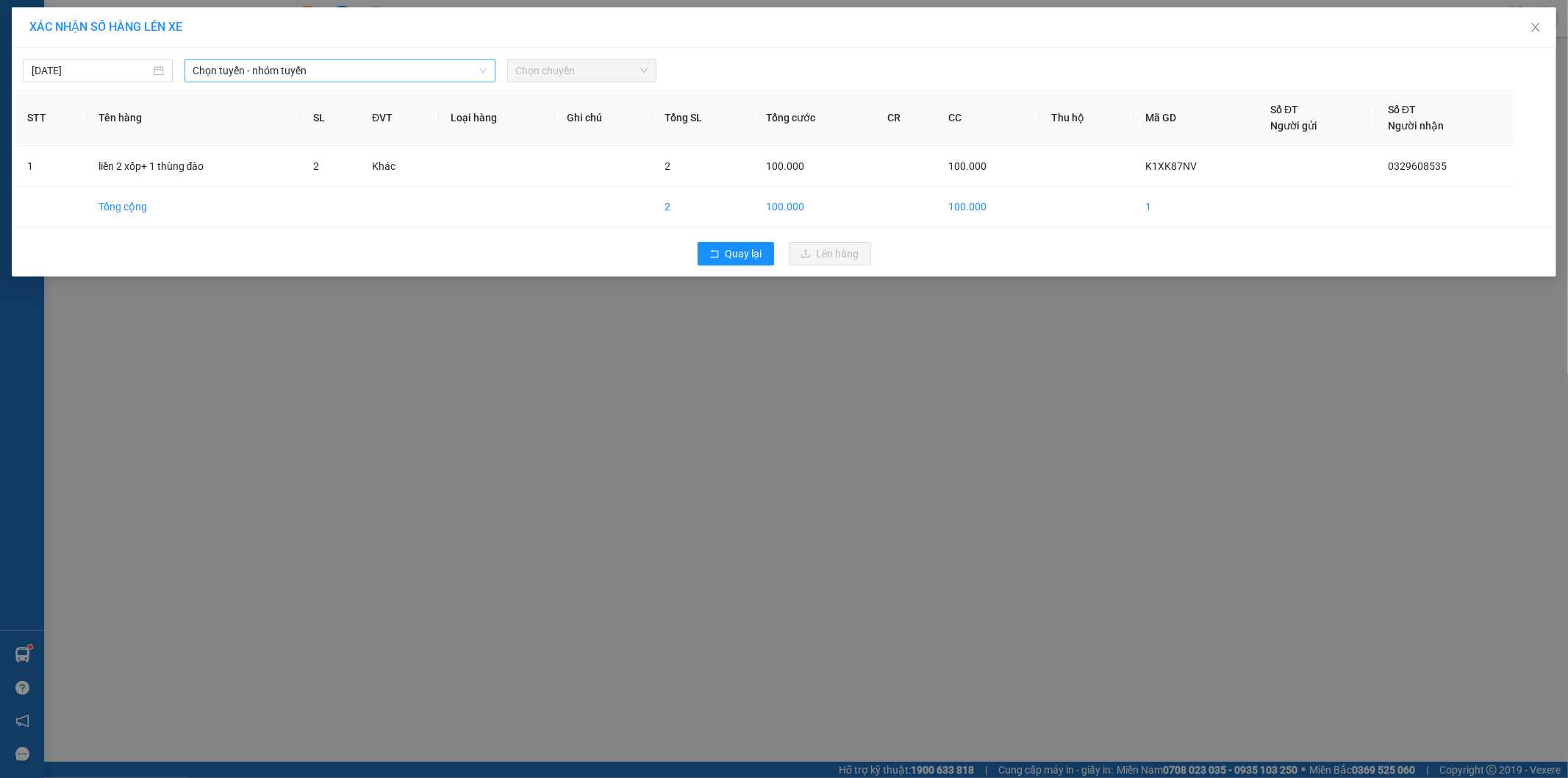
click at [392, 75] on span "Chọn tuyến - nhóm tuyến" at bounding box center [340, 70] width 293 height 22
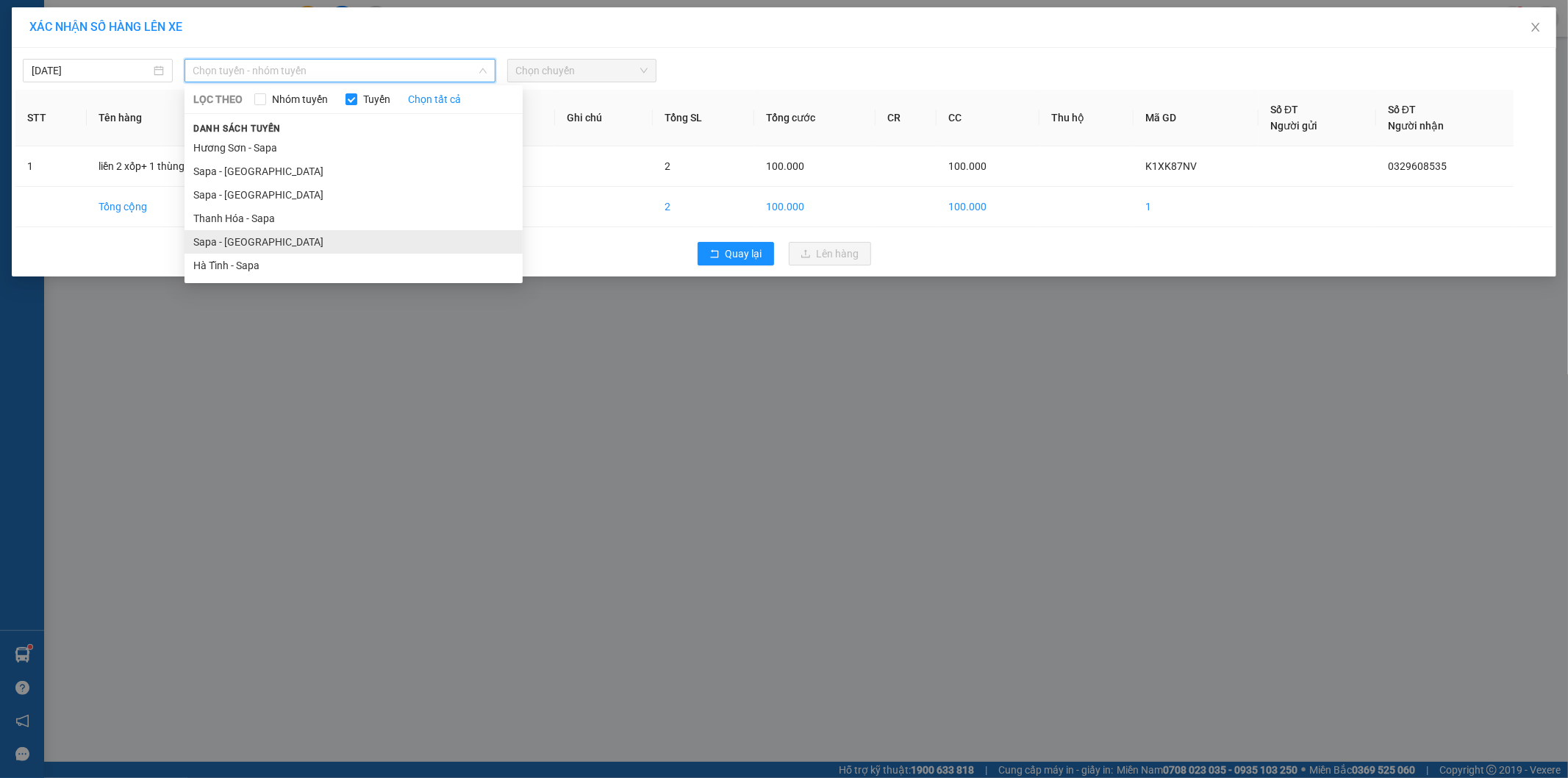
click at [274, 252] on li "Sapa - [GEOGRAPHIC_DATA]" at bounding box center [353, 242] width 338 height 23
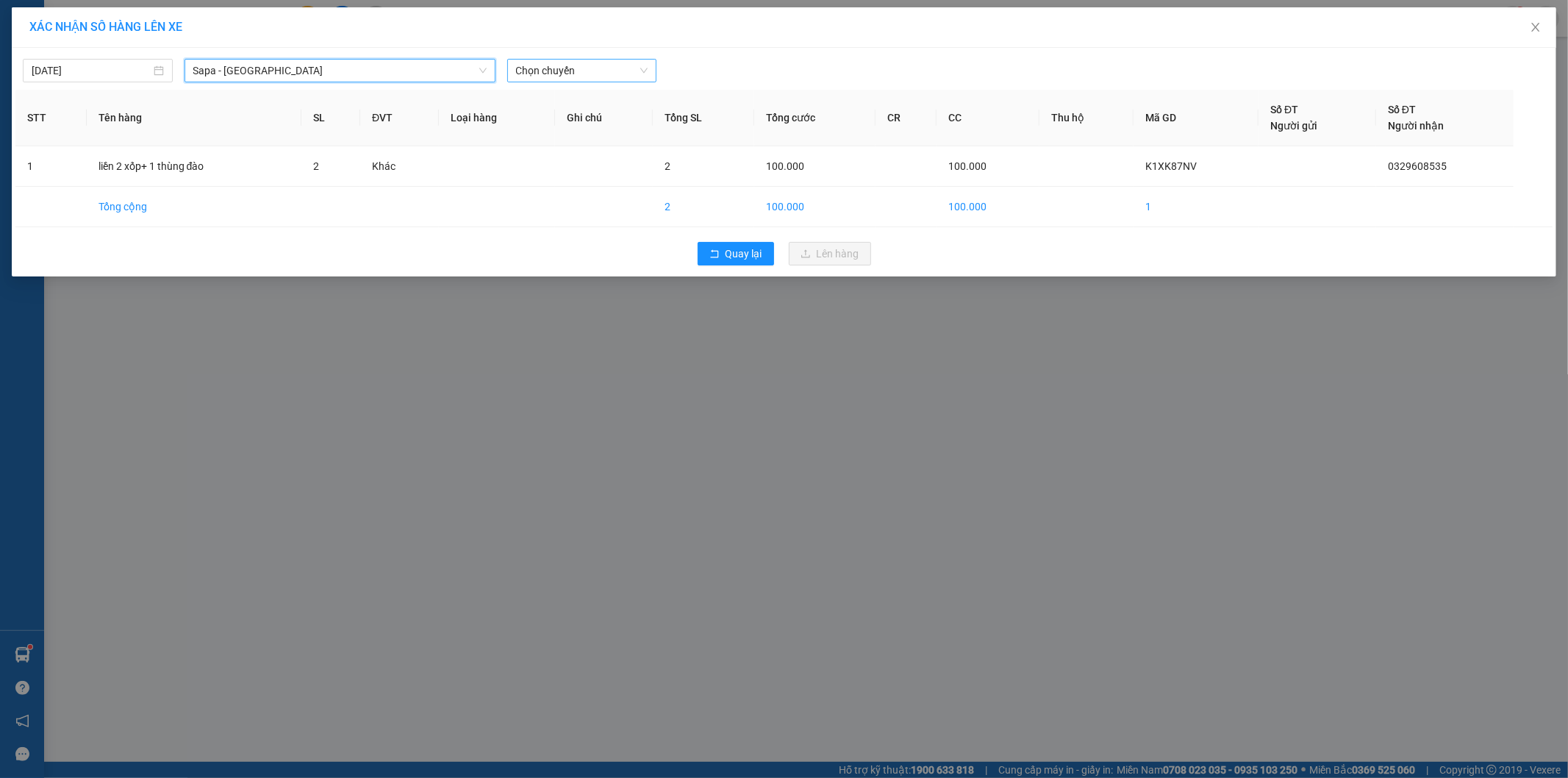
click at [597, 68] on span "Chọn chuyến" at bounding box center [582, 70] width 132 height 22
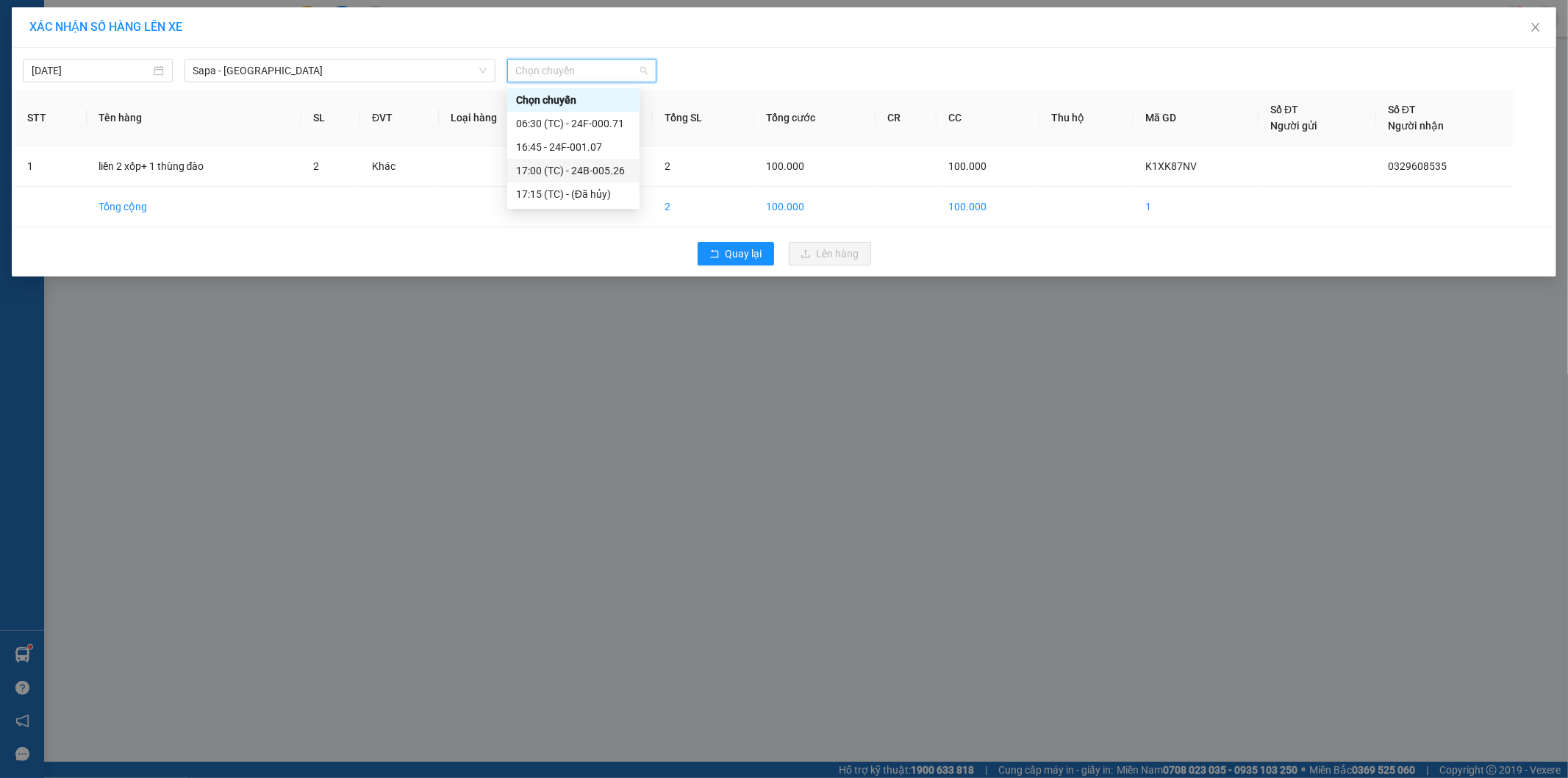
click at [594, 178] on div "17:00 (TC) - 24B-005.26" at bounding box center [574, 170] width 115 height 16
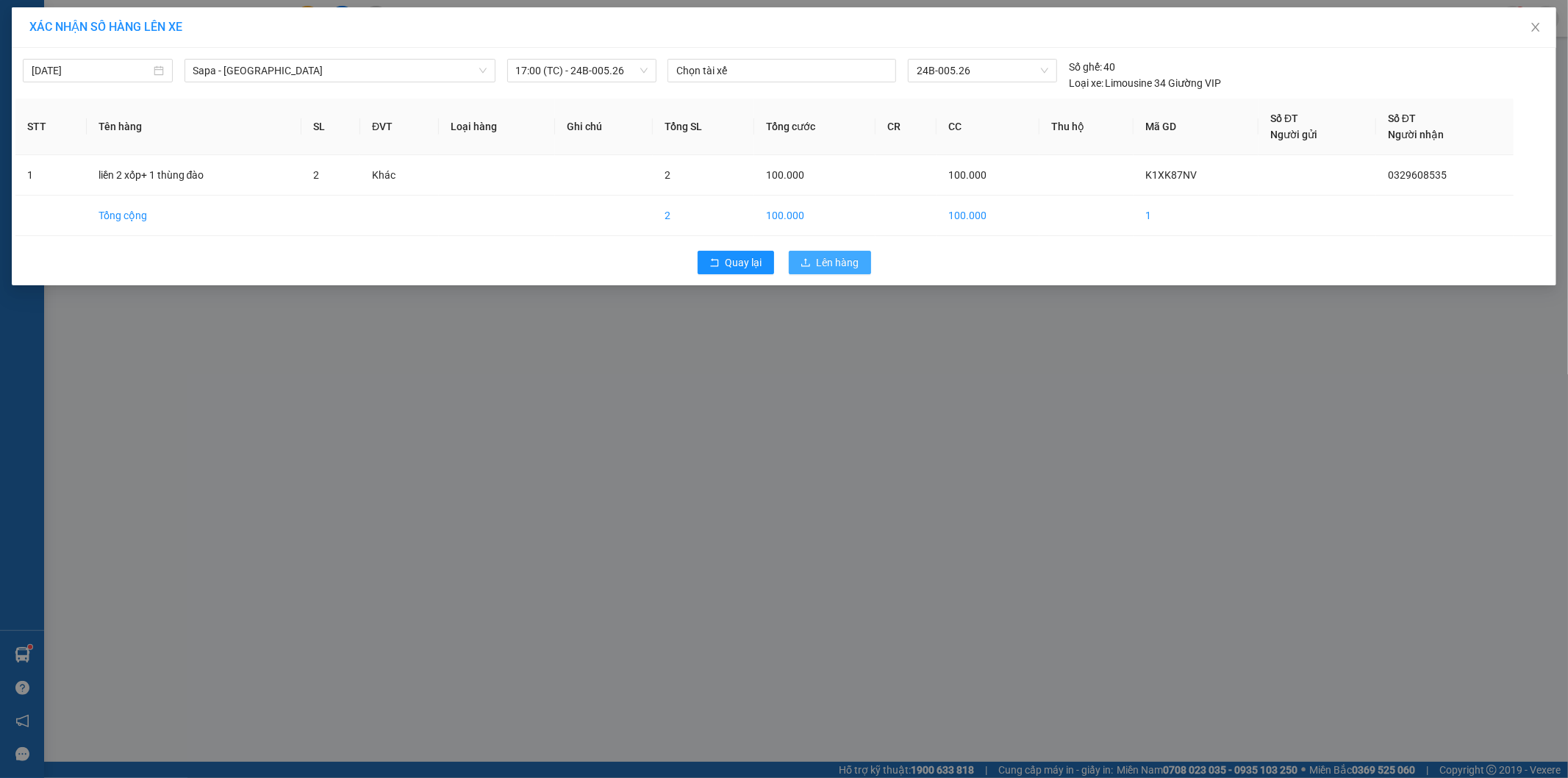
click at [839, 268] on span "Lên hàng" at bounding box center [838, 262] width 42 height 16
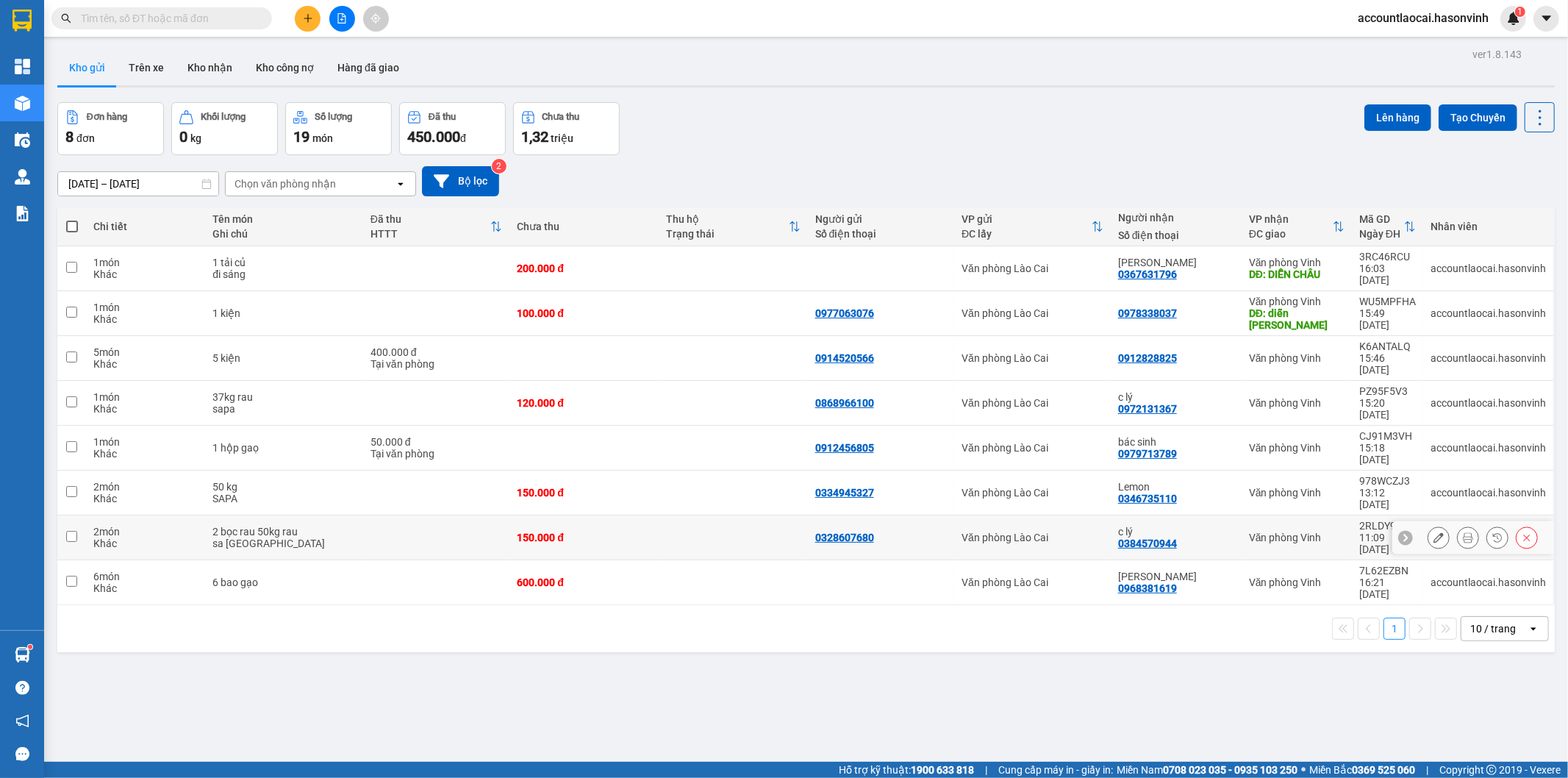
click at [395, 516] on td at bounding box center [436, 538] width 146 height 45
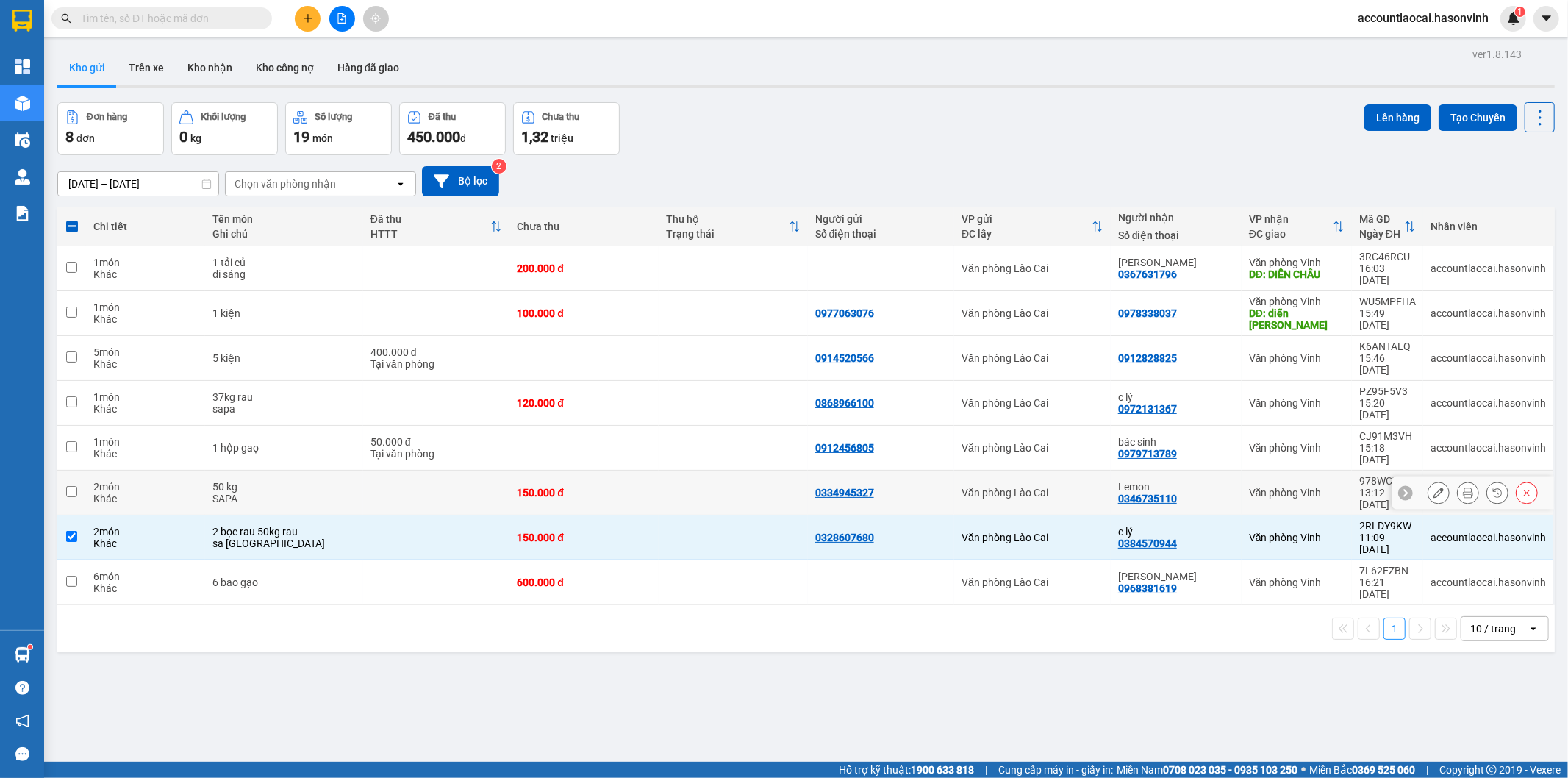
click at [374, 471] on td at bounding box center [436, 492] width 146 height 45
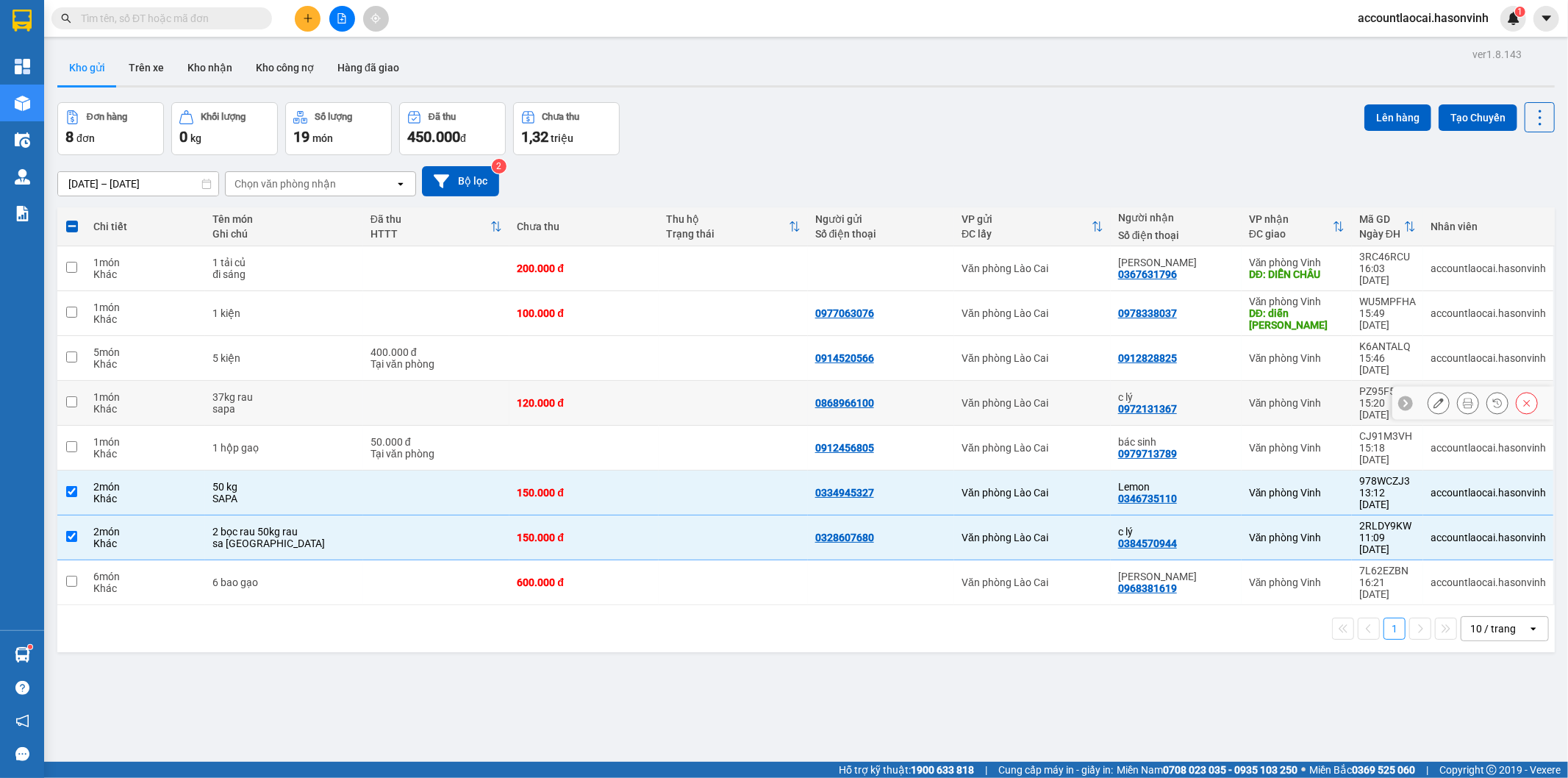
click at [370, 381] on td at bounding box center [436, 403] width 146 height 45
